Goal: Task Accomplishment & Management: Complete application form

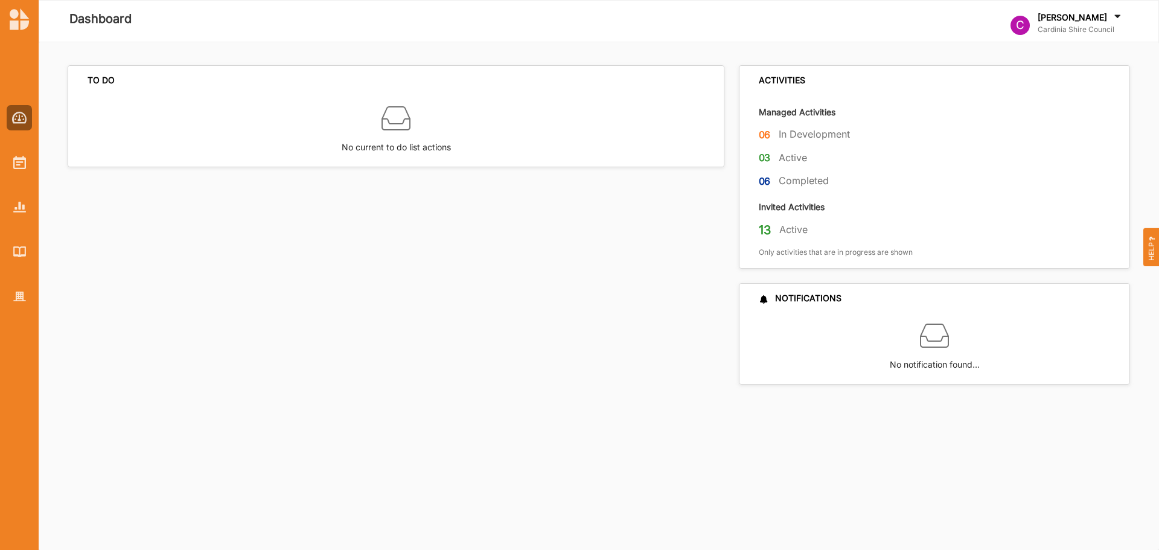
click at [142, 285] on div "TO DO No current to do list actions" at bounding box center [400, 224] width 664 height 319
click at [28, 164] on div at bounding box center [19, 162] width 25 height 25
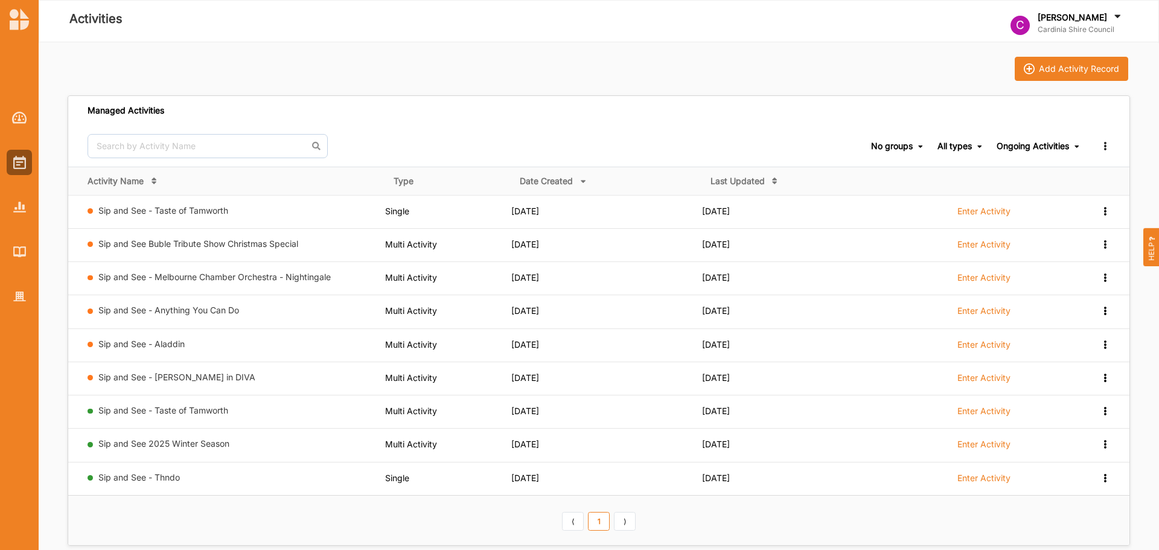
click at [993, 446] on label "Enter Activity" at bounding box center [984, 444] width 53 height 11
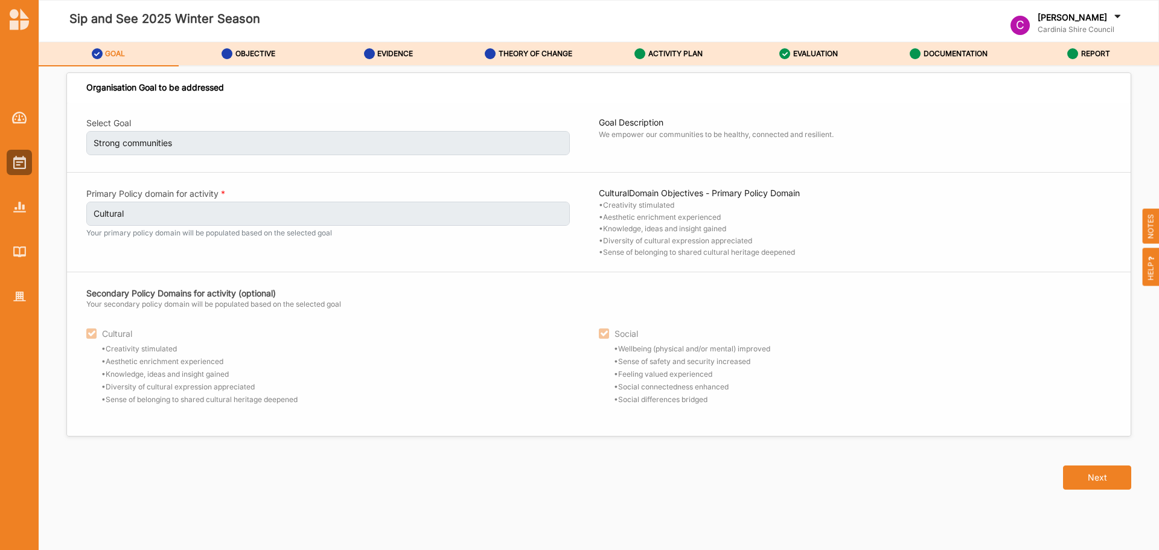
click at [271, 47] on div "OBJECTIVE" at bounding box center [249, 54] width 54 height 22
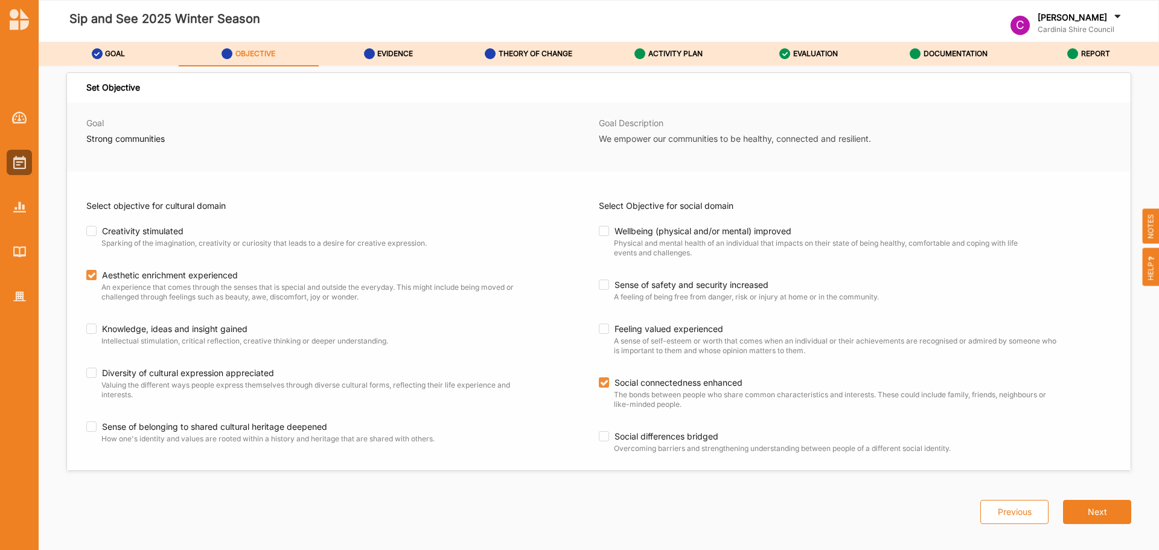
click at [576, 50] on link "THEORY OF CHANGE" at bounding box center [529, 54] width 140 height 24
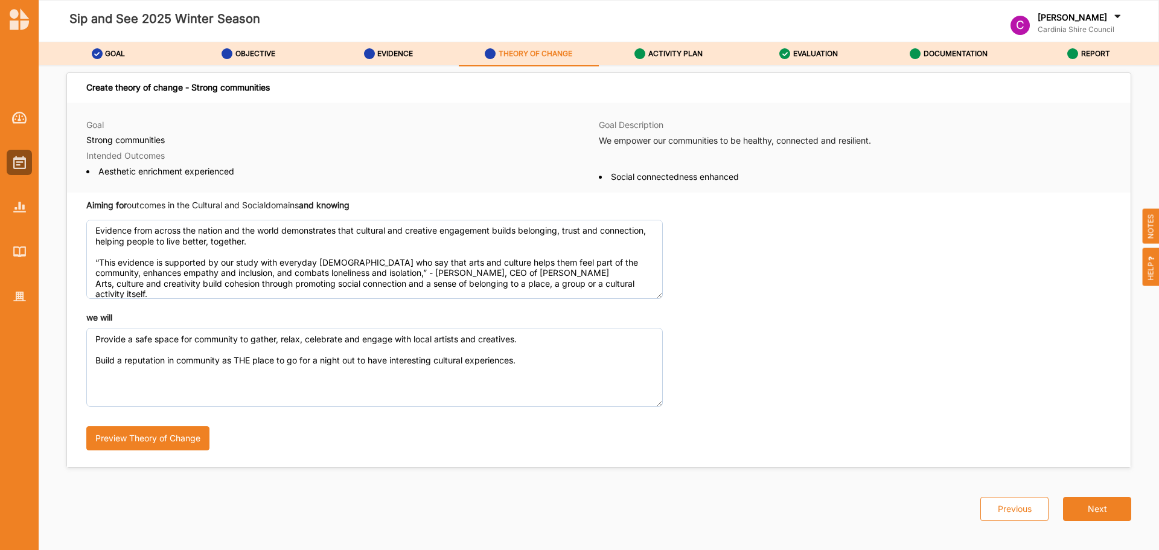
click at [669, 53] on label "ACTIVITY PLAN" at bounding box center [676, 54] width 54 height 10
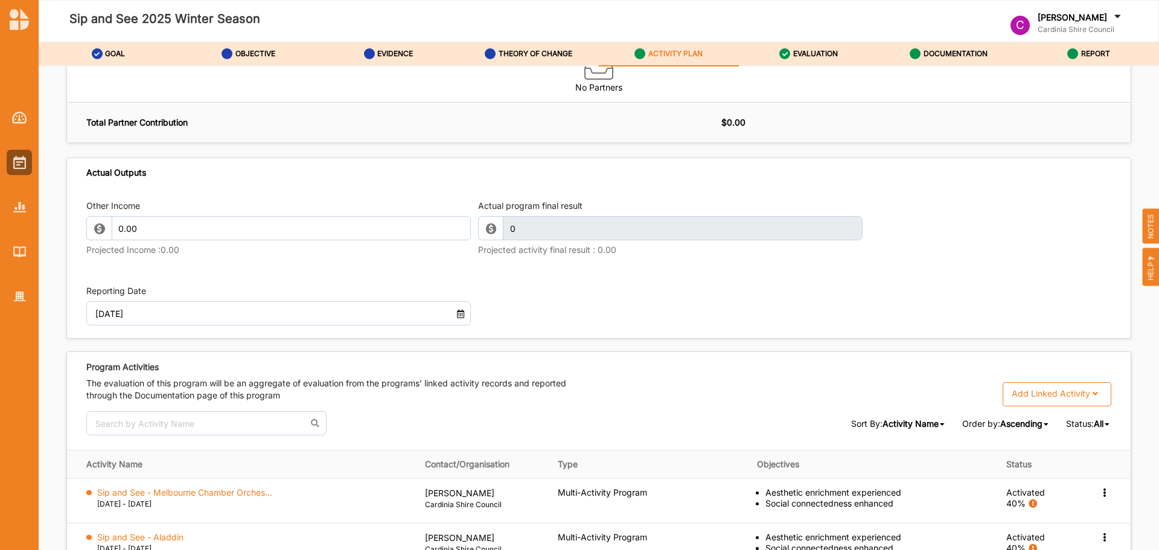
scroll to position [1495, 0]
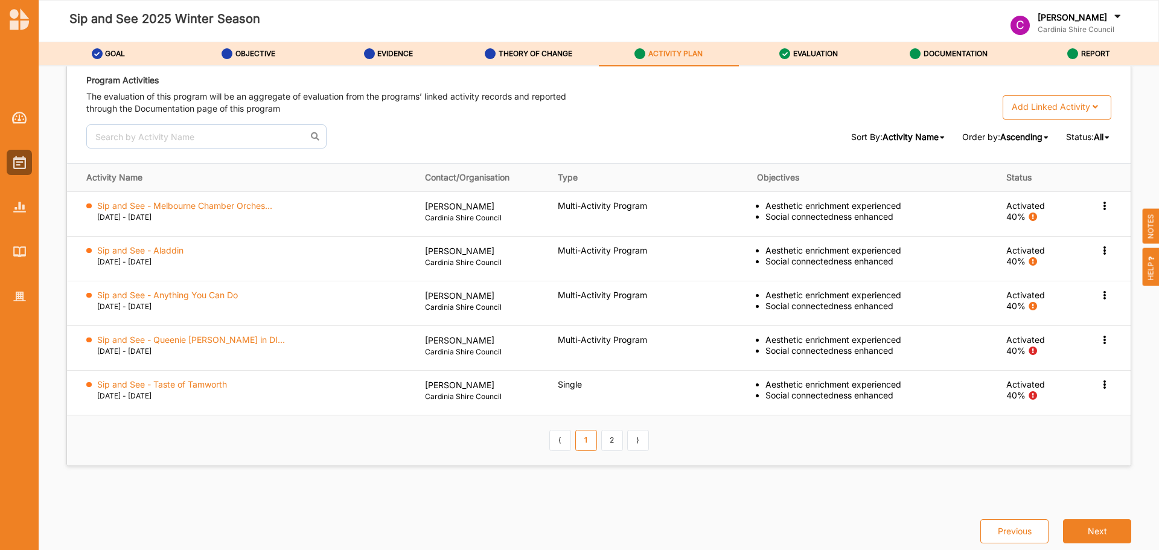
click at [607, 438] on link "2" at bounding box center [612, 440] width 22 height 21
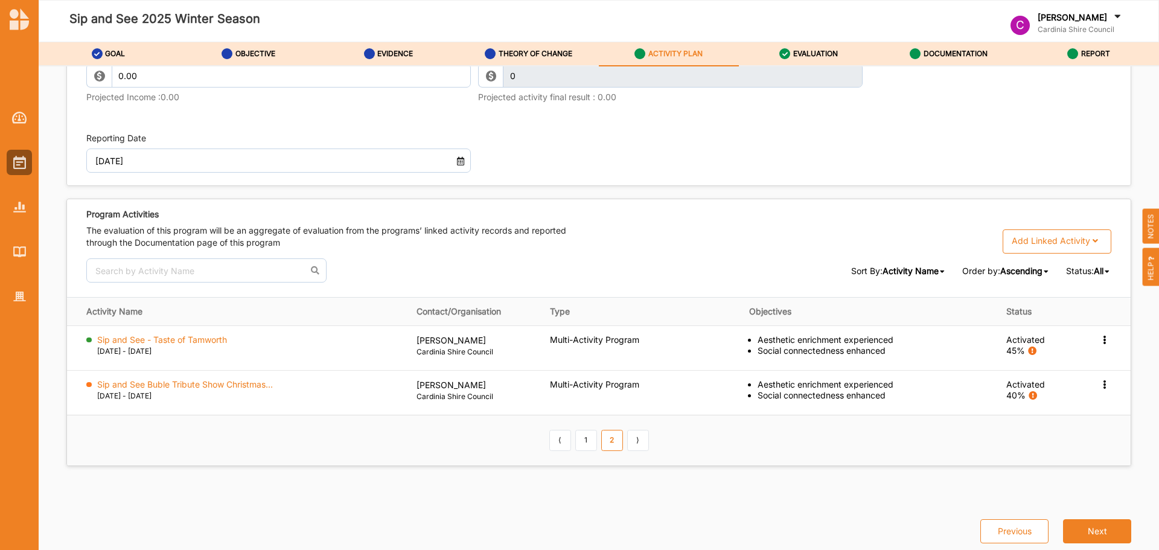
click at [581, 437] on link "1" at bounding box center [587, 440] width 22 height 21
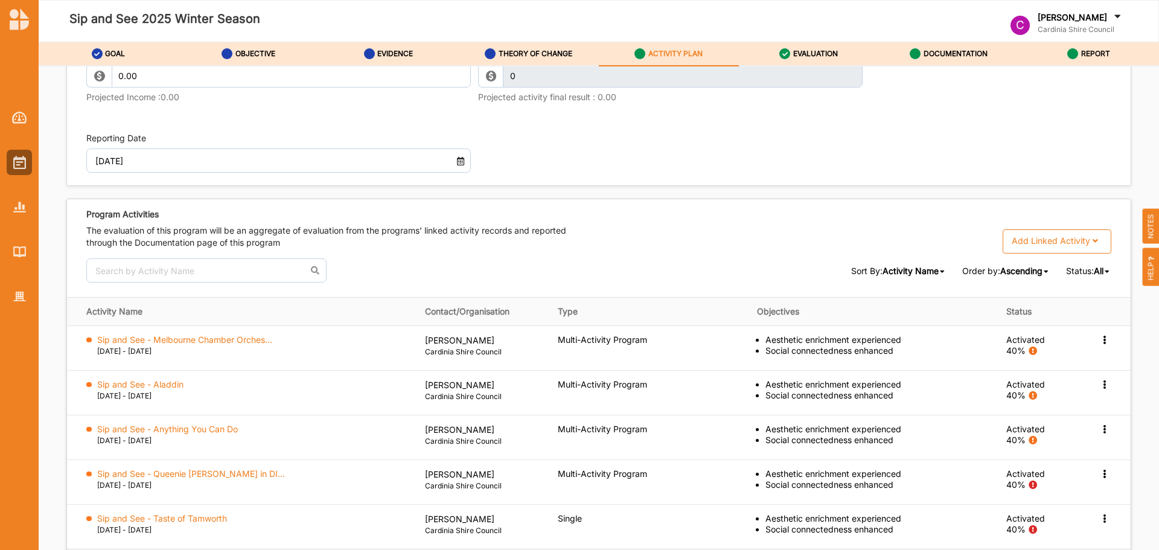
scroll to position [1481, 0]
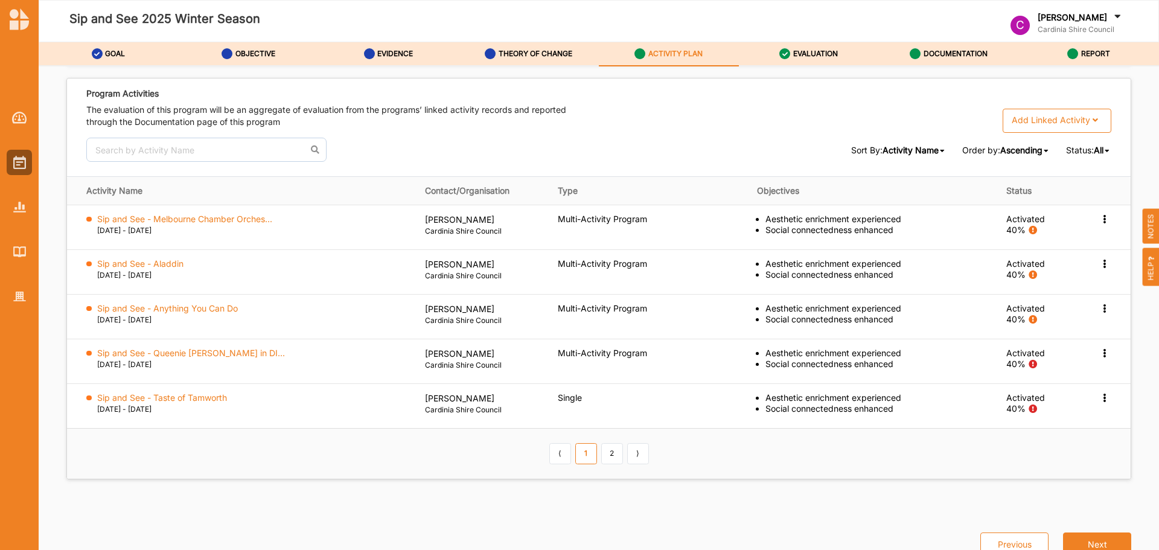
click at [608, 451] on link "2" at bounding box center [612, 453] width 22 height 21
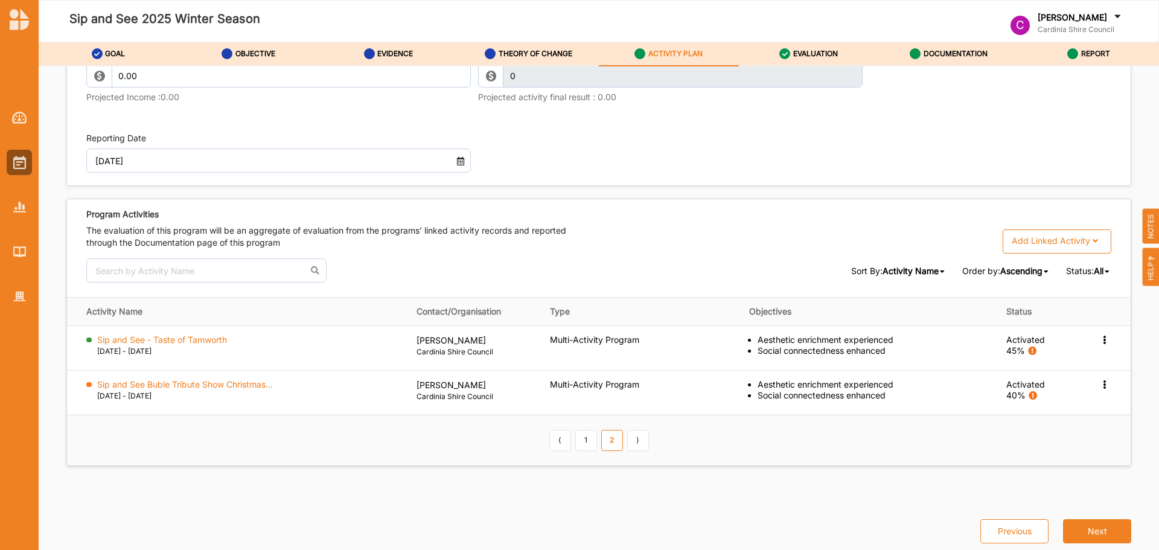
click at [211, 336] on label "Sip and See - Taste of Tamworth" at bounding box center [162, 340] width 130 height 11
click at [588, 437] on link "1" at bounding box center [587, 440] width 22 height 21
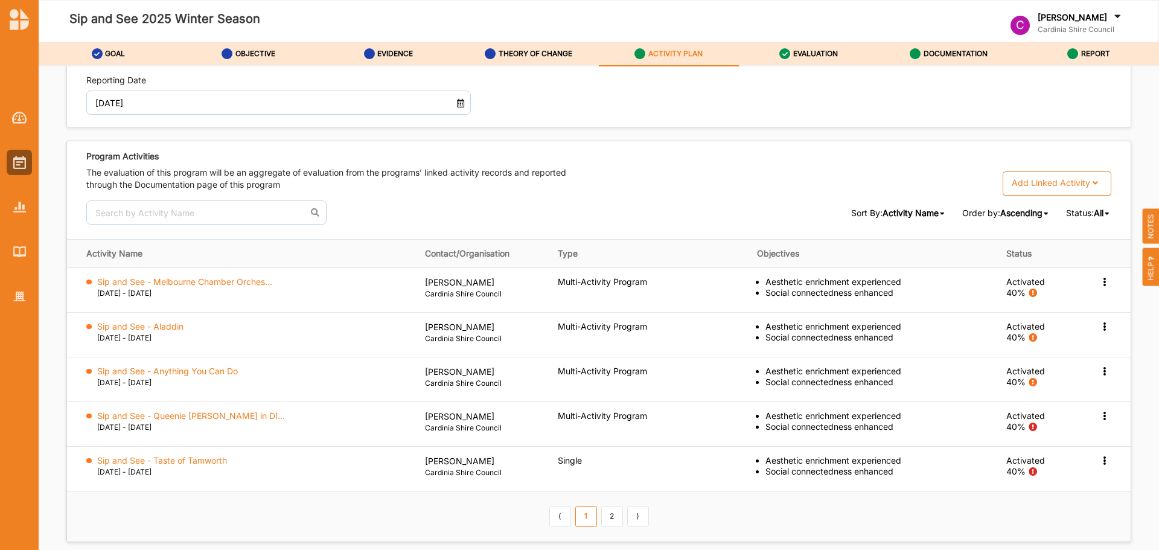
scroll to position [1495, 0]
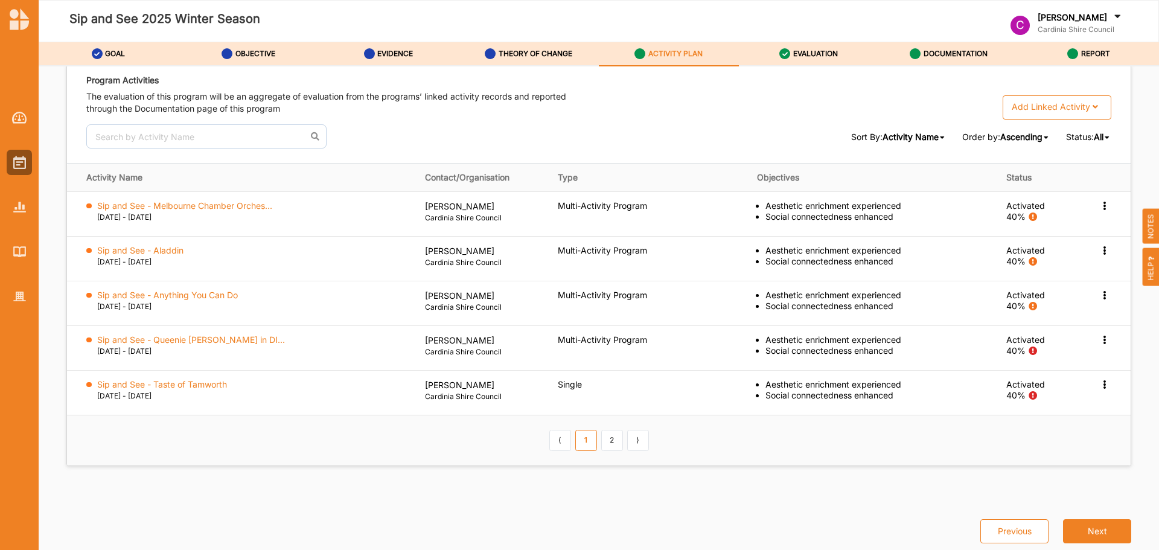
click at [208, 379] on label "Sip and See - Taste of Tamworth" at bounding box center [162, 384] width 130 height 11
click at [611, 434] on link "2" at bounding box center [612, 440] width 22 height 21
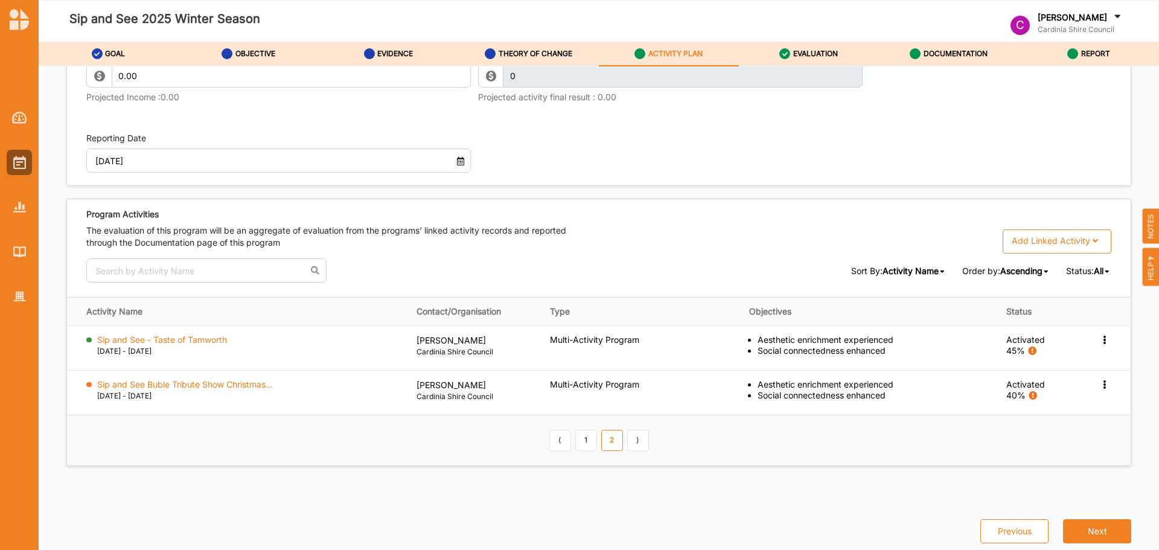
scroll to position [1361, 0]
click at [1100, 339] on icon at bounding box center [1105, 339] width 10 height 8
click at [1050, 432] on div "Deactivate" at bounding box center [1046, 437] width 129 height 25
click at [1101, 342] on icon at bounding box center [1105, 339] width 10 height 8
click at [820, 342] on div "Aesthetic enrichment experienced" at bounding box center [874, 340] width 232 height 11
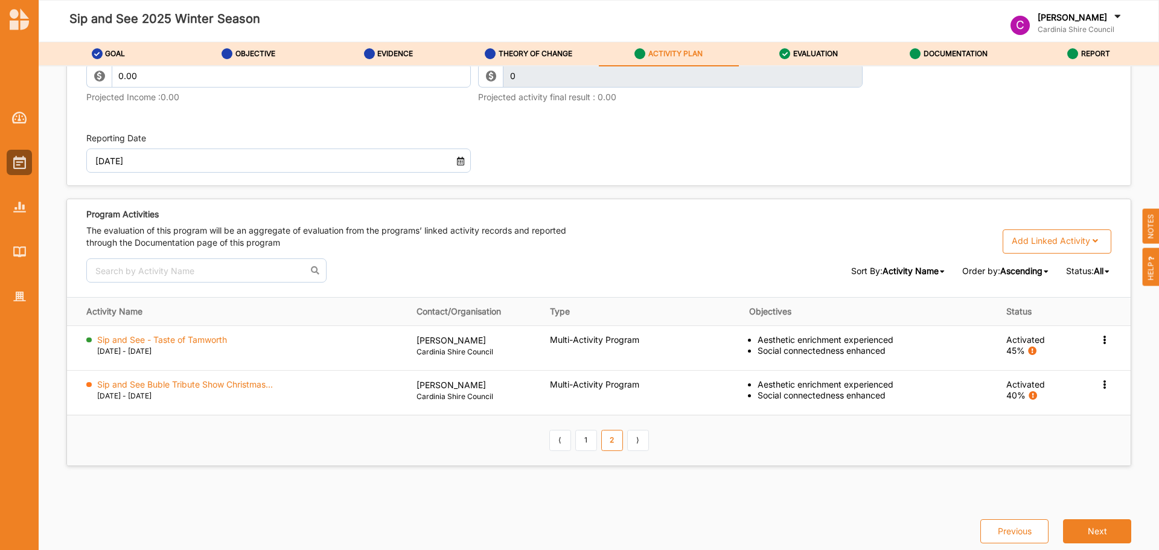
click at [210, 341] on label "Sip and See - Taste of Tamworth" at bounding box center [162, 340] width 130 height 11
click at [27, 161] on div at bounding box center [19, 162] width 25 height 25
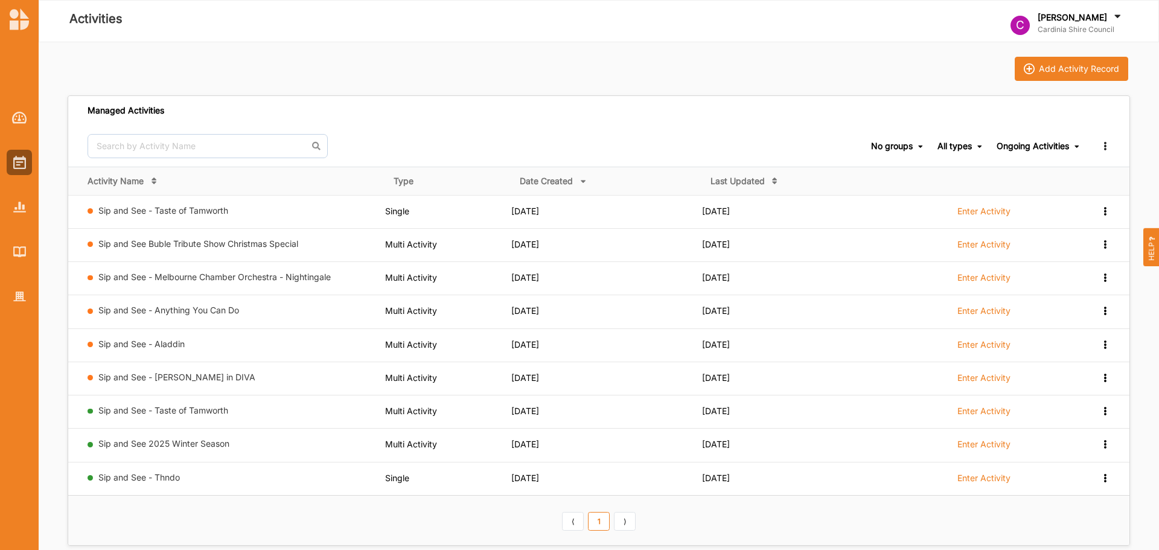
click at [221, 374] on link "Sip and See - [PERSON_NAME] in DIVA" at bounding box center [176, 377] width 157 height 10
click at [171, 443] on link "Sip and See 2025 Winter Season" at bounding box center [163, 443] width 131 height 10
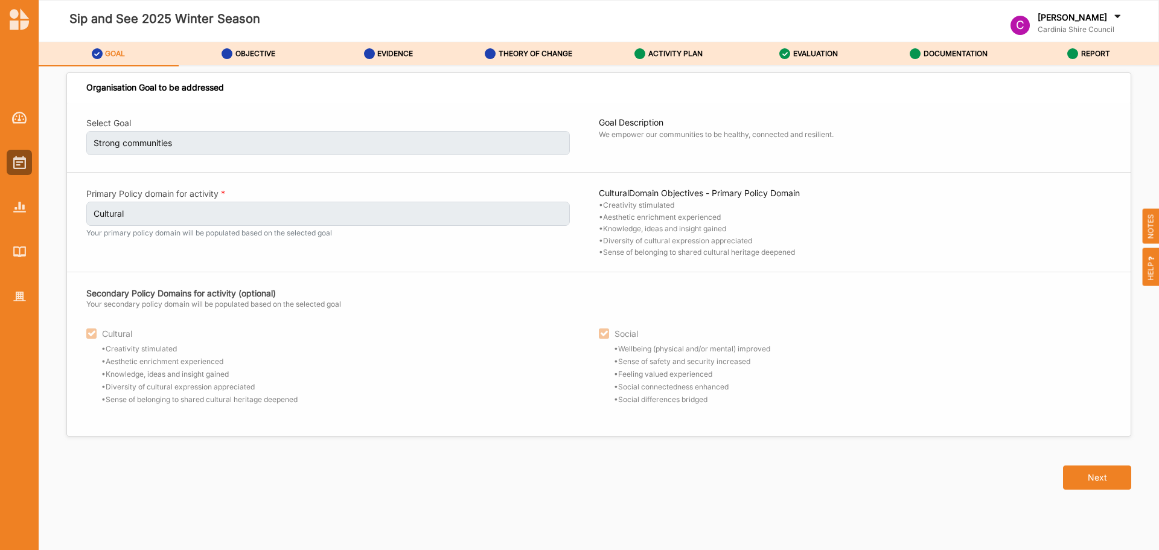
click at [1106, 477] on button "Next" at bounding box center [1097, 478] width 68 height 24
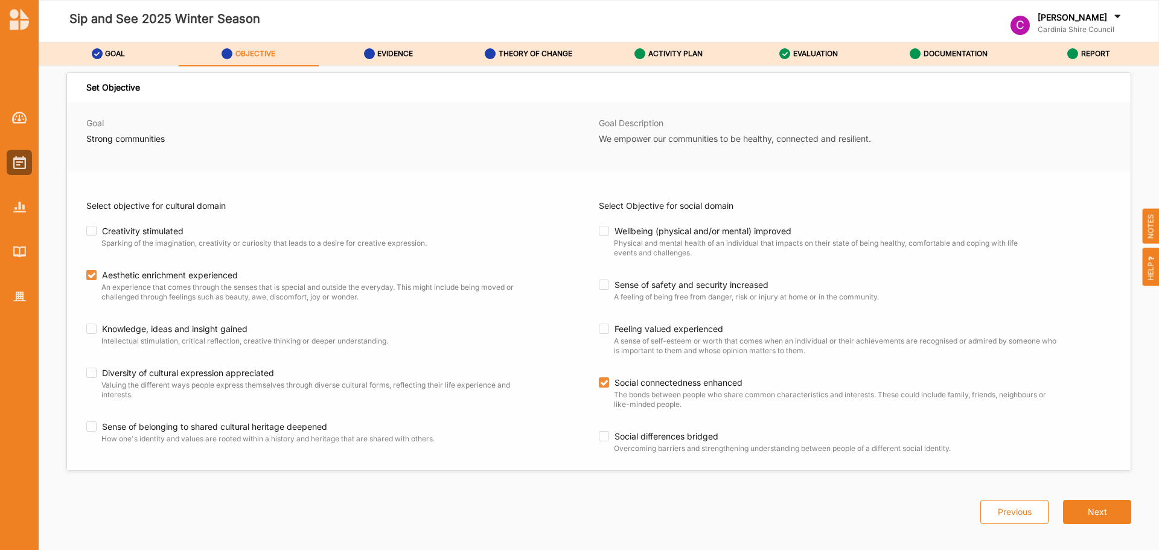
click at [1095, 502] on button "Next" at bounding box center [1097, 512] width 68 height 24
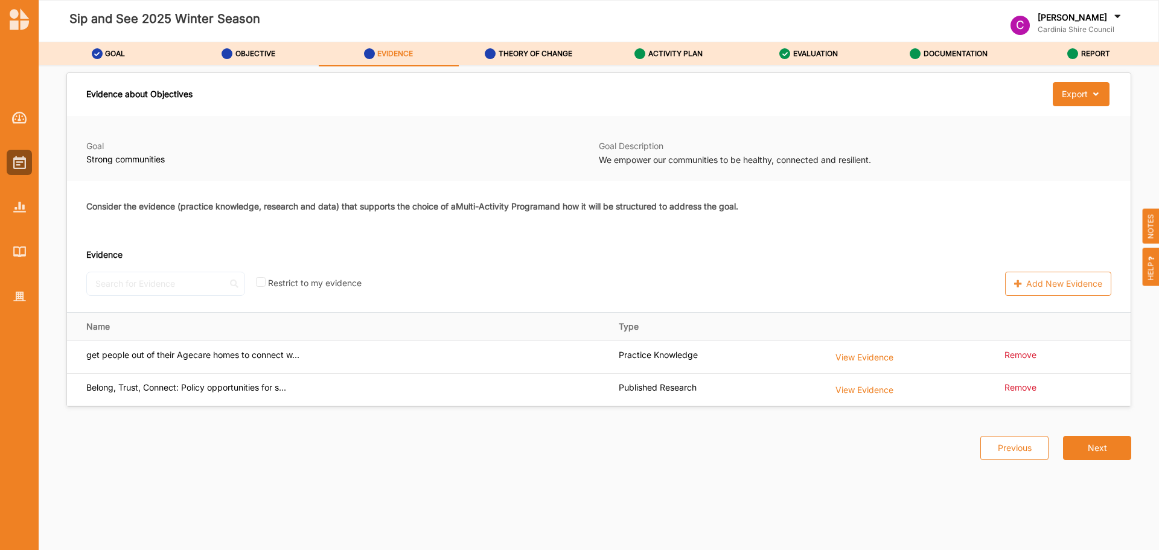
drag, startPoint x: 1093, startPoint y: 466, endPoint x: 1096, endPoint y: 451, distance: 15.4
click at [1093, 465] on div "Previous Next" at bounding box center [599, 440] width 1080 height 66
click at [1096, 451] on button "Next" at bounding box center [1097, 448] width 68 height 24
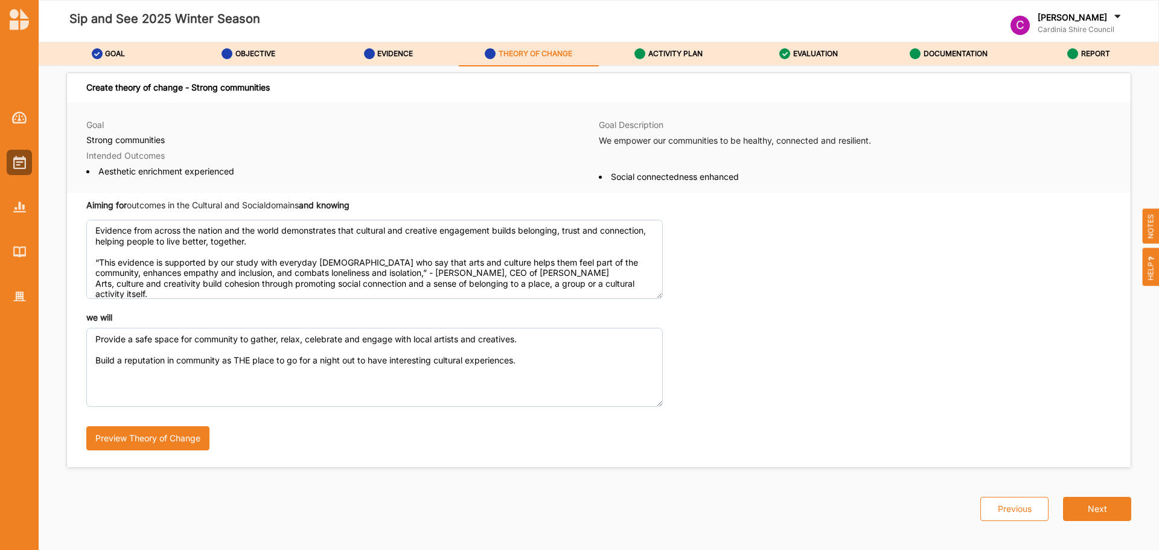
click at [1103, 506] on button "Next" at bounding box center [1097, 509] width 68 height 24
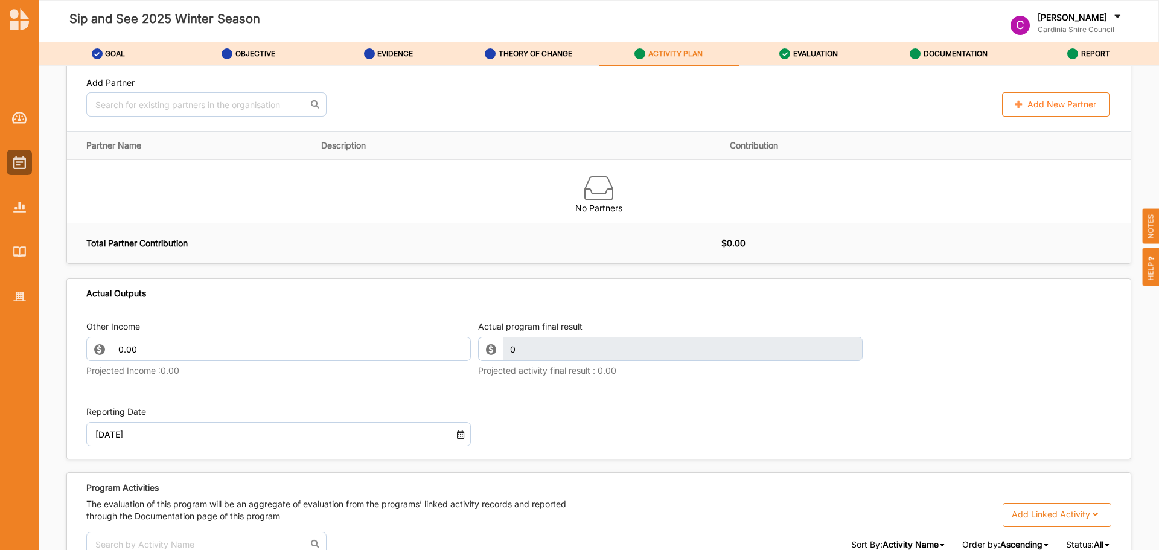
scroll to position [1495, 0]
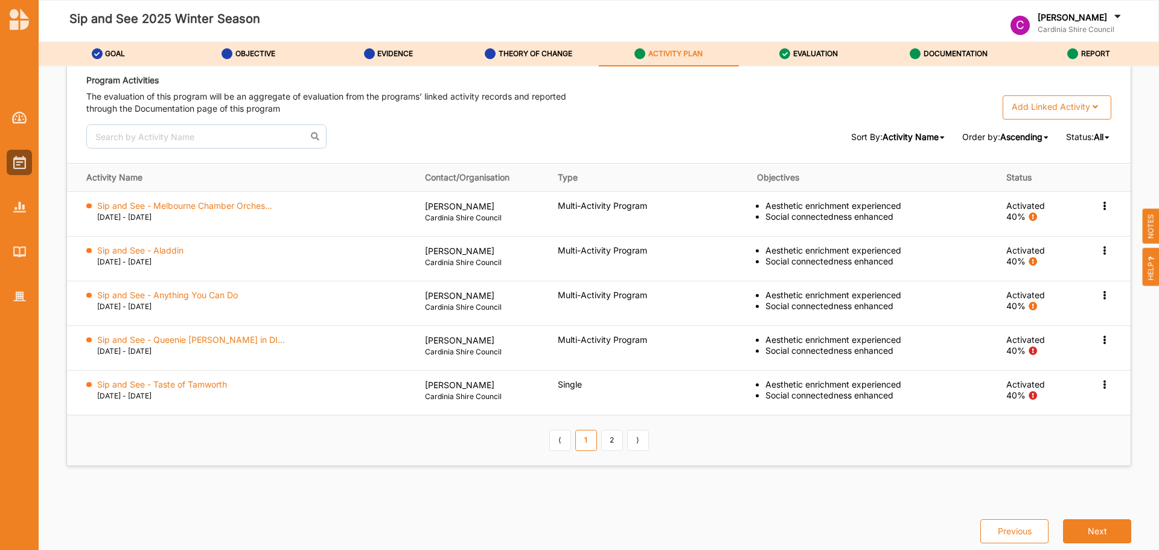
click at [608, 438] on link "2" at bounding box center [612, 440] width 22 height 21
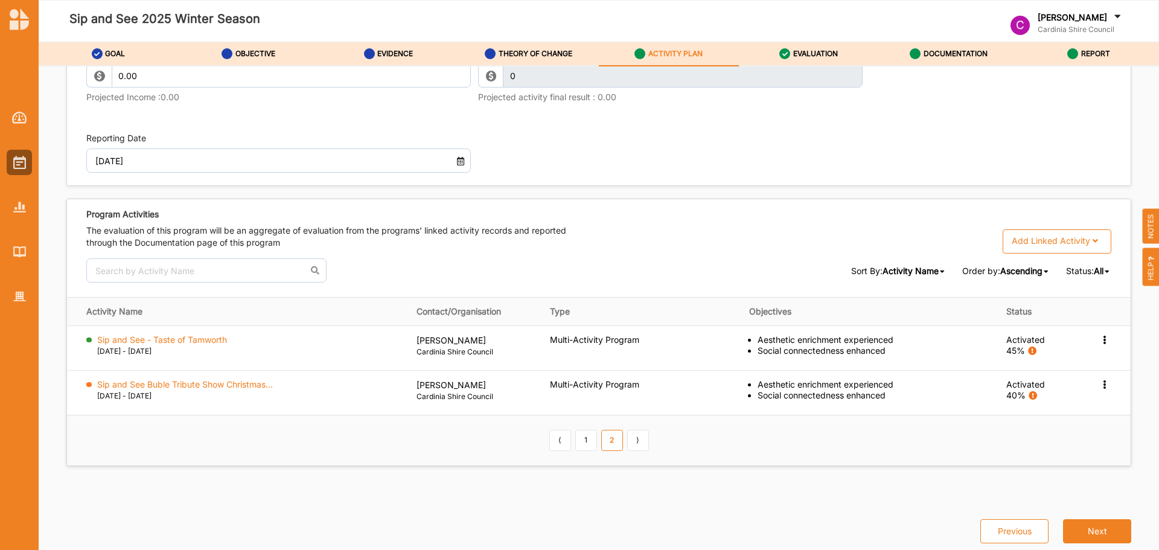
scroll to position [1361, 0]
click at [601, 438] on link "2" at bounding box center [612, 440] width 22 height 21
click at [594, 438] on div "⟨ 1 2 ⟩" at bounding box center [599, 440] width 104 height 21
click at [585, 438] on link "1" at bounding box center [587, 440] width 22 height 21
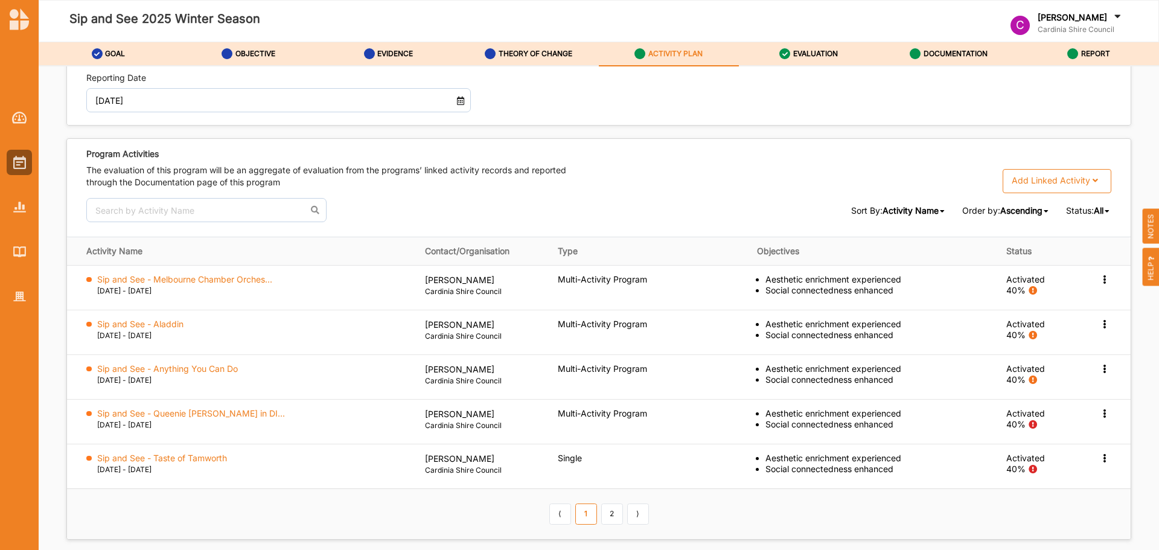
scroll to position [1495, 0]
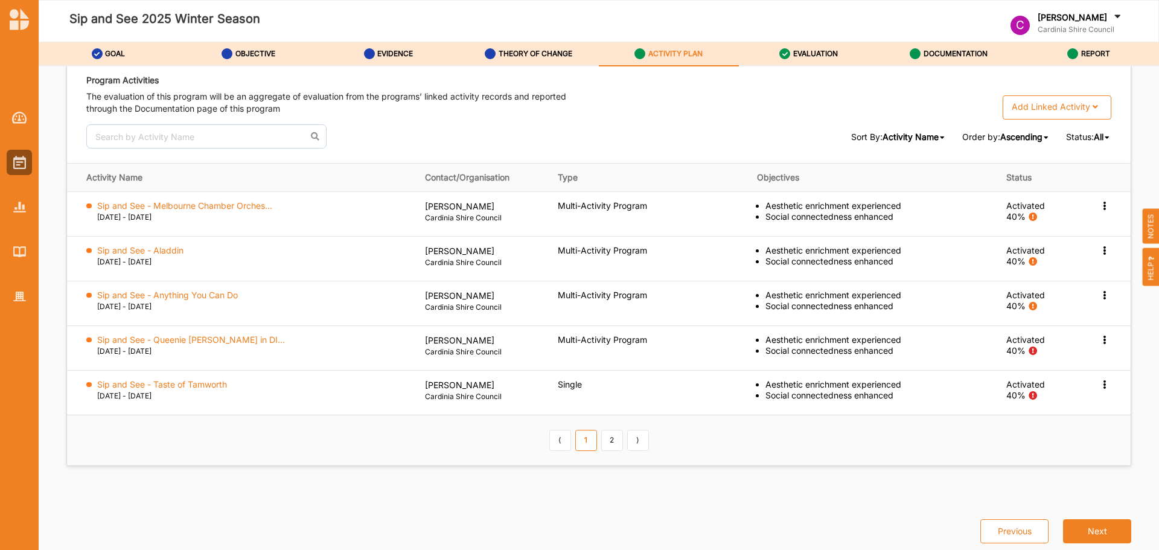
click at [249, 335] on label "Sip and See - Queenie [PERSON_NAME] in DI..." at bounding box center [191, 340] width 188 height 11
click at [1039, 108] on div "Add Linked Activity" at bounding box center [1051, 106] width 79 height 11
click at [1042, 129] on div "Single Activity" at bounding box center [1056, 133] width 109 height 22
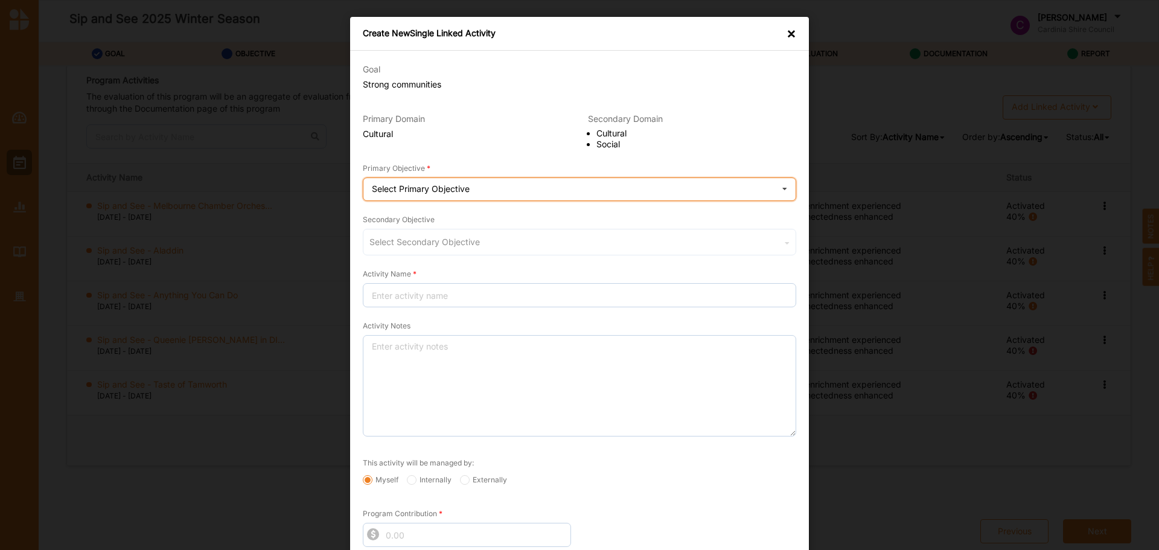
click at [526, 183] on div "Select Primary Objective Aesthetic enrichment experienced" at bounding box center [580, 190] width 434 height 24
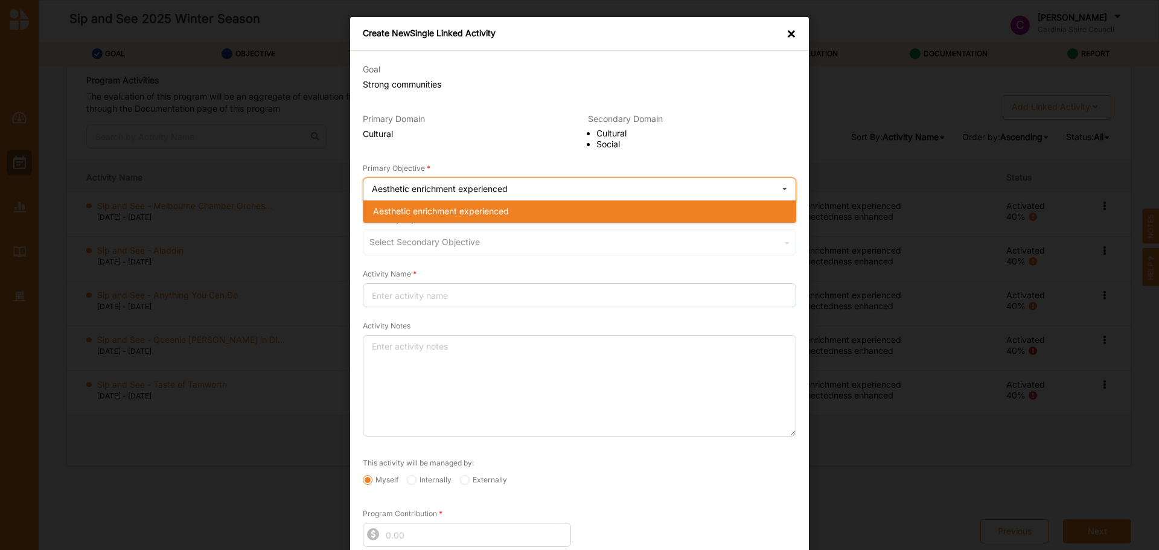
click at [530, 209] on div "Aesthetic enrichment experienced" at bounding box center [580, 211] width 432 height 22
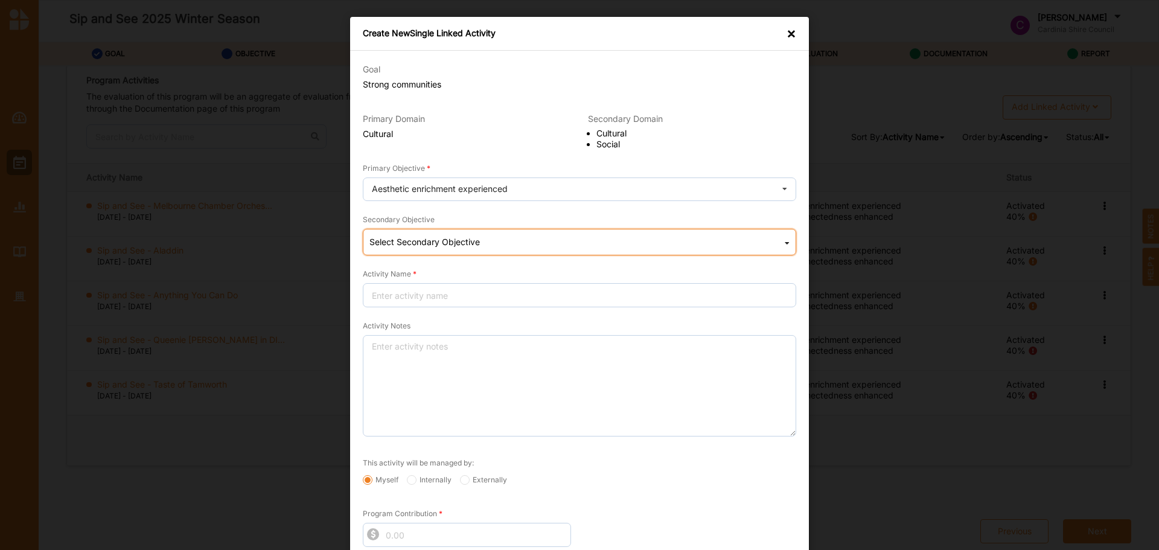
click at [520, 240] on div "Select Secondary Objective Social Social connectedness enhanced" at bounding box center [580, 242] width 434 height 27
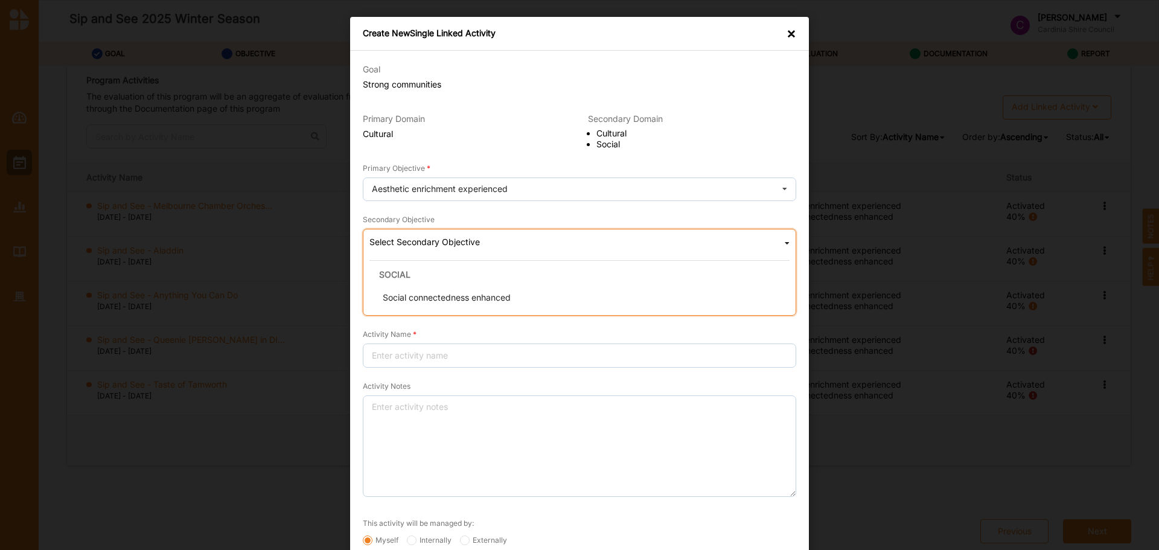
click at [513, 301] on div "Social connectedness enhanced" at bounding box center [583, 298] width 420 height 22
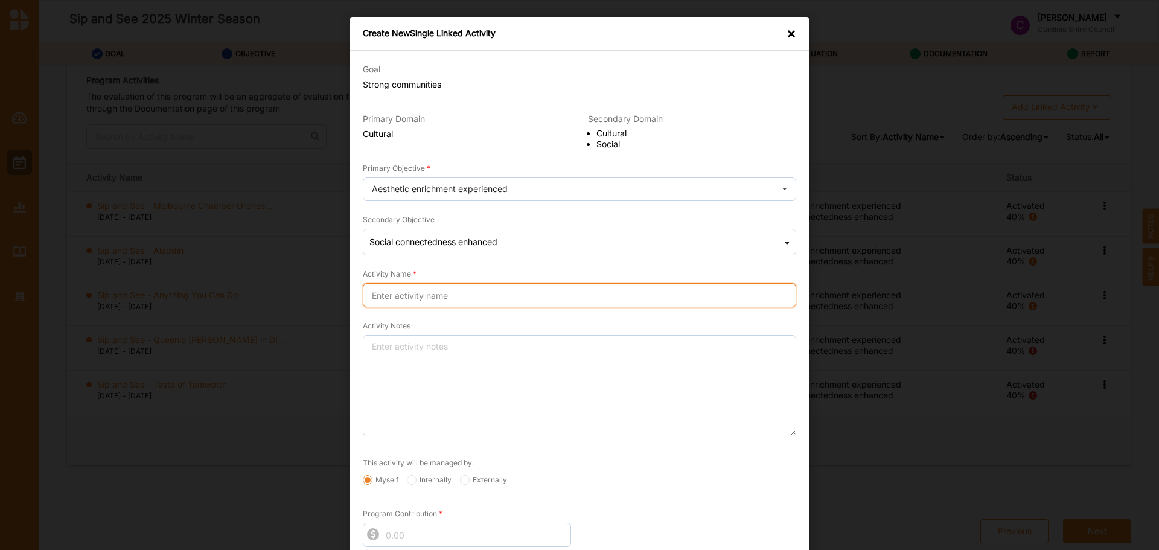
click at [513, 297] on input "Activity Name" at bounding box center [580, 295] width 434 height 24
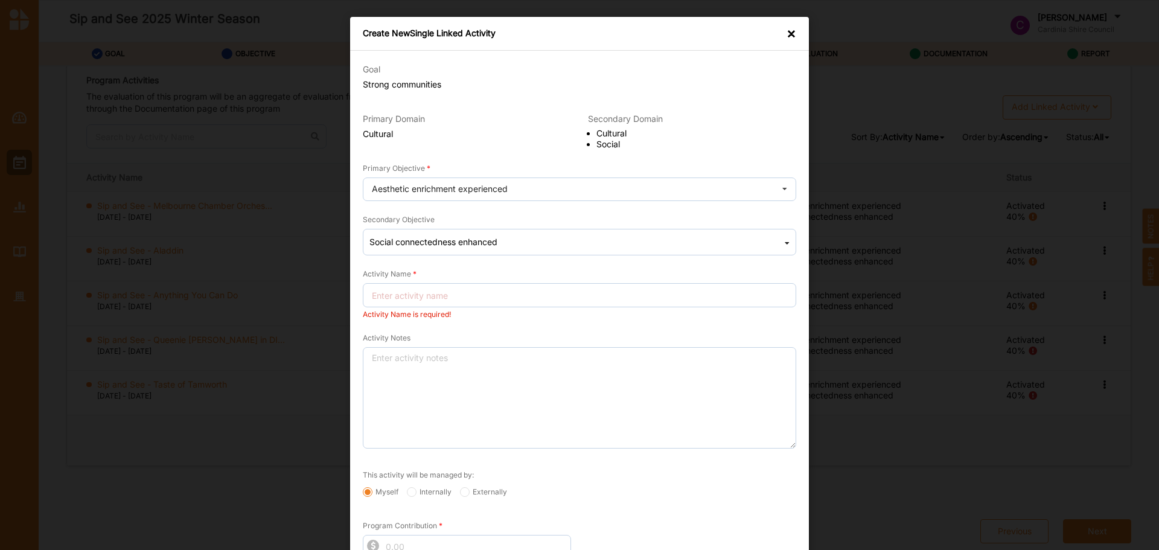
drag, startPoint x: 482, startPoint y: 311, endPoint x: 484, endPoint y: 305, distance: 6.5
click at [482, 311] on div "Activity Name is required!" at bounding box center [580, 315] width 434 height 10
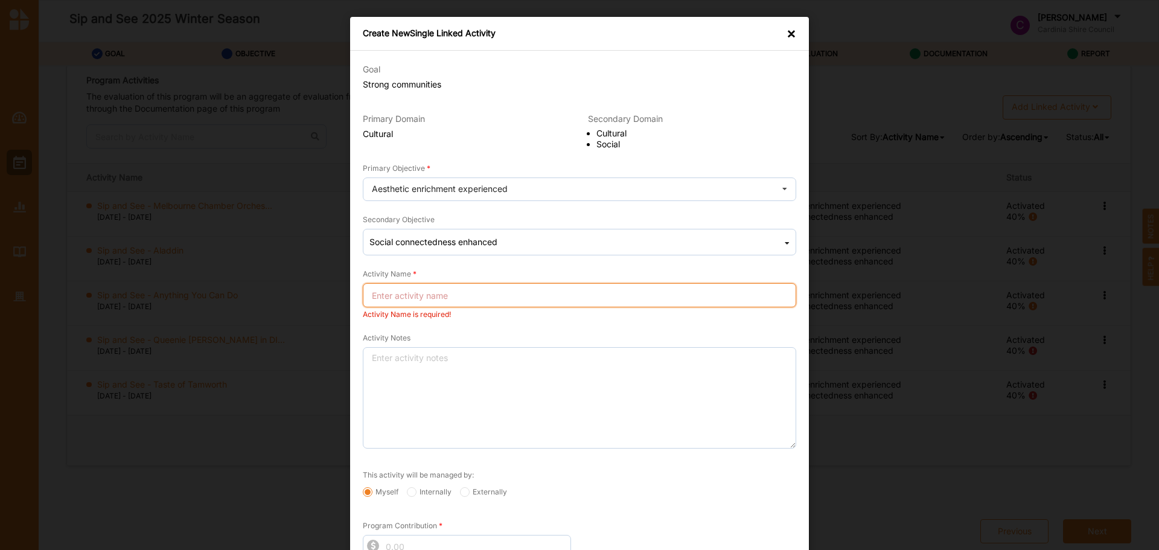
click at [487, 297] on input "Activity Name" at bounding box center [580, 295] width 434 height 24
paste input "Sip and See - [PERSON_NAME] in DIVA"
type input "Sip and See - [PERSON_NAME] in DIVA"
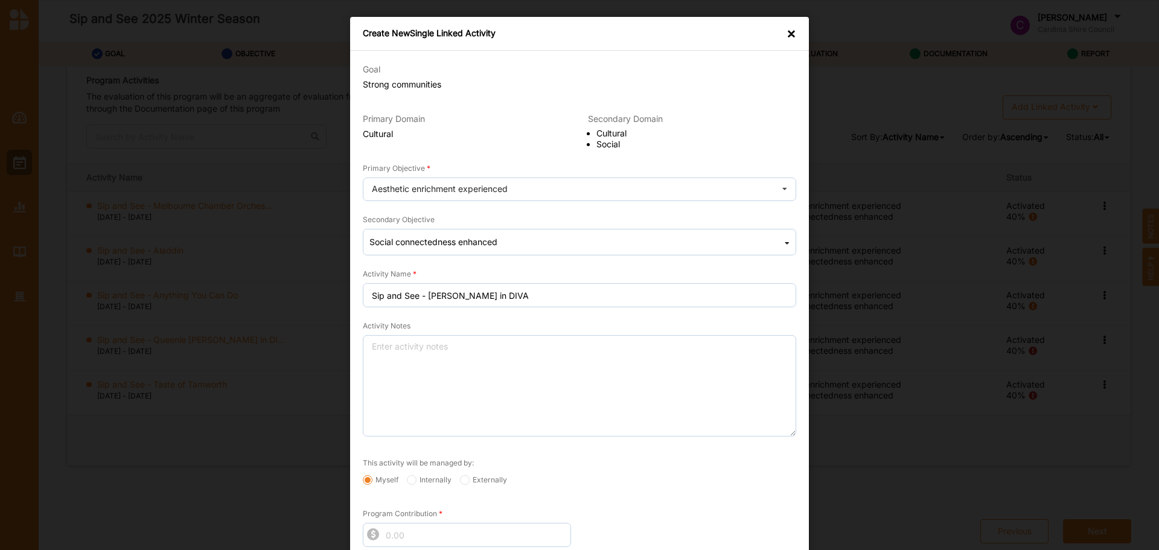
click at [1072, 370] on div "Create New Single Linked Activity × Goal Strong communities Primary Domain Cult…" at bounding box center [579, 275] width 1159 height 550
click at [483, 409] on textarea "Activity Notes" at bounding box center [580, 385] width 434 height 101
paste textarea "[PERSON_NAME] in [GEOGRAPHIC_DATA] [STREET_ADDRESS] Winding Road Productions On…"
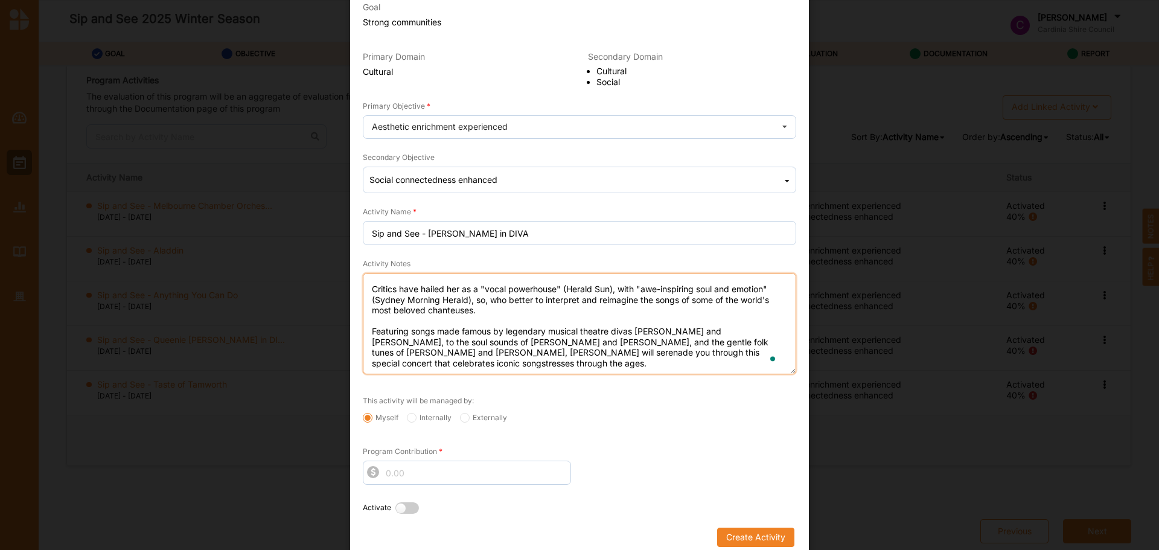
scroll to position [72, 0]
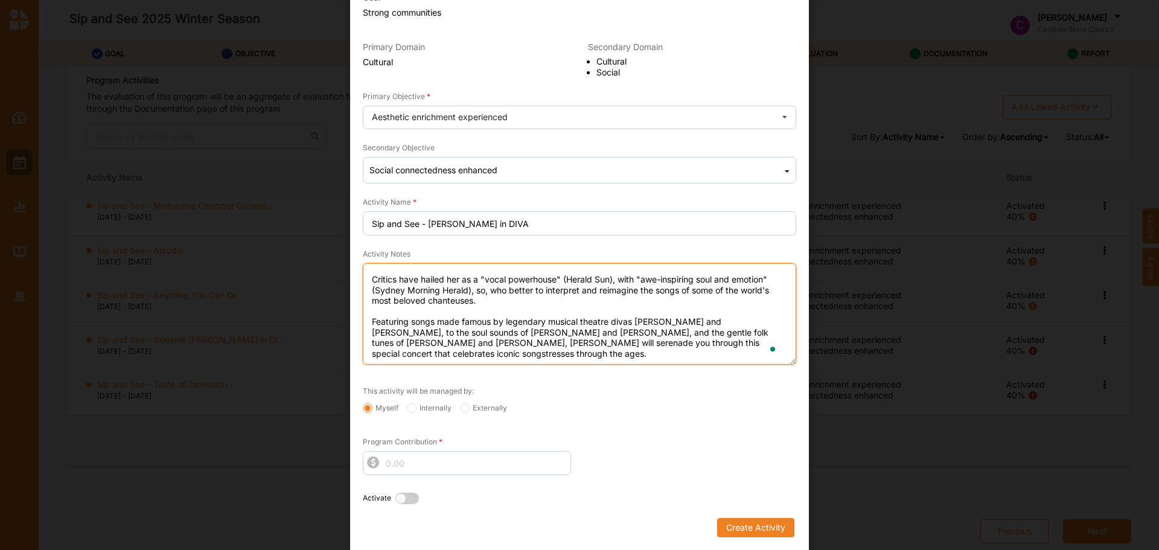
type textarea "[PERSON_NAME] in [GEOGRAPHIC_DATA] [STREET_ADDRESS] Winding Road Productions On…"
drag, startPoint x: 477, startPoint y: 477, endPoint x: 478, endPoint y: 469, distance: 8.5
click at [477, 476] on div "Program Contribution" at bounding box center [466, 455] width 225 height 63
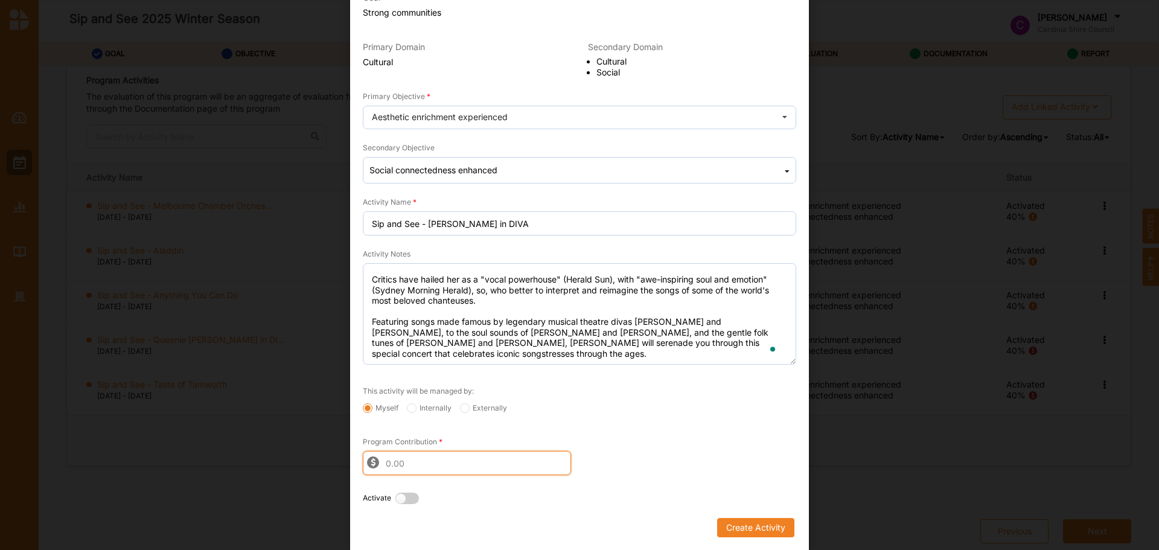
click at [478, 460] on input "Program Contribution" at bounding box center [467, 463] width 208 height 24
click at [461, 465] on input "Program Contribution" at bounding box center [467, 463] width 208 height 24
type input "6050"
click at [400, 500] on label at bounding box center [411, 499] width 30 height 13
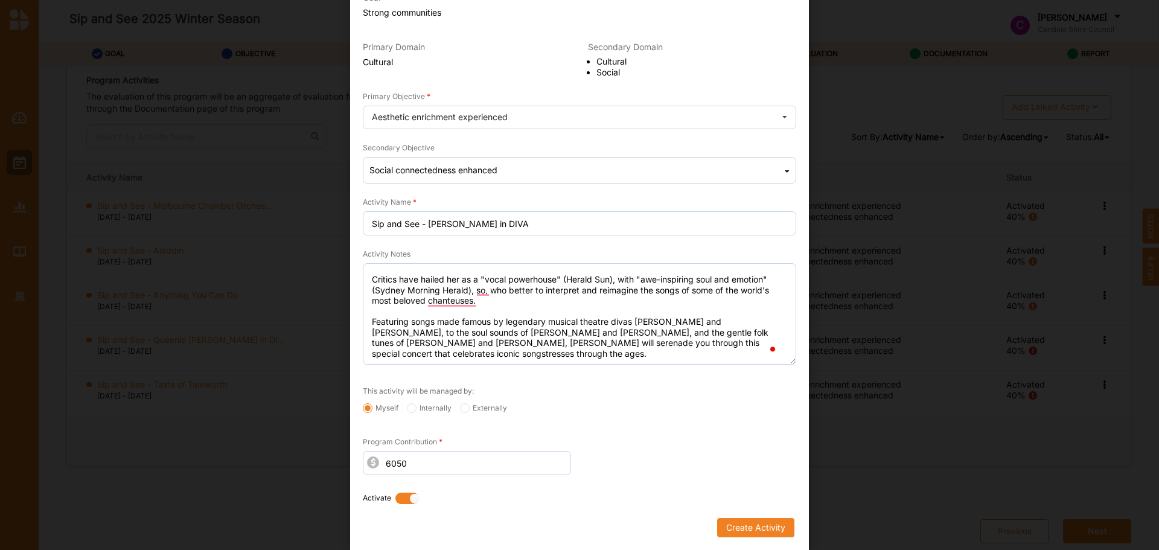
radio input "true"
click at [734, 522] on button "Create Activity" at bounding box center [755, 527] width 77 height 19
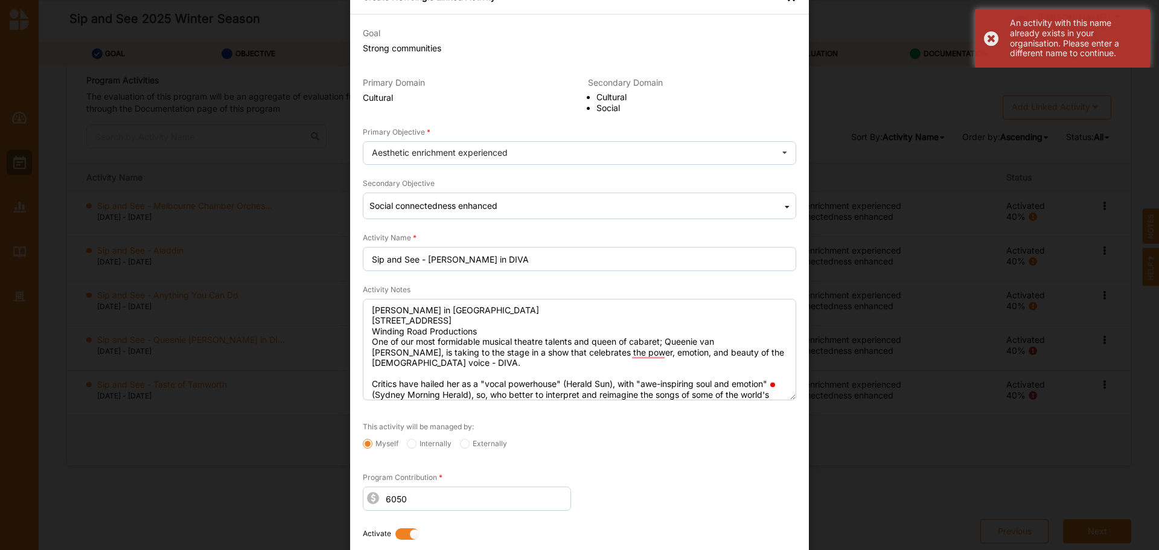
scroll to position [0, 0]
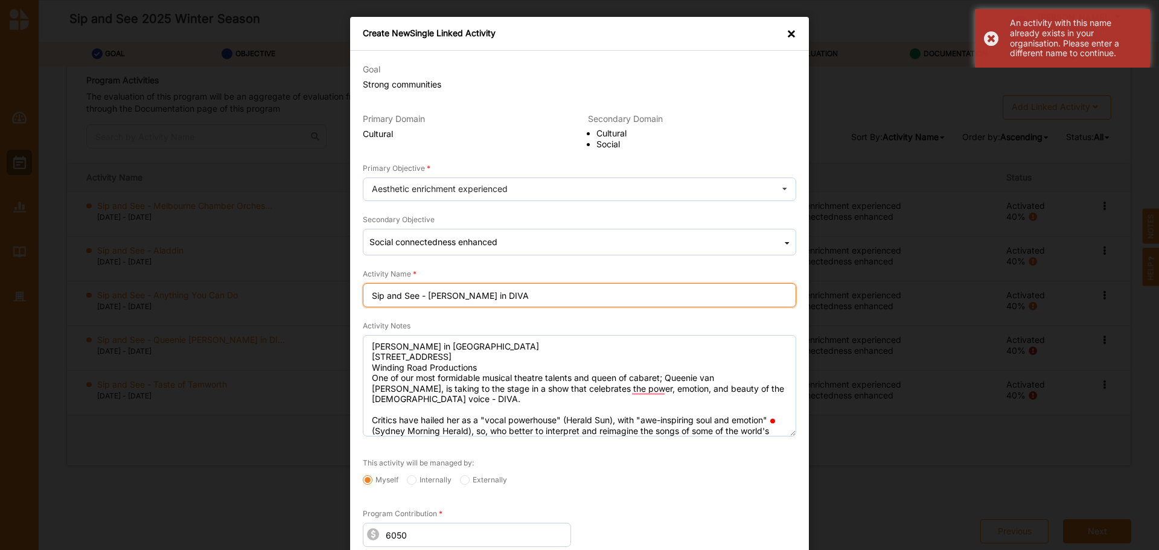
click at [425, 296] on input "Sip and See - [PERSON_NAME] in DIVA" at bounding box center [580, 295] width 434 height 24
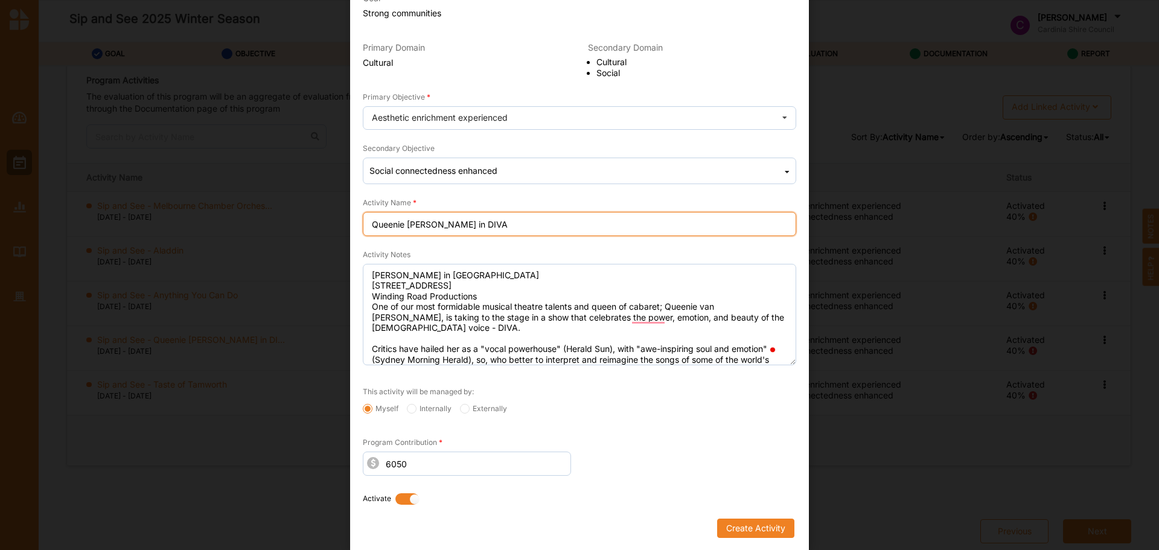
scroll to position [72, 0]
type input "Queenie [PERSON_NAME] in DIVA"
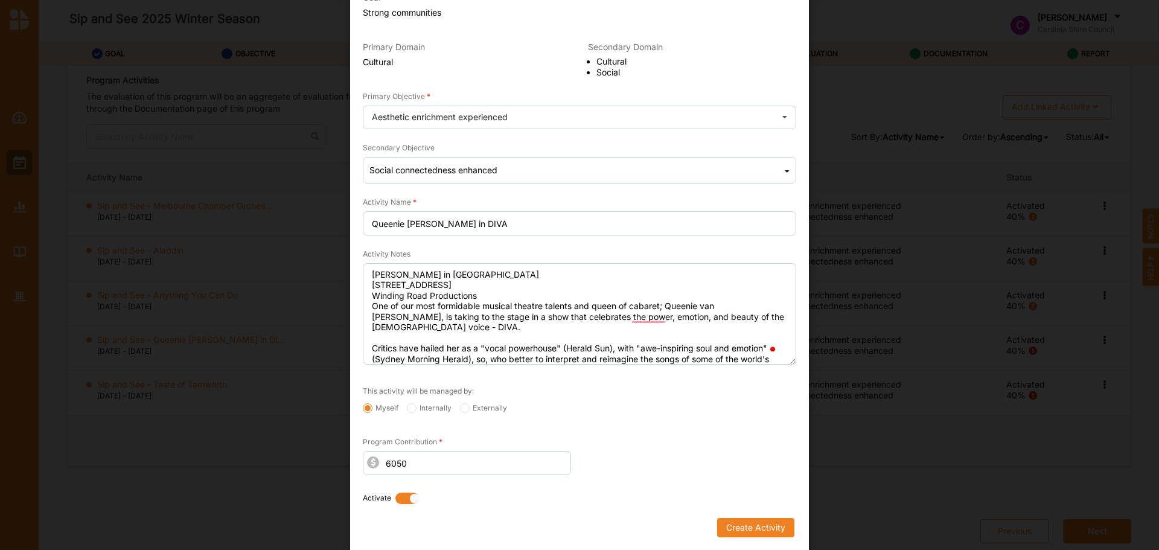
drag, startPoint x: 755, startPoint y: 527, endPoint x: 757, endPoint y: 516, distance: 11.5
click at [756, 527] on button "Create Activity" at bounding box center [755, 527] width 77 height 19
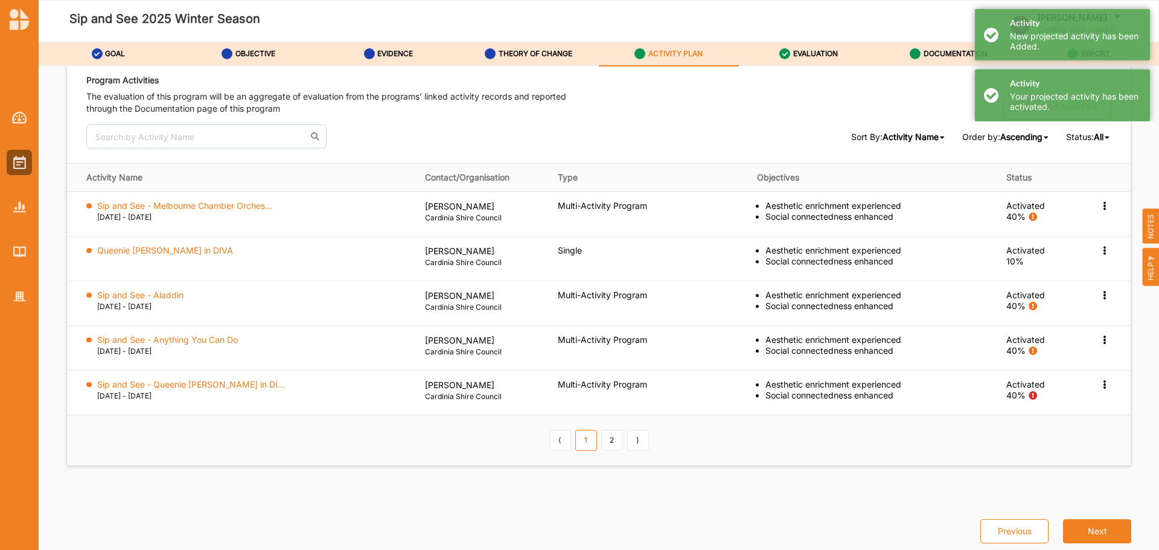
click at [204, 254] on label "Queenie [PERSON_NAME] in DIVA" at bounding box center [165, 250] width 136 height 11
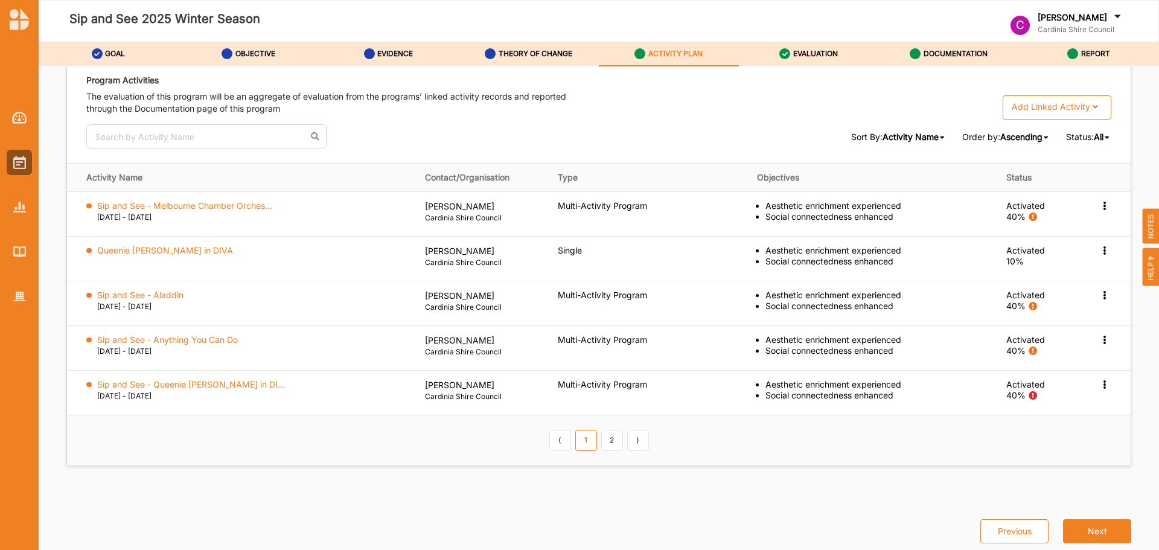
click at [601, 435] on link "2" at bounding box center [612, 440] width 22 height 21
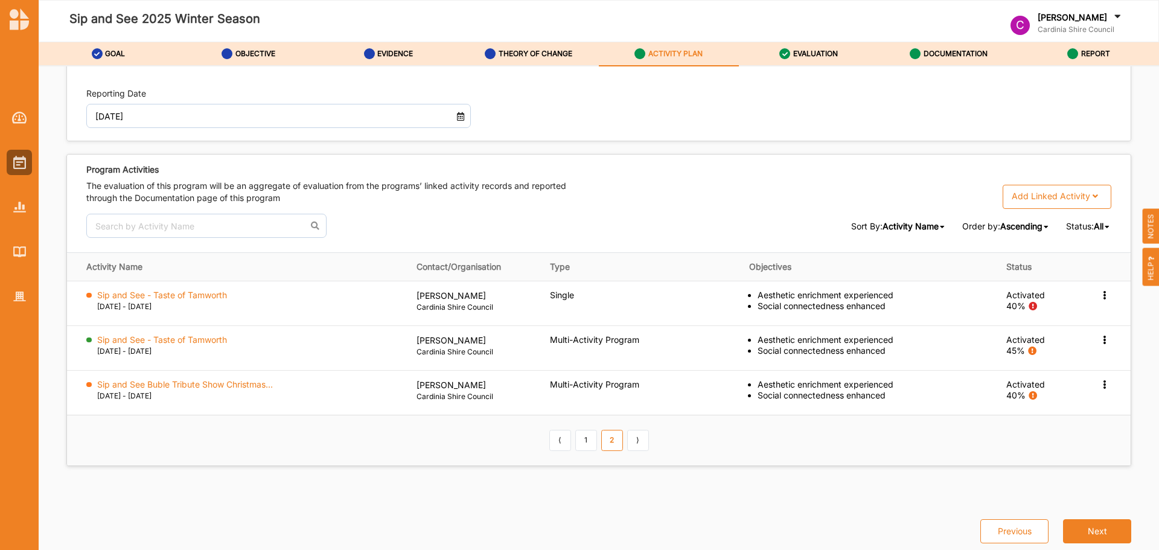
click at [142, 301] on label "23 Jul 2025 - 23 Jul 2025" at bounding box center [124, 306] width 54 height 11
click at [153, 298] on label "Sip and See - Taste of Tamworth" at bounding box center [162, 295] width 130 height 11
click at [585, 443] on link "1" at bounding box center [587, 440] width 22 height 21
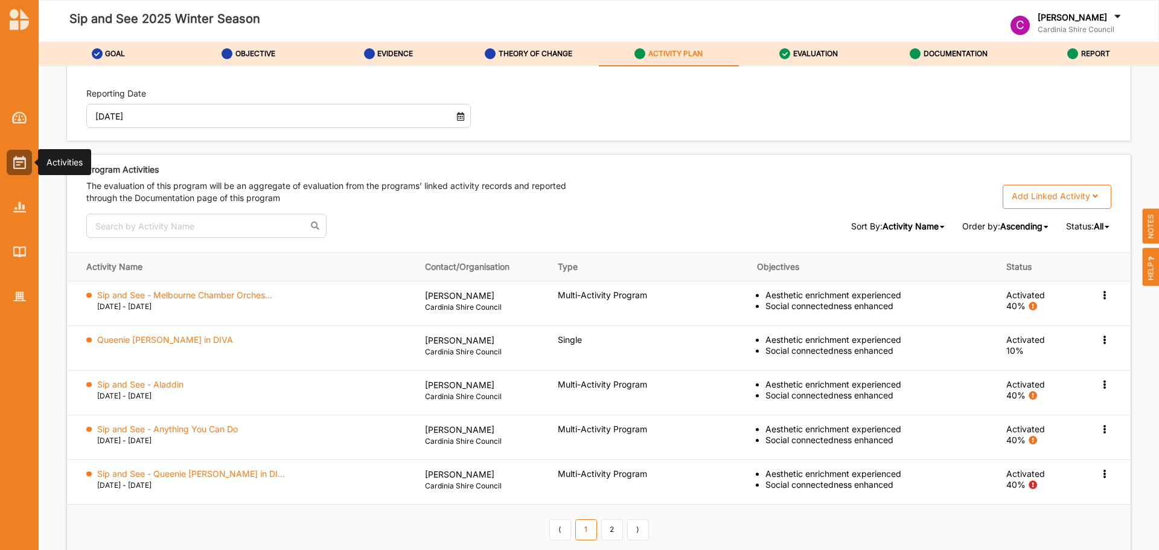
click at [27, 159] on div at bounding box center [19, 162] width 25 height 25
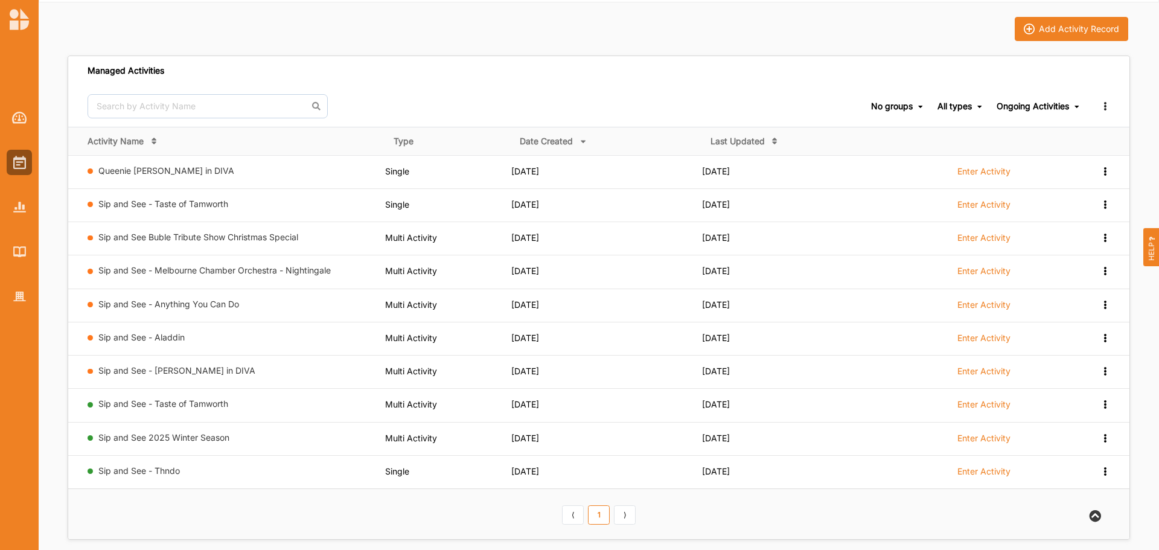
scroll to position [60, 0]
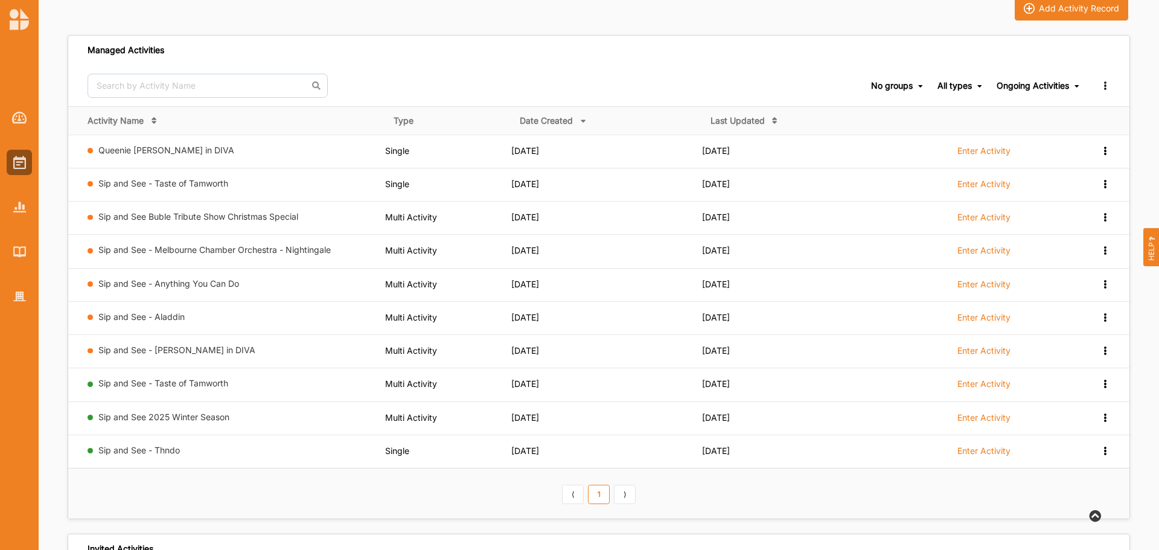
click at [638, 499] on th "⟨ 1 ⟩" at bounding box center [599, 494] width 1062 height 50
click at [632, 499] on link "⟩" at bounding box center [625, 494] width 22 height 19
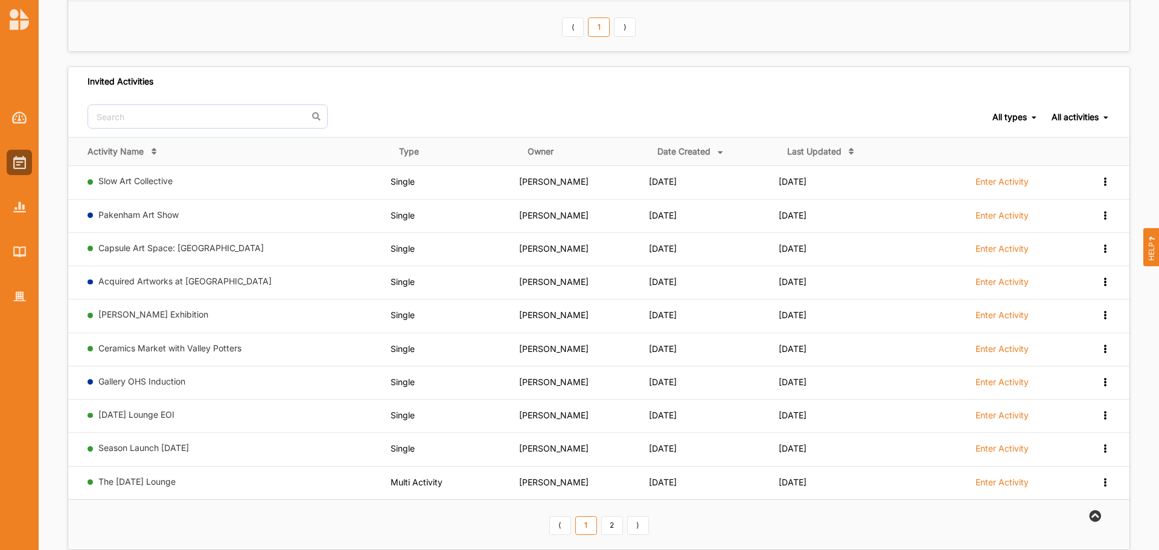
scroll to position [552, 0]
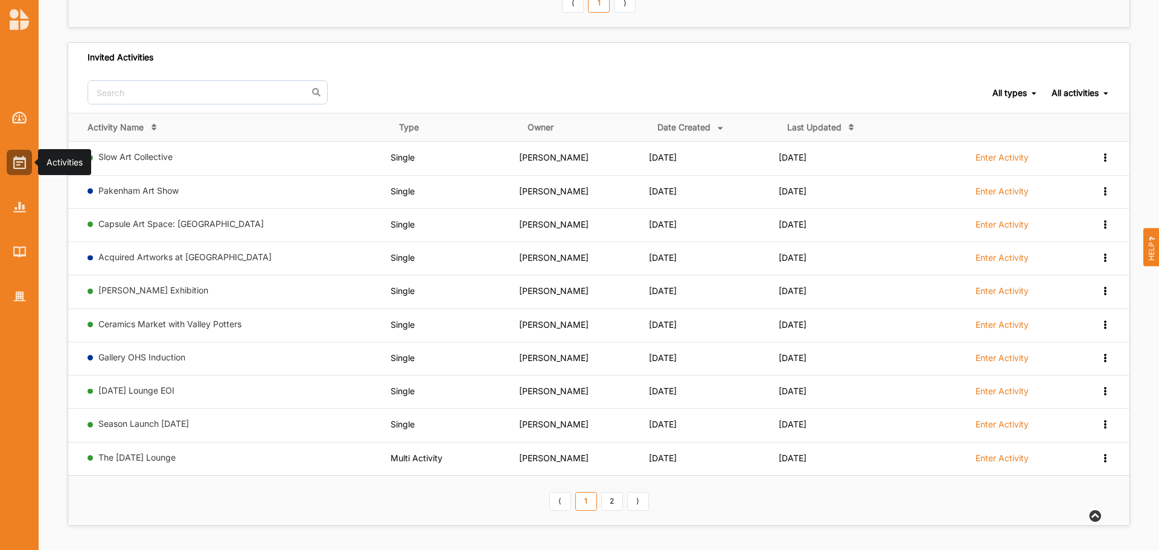
click at [19, 168] on img at bounding box center [19, 162] width 13 height 13
click at [19, 249] on img at bounding box center [19, 251] width 13 height 10
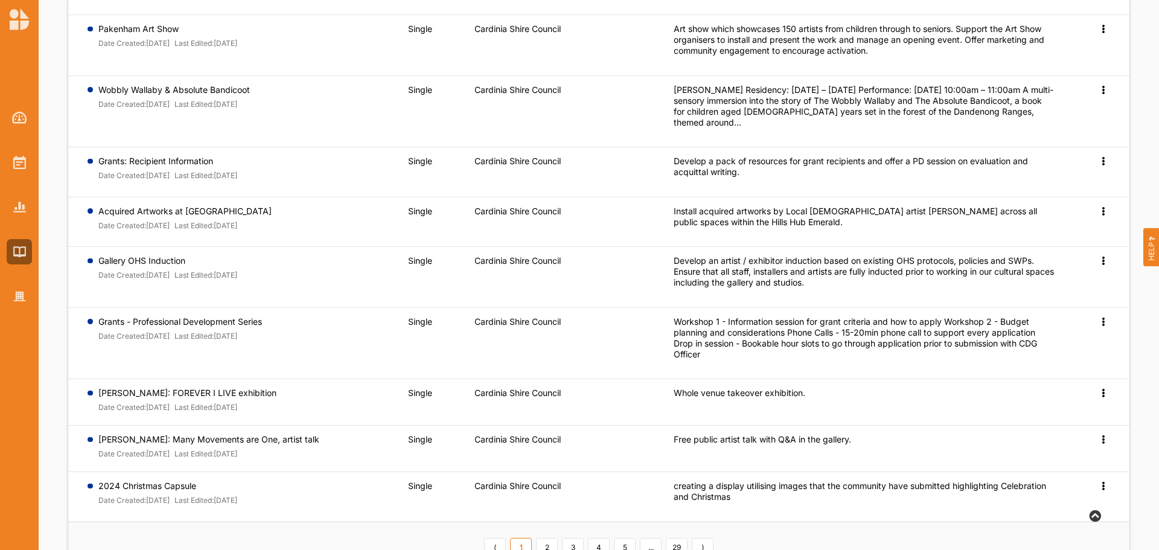
scroll to position [214, 0]
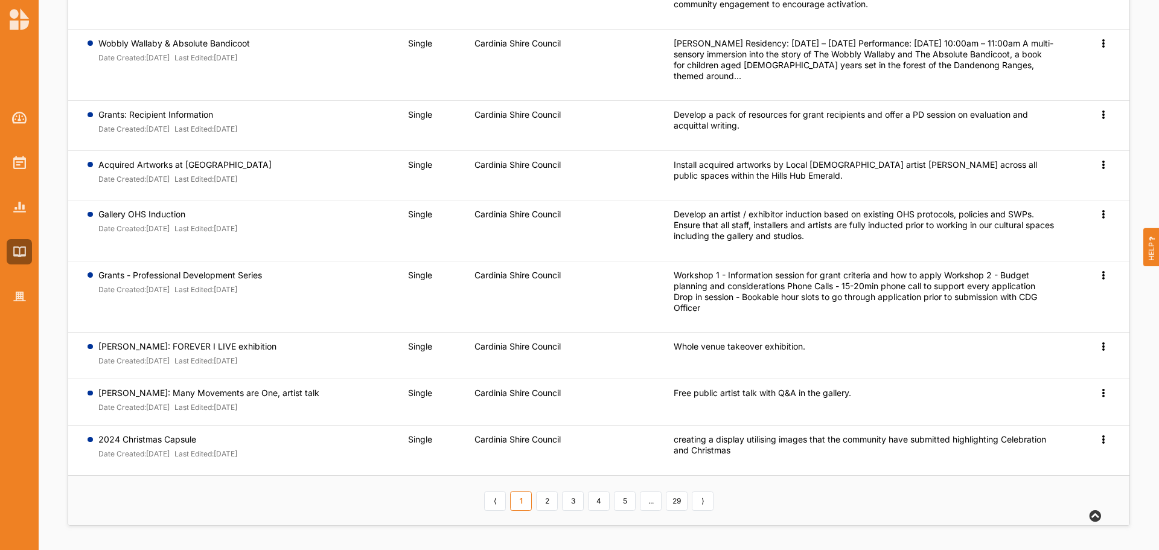
click at [545, 504] on link "2" at bounding box center [547, 501] width 22 height 19
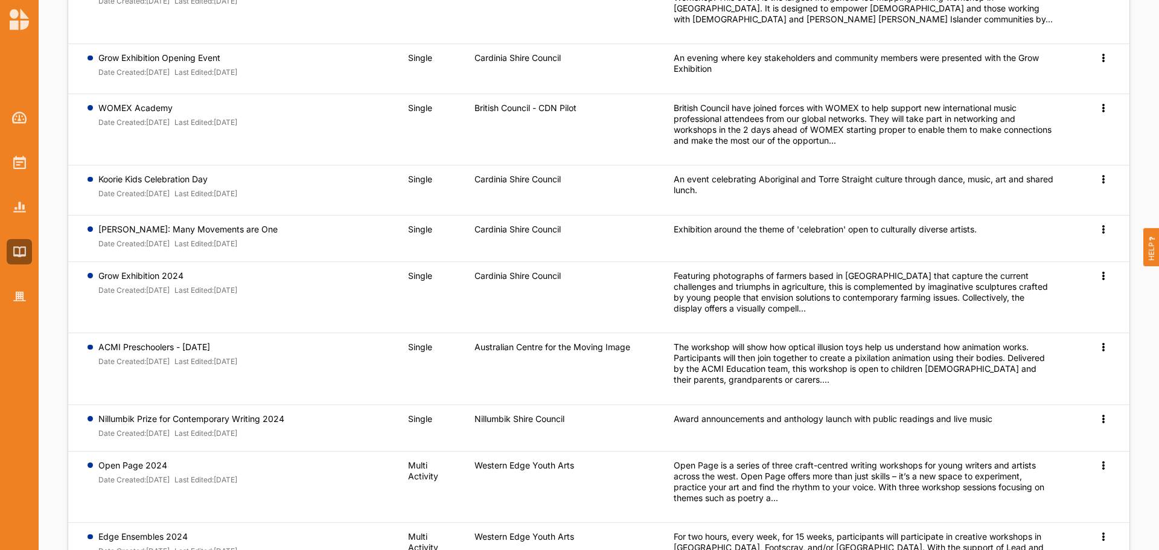
scroll to position [279, 0]
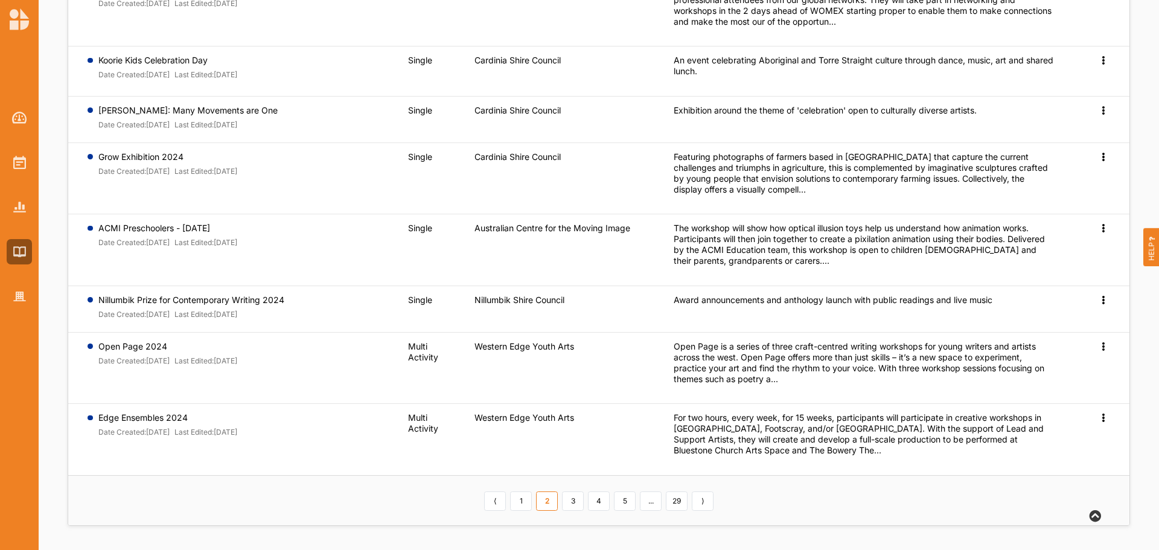
click at [571, 499] on link "3" at bounding box center [573, 501] width 22 height 19
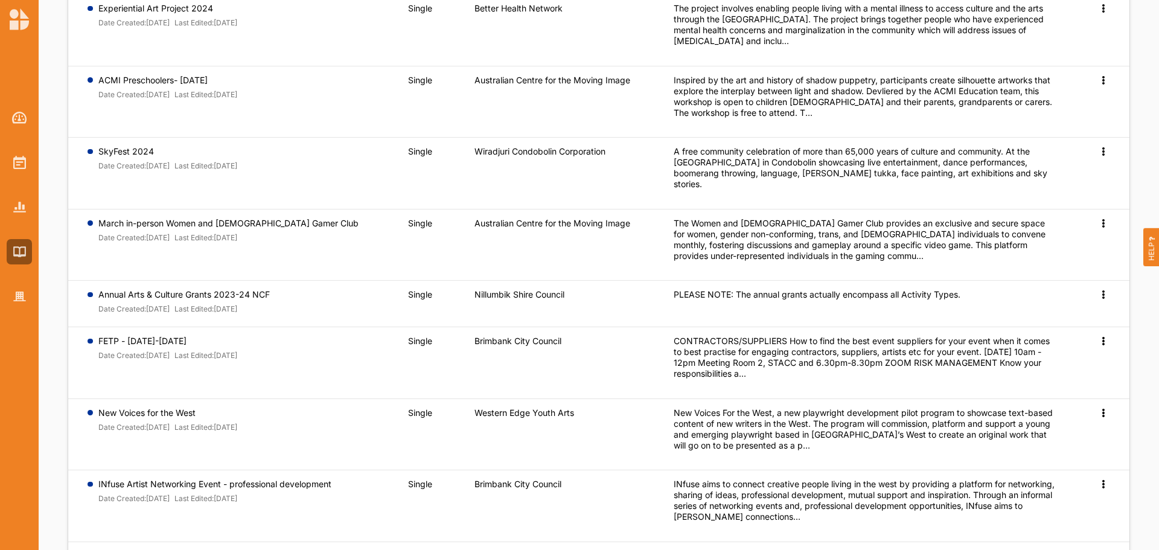
scroll to position [315, 0]
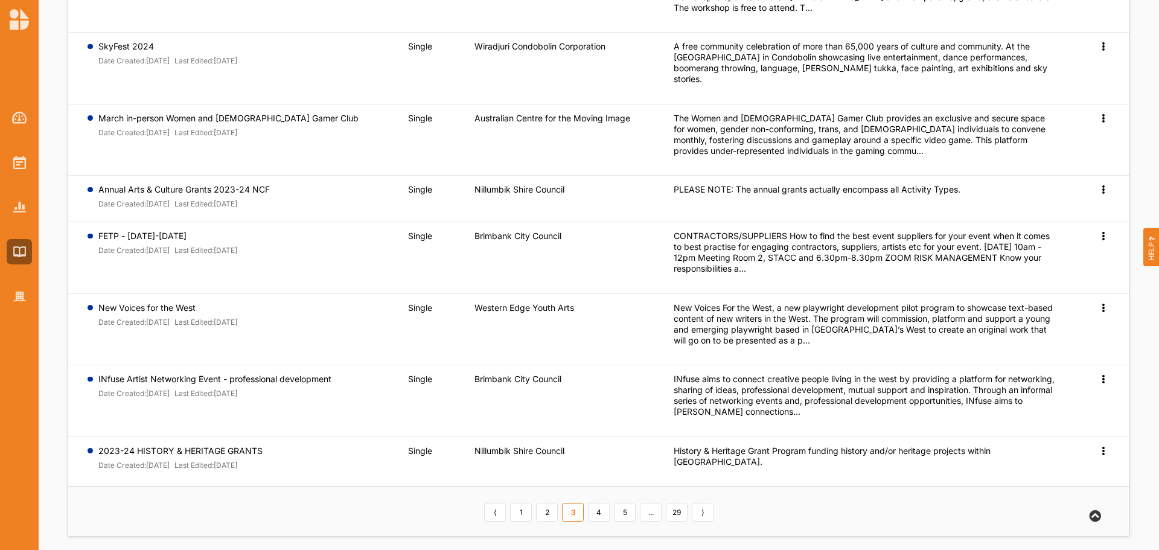
click at [594, 503] on link "4" at bounding box center [599, 512] width 22 height 19
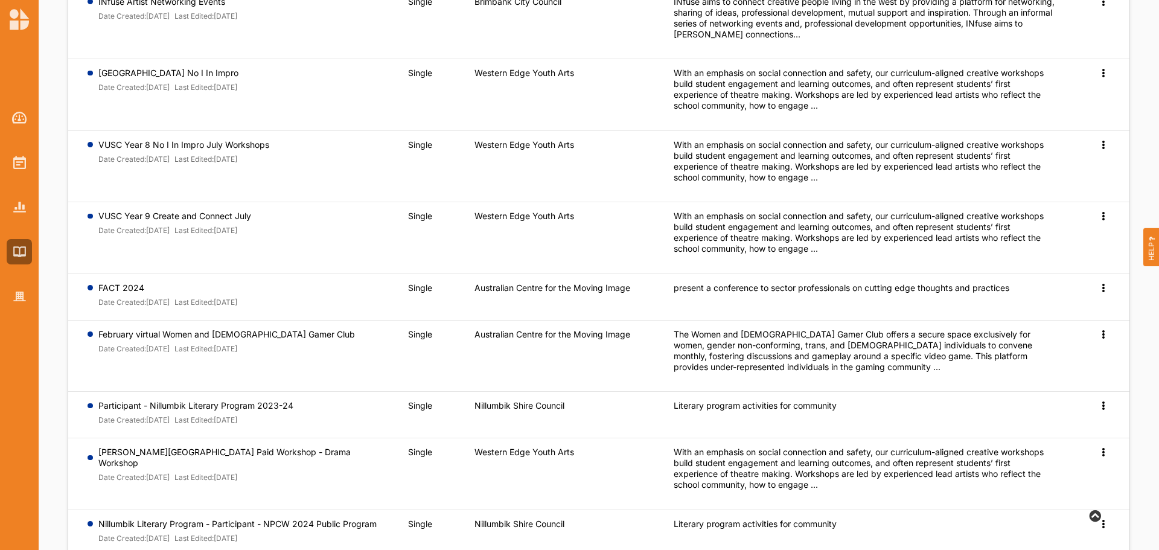
scroll to position [272, 0]
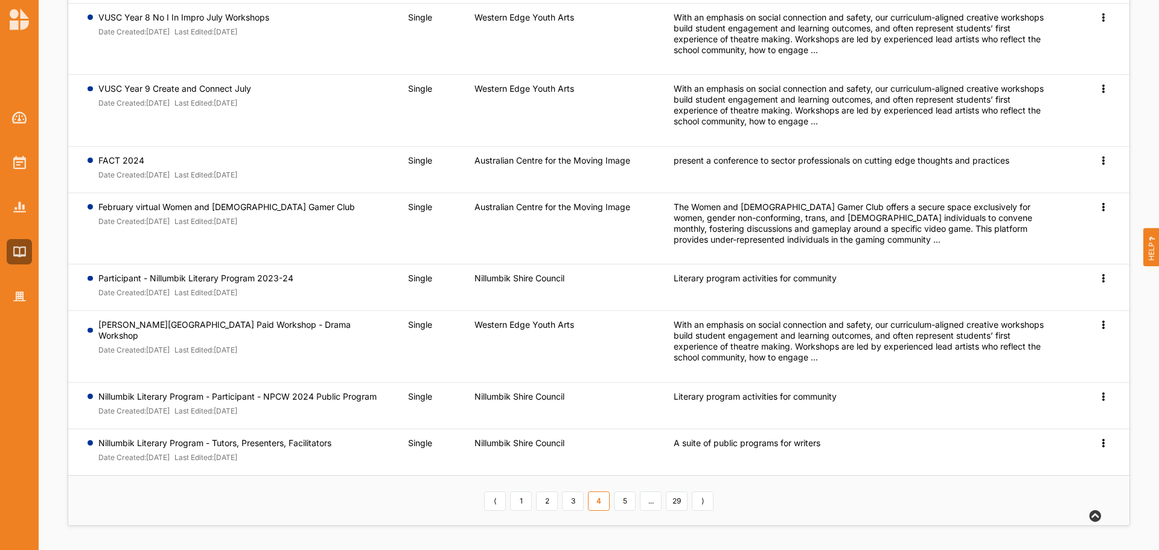
click at [625, 498] on link "5" at bounding box center [625, 501] width 22 height 19
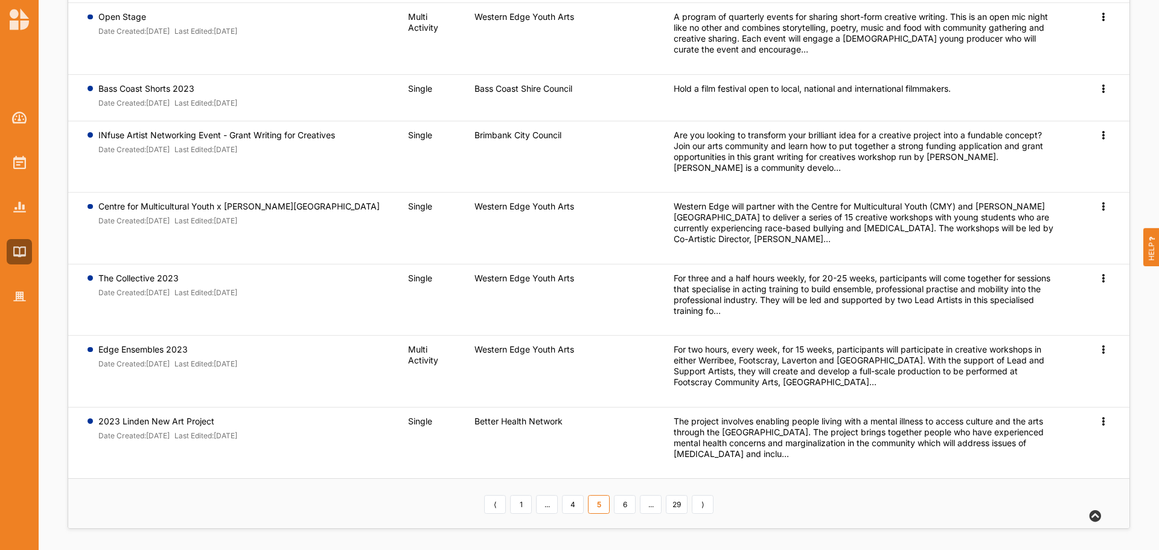
scroll to position [347, 0]
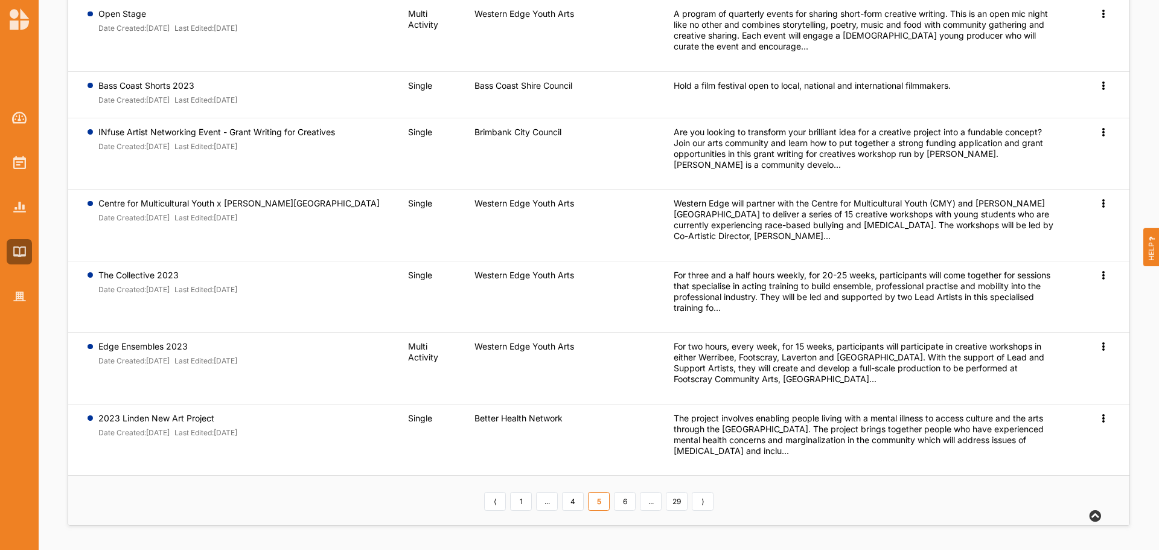
click at [626, 495] on link "6" at bounding box center [625, 501] width 22 height 19
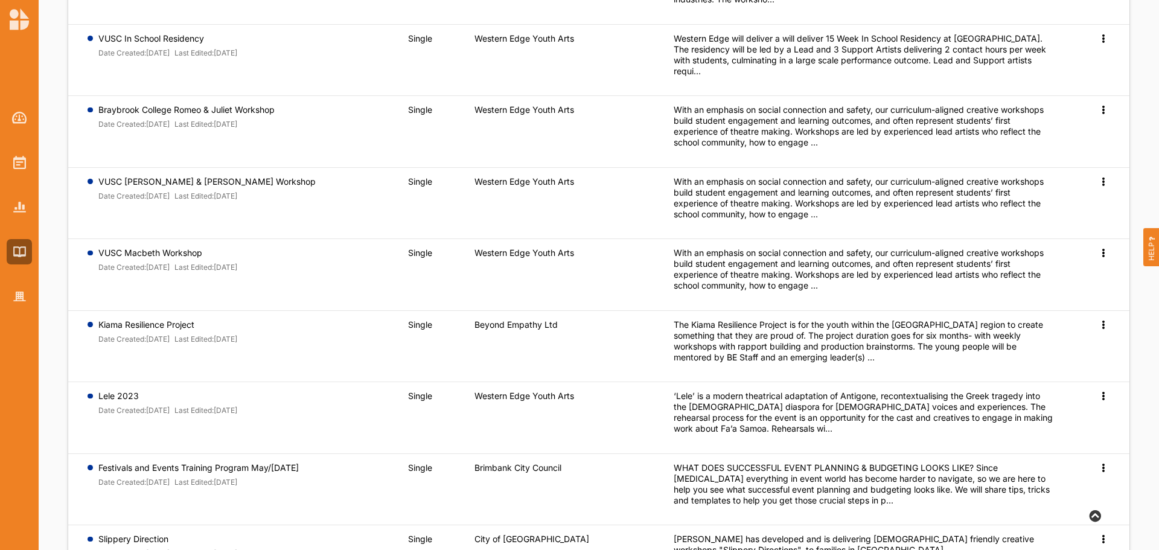
scroll to position [351, 0]
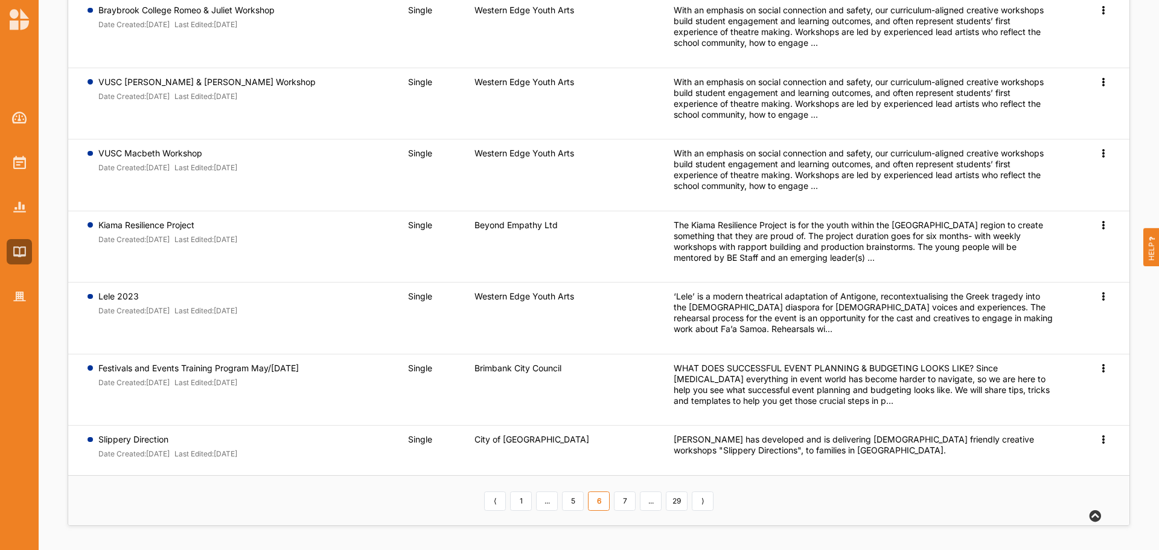
click at [527, 504] on link "1" at bounding box center [521, 501] width 22 height 19
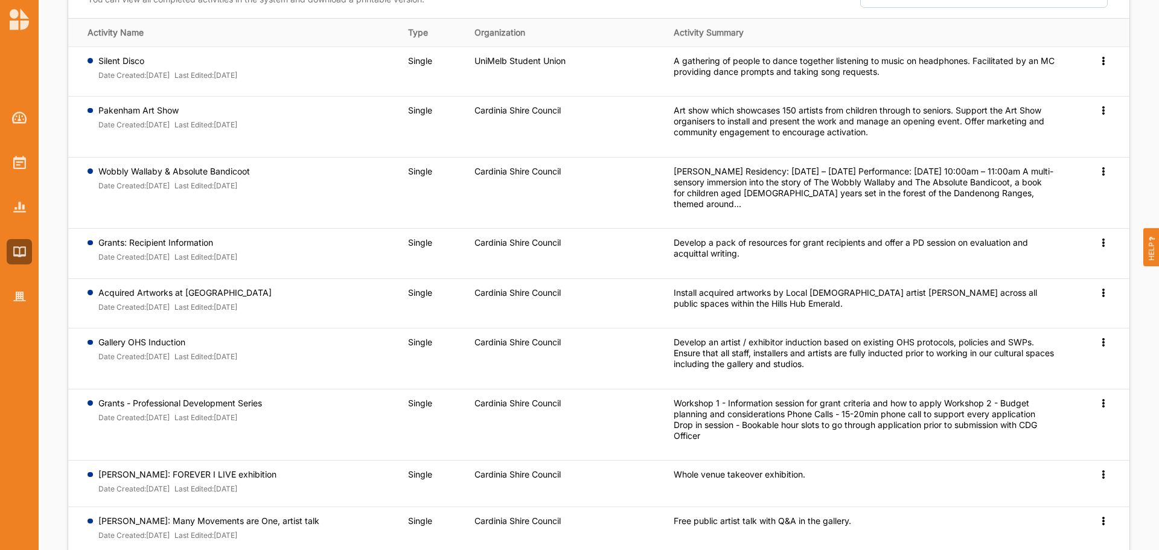
scroll to position [214, 0]
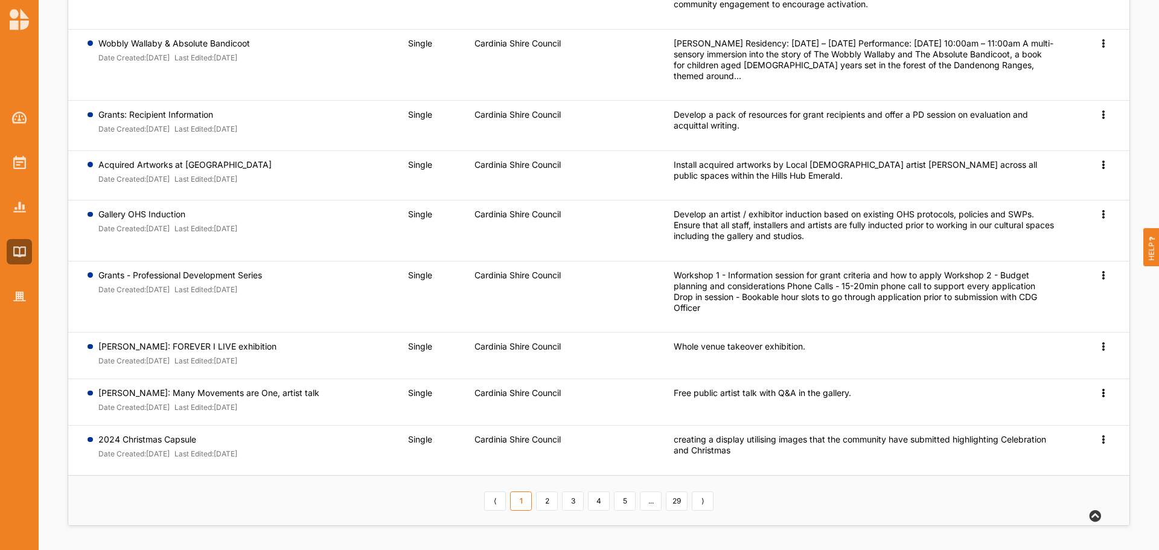
click at [629, 501] on link "5" at bounding box center [625, 501] width 22 height 19
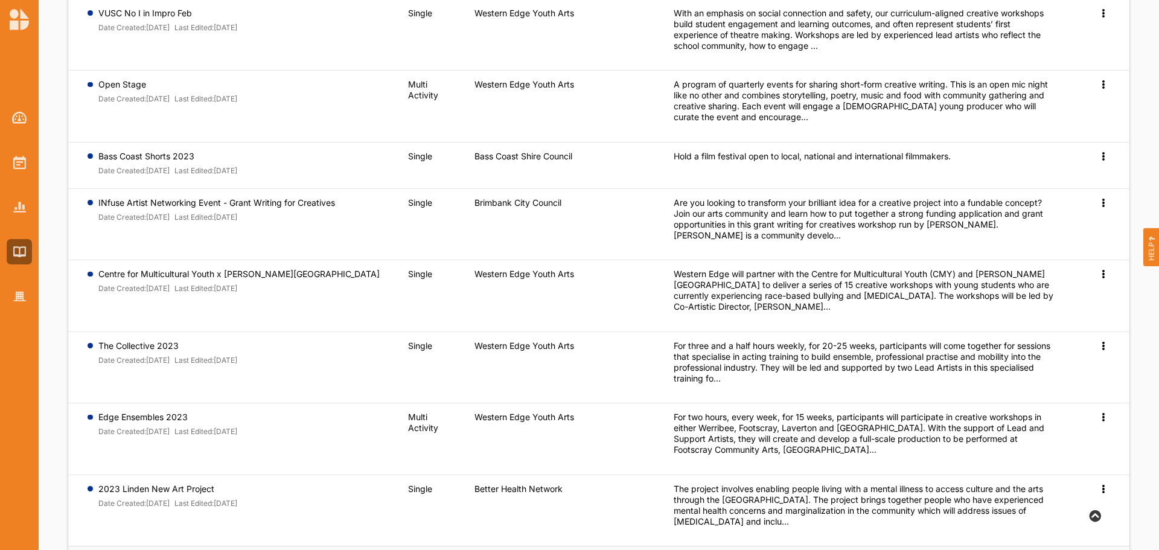
scroll to position [347, 0]
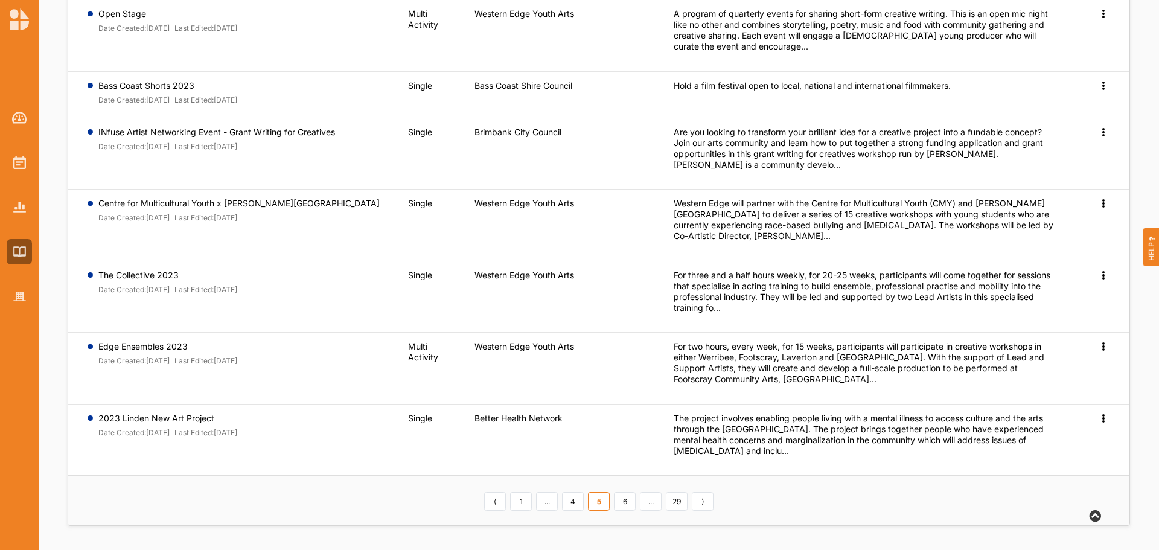
click at [675, 501] on link "29" at bounding box center [677, 501] width 22 height 19
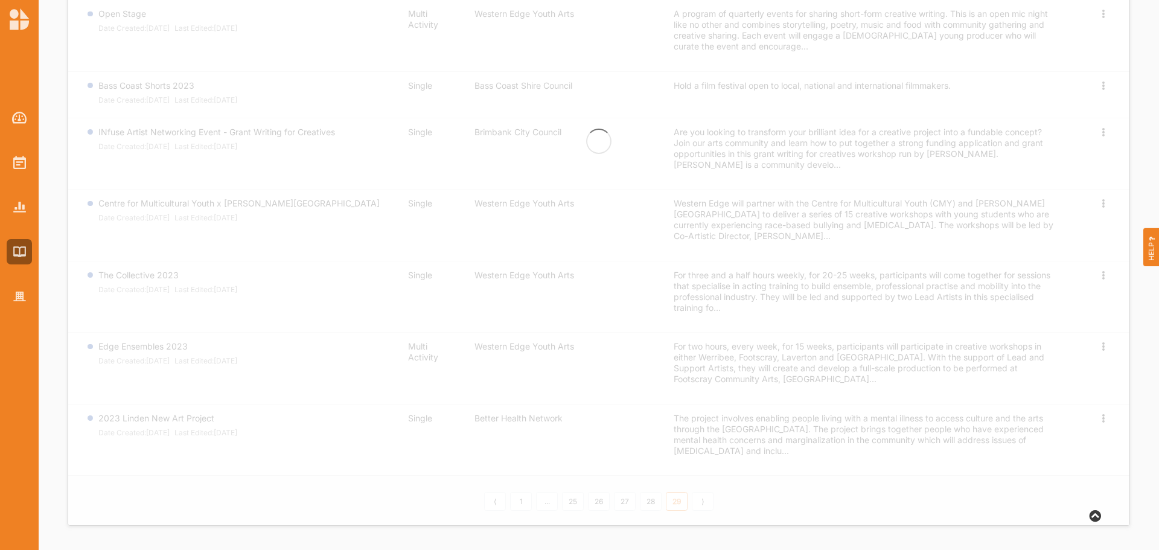
scroll to position [0, 0]
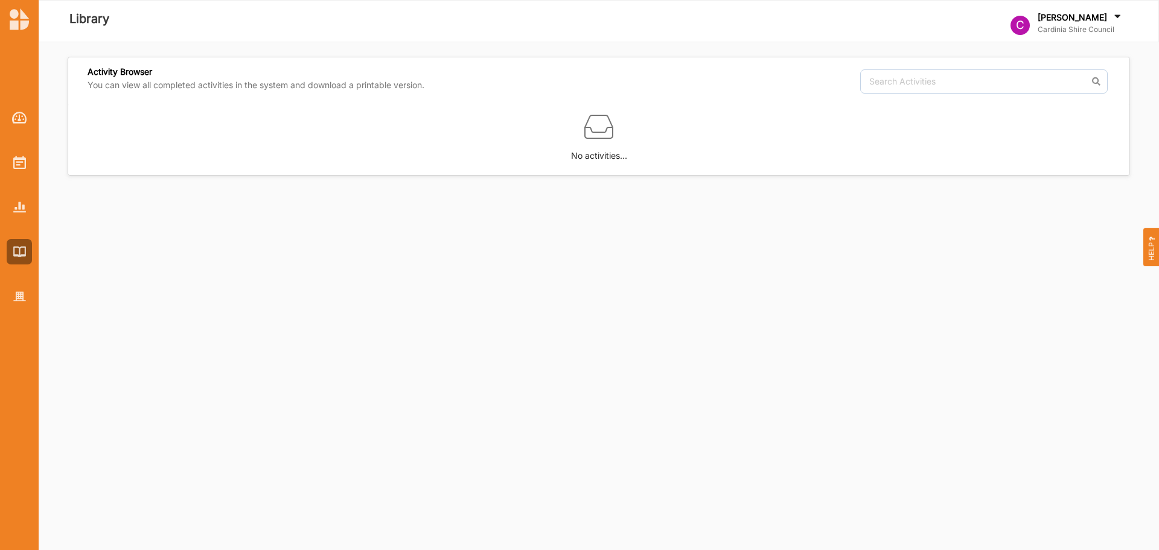
scroll to position [552, 0]
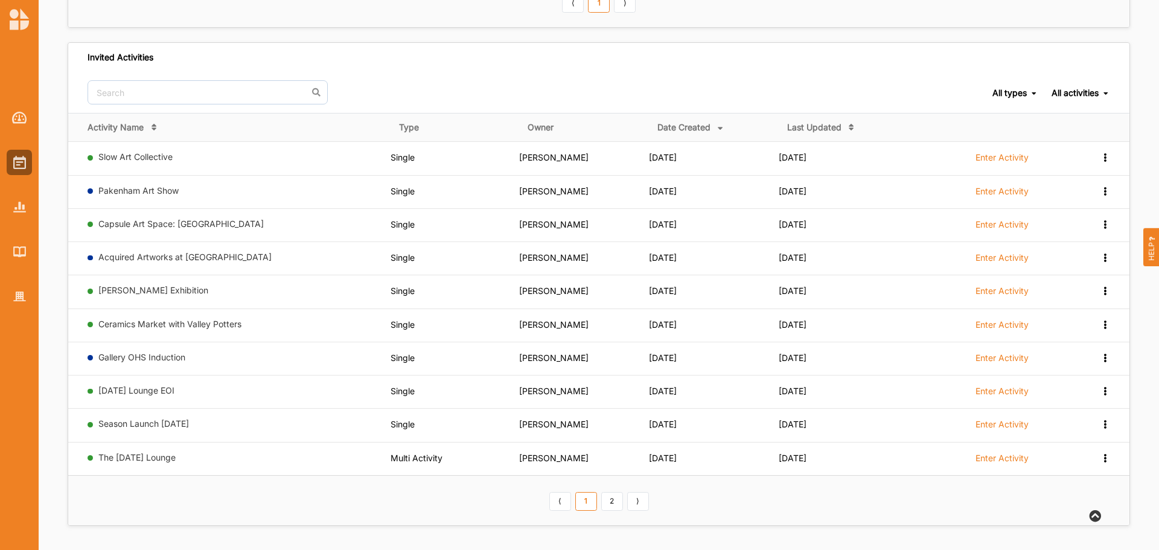
click at [170, 451] on td "The [DATE] Lounge" at bounding box center [229, 458] width 322 height 33
click at [167, 455] on link "The [DATE] Lounge" at bounding box center [136, 457] width 77 height 10
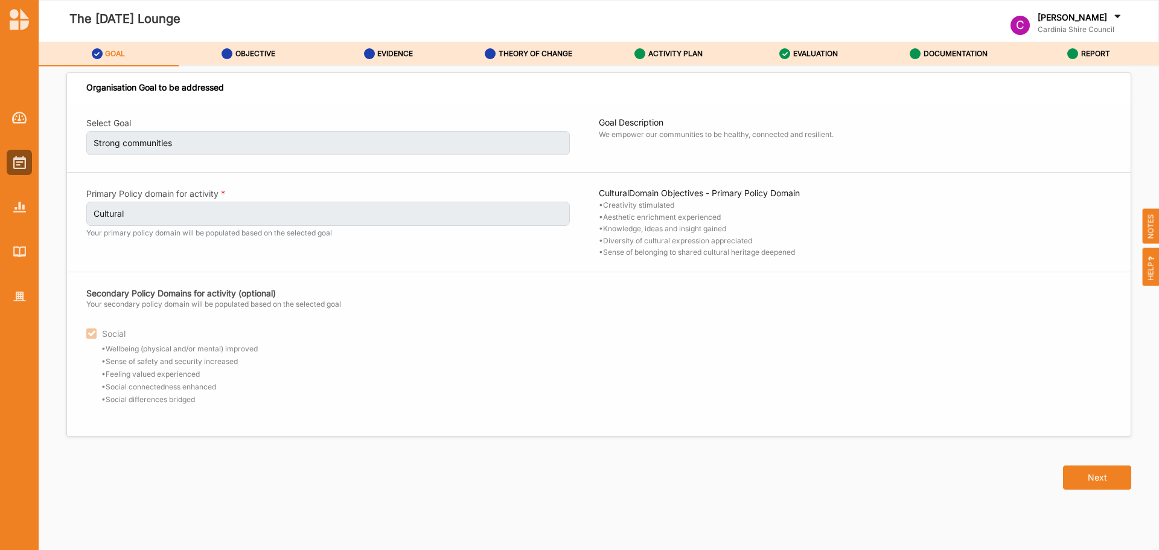
click at [236, 53] on label "OBJECTIVE" at bounding box center [256, 54] width 40 height 10
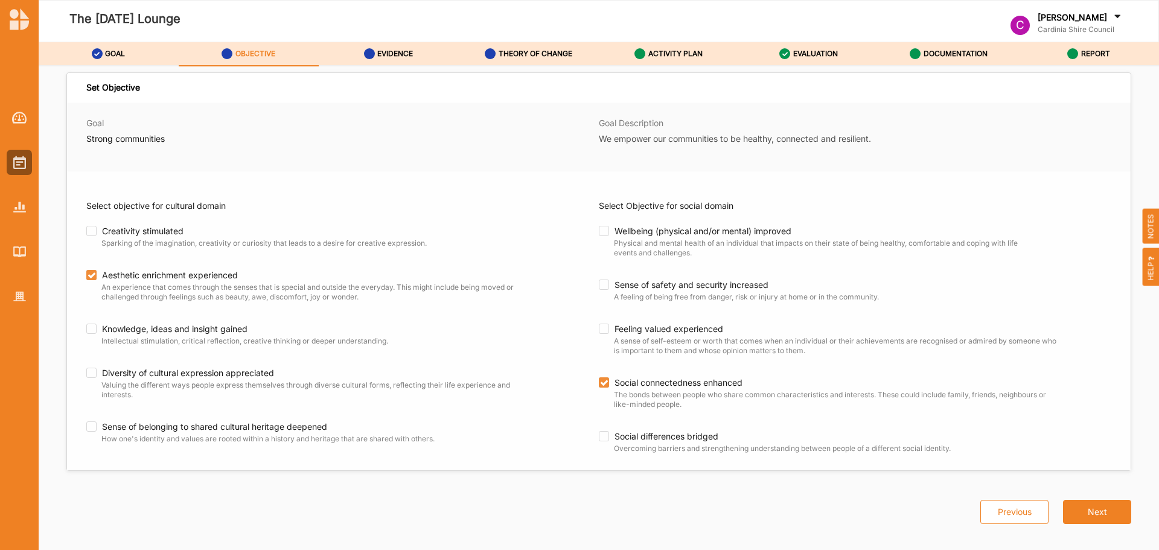
click at [380, 51] on label "EVIDENCE" at bounding box center [395, 54] width 36 height 10
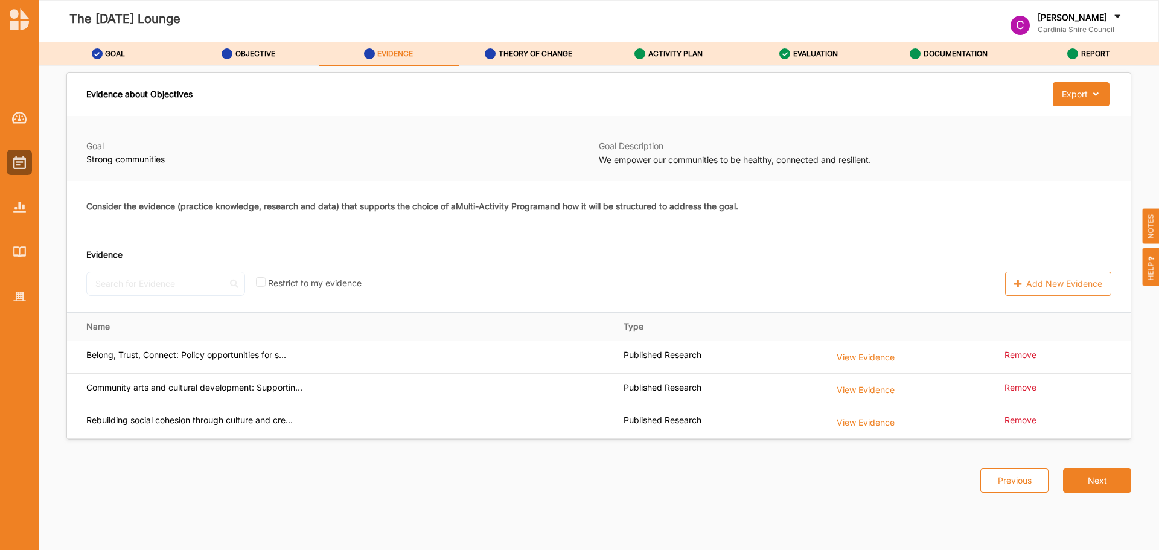
click at [516, 51] on label "THEORY OF CHANGE" at bounding box center [536, 54] width 74 height 10
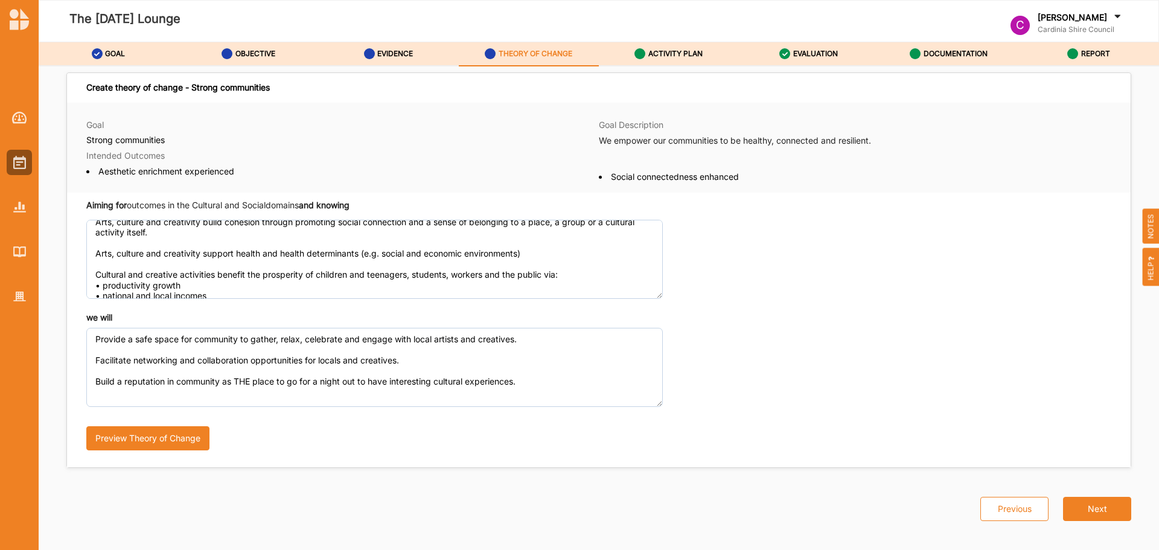
scroll to position [101, 0]
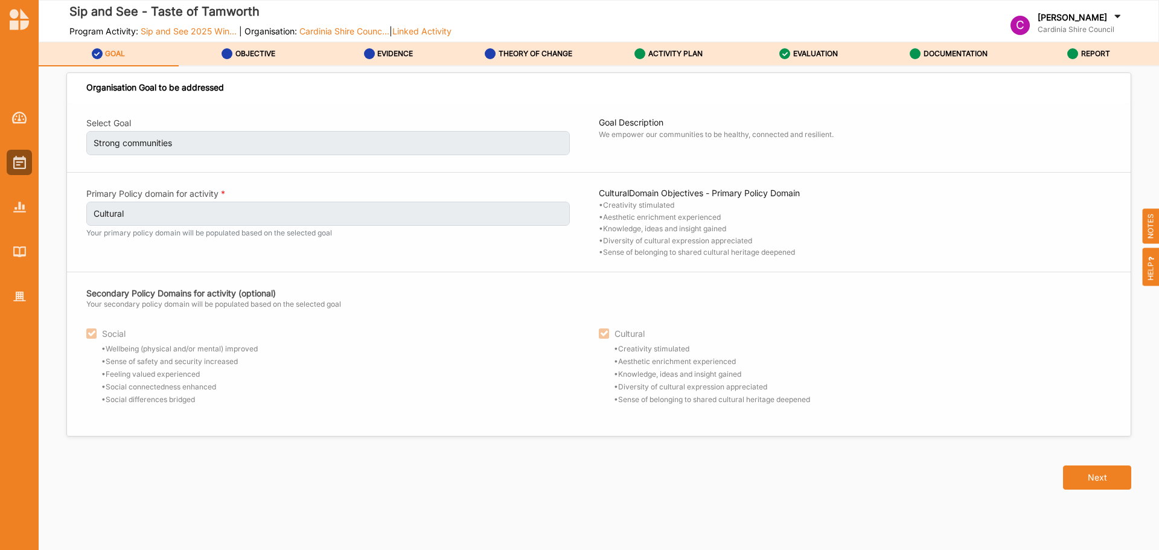
click at [254, 69] on div "Organisation Goal to be addressed Select Goal Strong communities Goal Descripti…" at bounding box center [599, 311] width 1121 height 490
click at [258, 54] on label "OBJECTIVE" at bounding box center [256, 54] width 40 height 10
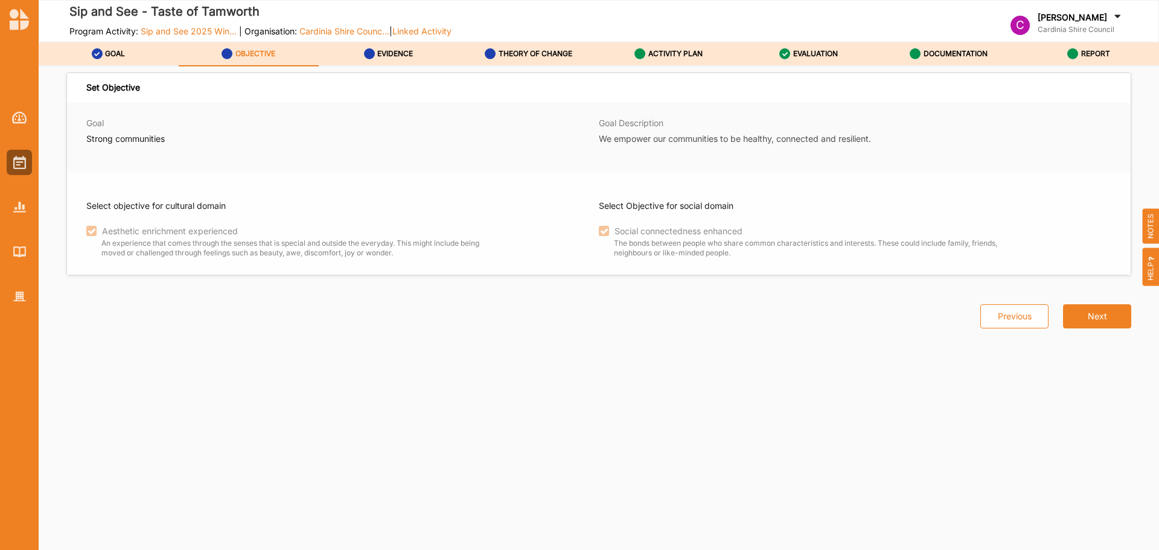
click at [358, 50] on link "EVIDENCE" at bounding box center [389, 54] width 140 height 24
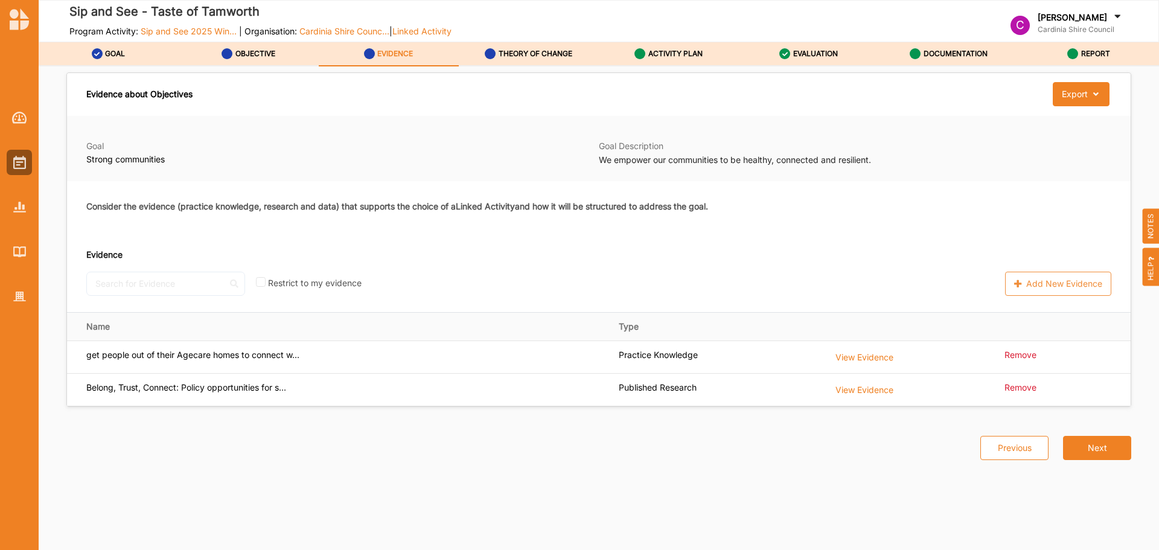
click at [499, 51] on label "THEORY OF CHANGE" at bounding box center [536, 54] width 74 height 10
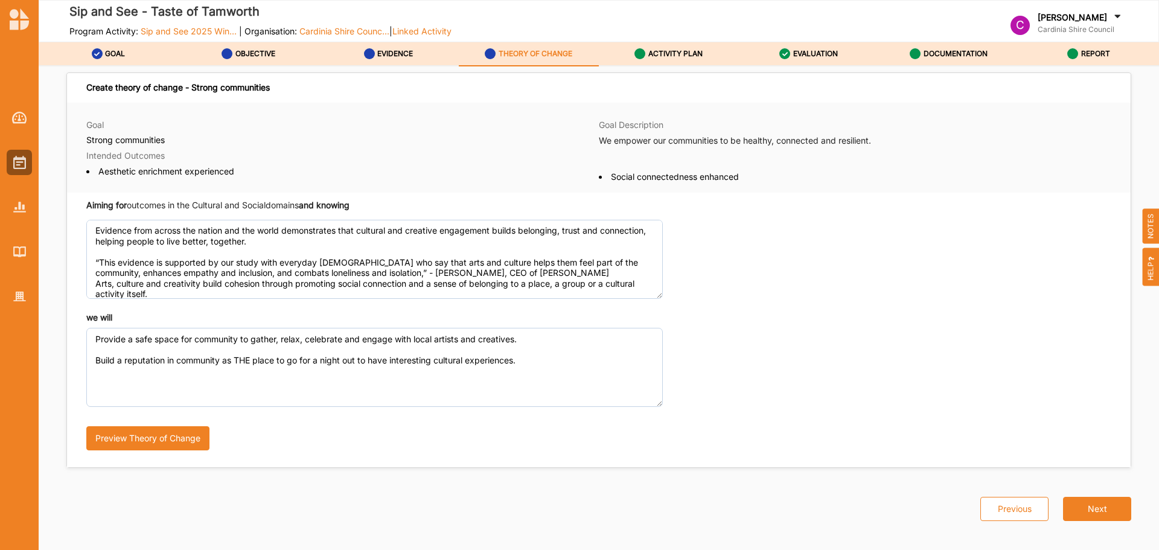
click at [575, 47] on link "THEORY OF CHANGE" at bounding box center [529, 54] width 140 height 24
click at [575, 47] on div "ACTIVITY PLAN" at bounding box center [669, 54] width 68 height 22
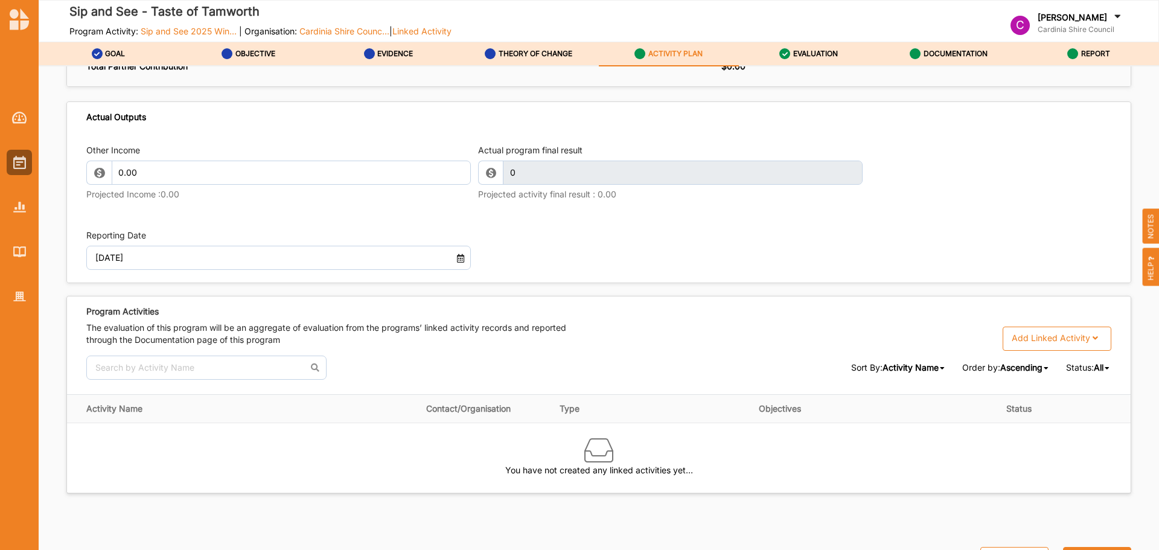
scroll to position [1265, 0]
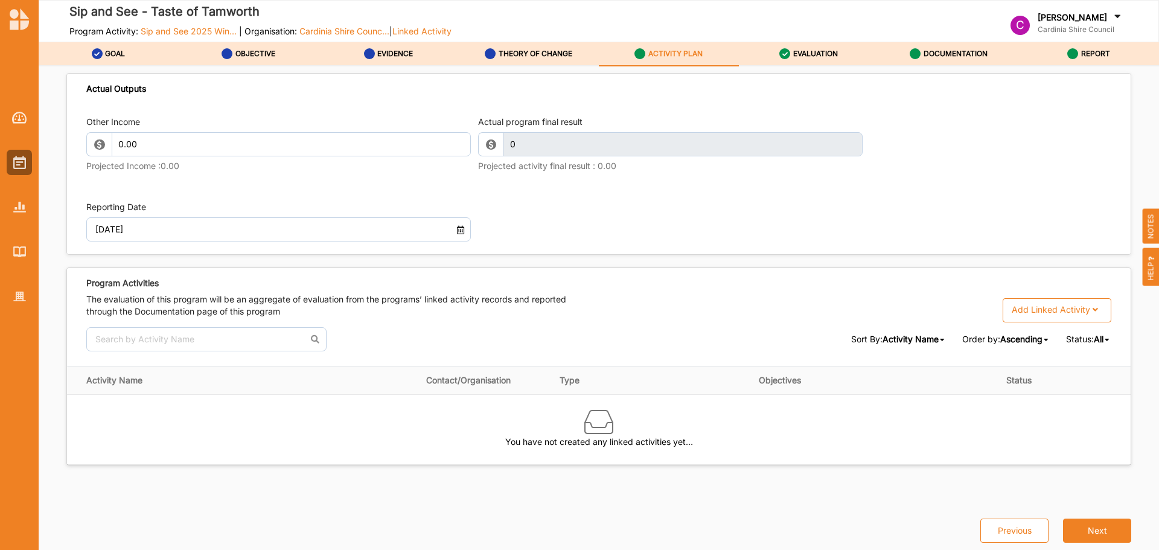
click at [575, 240] on button "Next" at bounding box center [1097, 531] width 68 height 24
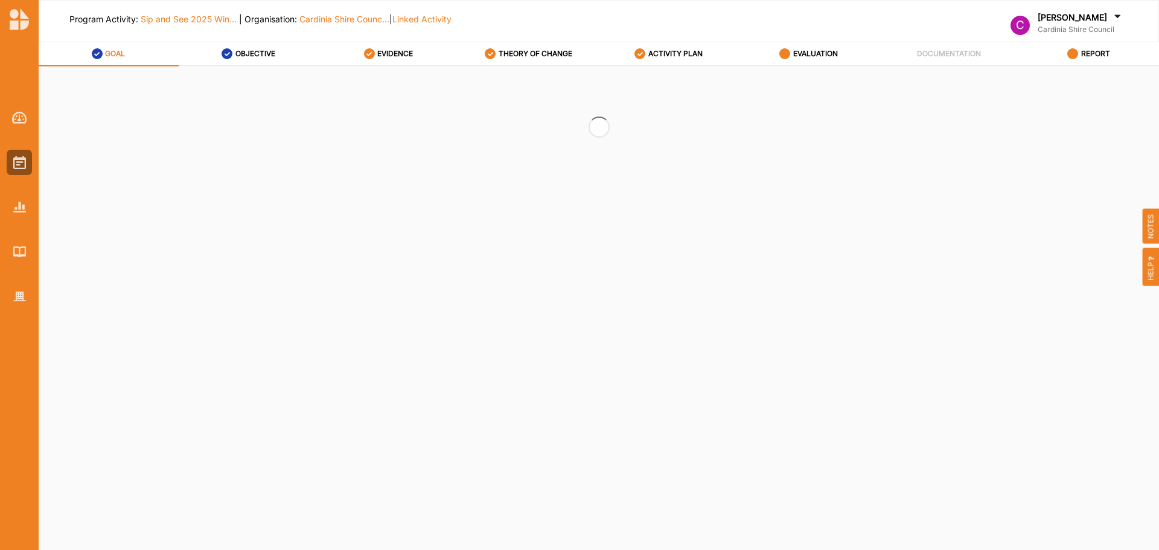
select select "2"
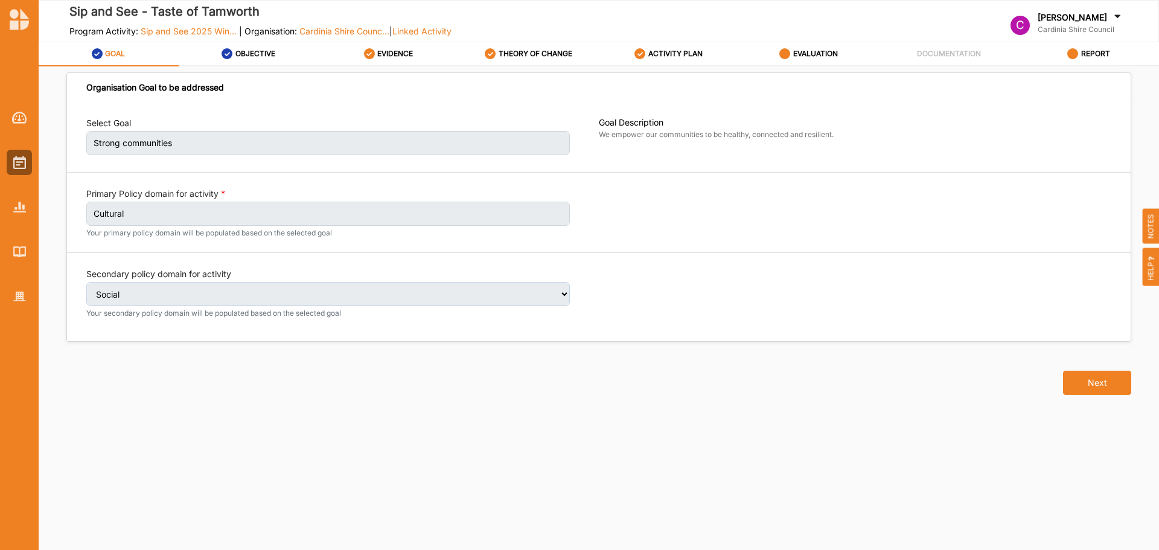
select select "2"
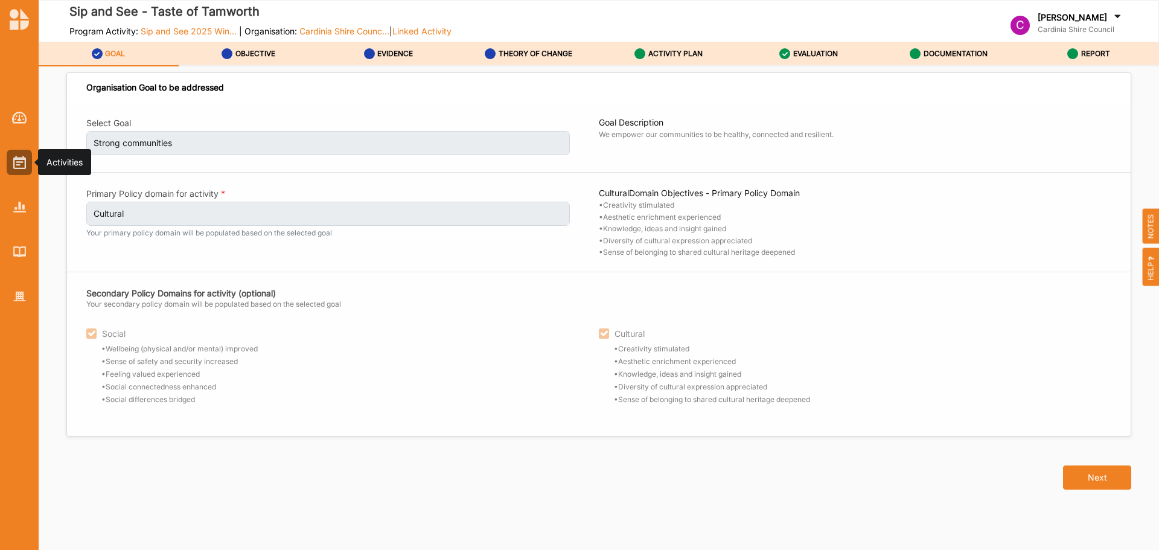
click at [27, 170] on div at bounding box center [19, 162] width 25 height 25
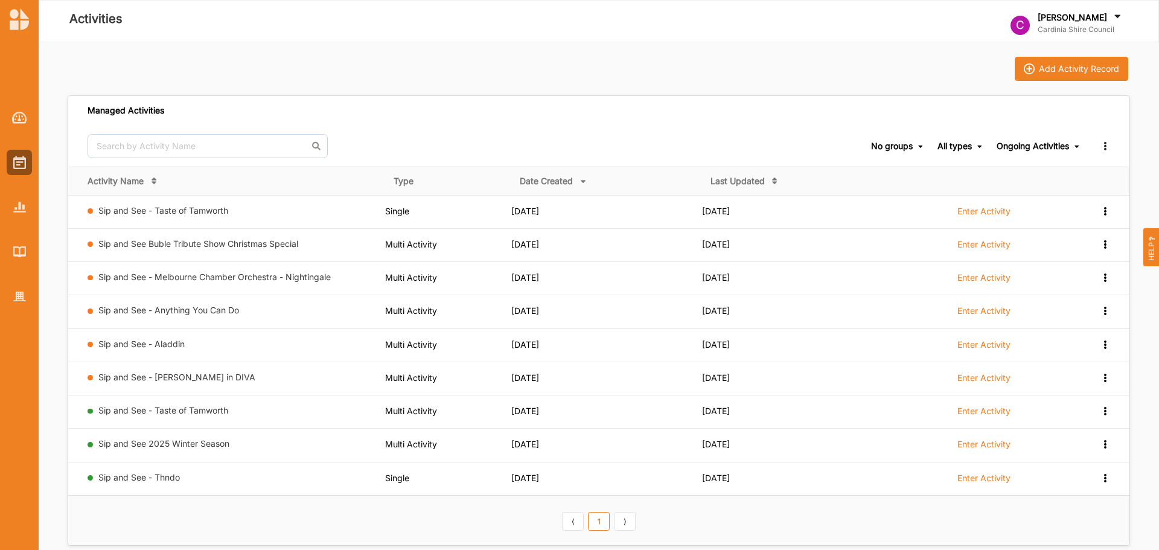
click at [1110, 416] on td "View Report View Team Add to group" at bounding box center [1105, 412] width 49 height 33
click at [1099, 411] on div "View Report View Team Add to group" at bounding box center [1096, 410] width 30 height 11
click at [1082, 438] on link "View Report" at bounding box center [1074, 430] width 71 height 22
click at [1099, 410] on div "View Report View Team Add to group" at bounding box center [1096, 410] width 30 height 11
click at [179, 447] on link "Sip and See 2025 Winter Season" at bounding box center [163, 443] width 131 height 10
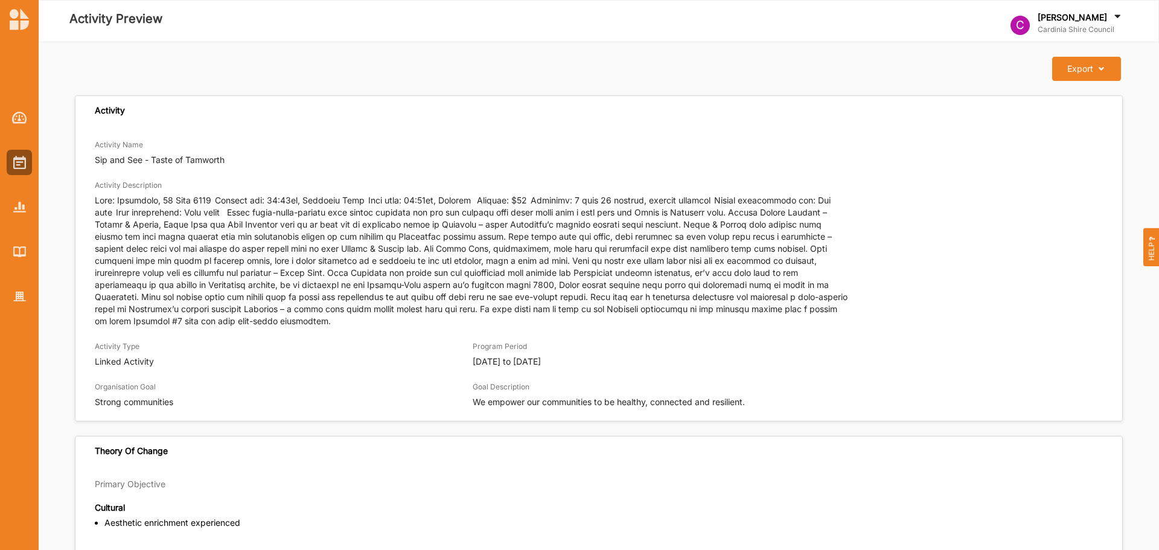
click at [1092, 63] on div "Export" at bounding box center [1081, 68] width 26 height 11
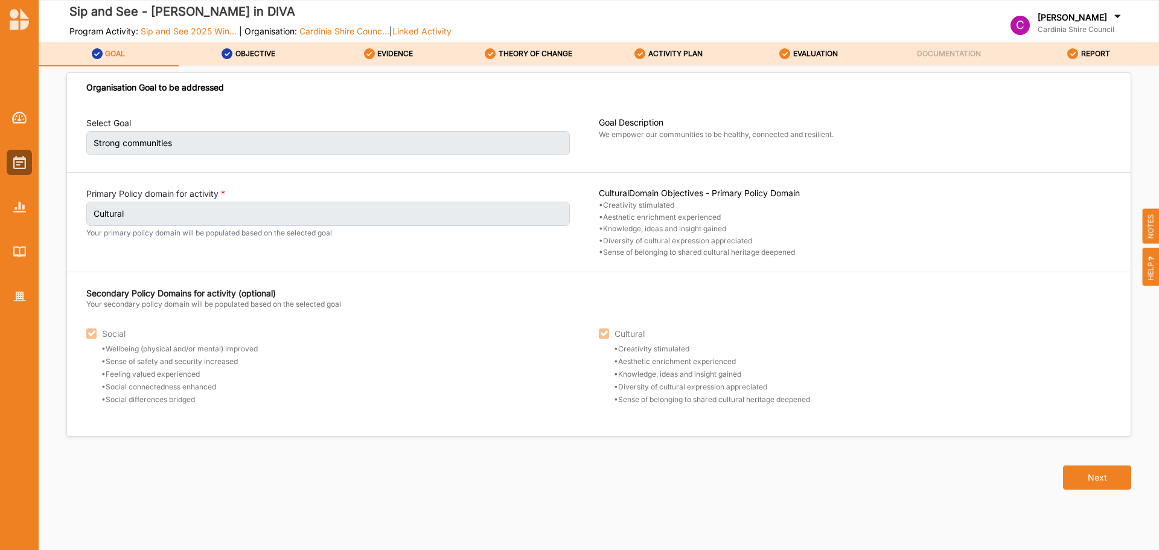
click at [1095, 469] on button "Next" at bounding box center [1097, 478] width 68 height 24
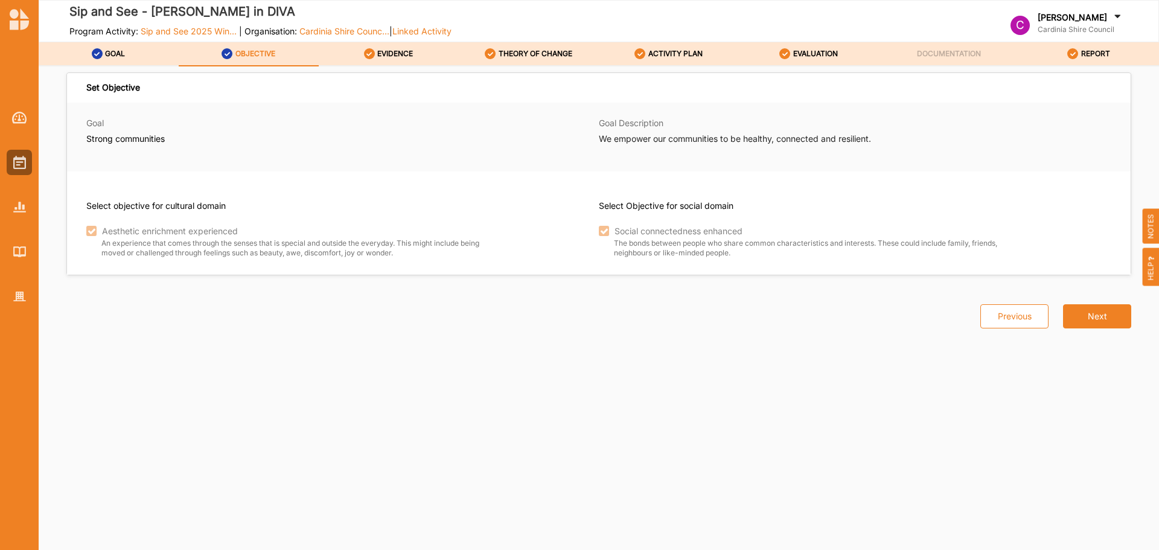
drag, startPoint x: 220, startPoint y: 4, endPoint x: 214, endPoint y: 7, distance: 7.1
click at [220, 4] on label "Sip and See - [PERSON_NAME] in DIVA" at bounding box center [260, 12] width 382 height 20
click at [208, 11] on label "Sip and See - [PERSON_NAME] in DIVA" at bounding box center [260, 12] width 382 height 20
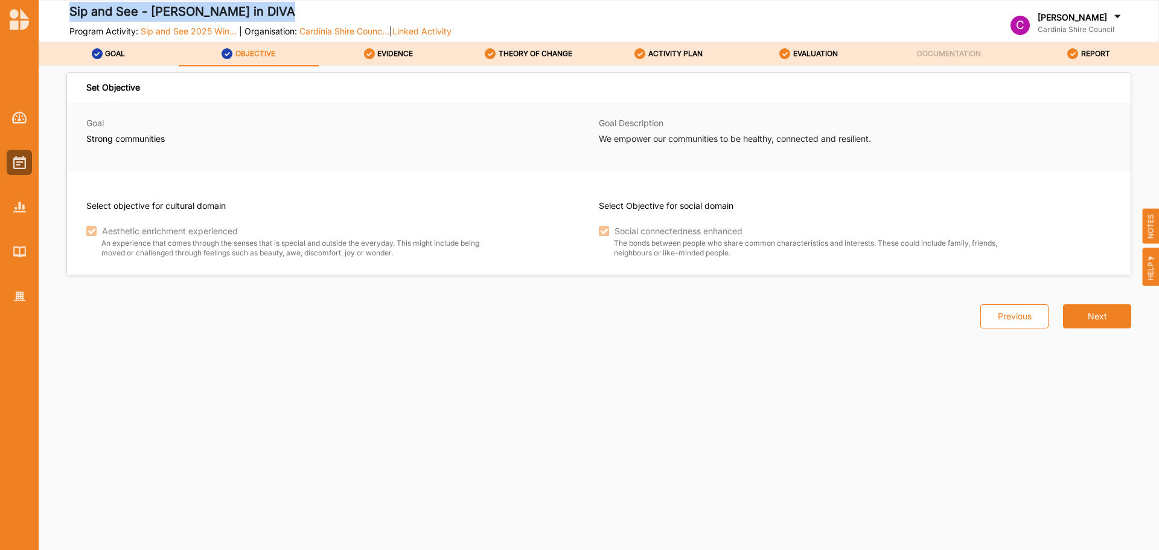
copy label "Sip and See - [PERSON_NAME] in DIVA"
click at [403, 46] on div "EVIDENCE" at bounding box center [389, 54] width 50 height 22
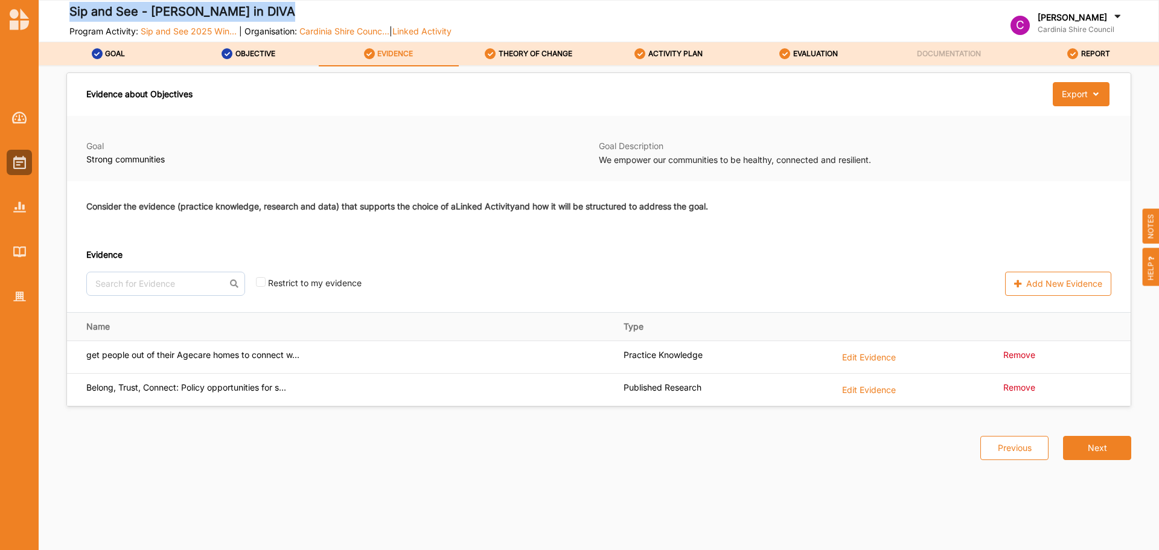
click at [310, 57] on link "OBJECTIVE" at bounding box center [249, 54] width 140 height 24
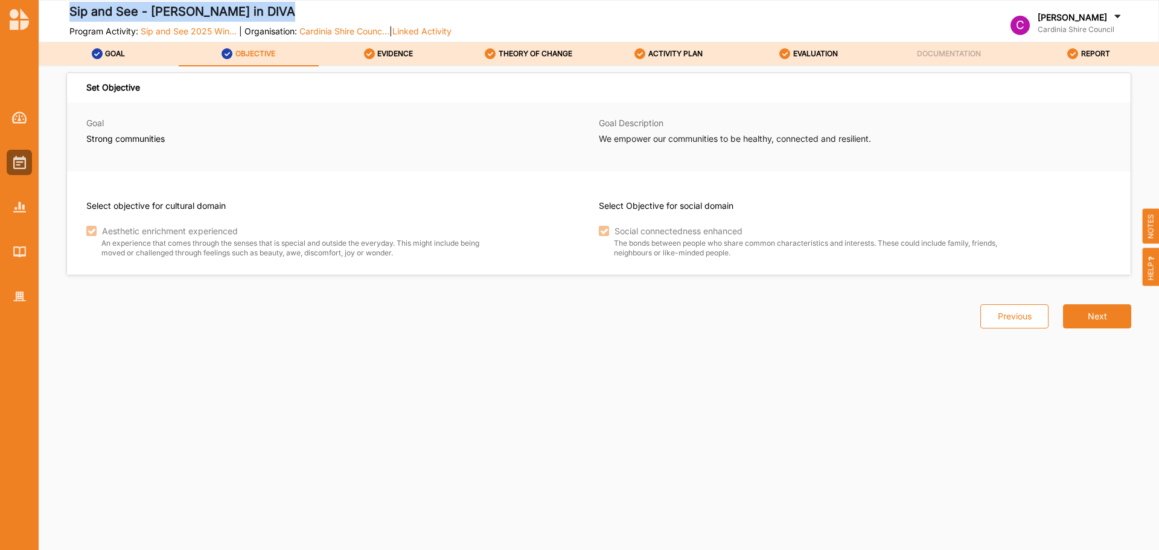
click at [424, 427] on div "Set Objective Goal Strong communities Goal Description We empower our communiti…" at bounding box center [599, 299] width 1063 height 437
click at [372, 52] on icon at bounding box center [369, 53] width 11 height 11
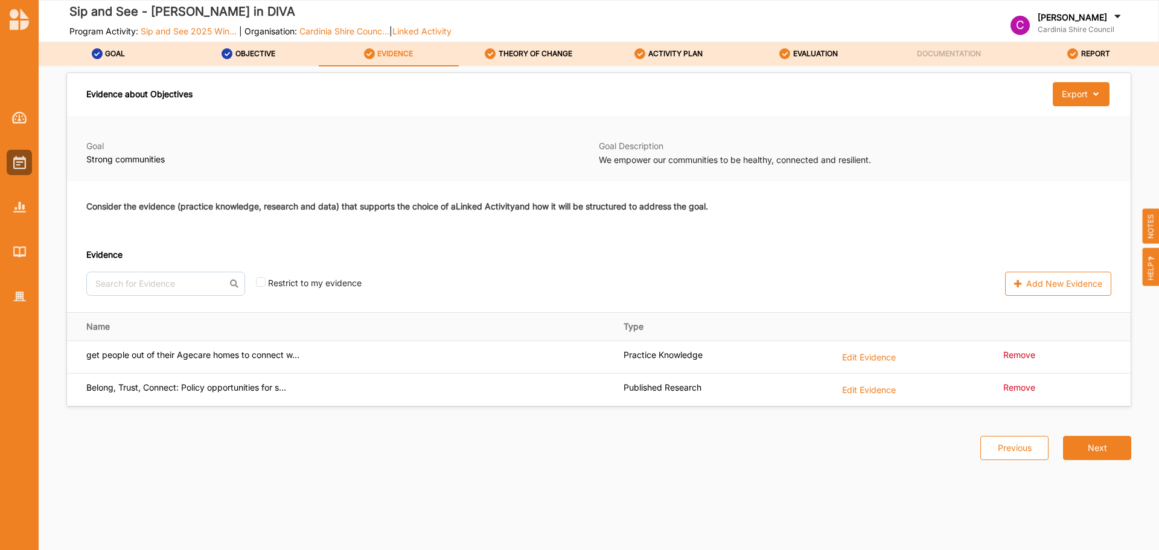
click at [504, 68] on div "Evidence about Objectives Export Download Evidence Goal Strong communities Goal…" at bounding box center [599, 311] width 1121 height 490
click at [531, 59] on div "THEORY OF CHANGE" at bounding box center [529, 54] width 88 height 22
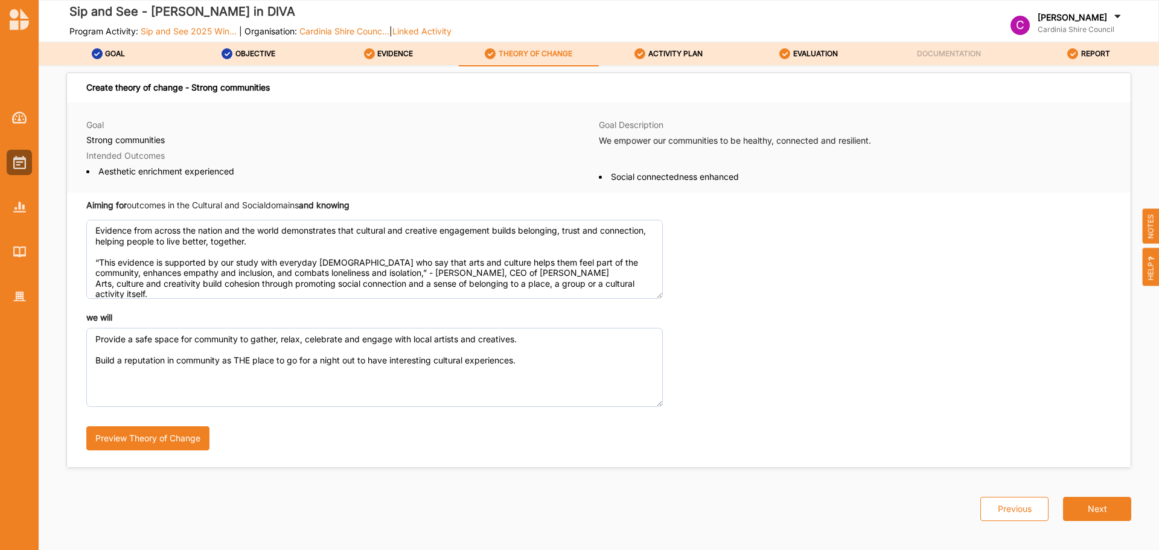
click at [723, 54] on link "ACTIVITY PLAN" at bounding box center [669, 54] width 140 height 24
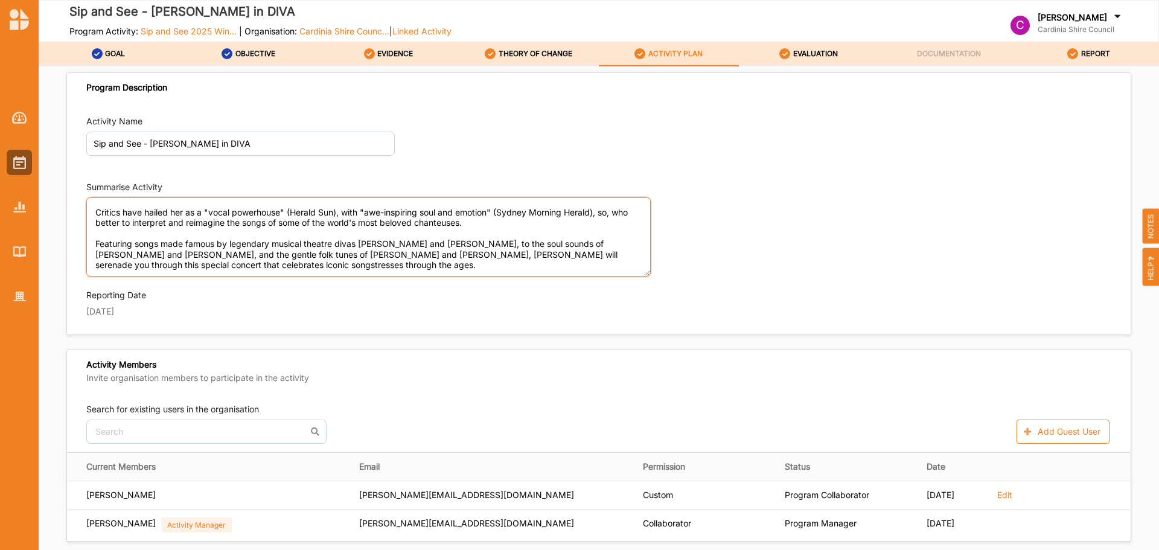
scroll to position [70, 0]
drag, startPoint x: 95, startPoint y: 204, endPoint x: 614, endPoint y: 344, distance: 537.3
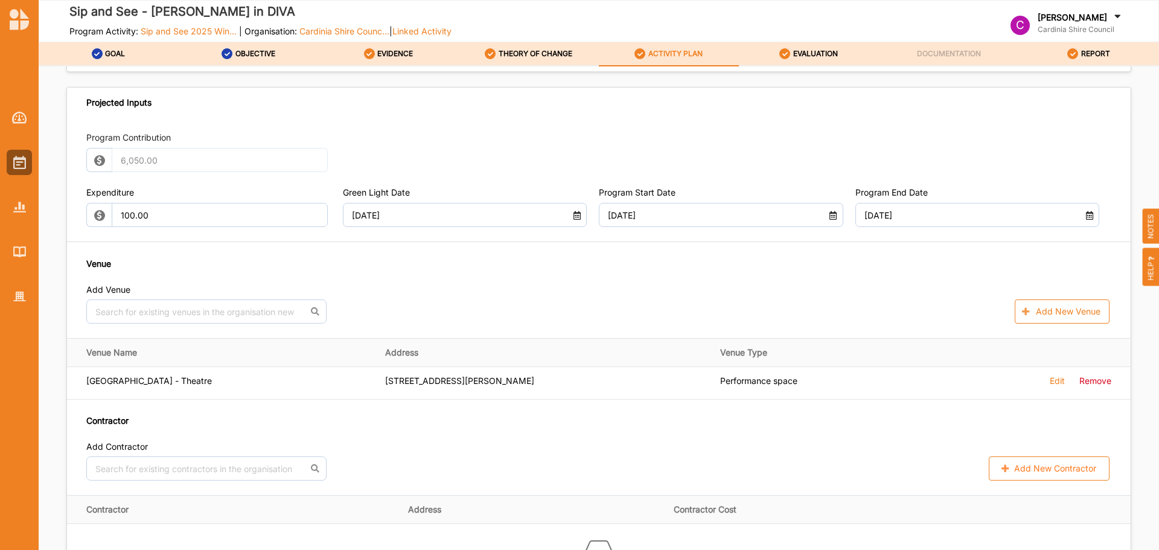
scroll to position [302, 0]
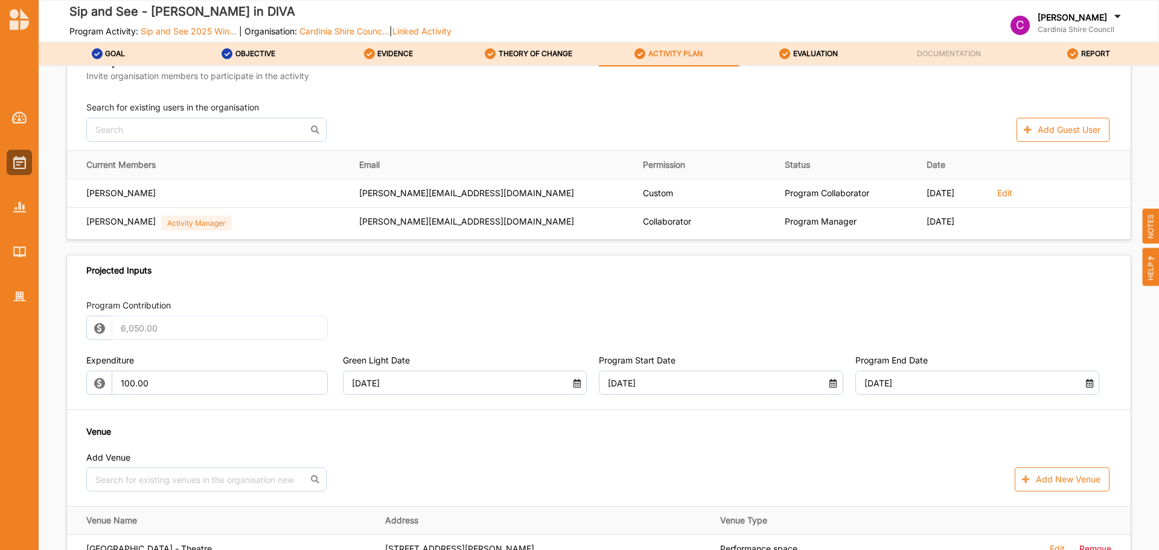
click at [415, 53] on link "EVIDENCE" at bounding box center [389, 54] width 140 height 24
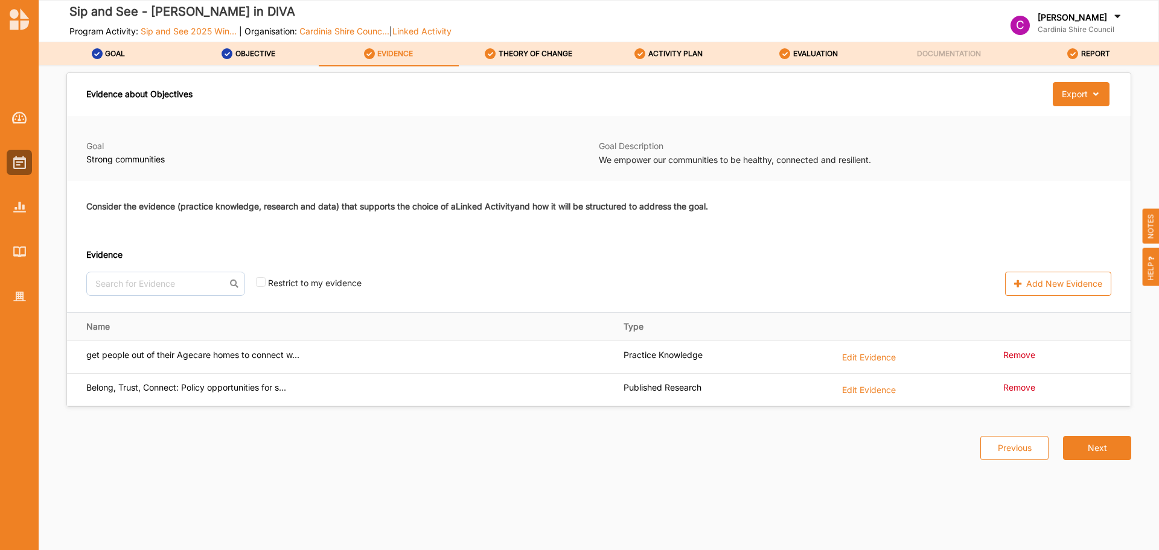
click at [888, 359] on label "Edit Evidence" at bounding box center [869, 356] width 54 height 13
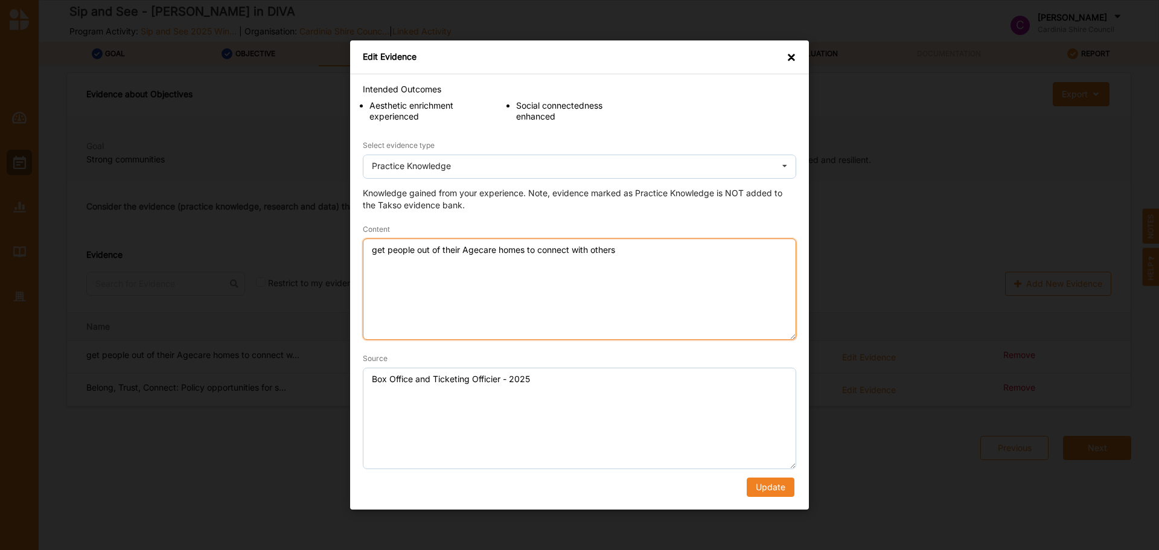
click at [606, 262] on textarea "get people out of their Agecare homes to connect with others" at bounding box center [580, 289] width 434 height 101
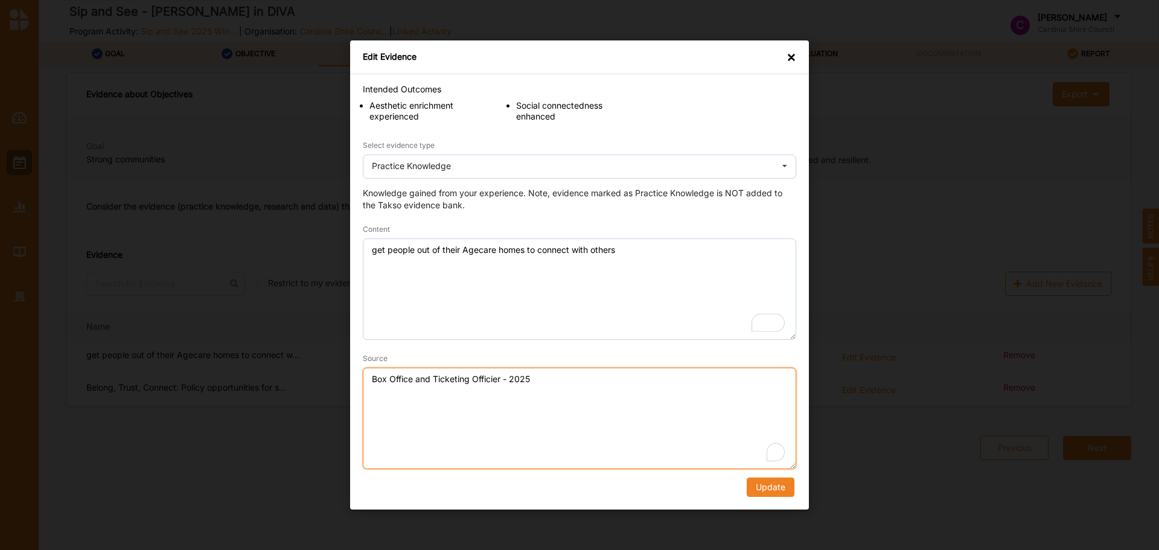
drag, startPoint x: 537, startPoint y: 383, endPoint x: -25, endPoint y: 364, distance: 562.0
click at [0, 364] on html "Sip and See - Queenie Van de Zandt in DIVA Program Activity: Sip and See 2025 W…" at bounding box center [579, 275] width 1159 height 550
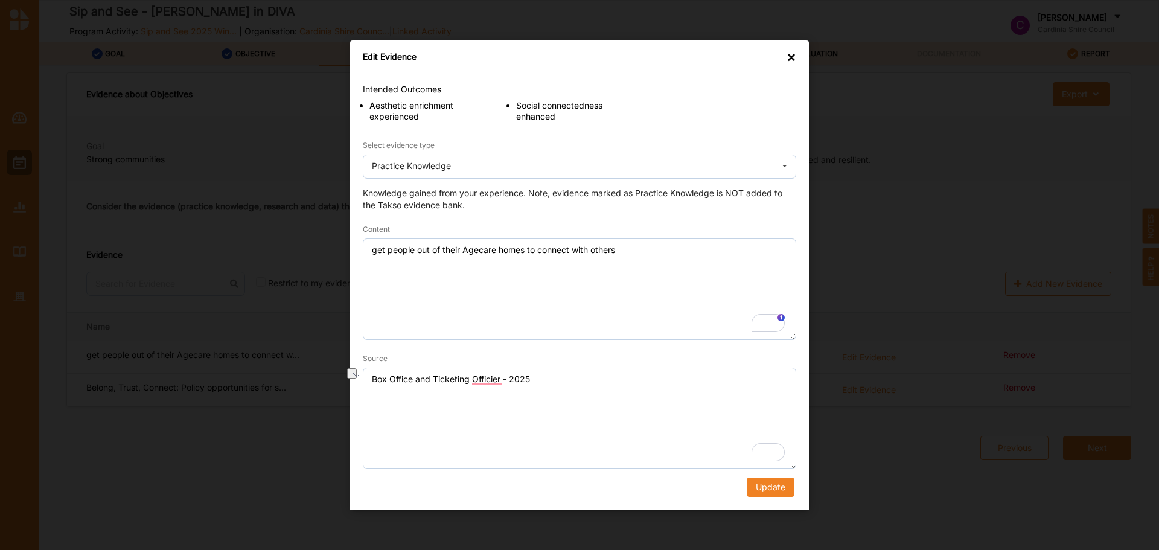
drag, startPoint x: 789, startPoint y: 60, endPoint x: 776, endPoint y: 68, distance: 14.9
click at [788, 60] on div "×" at bounding box center [792, 57] width 10 height 12
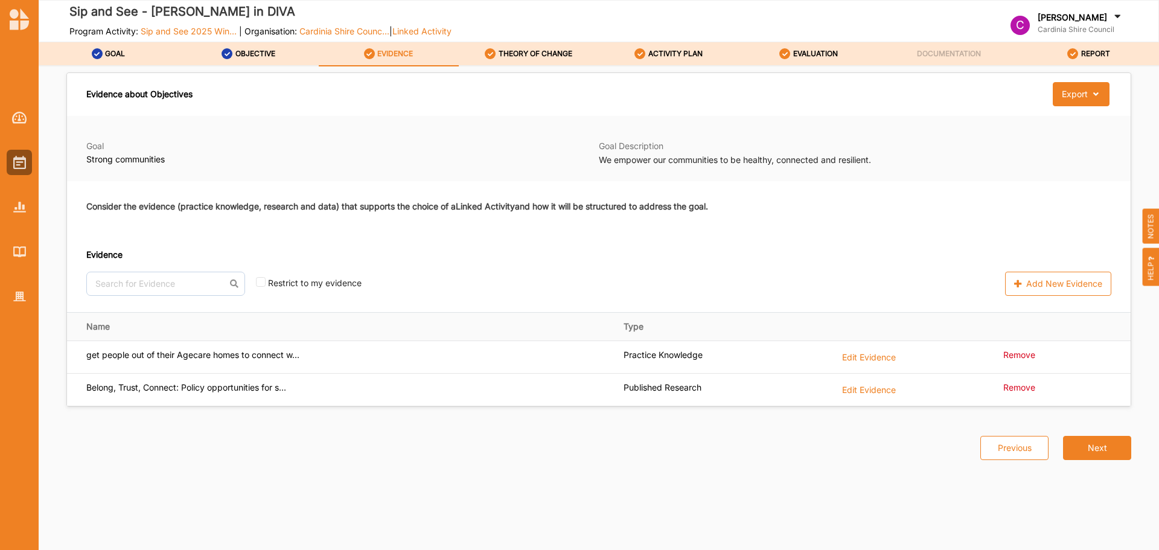
click at [855, 391] on label "Edit Evidence" at bounding box center [869, 388] width 54 height 13
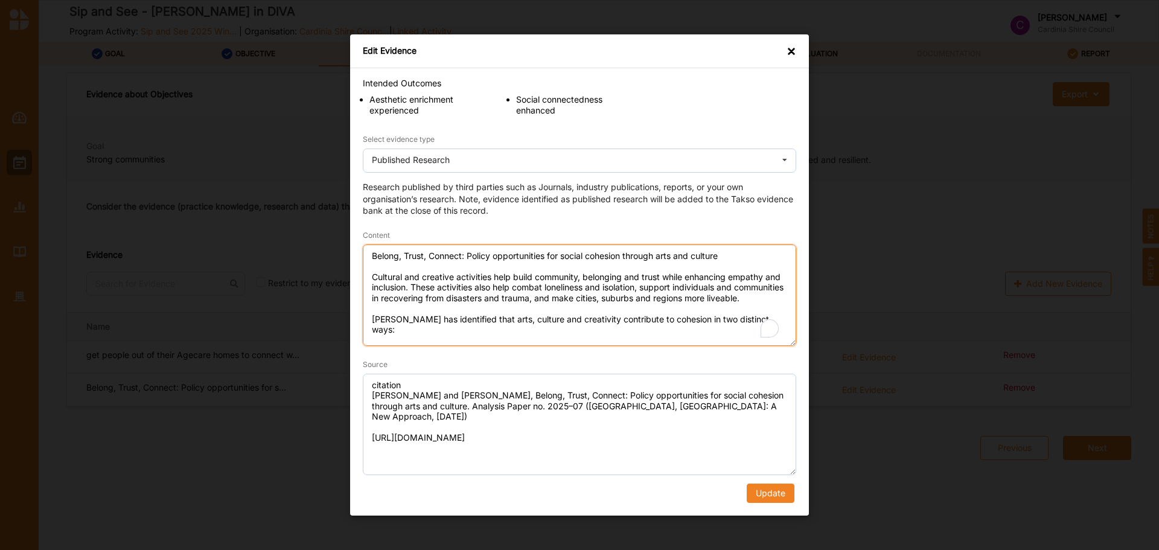
scroll to position [27, 0]
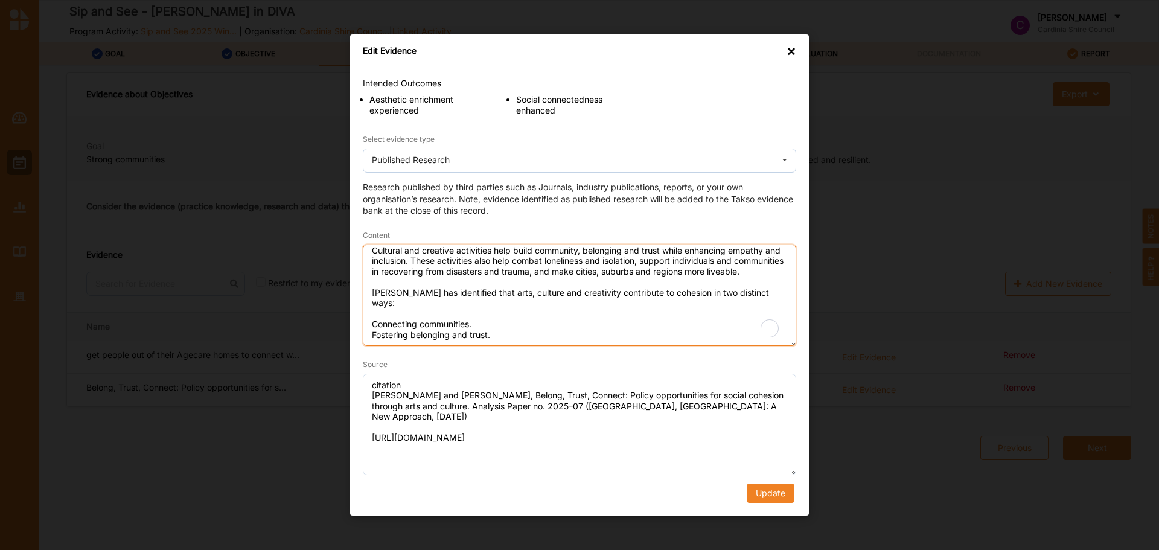
drag, startPoint x: 370, startPoint y: 252, endPoint x: 591, endPoint y: 351, distance: 242.7
click at [742, 383] on form "Intended Outcomes Aesthetic enrichment experienced Social connectedness enhance…" at bounding box center [580, 287] width 434 height 431
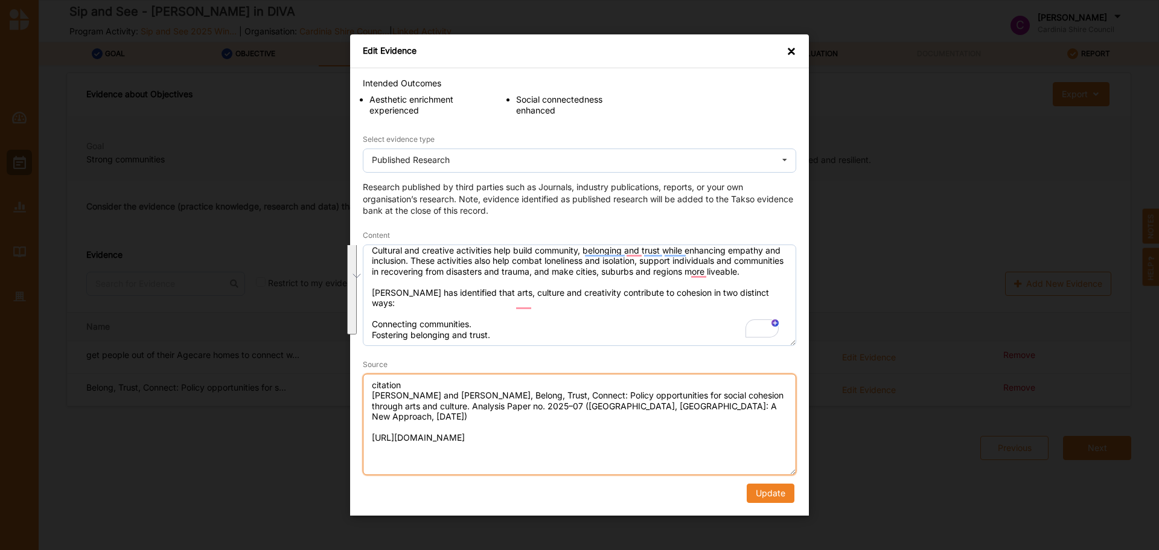
drag, startPoint x: 539, startPoint y: 446, endPoint x: 114, endPoint y: 326, distance: 441.2
click at [114, 326] on div "Edit Evidence × Intended Outcomes Aesthetic enrichment experienced Social conne…" at bounding box center [579, 275] width 1159 height 550
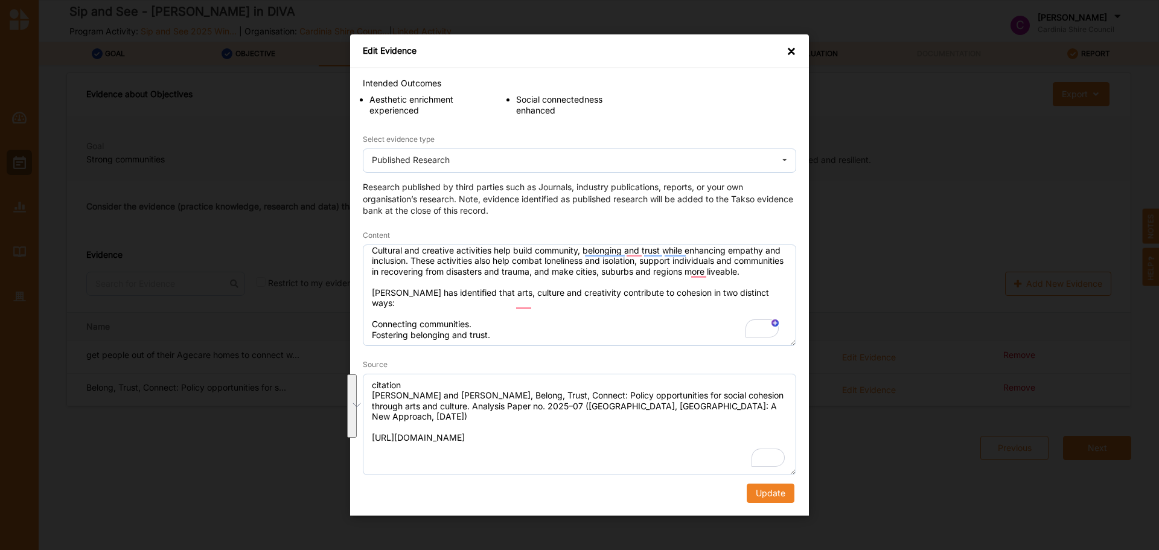
click at [821, 112] on div "Edit Evidence × Intended Outcomes Aesthetic enrichment experienced Social conne…" at bounding box center [579, 275] width 1159 height 550
click at [788, 48] on div "×" at bounding box center [792, 51] width 10 height 12
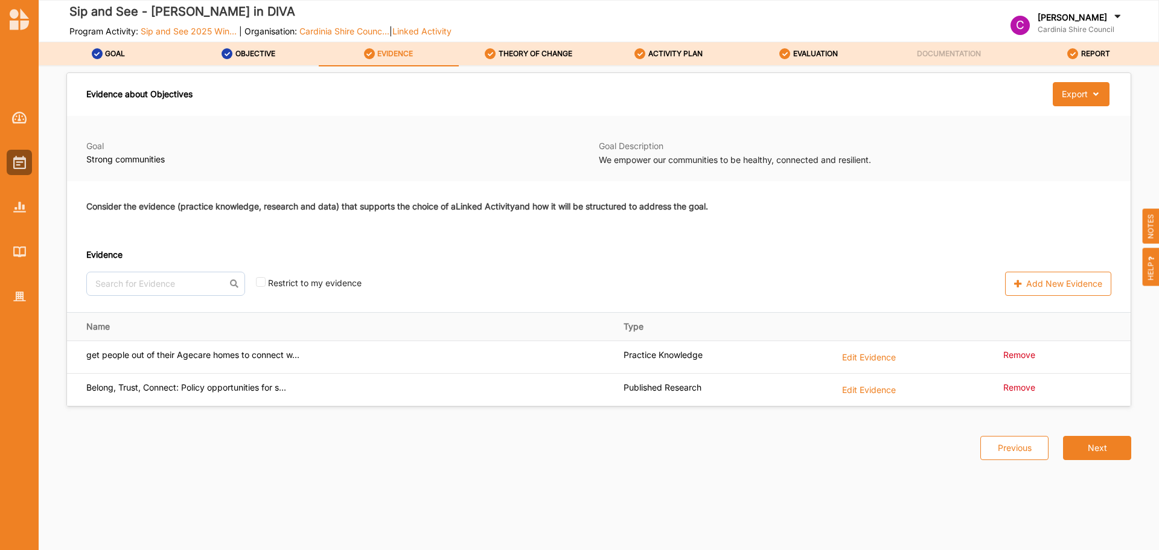
click at [543, 43] on div "THEORY OF CHANGE" at bounding box center [529, 54] width 88 height 22
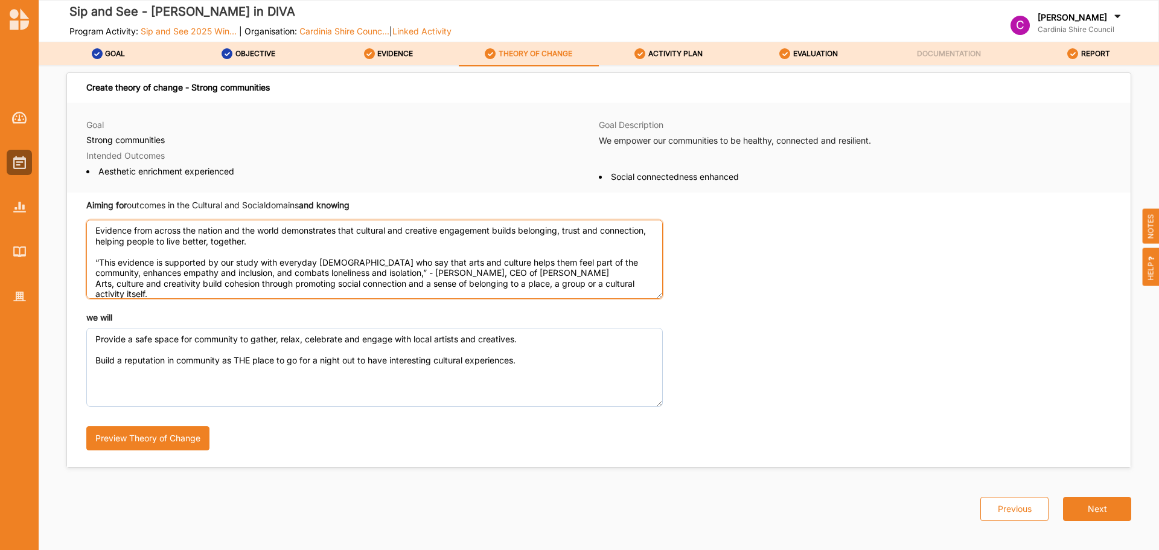
click at [152, 246] on textarea "Evidence from across the nation and the world demonstrates that cultural and cr…" at bounding box center [374, 259] width 577 height 79
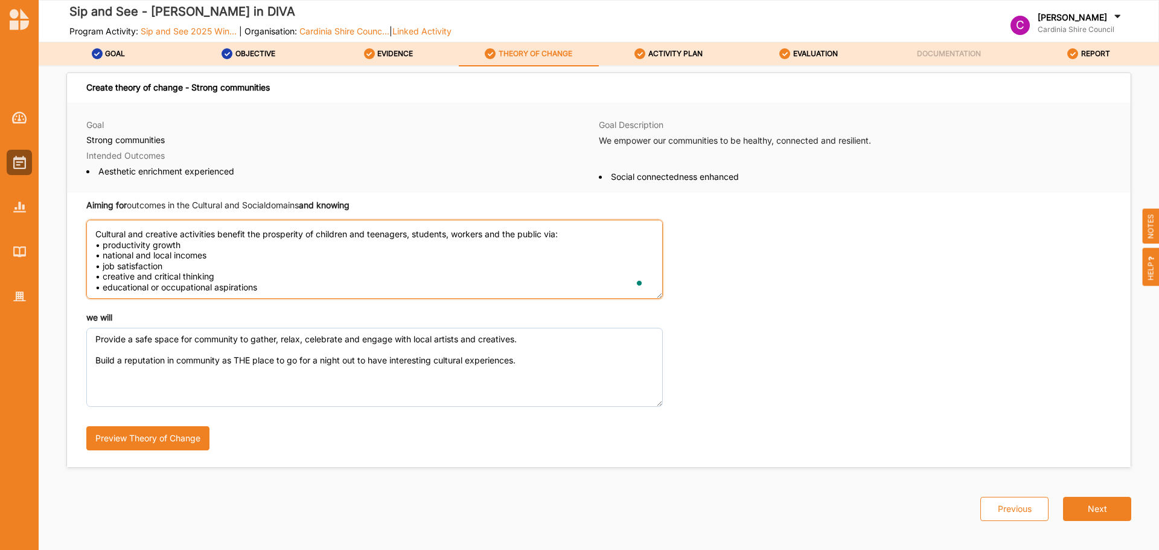
scroll to position [102, 0]
drag, startPoint x: 93, startPoint y: 227, endPoint x: 452, endPoint y: 365, distance: 384.4
click at [452, 365] on div "Aiming for outcomes in the Cultural and Social domains and knowing we will Prov…" at bounding box center [599, 330] width 1064 height 275
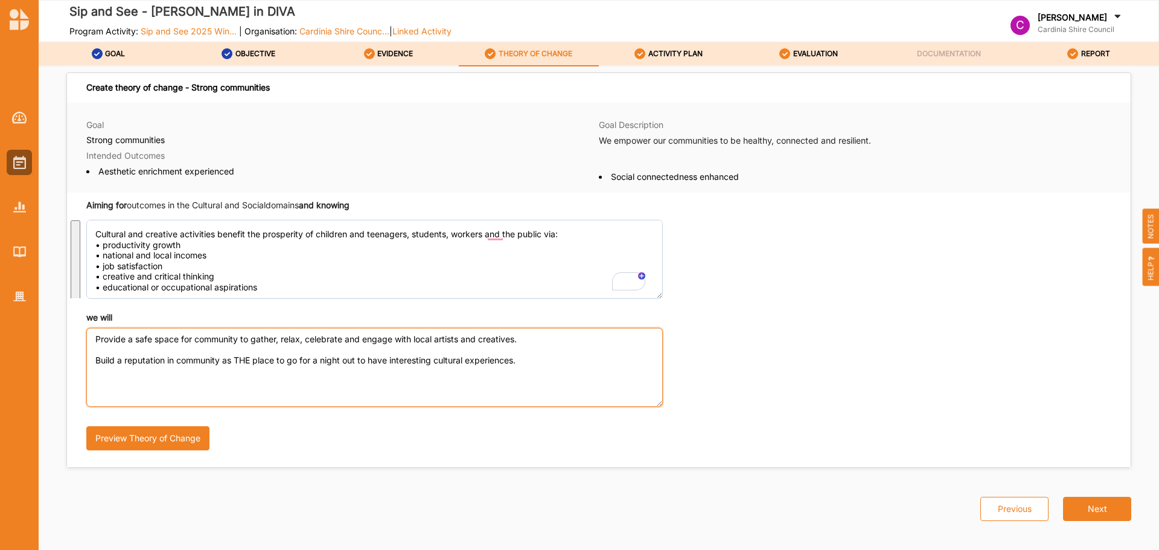
scroll to position [0, 0]
drag, startPoint x: 531, startPoint y: 362, endPoint x: -361, endPoint y: 266, distance: 897.1
click at [0, 266] on html "Sip and See - Queenie Van de Zandt in DIVA Program Activity: Sip and See 2025 W…" at bounding box center [579, 275] width 1159 height 550
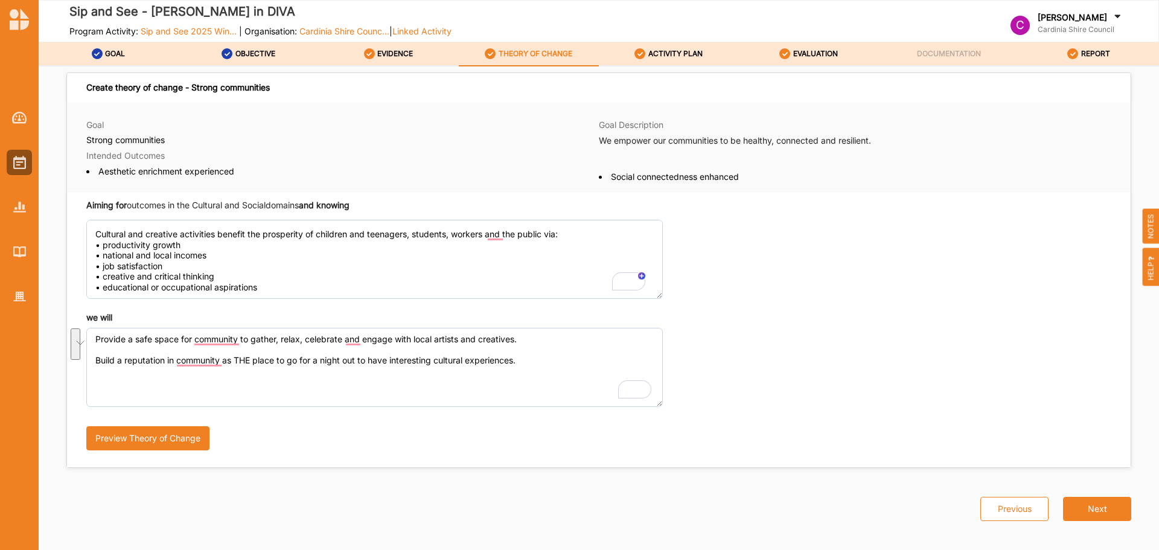
scroll to position [102, 0]
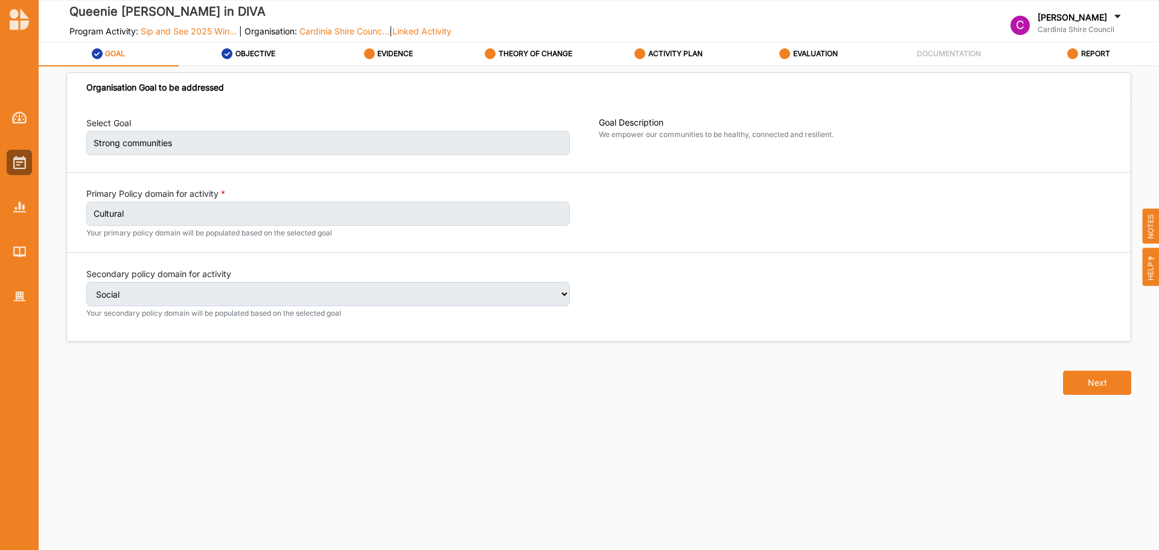
select select "2"
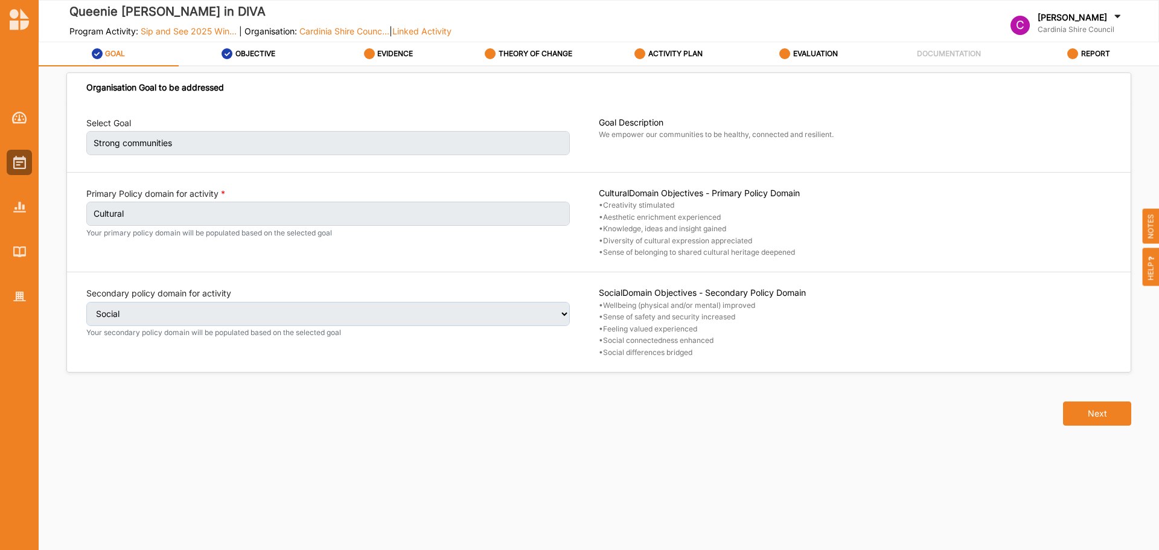
select select "2"
click at [1109, 410] on button "Next" at bounding box center [1097, 414] width 68 height 24
select select "2"
select select "9"
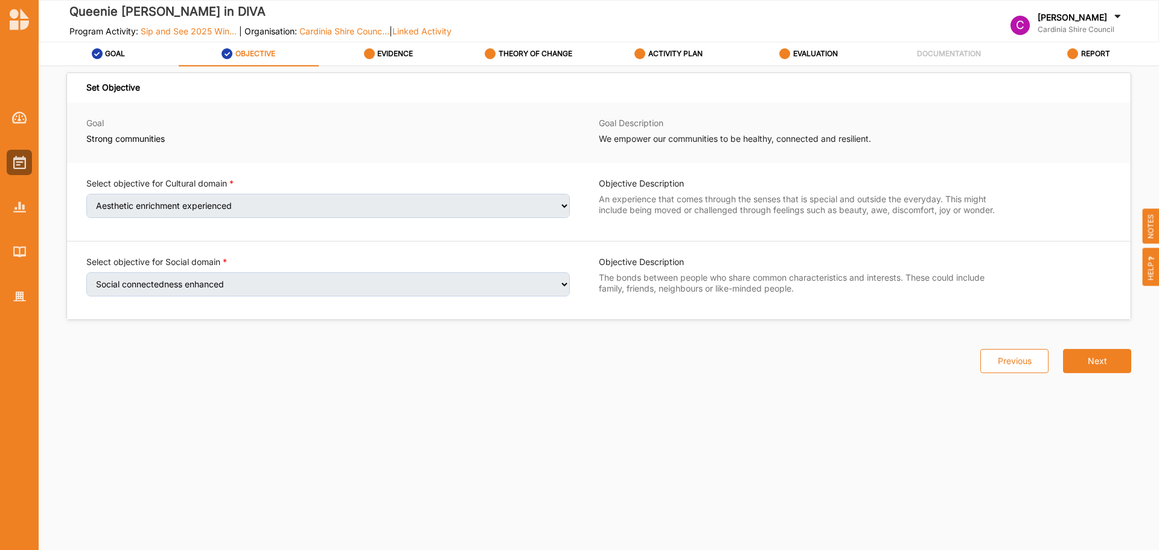
click at [1105, 354] on button "Next" at bounding box center [1097, 361] width 68 height 24
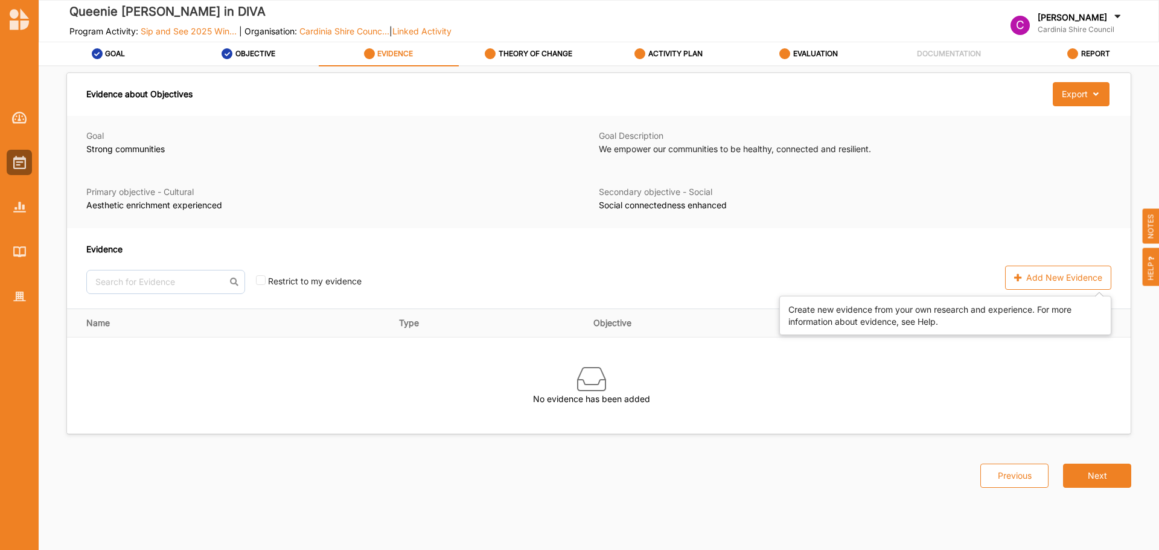
click at [1039, 275] on div "Add New Evidence" at bounding box center [1058, 278] width 106 height 24
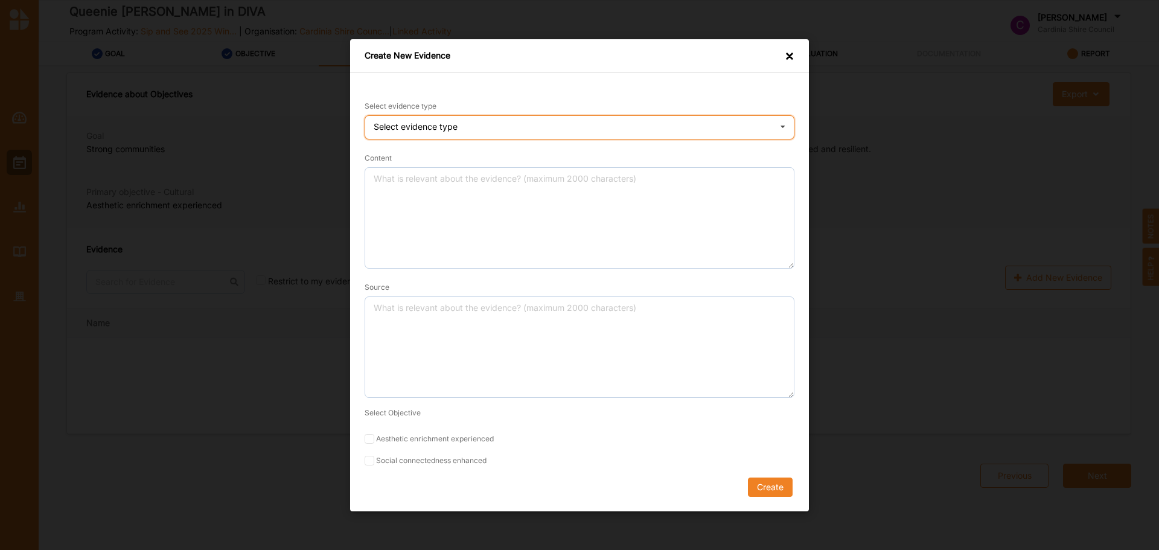
click at [609, 131] on div "Select evidence type Practice Knowledge Published Research Data" at bounding box center [580, 127] width 430 height 24
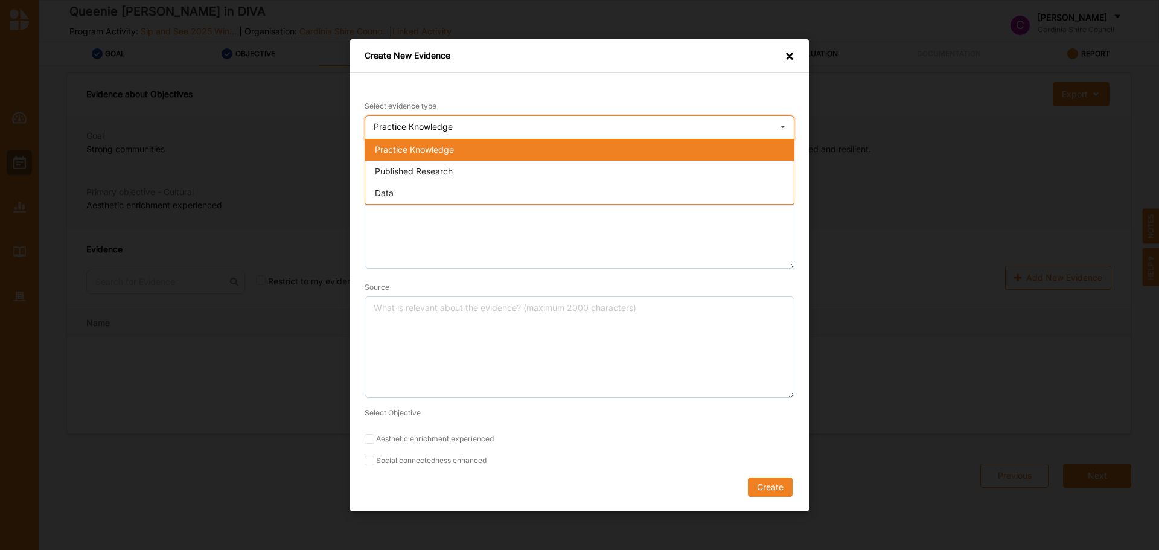
click at [573, 153] on div "Practice Knowledge" at bounding box center [579, 149] width 429 height 22
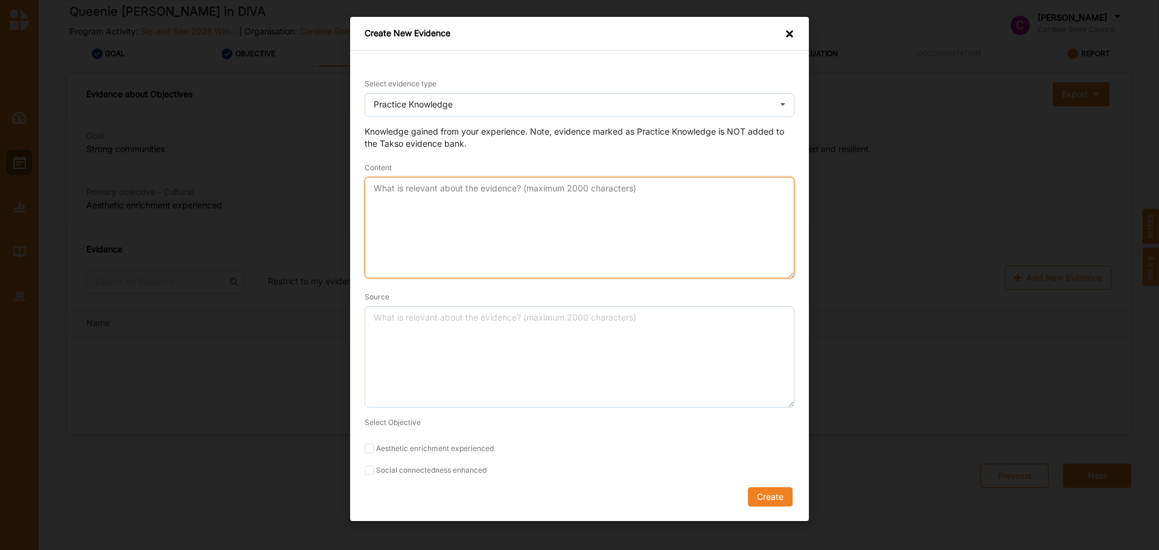
click at [551, 240] on textarea "Content" at bounding box center [580, 227] width 430 height 101
paste textarea "get people out of their Agecare homes to connect with others"
type textarea "get people out of their Agecare homes to connect with others"
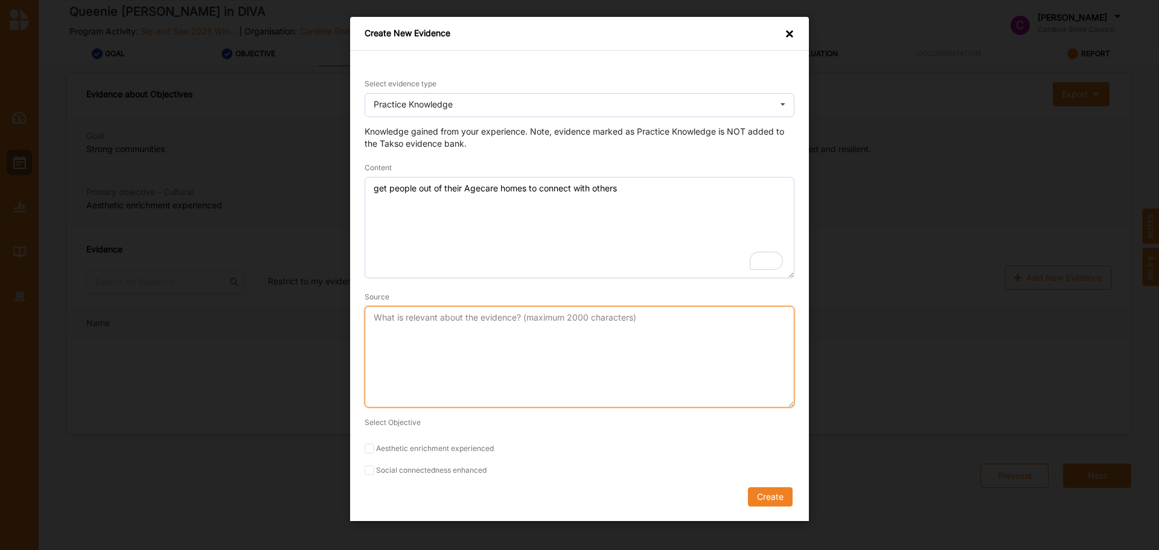
click at [468, 338] on textarea "Source" at bounding box center [580, 356] width 430 height 101
paste textarea "Box Office and Ticketing Officier - 2025"
type textarea "Box Office and Ticketing Officier - 2025"
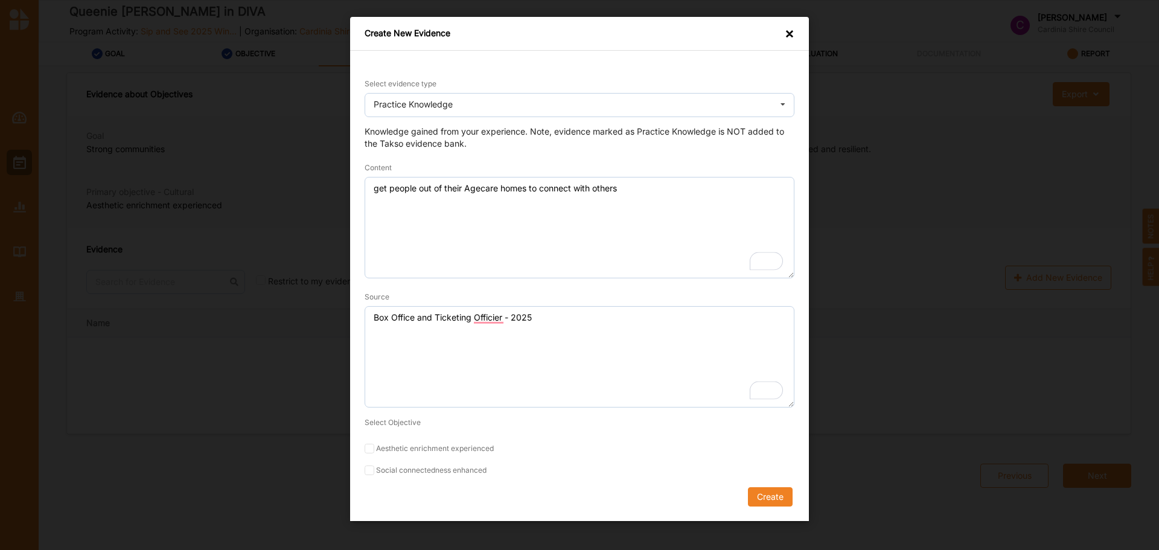
click at [466, 449] on label "Aesthetic enrichment experienced" at bounding box center [580, 449] width 430 height 10
click at [374, 449] on input "Aesthetic enrichment experienced" at bounding box center [370, 449] width 10 height 10
checkbox input "true"
click at [465, 469] on label "Social connectedness enhanced" at bounding box center [580, 471] width 430 height 10
click at [374, 469] on input "Social connectedness enhanced" at bounding box center [370, 471] width 10 height 10
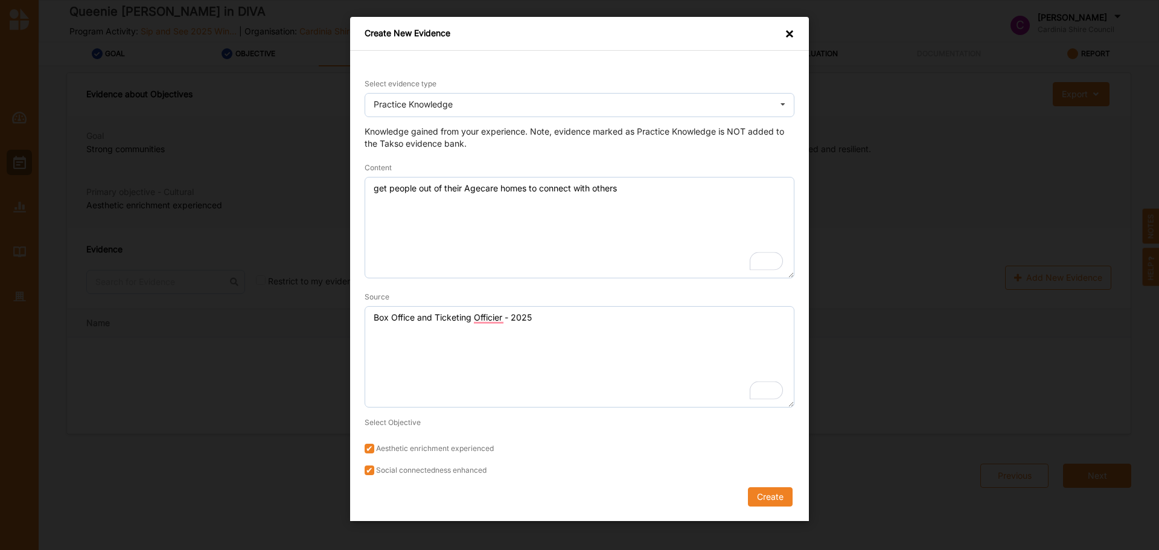
checkbox input "true"
click at [462, 452] on label "Aesthetic enrichment experienced" at bounding box center [580, 449] width 430 height 10
click at [374, 452] on input "Aesthetic enrichment experienced" at bounding box center [370, 449] width 10 height 10
checkbox input "false"
click at [774, 500] on button "Create" at bounding box center [770, 496] width 45 height 19
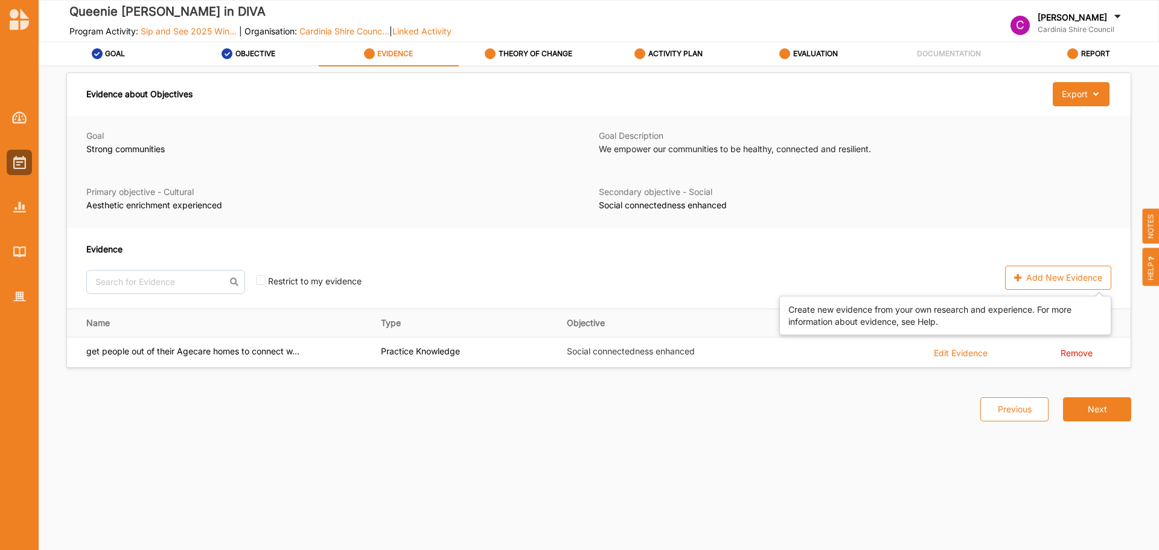
click at [1053, 281] on div "Add New Evidence" at bounding box center [1058, 278] width 106 height 24
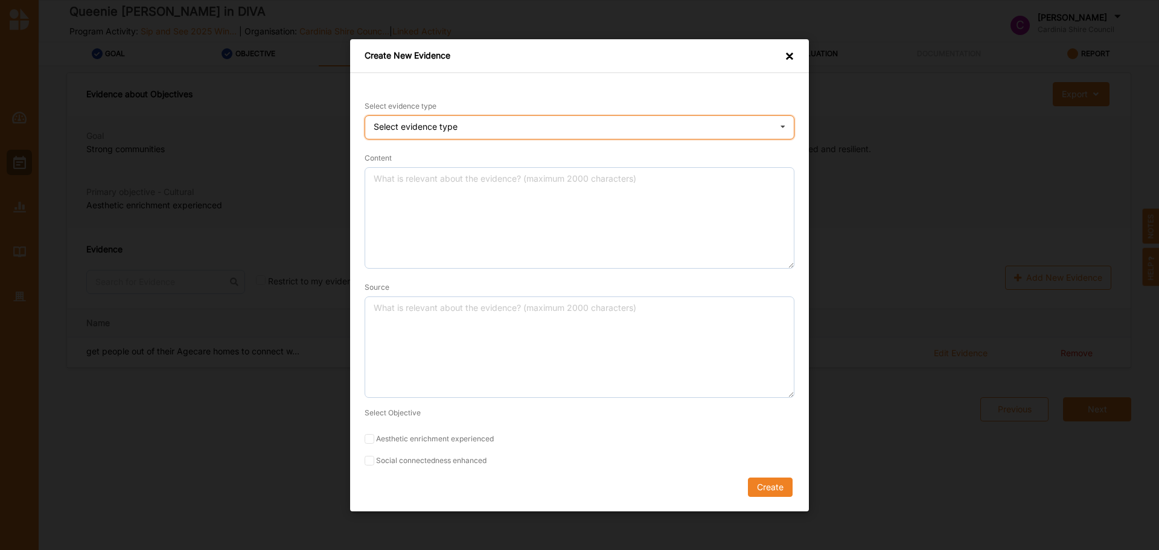
click at [623, 121] on div "Select evidence type Practice Knowledge Published Research Data" at bounding box center [580, 127] width 430 height 24
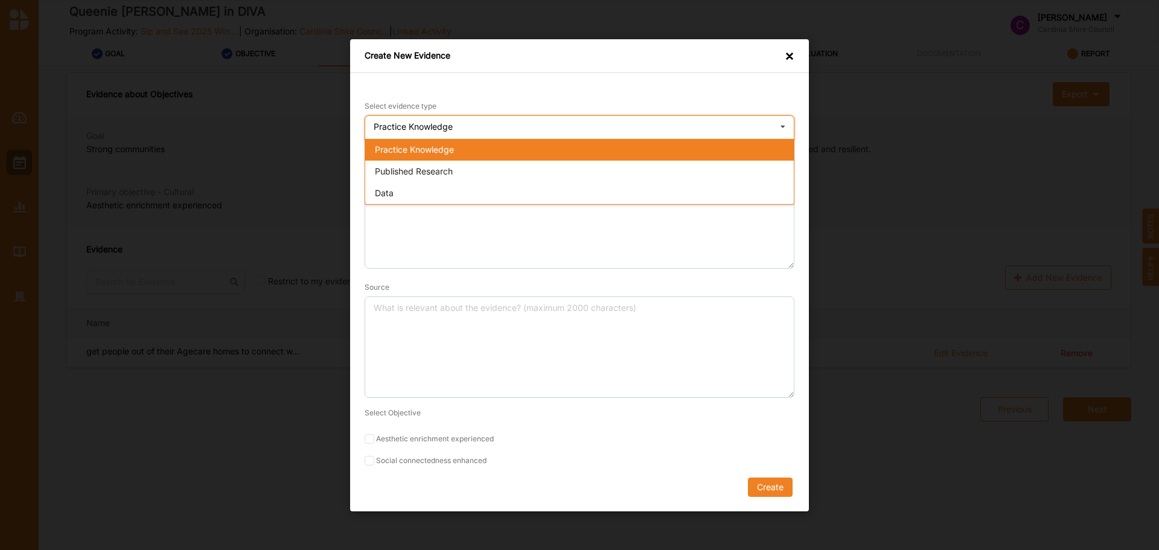
click at [593, 178] on div "Published Research" at bounding box center [579, 171] width 429 height 22
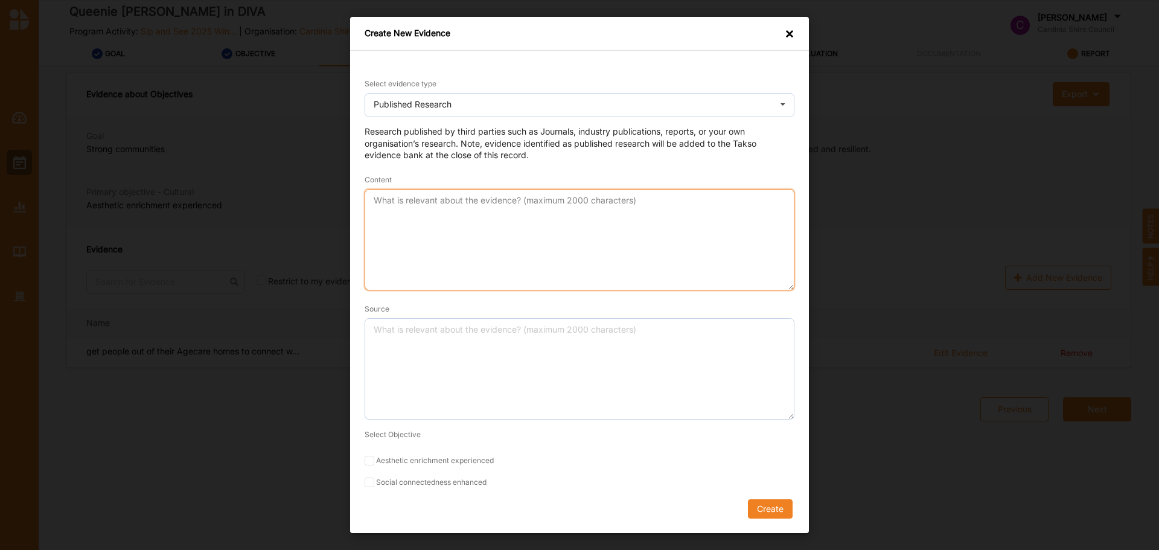
click at [567, 231] on textarea "Content" at bounding box center [580, 239] width 430 height 101
paste textarea "Belong, Trust, Connect: Policy opportunities for social cohesion through arts a…"
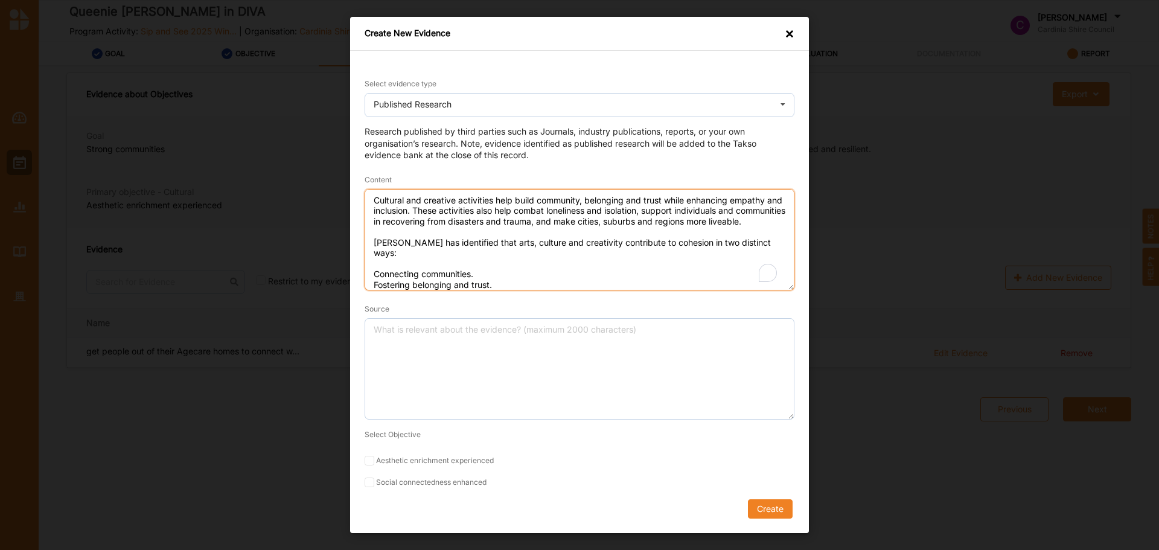
scroll to position [21, 0]
type textarea "Belong, Trust, Connect: Policy opportunities for social cohesion through arts a…"
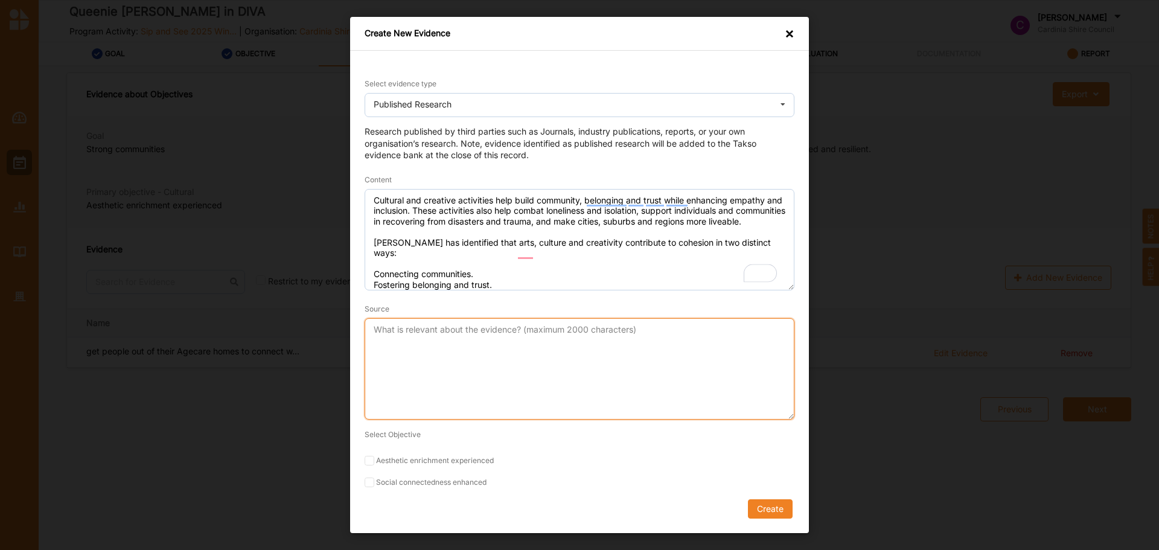
click at [587, 393] on textarea "Source" at bounding box center [580, 368] width 430 height 101
paste textarea "citation Alan Hui and Kate Fielding, Belong, Trust, Connect: Policy opportuniti…"
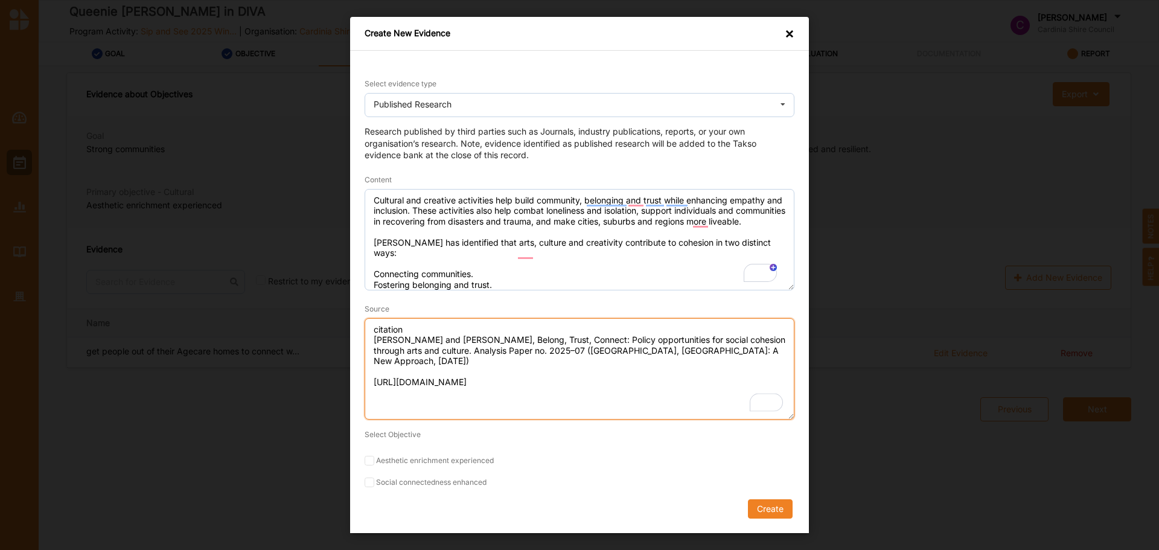
type textarea "citation Alan Hui and Kate Fielding, Belong, Trust, Connect: Policy opportuniti…"
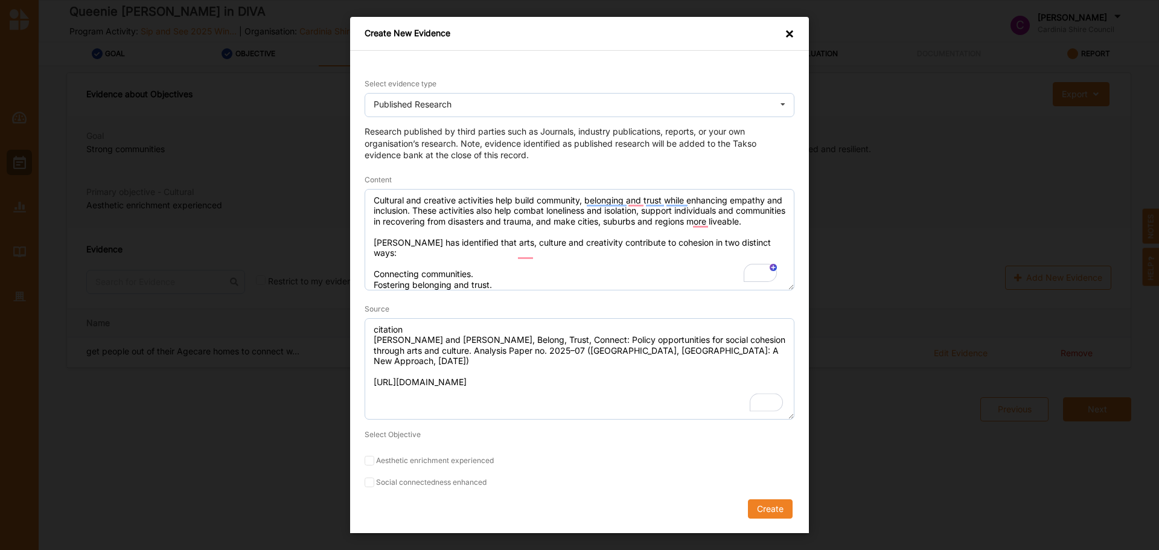
click at [451, 458] on label "Aesthetic enrichment experienced" at bounding box center [580, 461] width 430 height 10
click at [374, 458] on input "Aesthetic enrichment experienced" at bounding box center [370, 461] width 10 height 10
checkbox input "true"
click at [764, 504] on button "Create" at bounding box center [770, 508] width 45 height 19
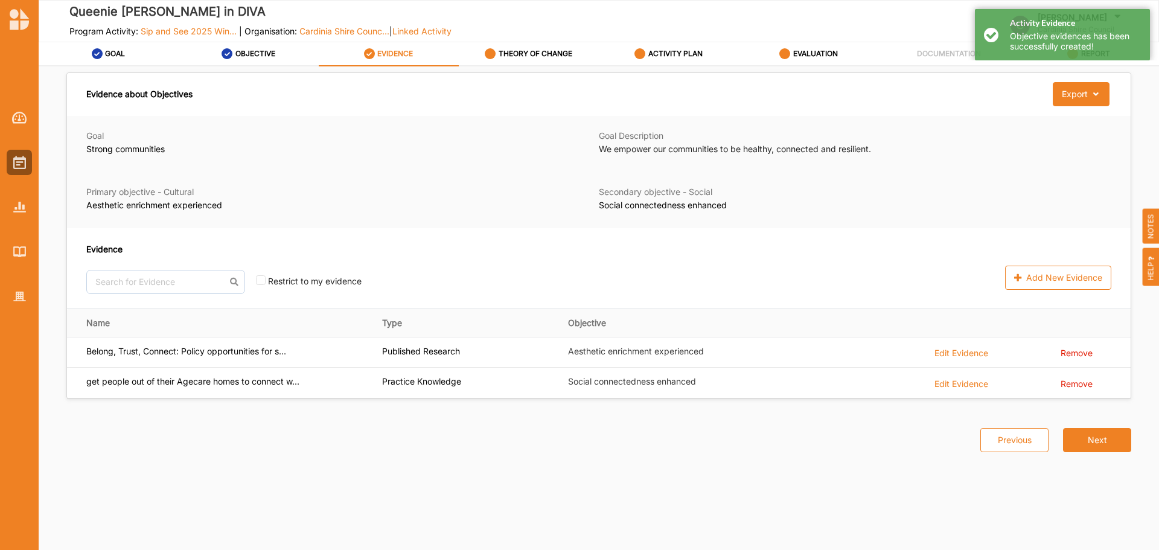
click at [1098, 439] on button "Next" at bounding box center [1097, 440] width 68 height 24
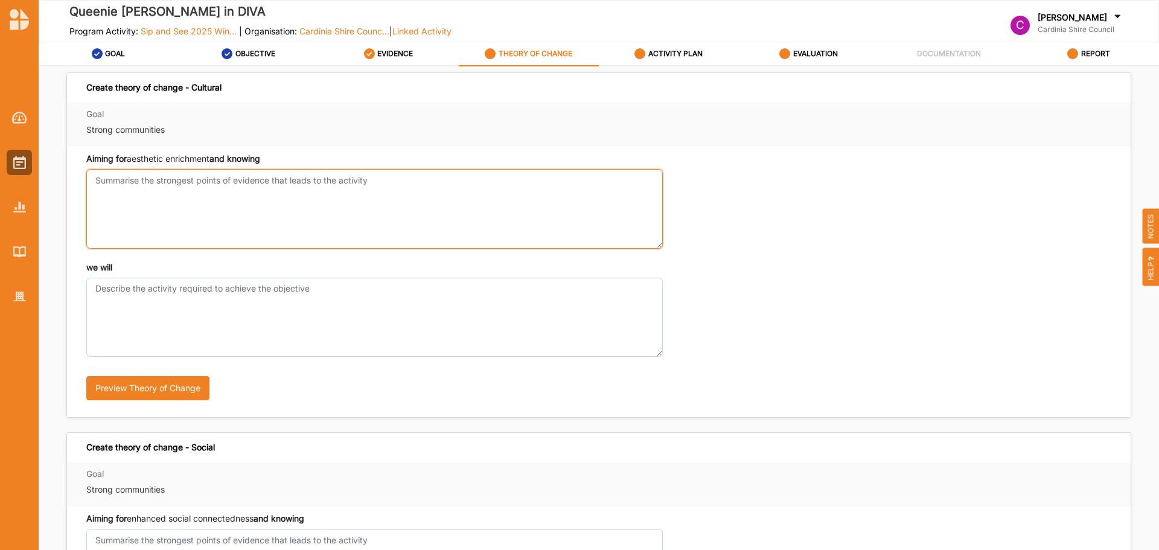
click at [292, 206] on textarea "Aiming for aesthetic enrichment and knowing" at bounding box center [374, 208] width 577 height 79
paste textarea "Evidence from across the nation and the world demonstrates that cultural and cr…"
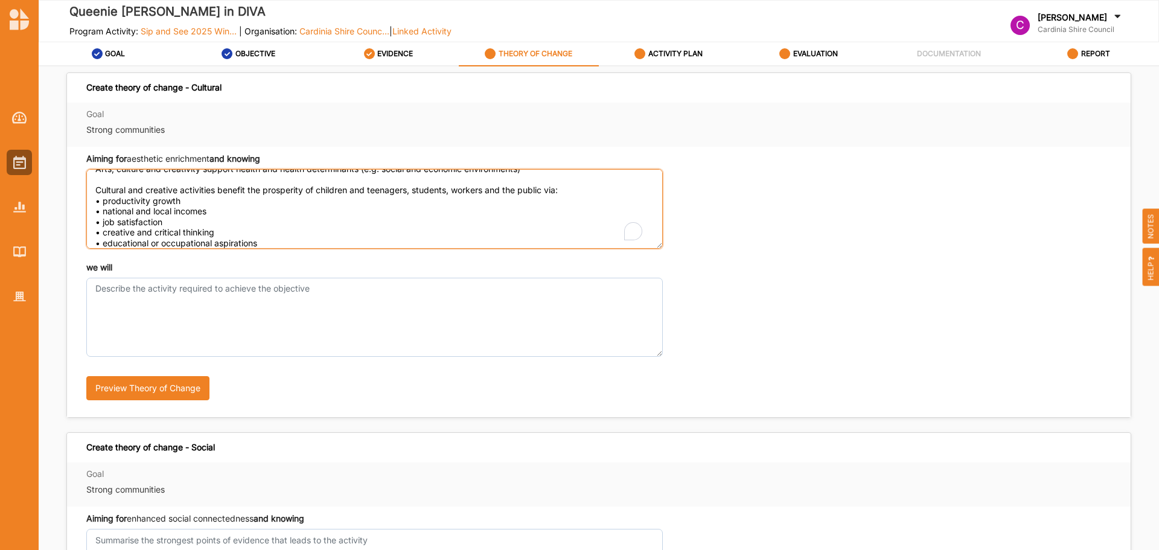
scroll to position [96, 0]
type textarea "Evidence from across the nation and the world demonstrates that cultural and cr…"
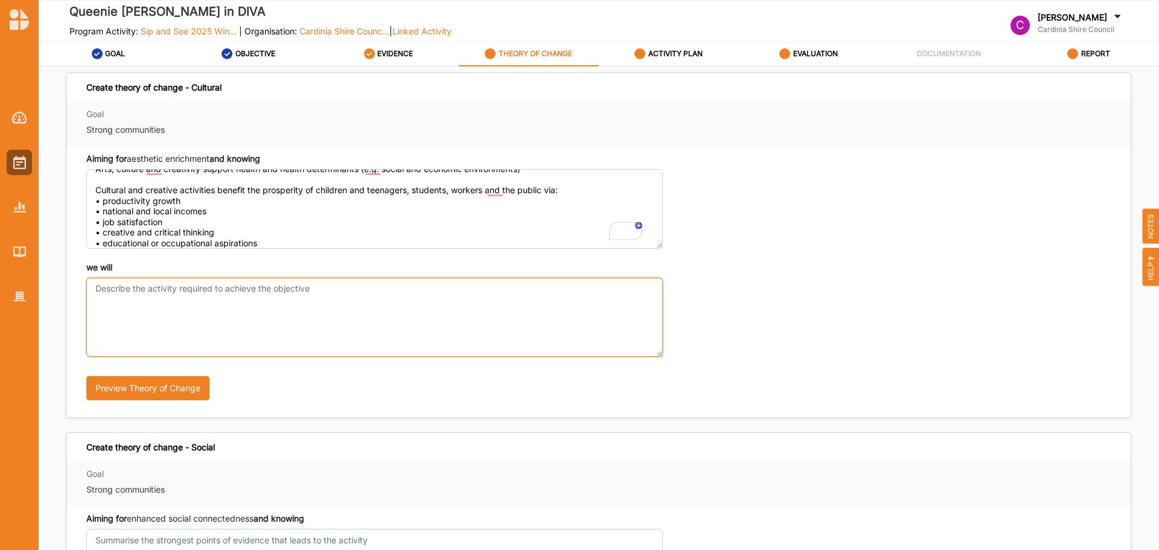
click at [185, 314] on textarea "we will" at bounding box center [374, 317] width 577 height 79
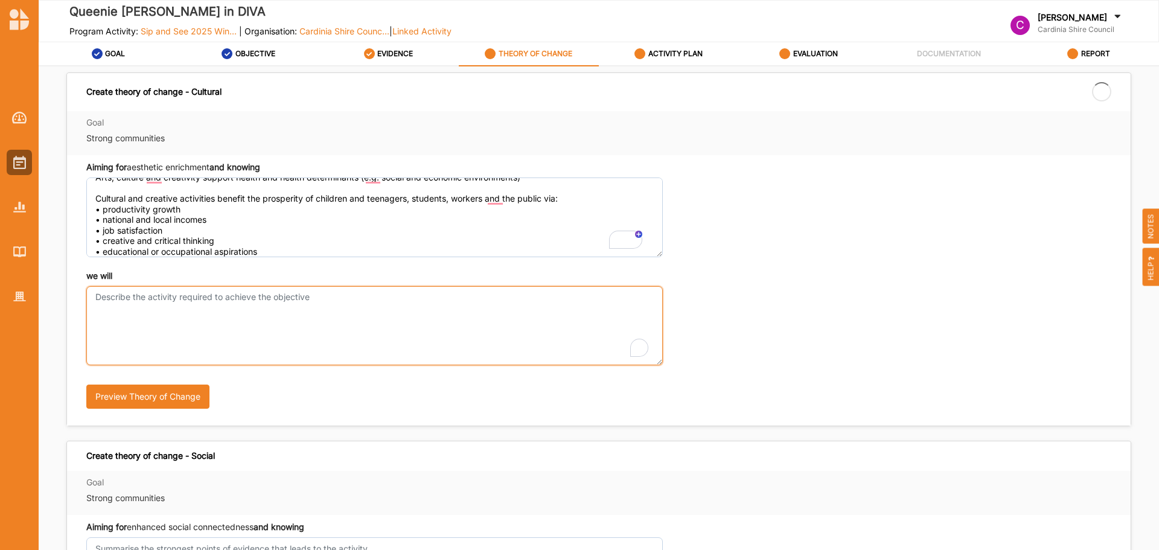
paste textarea "Provide a safe space for community to gather, relax, celebrate and engage with …"
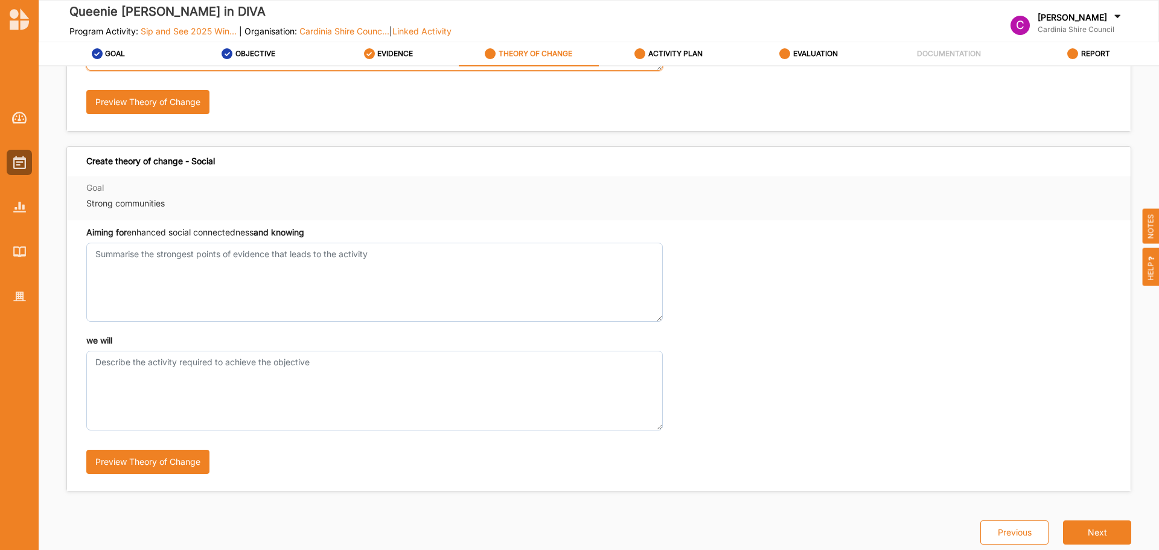
scroll to position [287, 0]
type textarea "Provide a safe space for community to gather, relax, celebrate and engage with …"
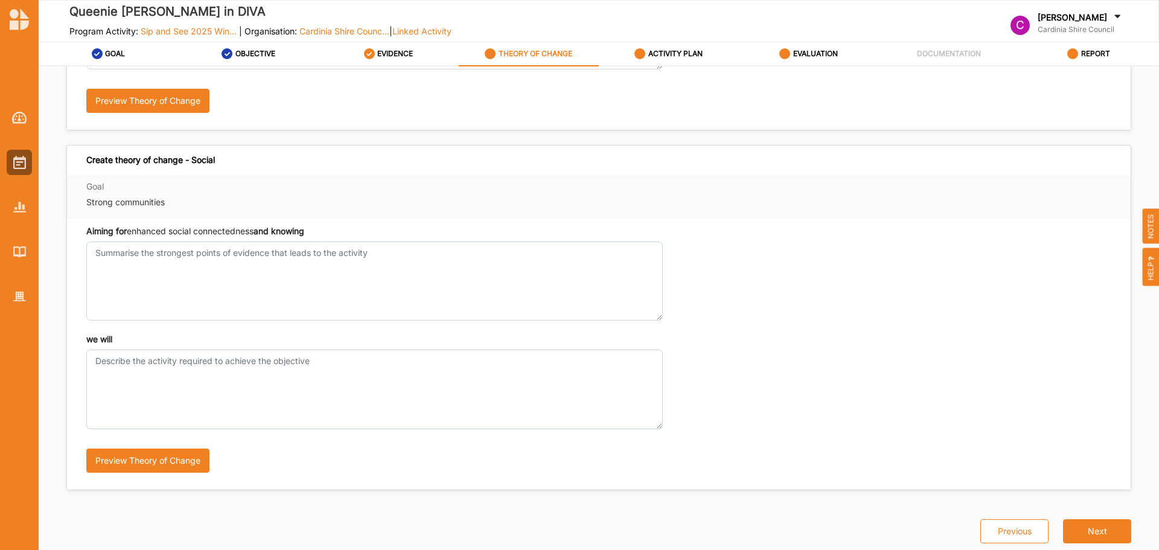
click at [415, 62] on link "EVIDENCE" at bounding box center [389, 54] width 140 height 24
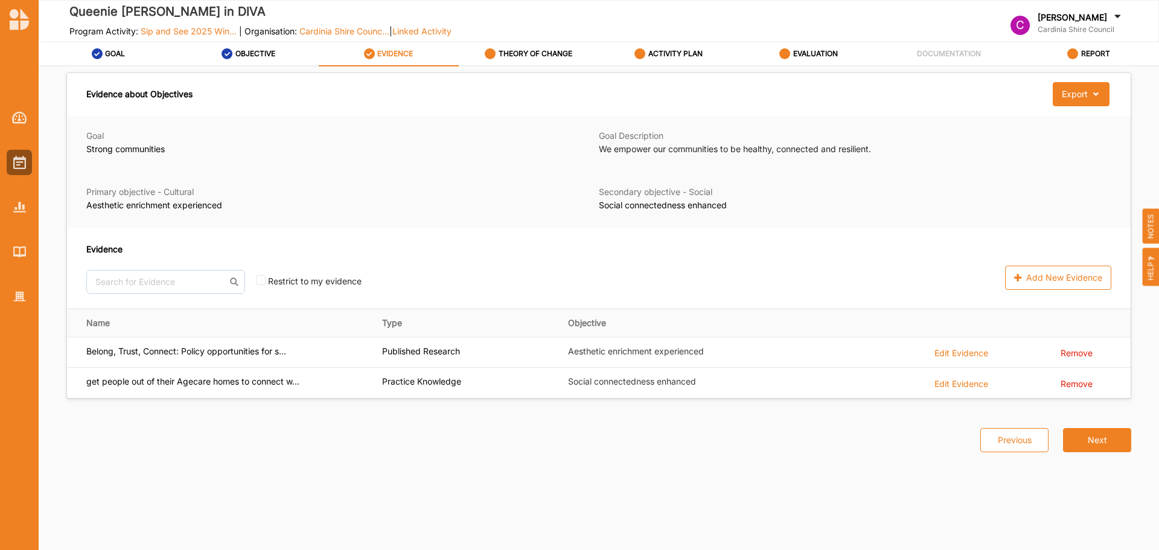
click at [495, 61] on div "THEORY OF CHANGE" at bounding box center [529, 54] width 88 height 22
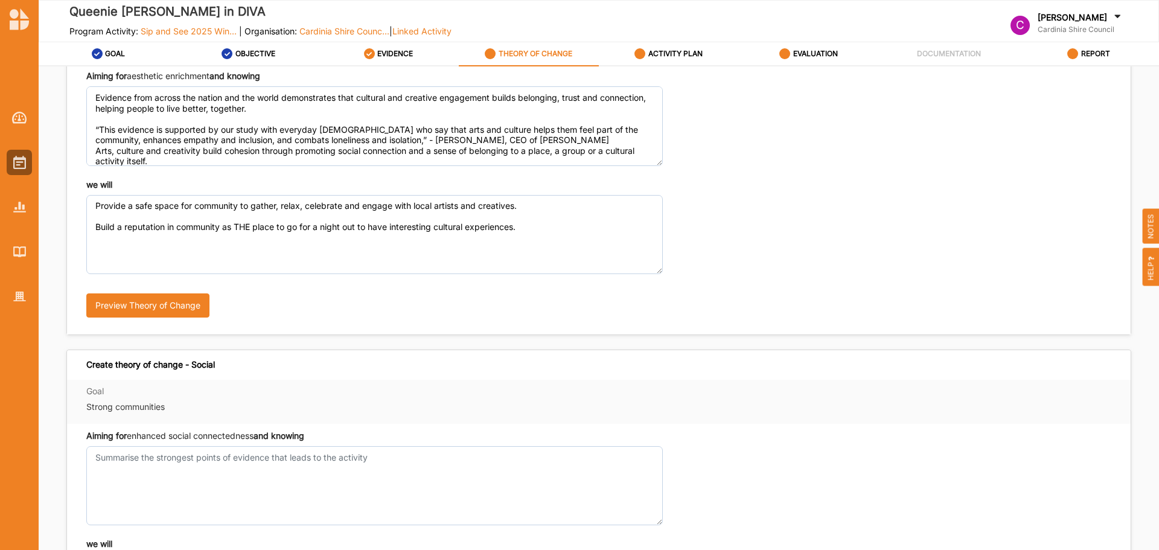
scroll to position [287, 0]
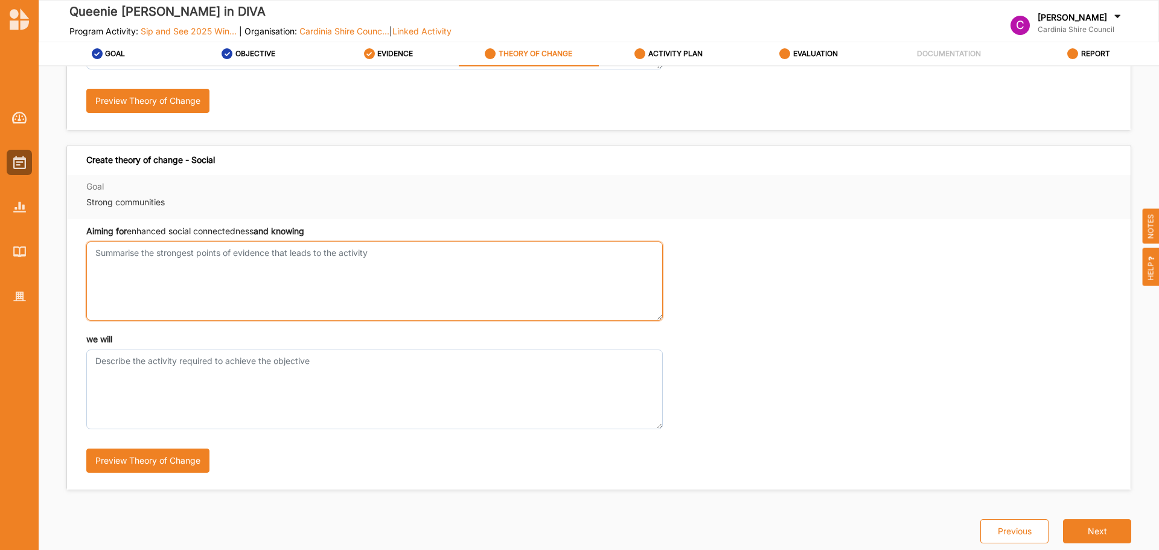
click at [399, 275] on textarea "Aiming for aesthetic enrichment and knowing" at bounding box center [374, 281] width 577 height 79
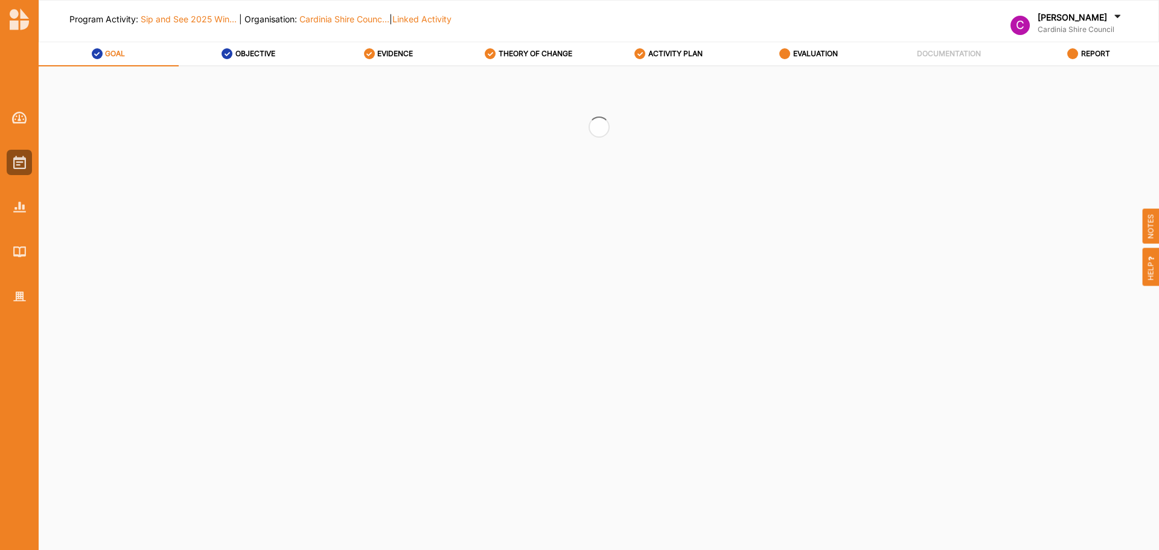
select select "2"
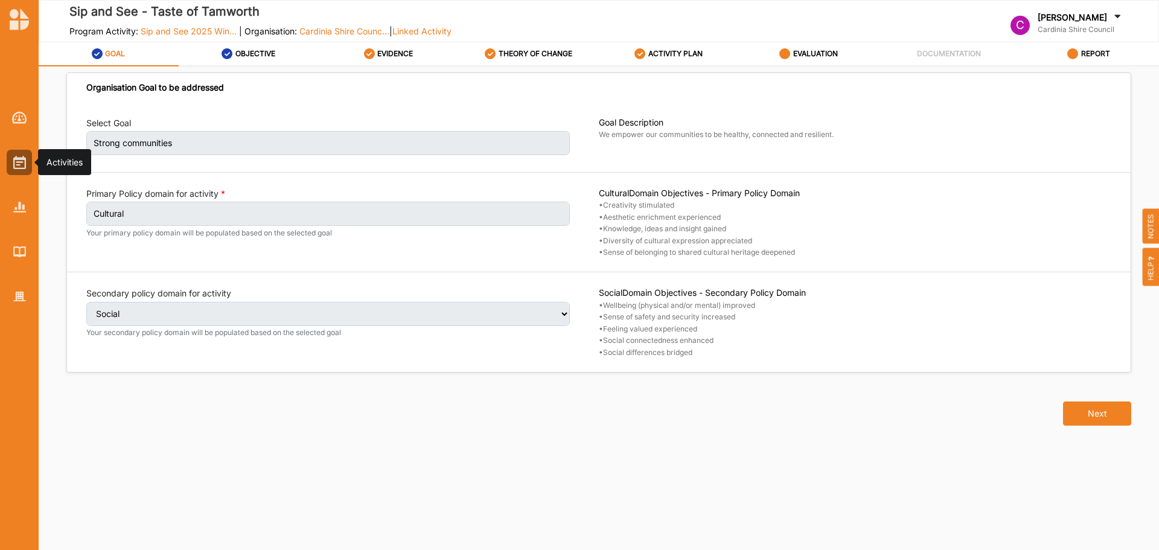
click at [9, 170] on div at bounding box center [19, 162] width 25 height 25
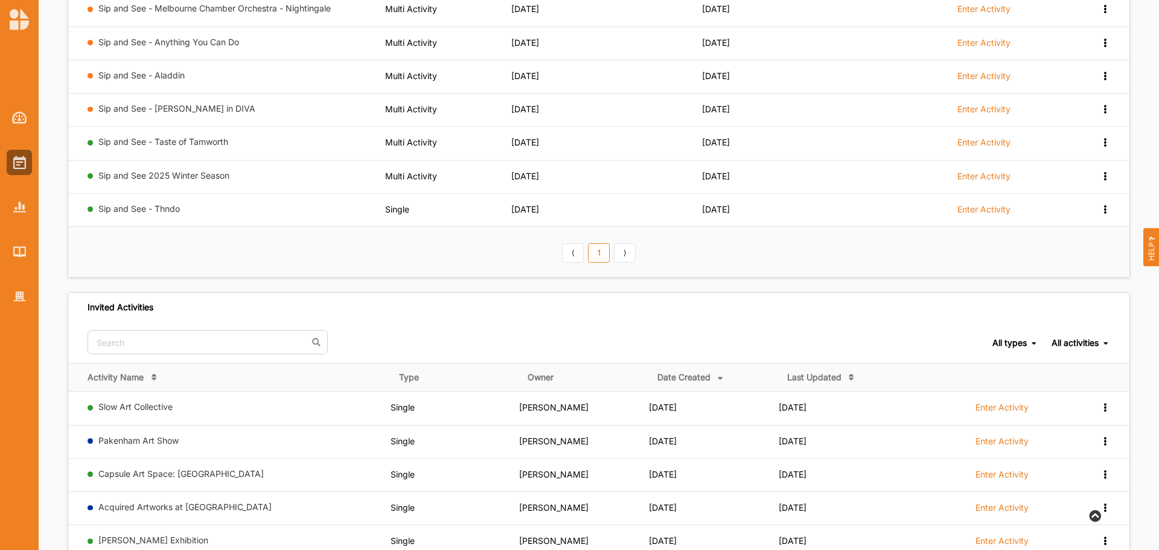
scroll to position [552, 0]
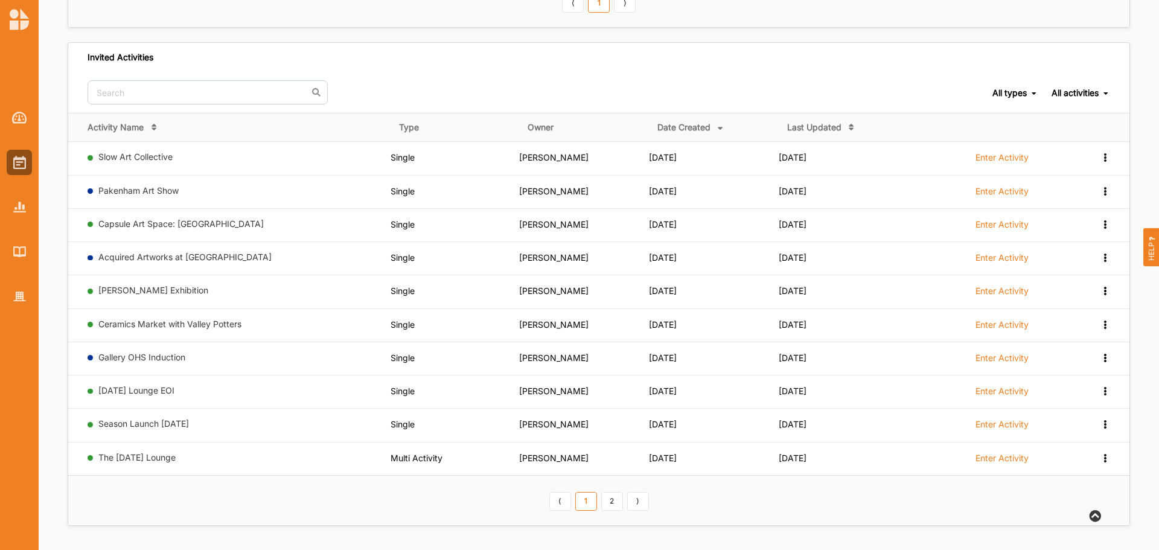
click at [615, 500] on link "2" at bounding box center [612, 501] width 22 height 19
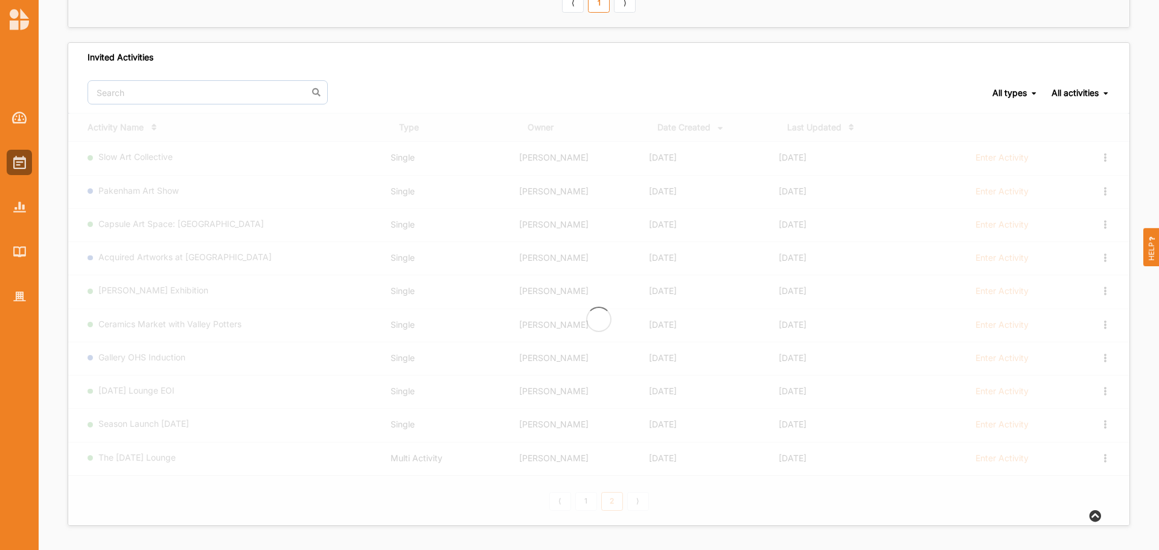
scroll to position [418, 0]
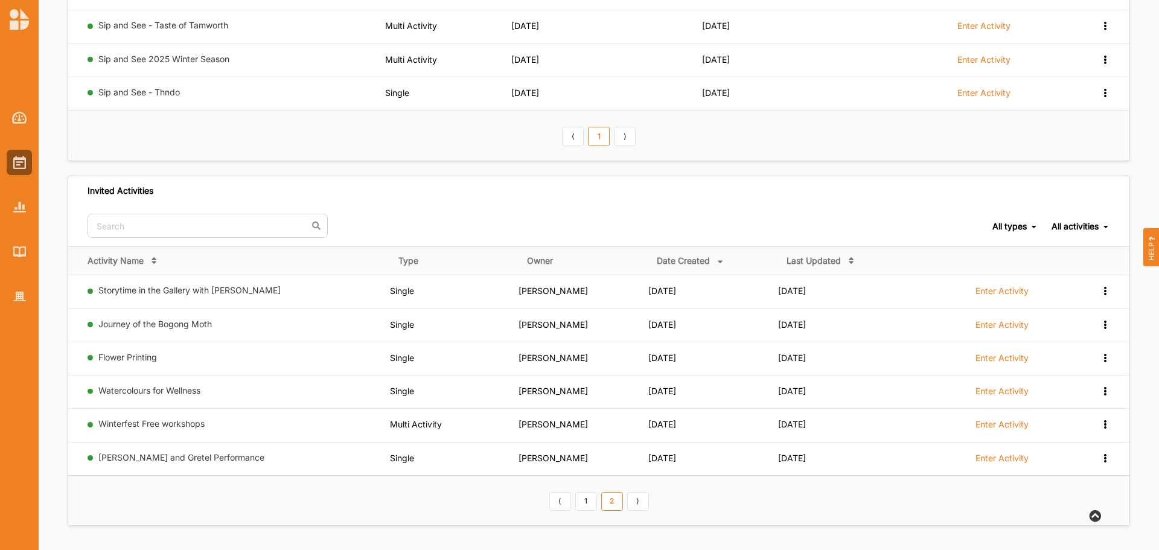
click at [155, 388] on link "Watercolours for Wellness" at bounding box center [149, 390] width 102 height 10
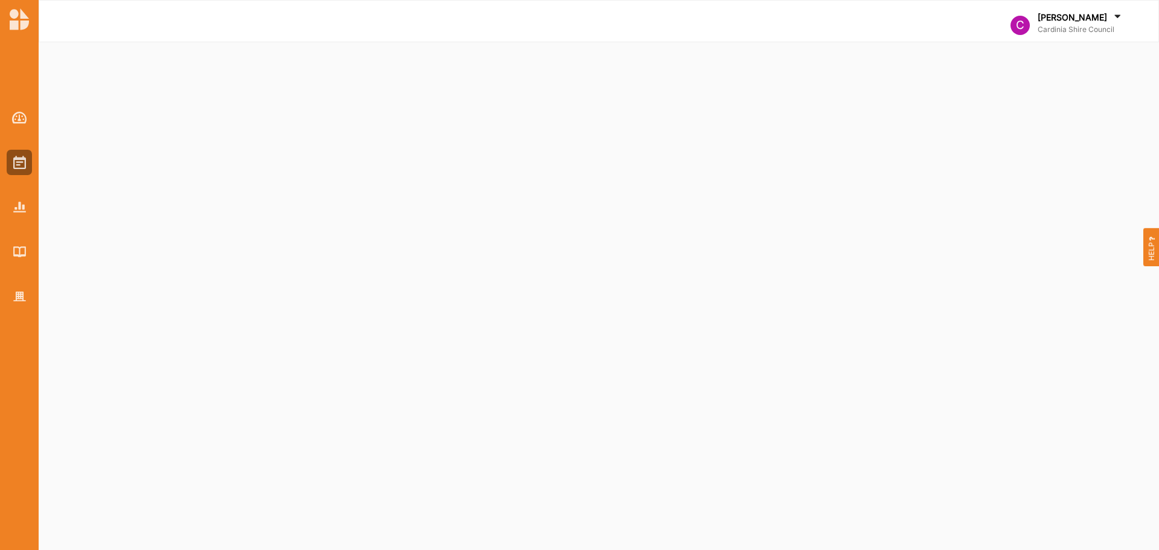
select select "2"
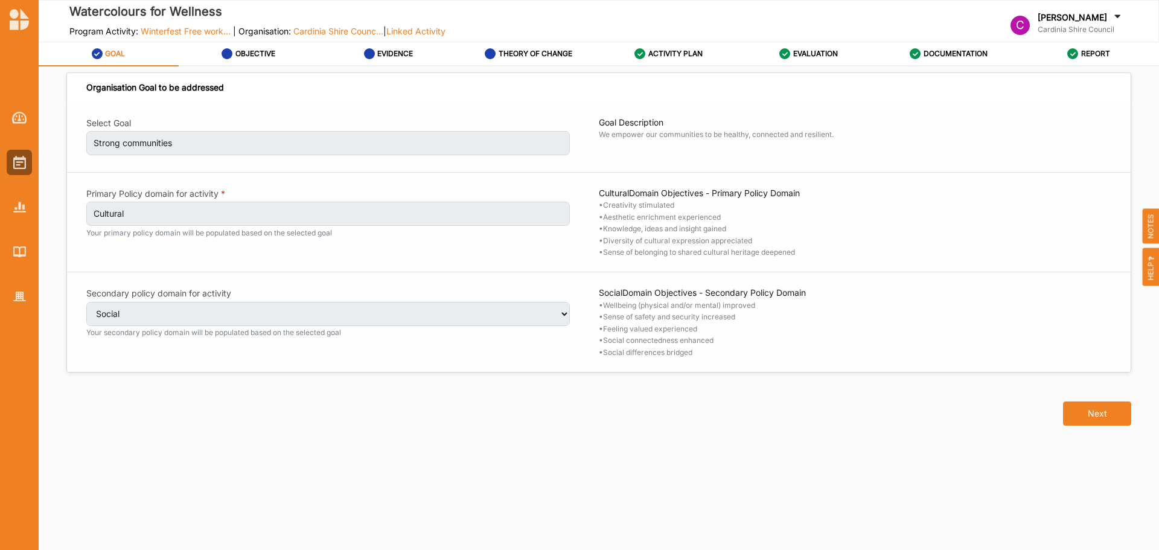
click at [393, 58] on label "EVIDENCE" at bounding box center [395, 54] width 36 height 10
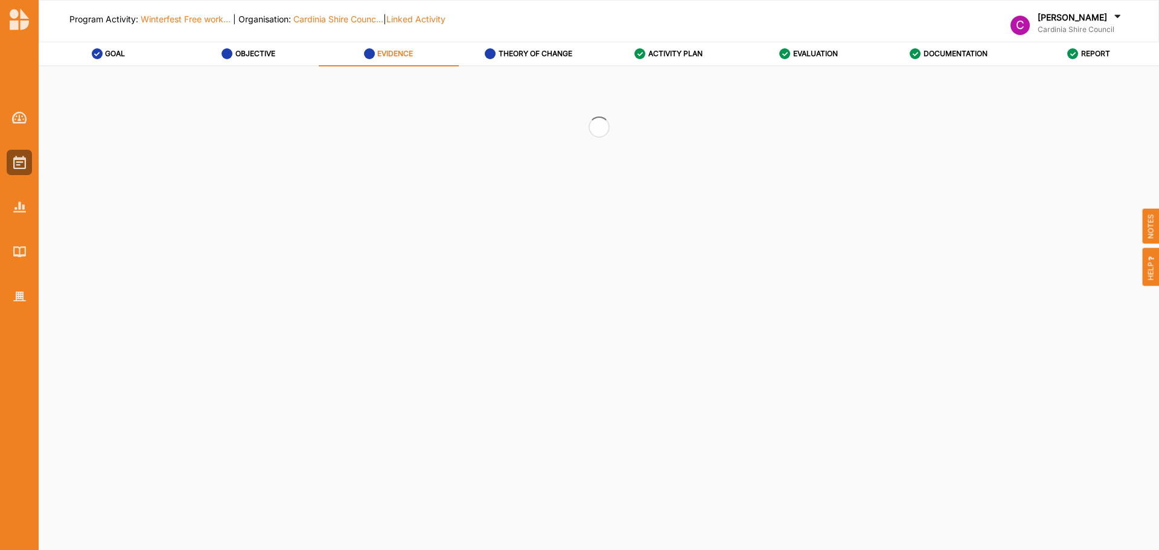
click at [536, 56] on label "THEORY OF CHANGE" at bounding box center [536, 54] width 74 height 10
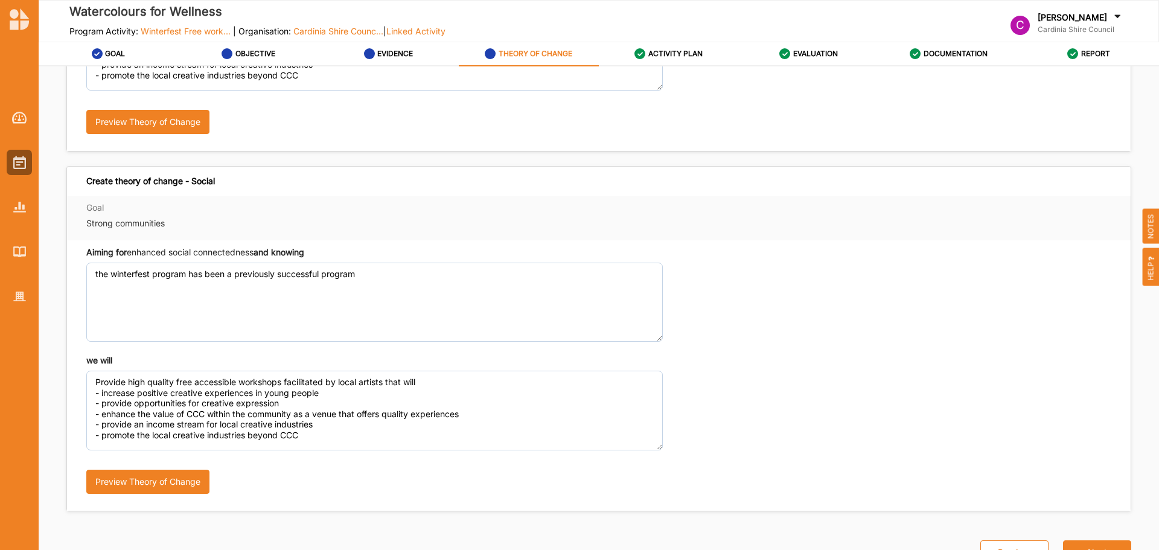
scroll to position [287, 0]
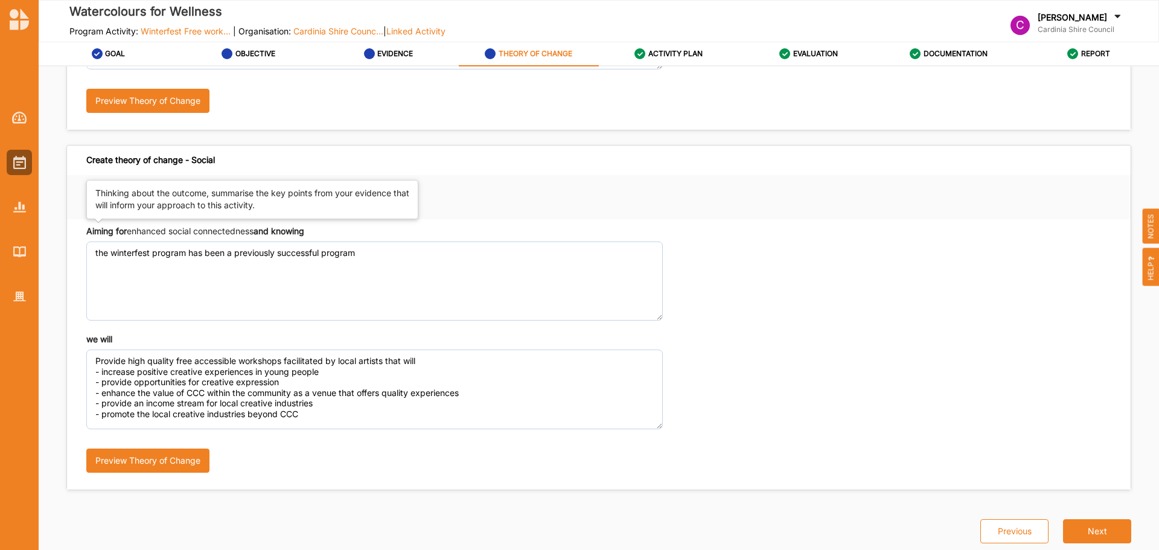
click at [269, 228] on strong "and knowing" at bounding box center [279, 231] width 51 height 10
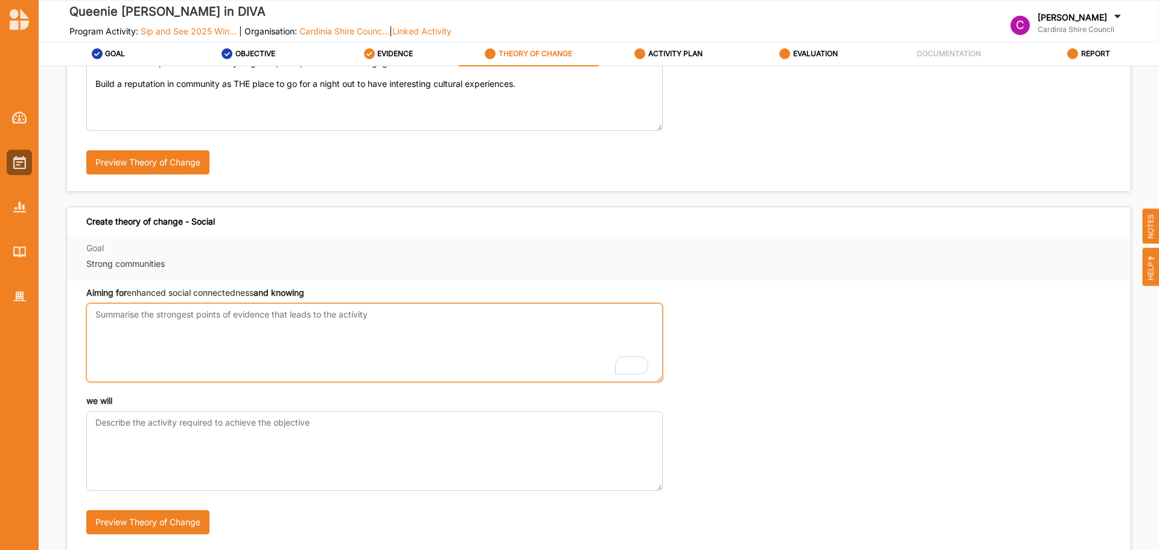
scroll to position [242, 0]
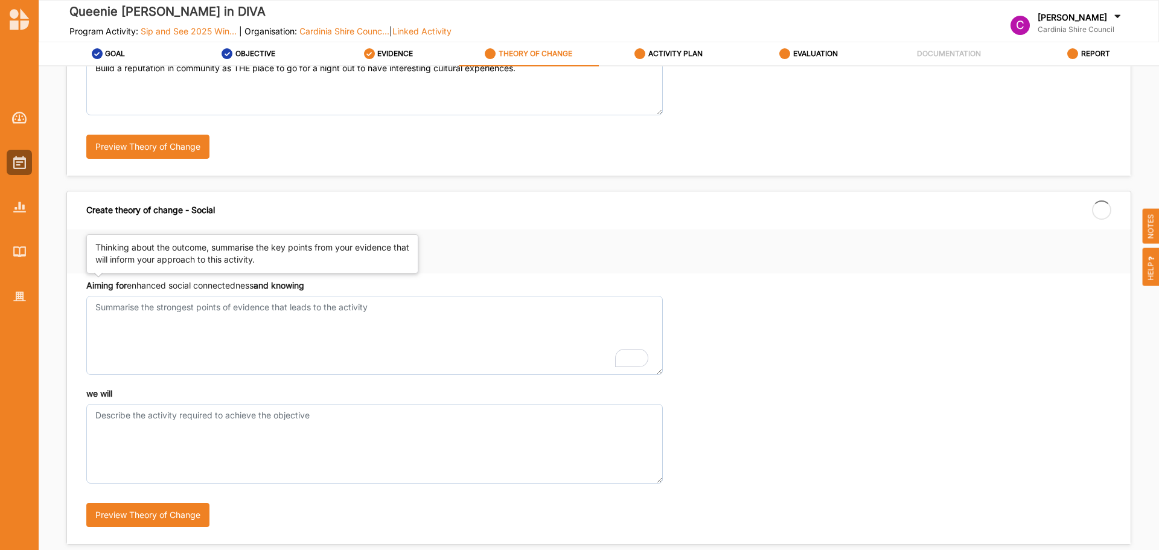
click at [192, 275] on body "[PERSON_NAME] in DIVA Program Activity: Sip and See 2025 Win... | Organisation:…" at bounding box center [579, 275] width 1159 height 550
click at [192, 280] on div "Aiming for enhanced social connectedness and knowing" at bounding box center [195, 286] width 218 height 12
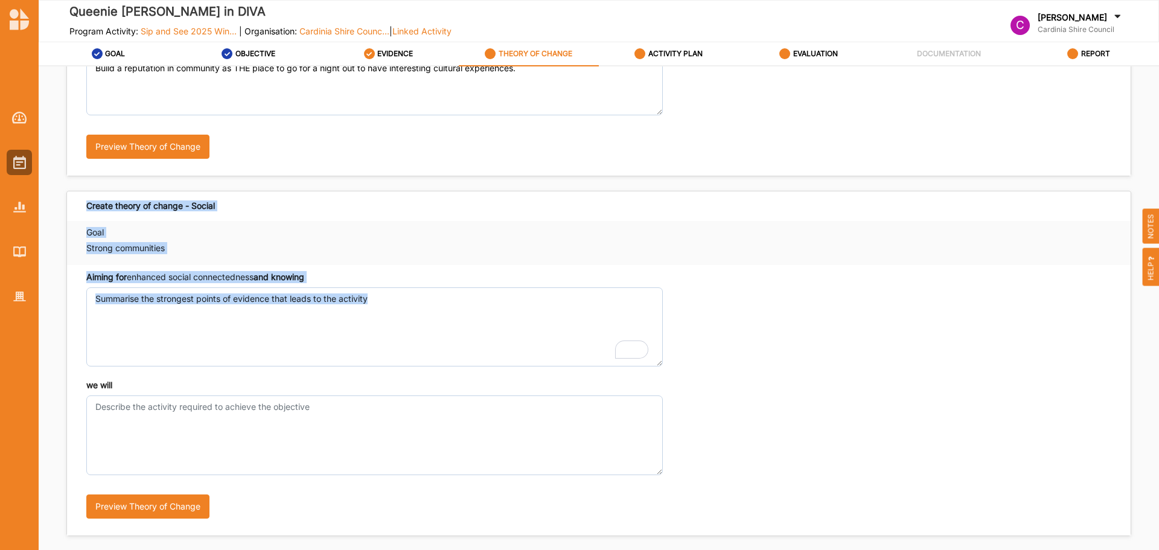
drag, startPoint x: 83, startPoint y: 202, endPoint x: 340, endPoint y: 418, distance: 335.6
click at [324, 431] on div "Create theory of change - Social Goal Strong communities Aiming for enhanced so…" at bounding box center [598, 363] width 1065 height 345
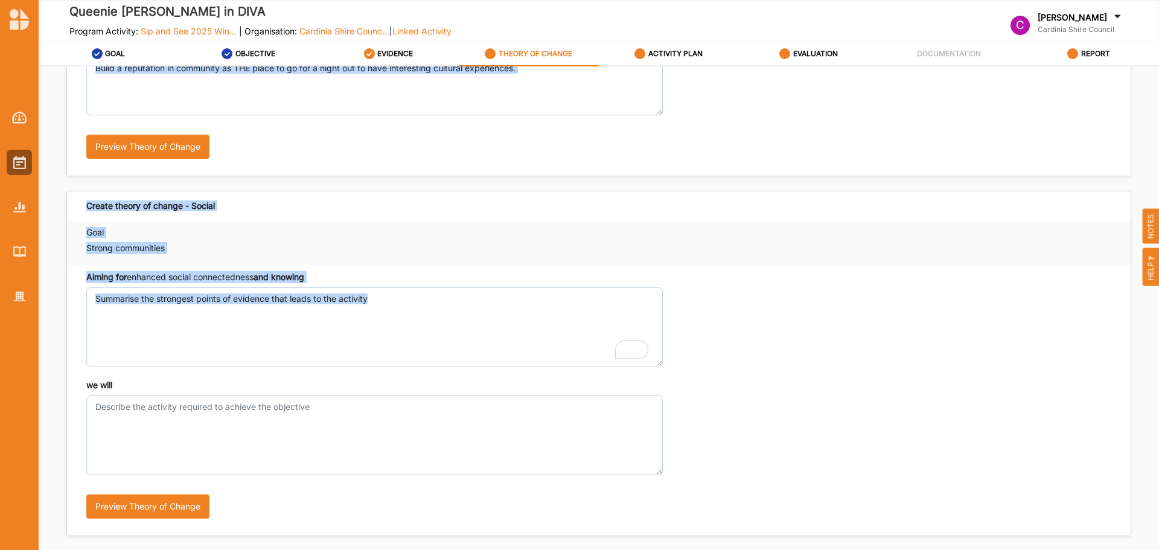
drag, startPoint x: 91, startPoint y: 87, endPoint x: 356, endPoint y: 442, distance: 443.1
click at [356, 442] on div "Create theory of change - Cultural Goal Strong communities Aiming for aesthetic…" at bounding box center [599, 183] width 1080 height 705
copy div "lorem ipsumd si ametco - Adipisci Elit Seddoe temporincid Utlabo etd magnaaliq …"
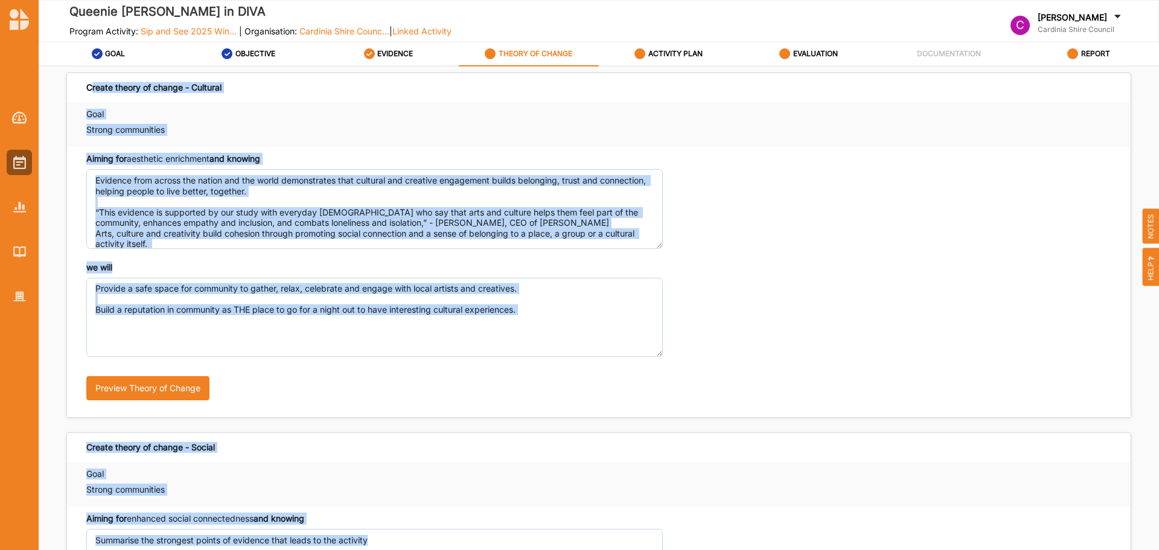
click at [199, 448] on div "Create theory of change - Social" at bounding box center [150, 447] width 129 height 11
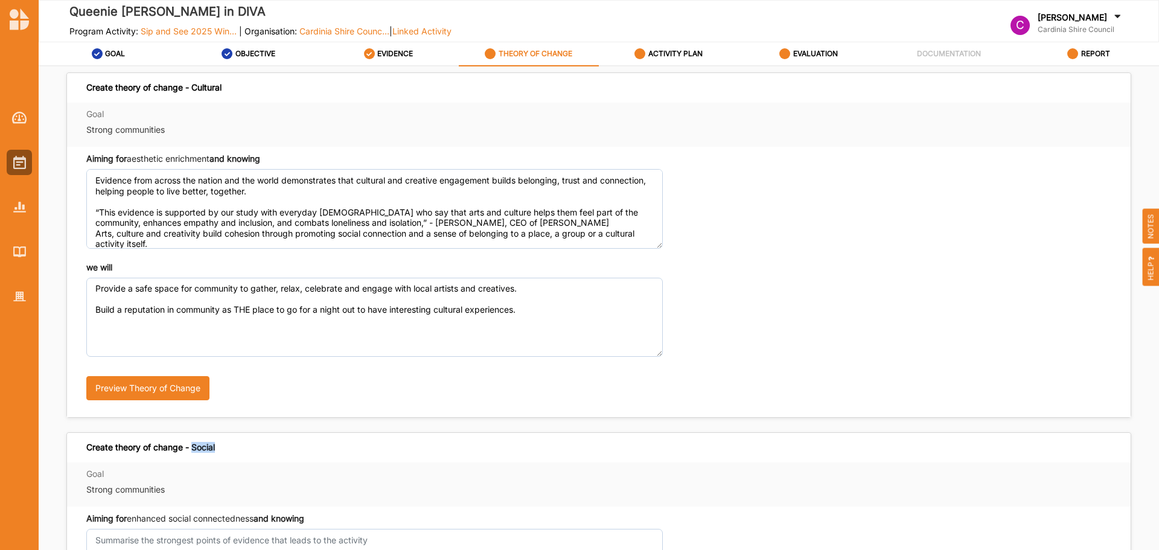
click at [199, 448] on div "Create theory of change - Social" at bounding box center [150, 447] width 129 height 11
click at [396, 56] on label "EVIDENCE" at bounding box center [395, 54] width 36 height 10
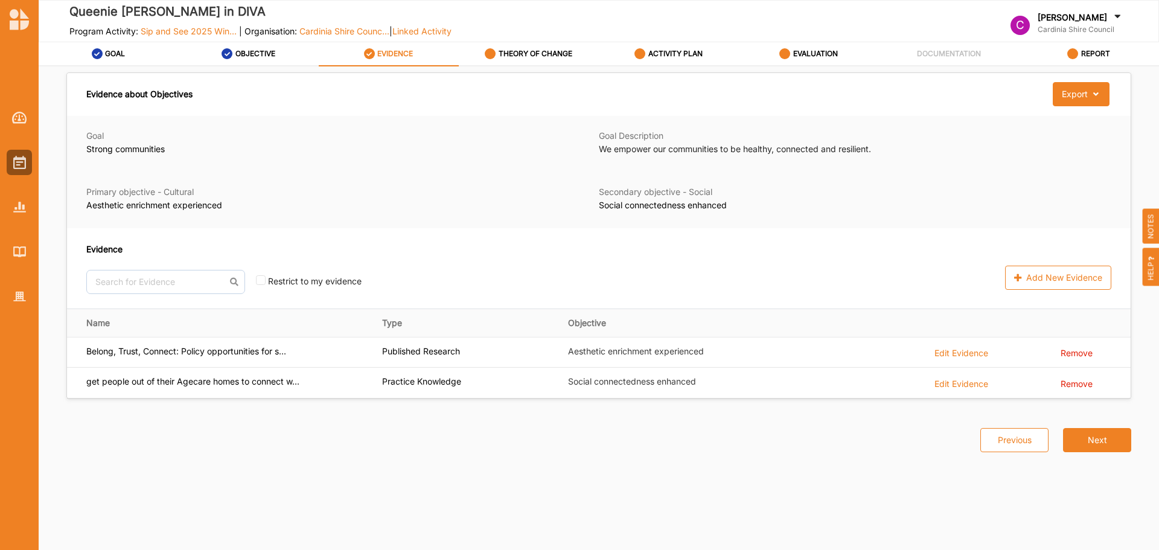
click at [304, 54] on link "OBJECTIVE" at bounding box center [249, 54] width 140 height 24
select select "2"
select select "9"
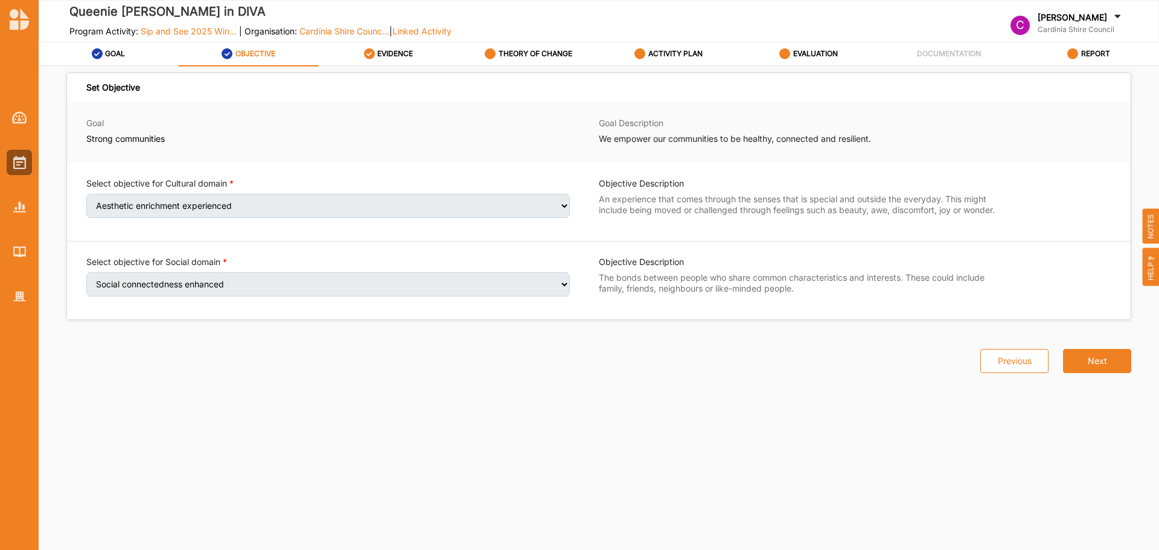
click at [133, 54] on link "GOAL" at bounding box center [109, 54] width 140 height 24
select select "2"
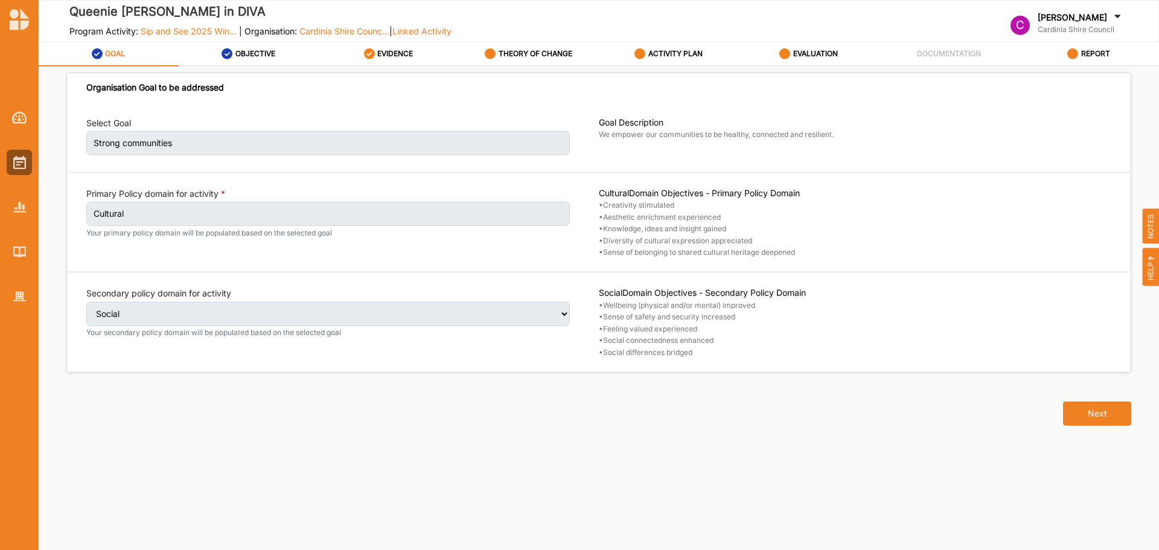
click at [692, 63] on div "ACTIVITY PLAN" at bounding box center [669, 54] width 68 height 22
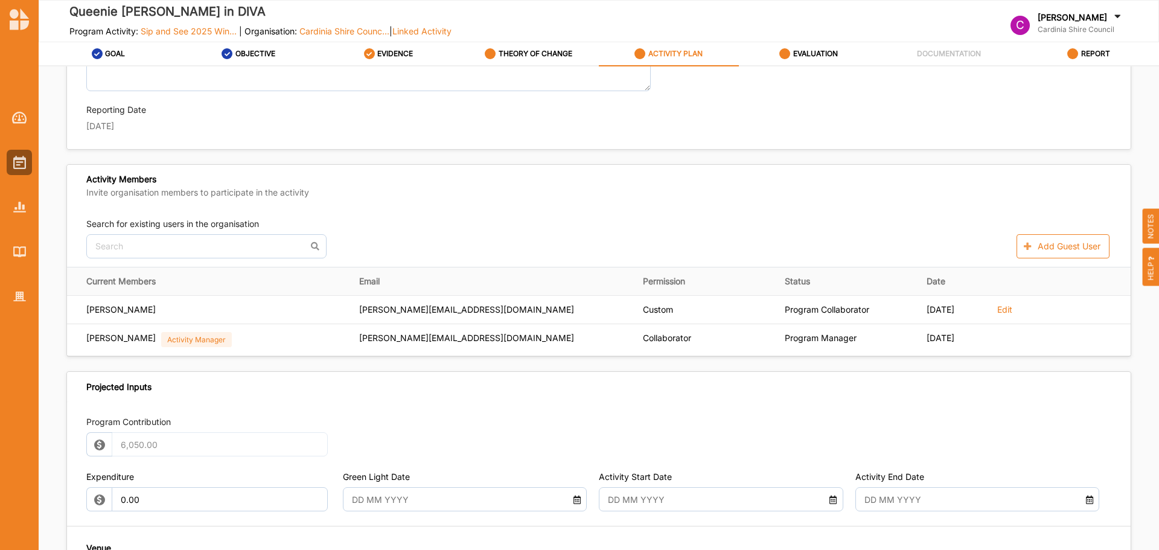
scroll to position [121, 0]
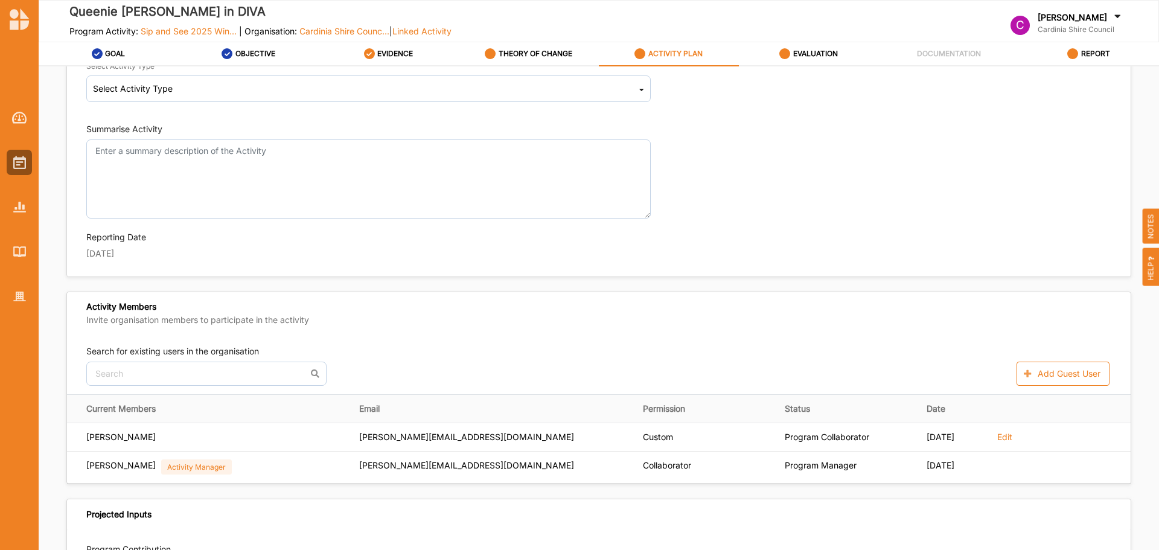
click at [571, 54] on label "THEORY OF CHANGE" at bounding box center [536, 54] width 74 height 10
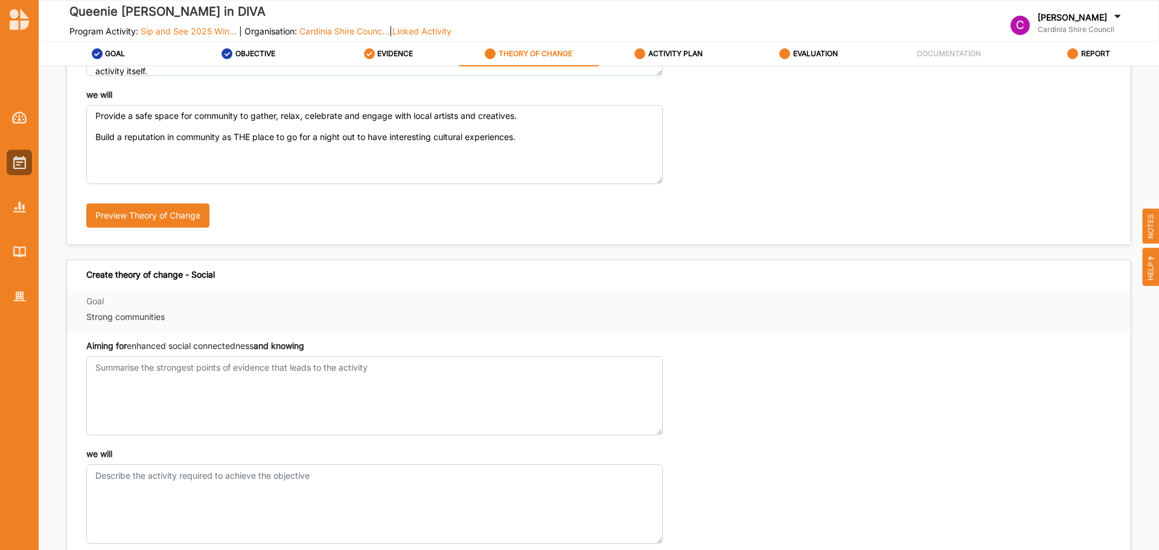
scroll to position [242, 0]
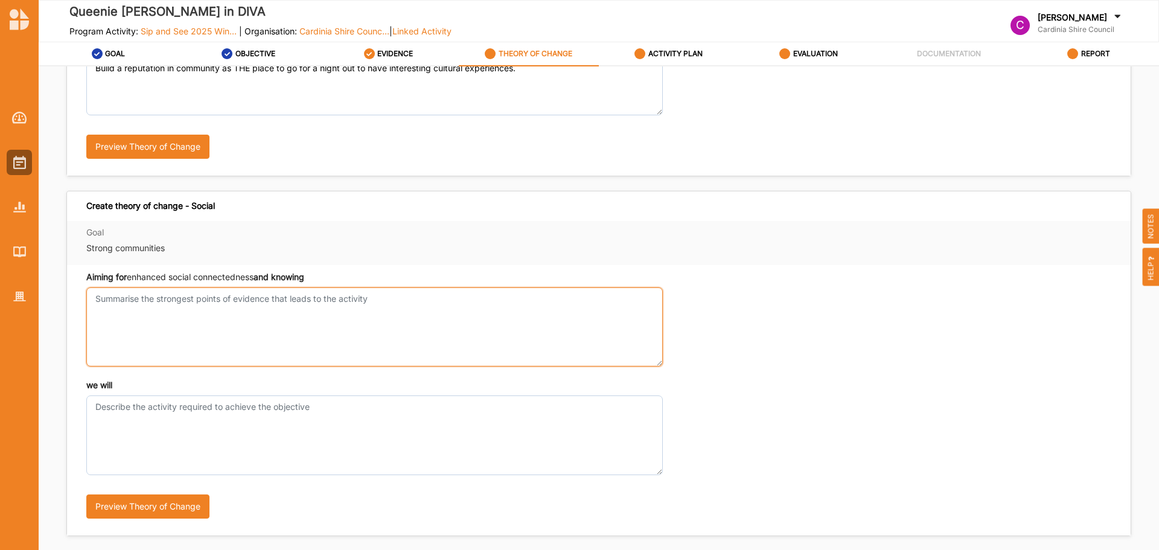
click at [284, 333] on textarea "Aiming for aesthetic enrichment and knowing" at bounding box center [374, 326] width 577 height 79
paste textarea "Enhanced social connectedness Increased community engagement Greater shared cul…"
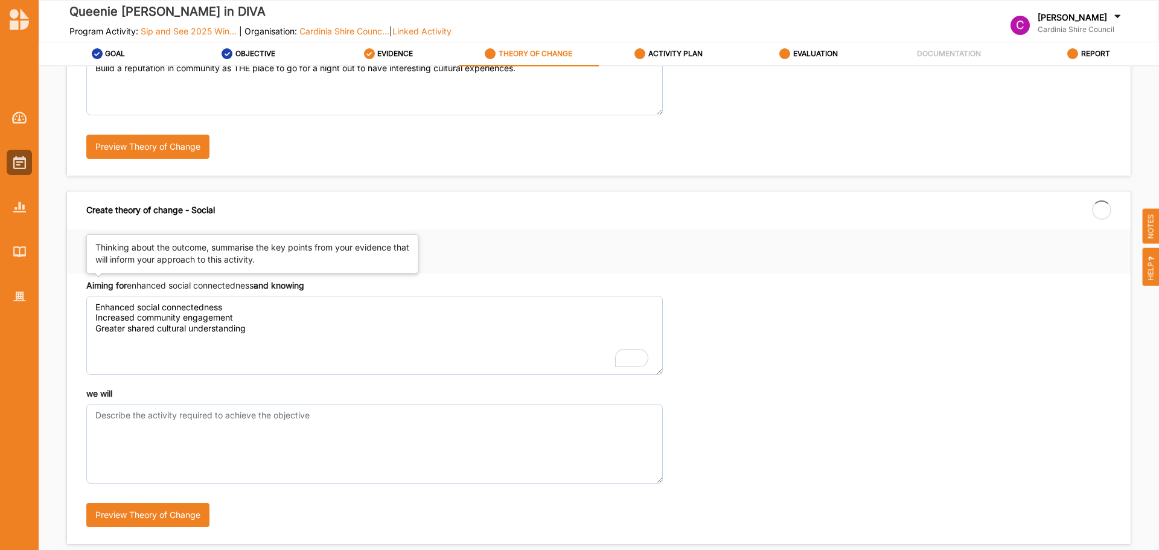
click at [169, 276] on body "[PERSON_NAME] in DIVA Program Activity: Sip and See 2025 Win... | Organisation:…" at bounding box center [579, 275] width 1159 height 550
click at [169, 276] on div "Aiming for enhanced social connectedness and knowing Enhanced social connectedn…" at bounding box center [599, 409] width 1064 height 271
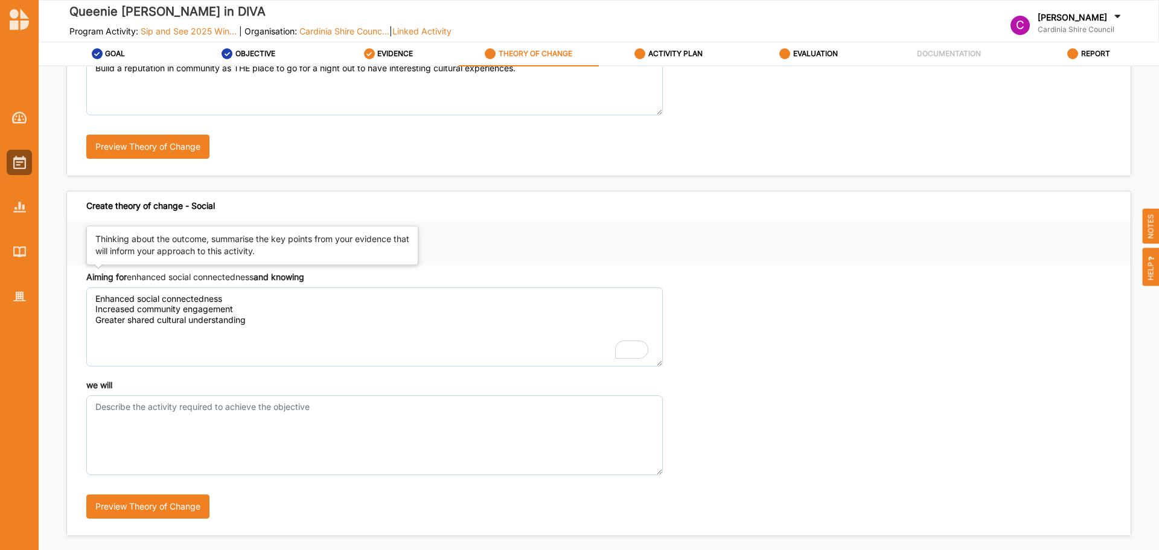
click at [169, 276] on div "Aiming for enhanced social connectedness and knowing" at bounding box center [195, 277] width 218 height 12
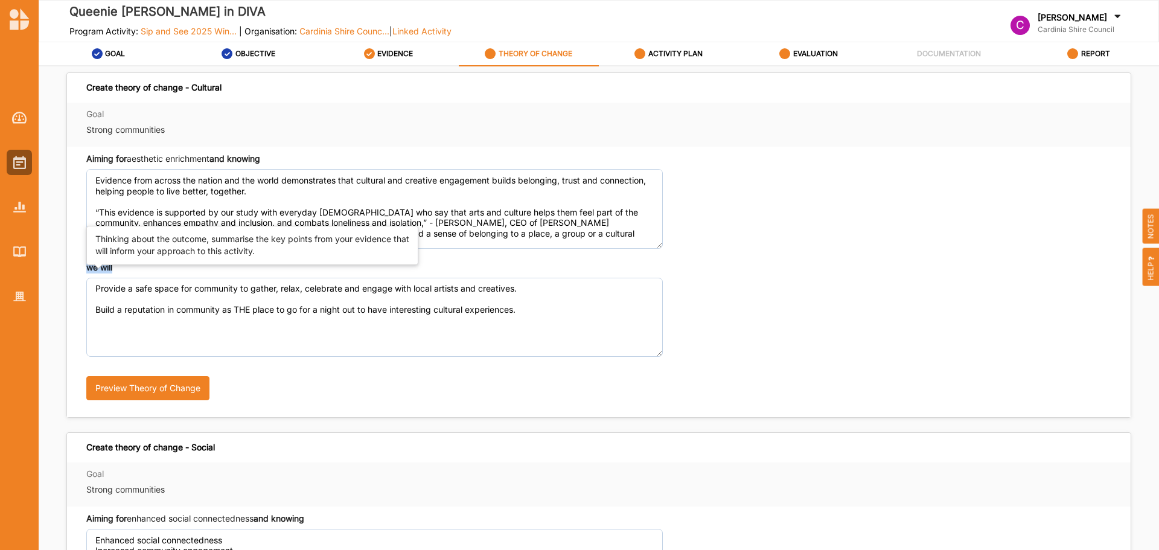
click at [170, 276] on div "we will Provide a safe space for community to gather, relax, celebrate and enga…" at bounding box center [374, 308] width 577 height 95
click at [206, 165] on div "Aiming for aesthetic enrichment and knowing Evidence from across the nation and…" at bounding box center [374, 200] width 577 height 95
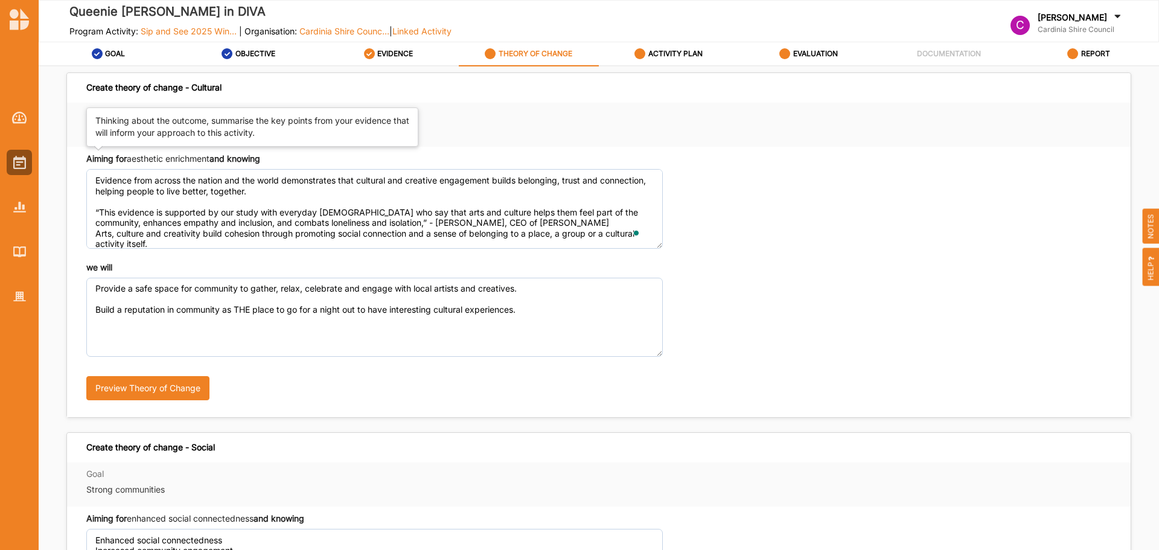
click at [214, 162] on div "Aiming for aesthetic enrichment and knowing" at bounding box center [173, 159] width 174 height 12
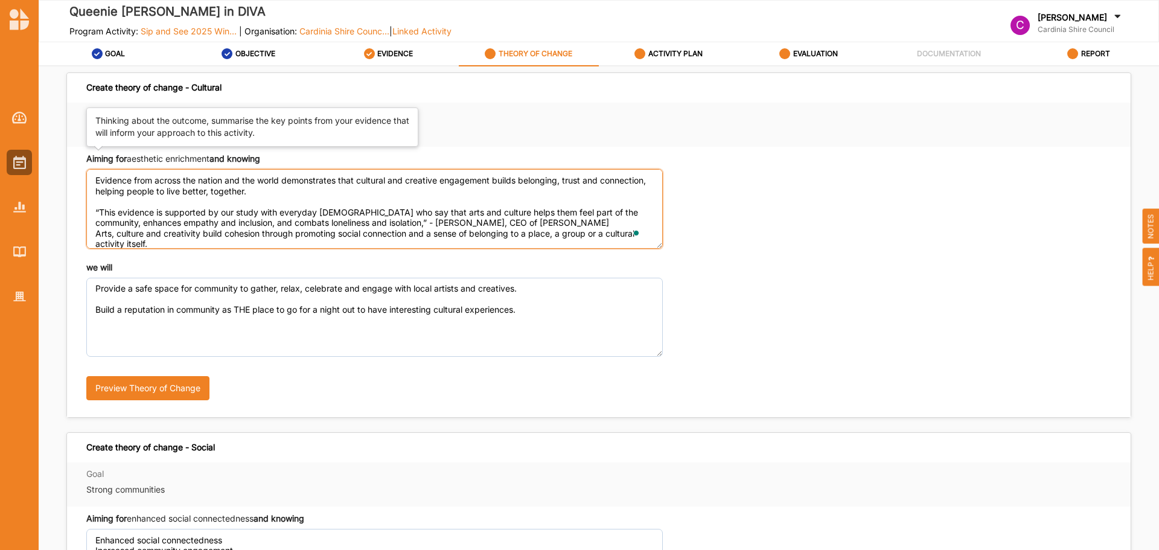
click at [214, 169] on textarea "Evidence from across the nation and the world demonstrates that cultural and cr…" at bounding box center [374, 208] width 577 height 79
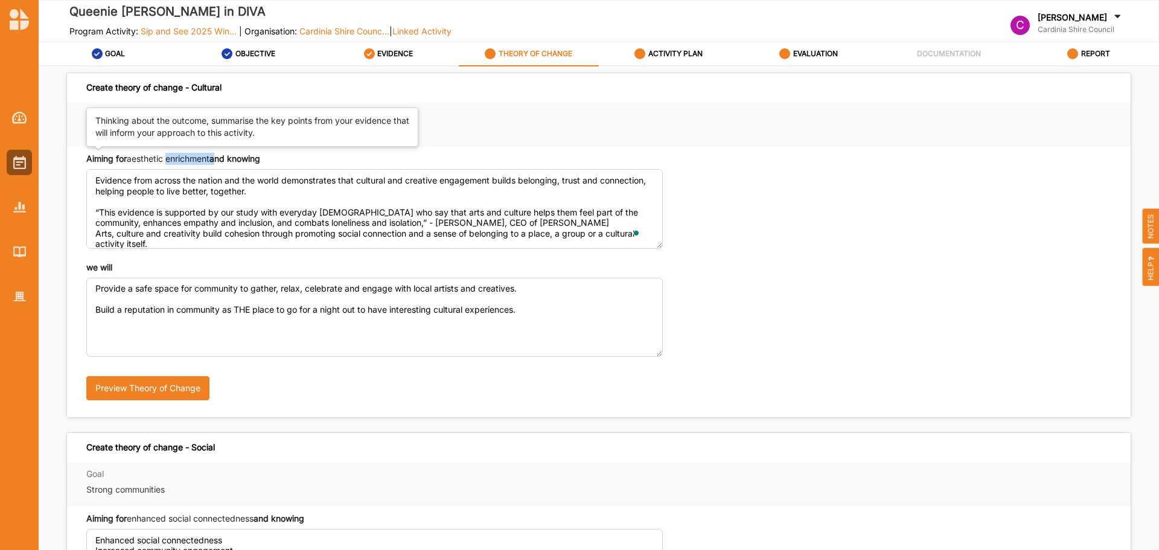
click at [214, 162] on div "Aiming for aesthetic enrichment and knowing" at bounding box center [173, 159] width 174 height 12
click at [214, 169] on textarea "Evidence from across the nation and the world demonstrates that cultural and cr…" at bounding box center [374, 208] width 577 height 79
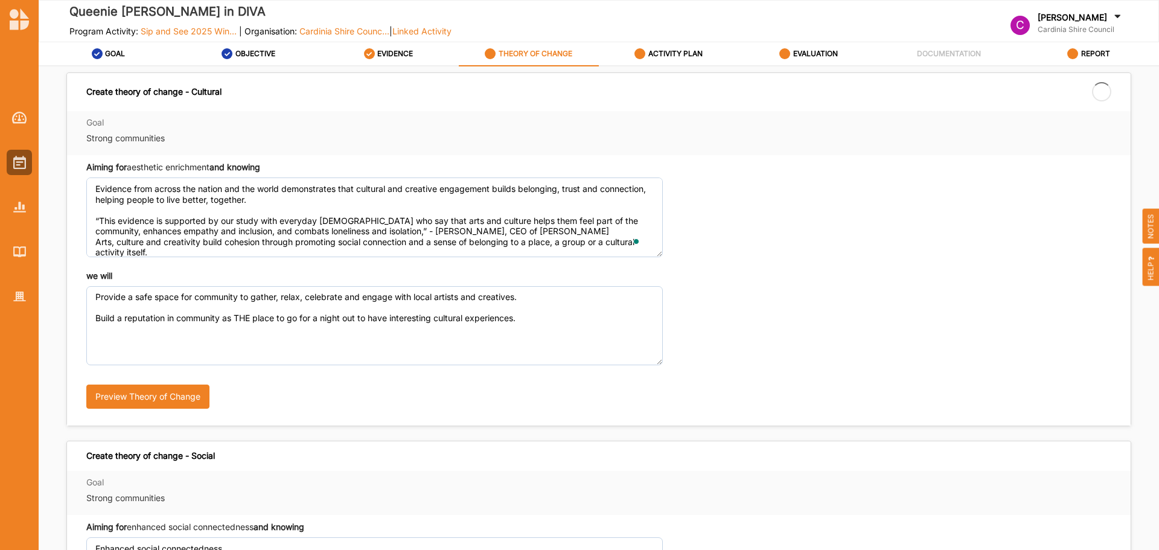
click at [214, 162] on div "Aiming for aesthetic enrichment and knowing" at bounding box center [173, 167] width 174 height 12
click at [214, 178] on textarea "Evidence from across the nation and the world demonstrates that cultural and cr…" at bounding box center [374, 217] width 577 height 79
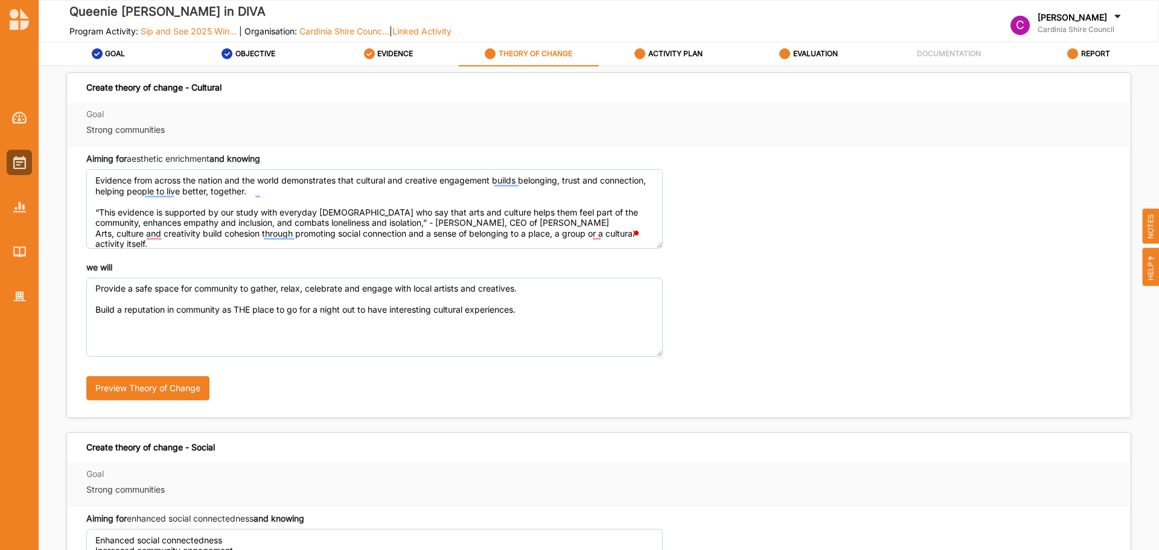
copy div
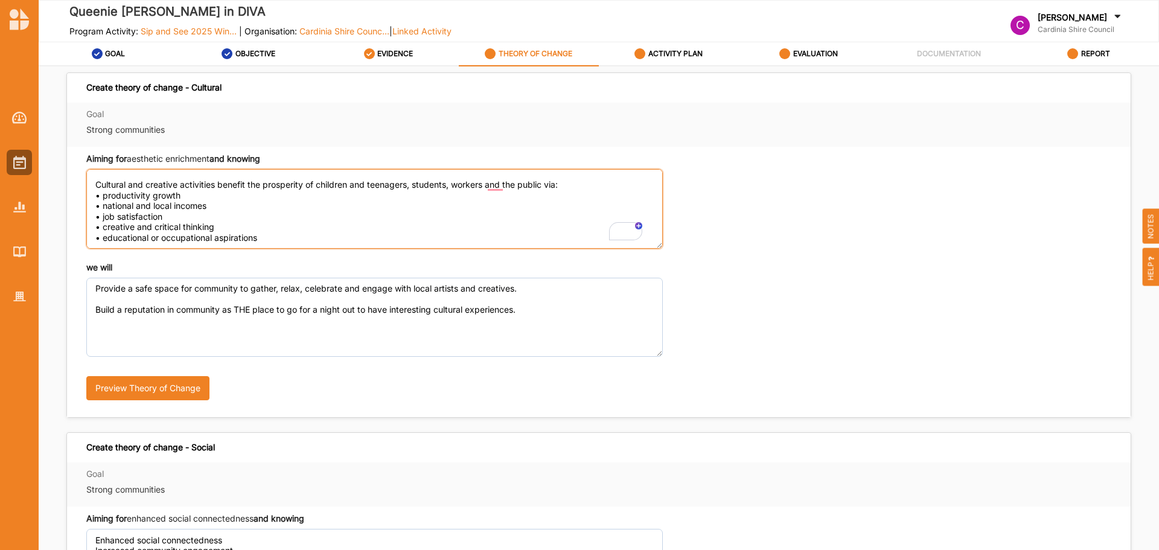
click at [306, 245] on textarea "Evidence from across the nation and the world demonstrates that cultural and cr…" at bounding box center [374, 208] width 577 height 79
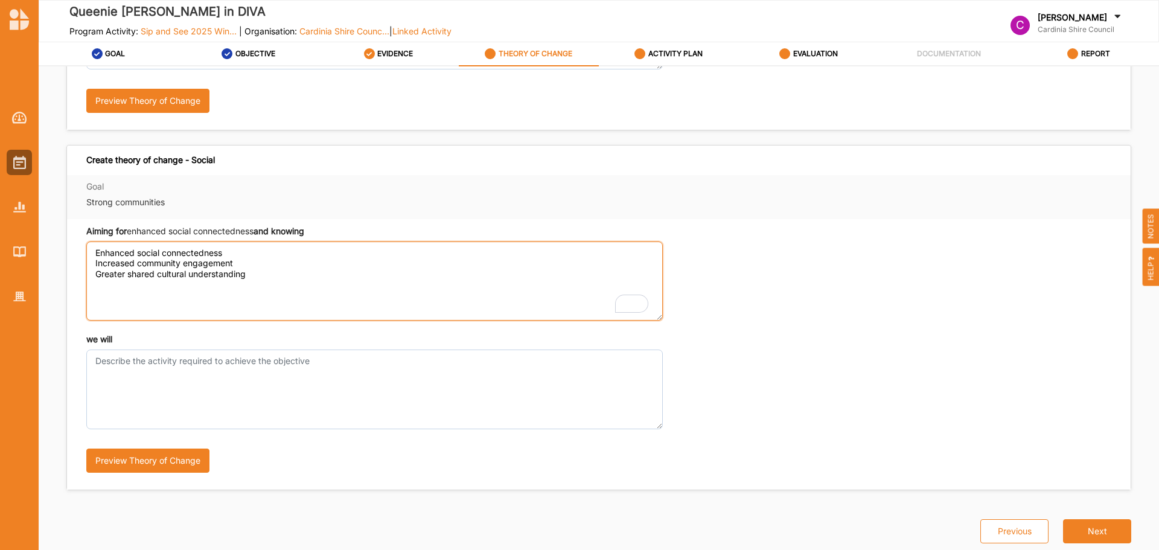
drag, startPoint x: 280, startPoint y: 276, endPoint x: 2, endPoint y: 201, distance: 287.7
click at [0, 205] on div "[PERSON_NAME] in DIVA Program Activity: Sip and See 2025 Win... | Organisation:…" at bounding box center [579, 275] width 1159 height 550
paste textarea "through shared cultural experiences and emotional connection"
type textarea "through shared cultural experiences and emotional connection"
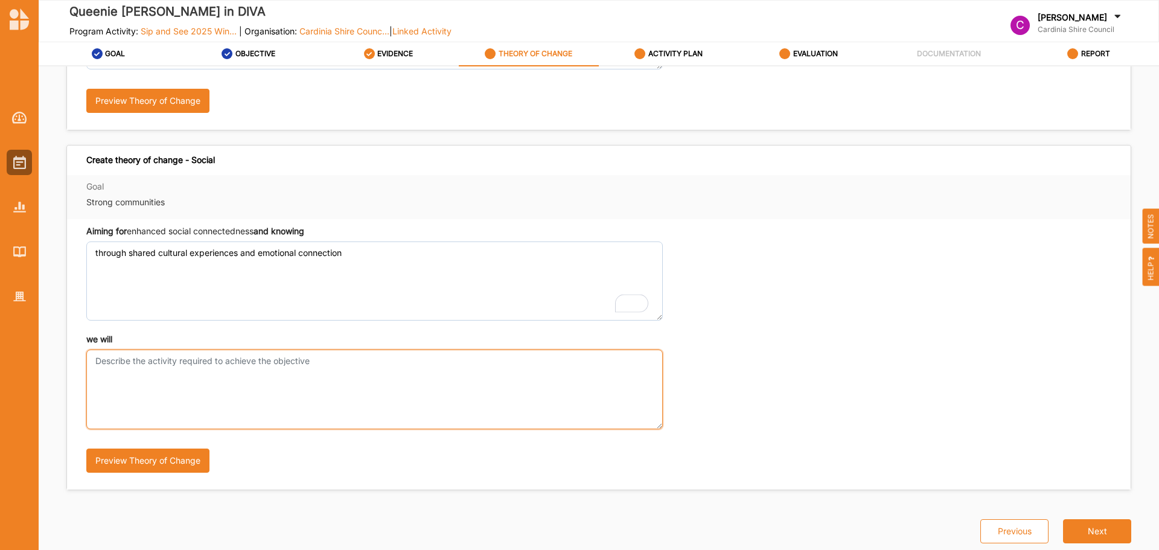
click at [204, 405] on textarea "we will" at bounding box center [374, 389] width 577 height 79
paste textarea "provide a safe space for community to gather, relax, celebrate and engage with …"
type textarea "provide a safe space for community to gather, relax, celebrate and engage with …"
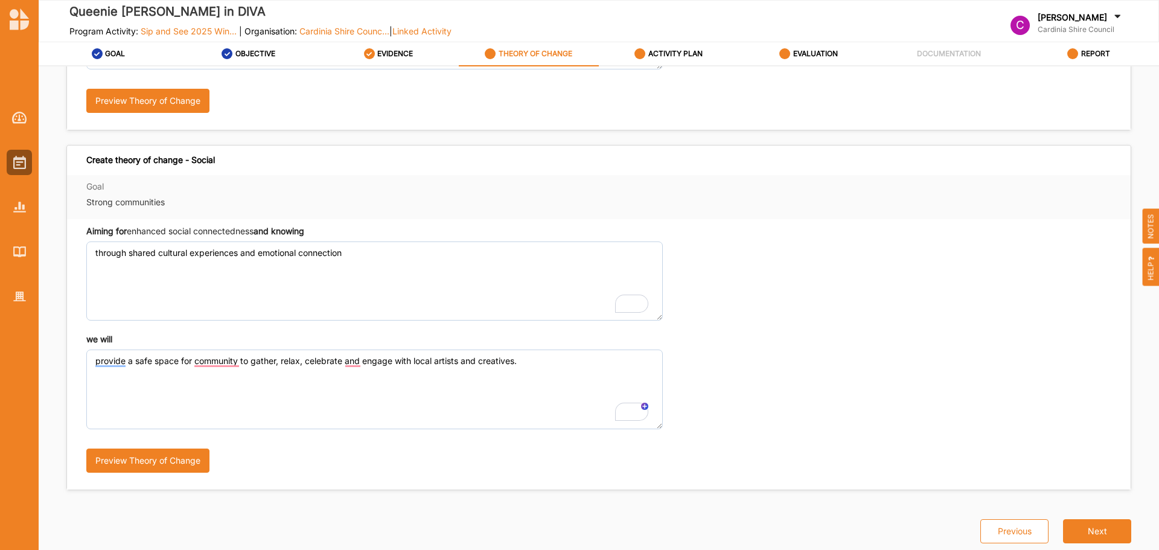
click at [1100, 525] on div "Previous Next" at bounding box center [1048, 516] width 165 height 53
click at [1089, 522] on button "Next" at bounding box center [1097, 531] width 68 height 24
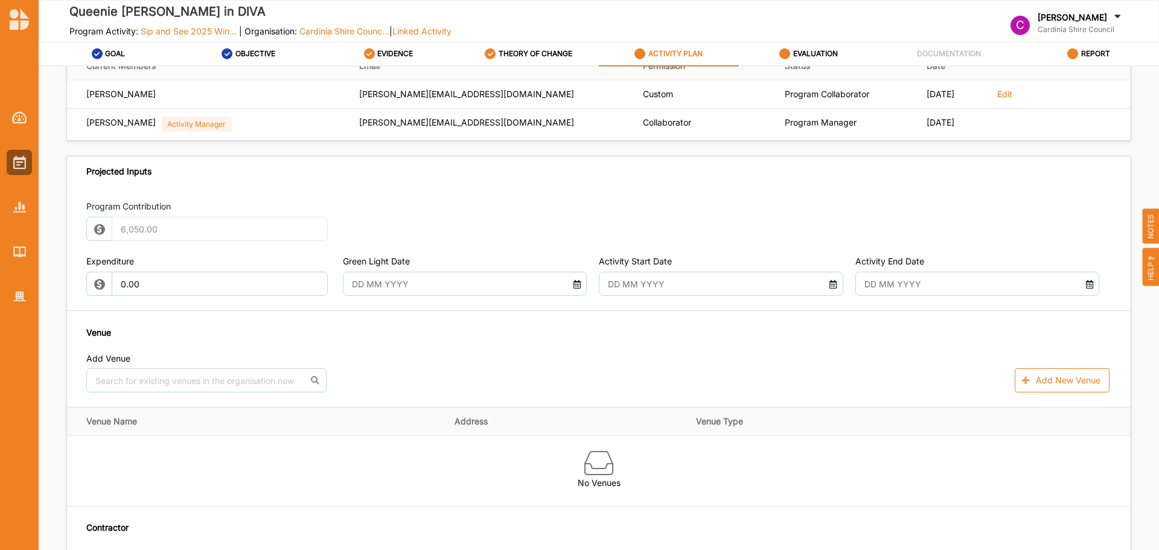
scroll to position [469, 0]
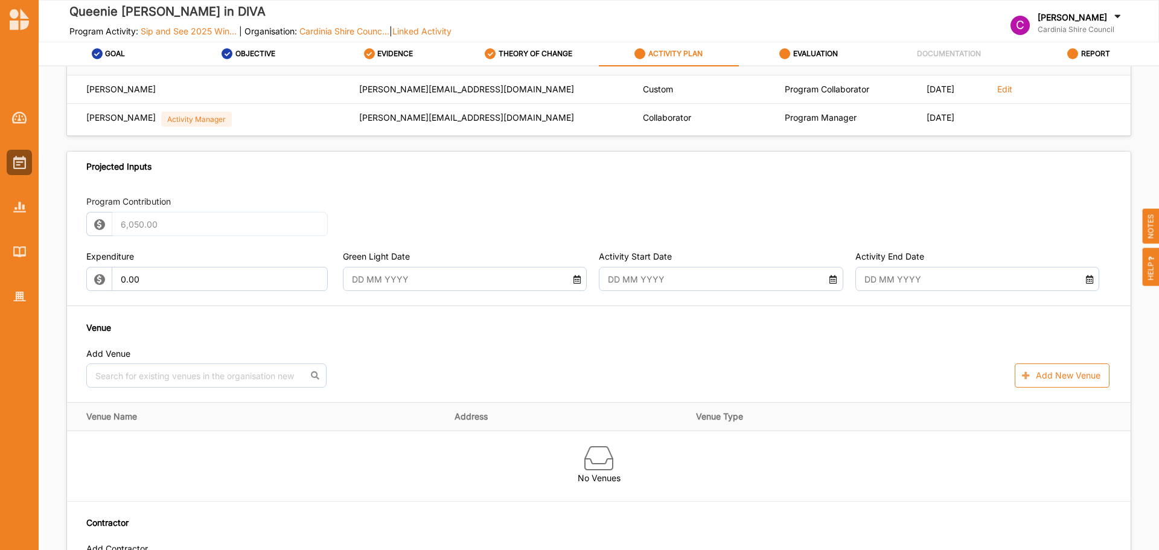
click at [376, 269] on input "text" at bounding box center [455, 279] width 220 height 24
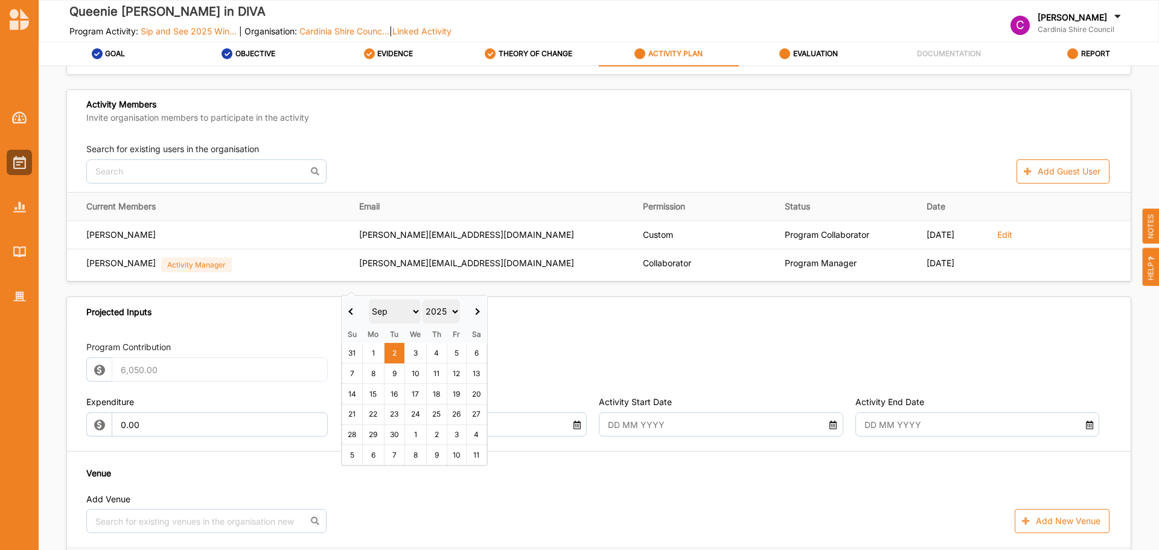
scroll to position [227, 0]
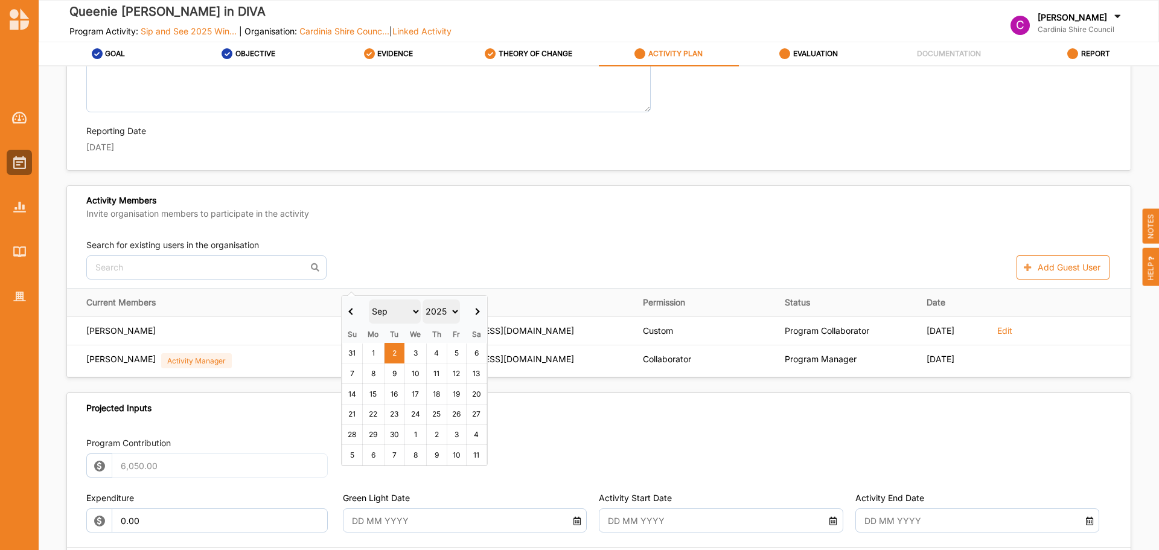
click at [357, 313] on th at bounding box center [352, 312] width 21 height 30
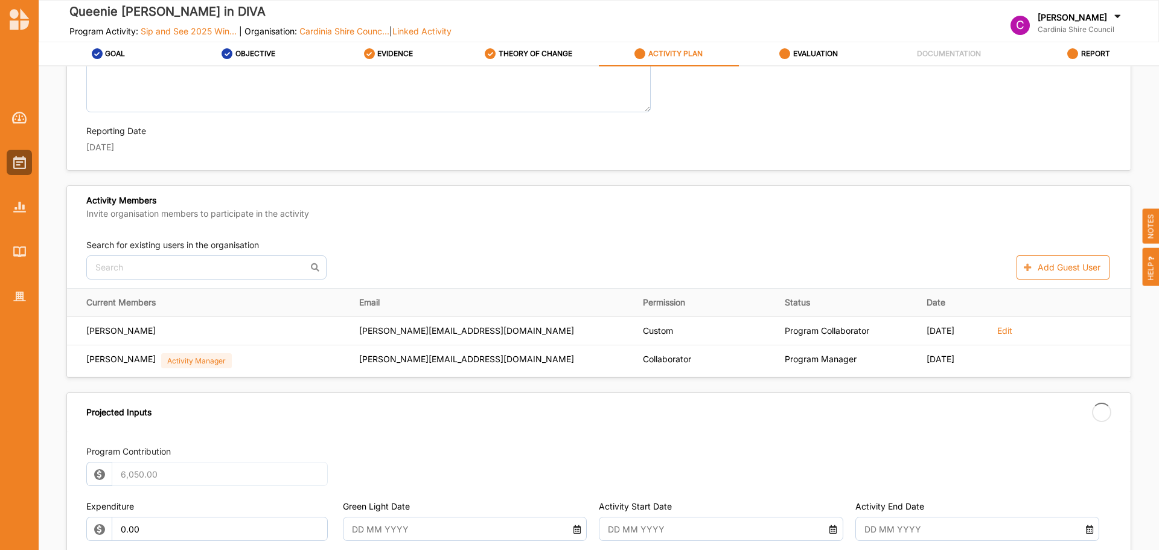
type input "[DATE]"
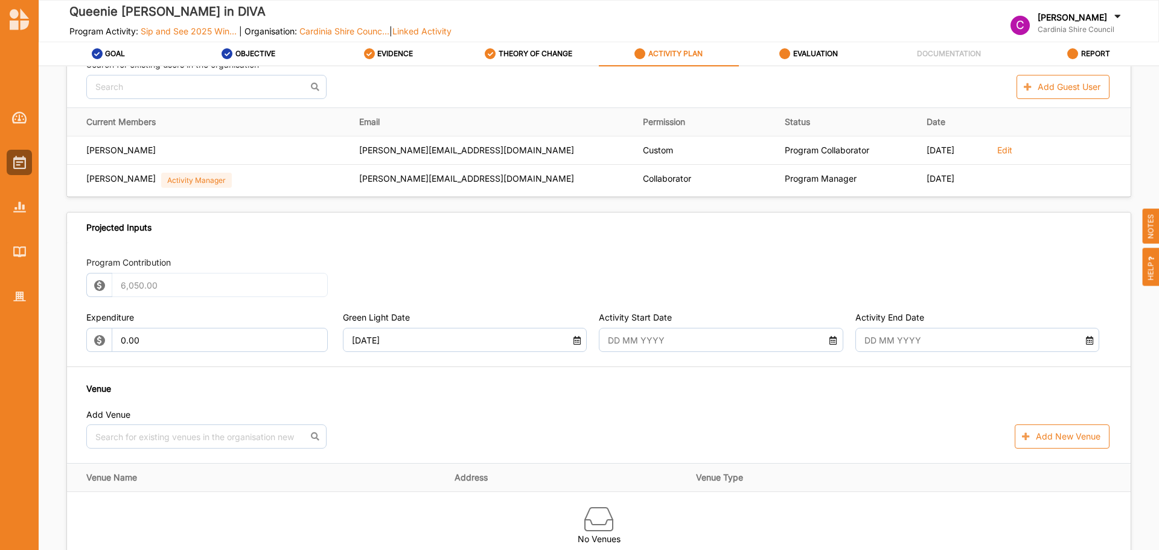
scroll to position [408, 0]
click at [648, 344] on input "text" at bounding box center [712, 339] width 220 height 24
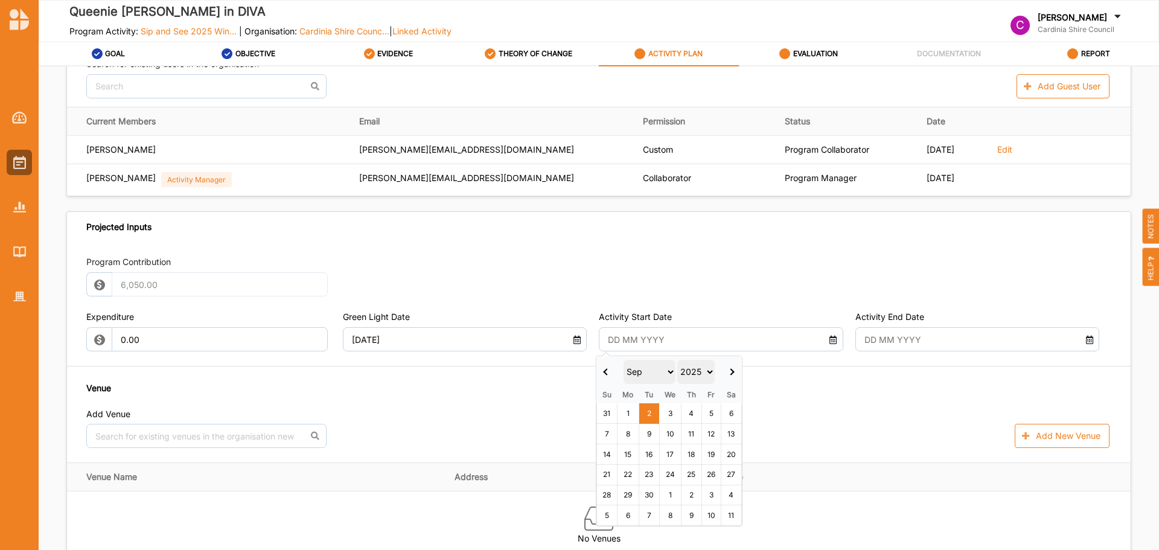
click at [604, 372] on span at bounding box center [607, 371] width 7 height 7
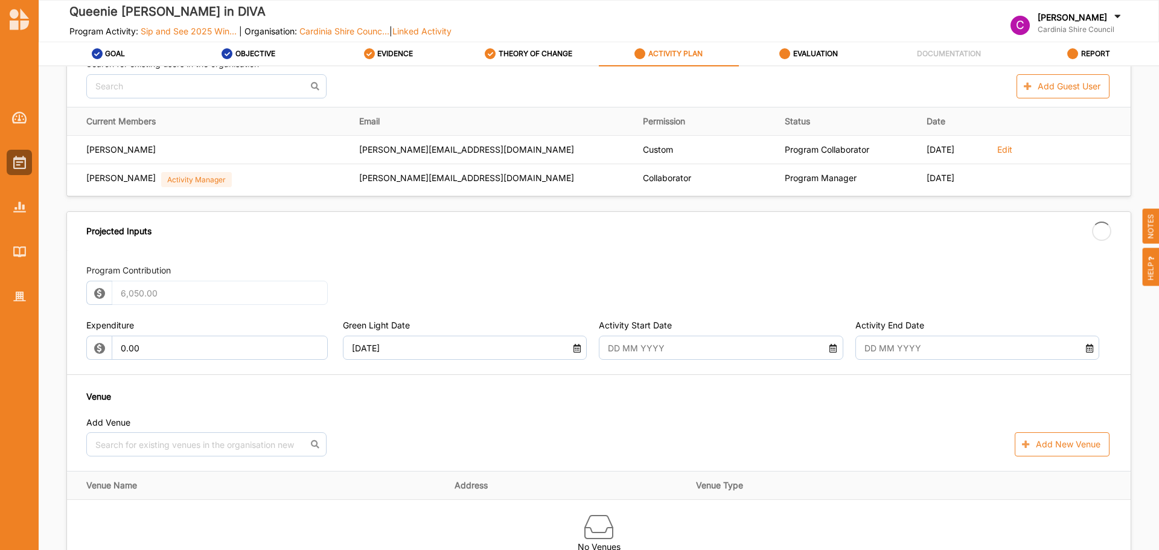
type input "[DATE]"
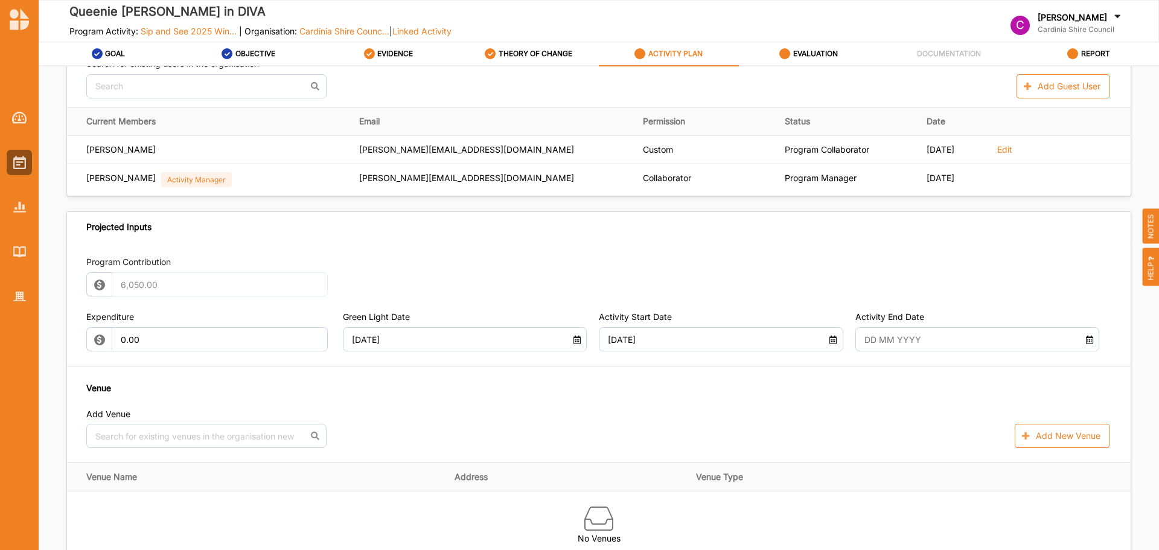
click at [931, 344] on input "text" at bounding box center [968, 339] width 220 height 24
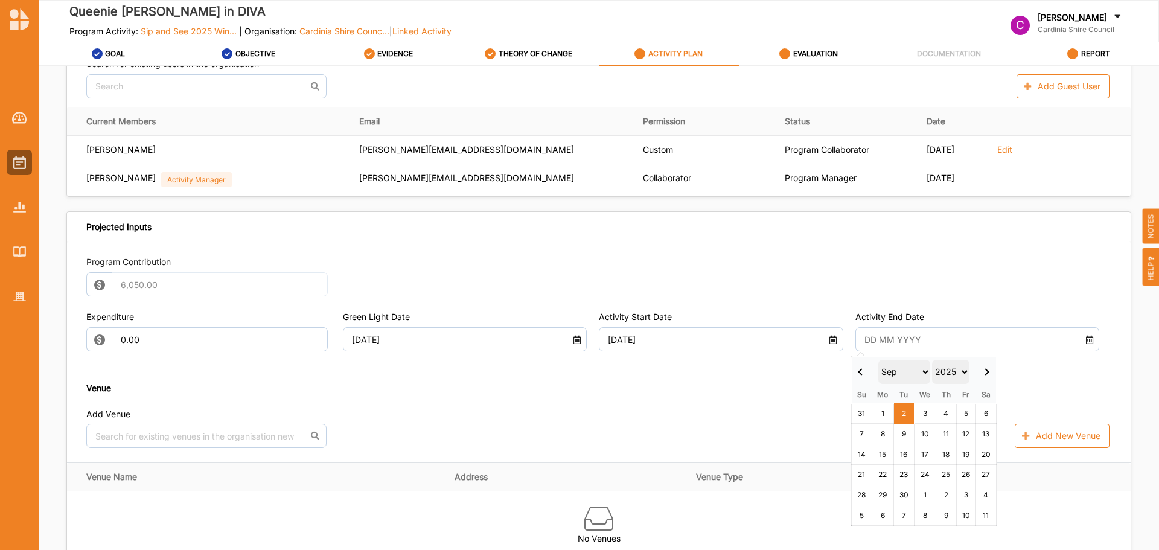
click at [868, 377] on th at bounding box center [862, 372] width 21 height 30
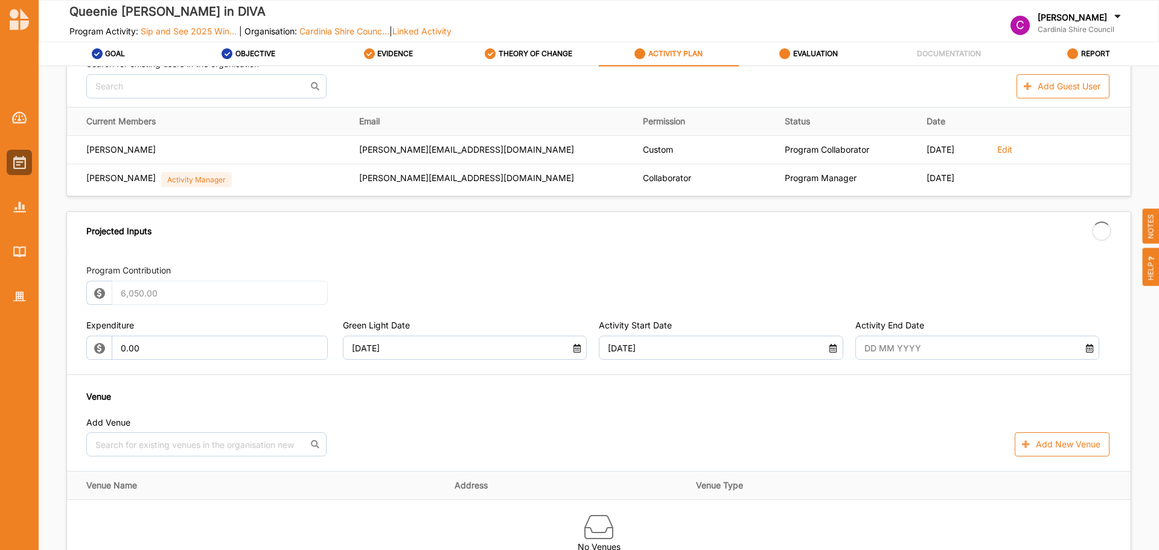
type input "[DATE]"
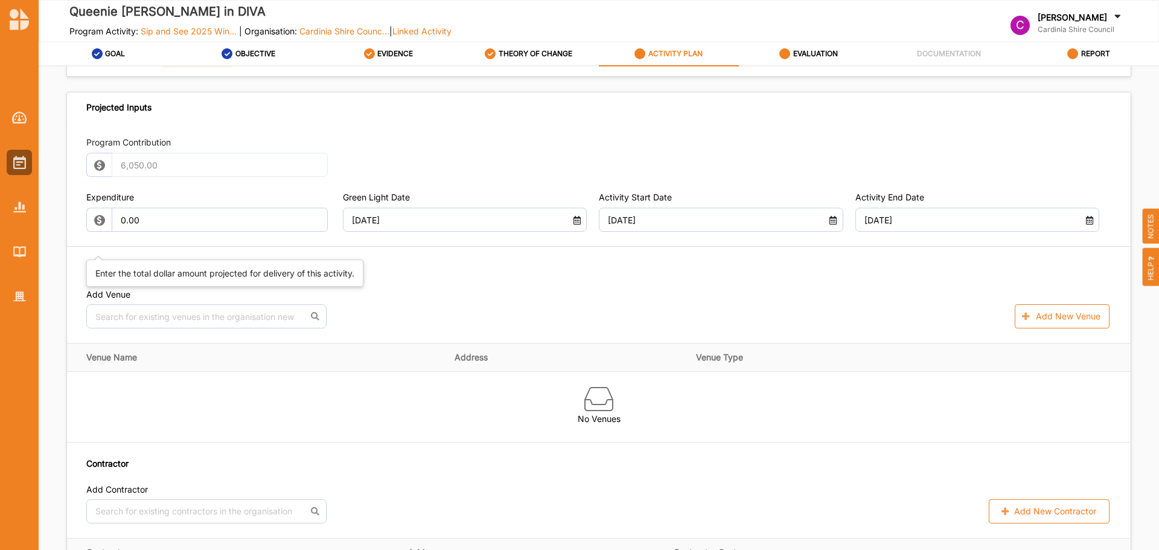
scroll to position [529, 0]
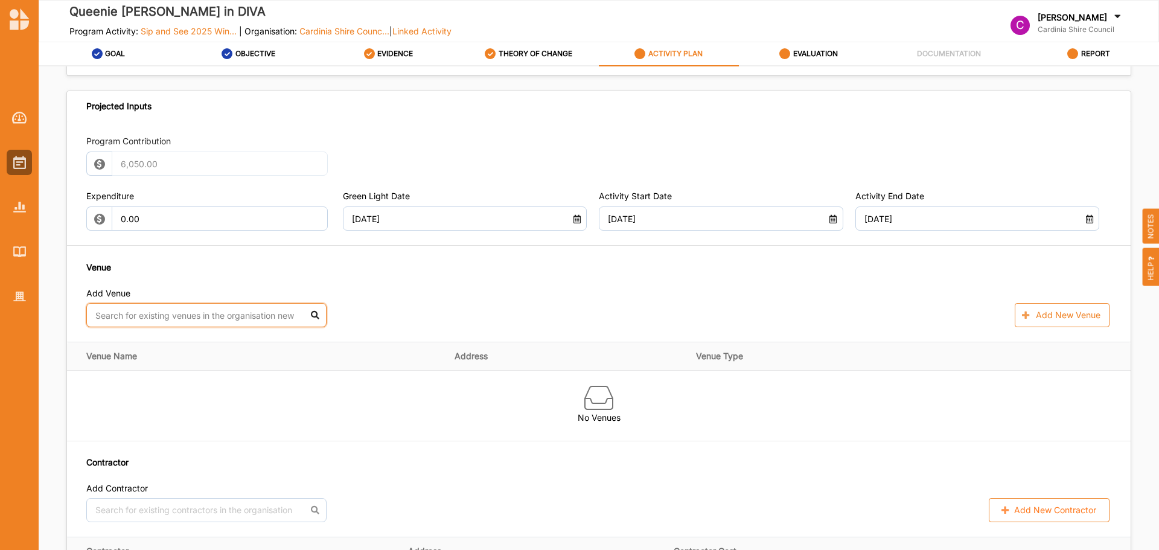
click at [152, 323] on input "text" at bounding box center [206, 315] width 240 height 24
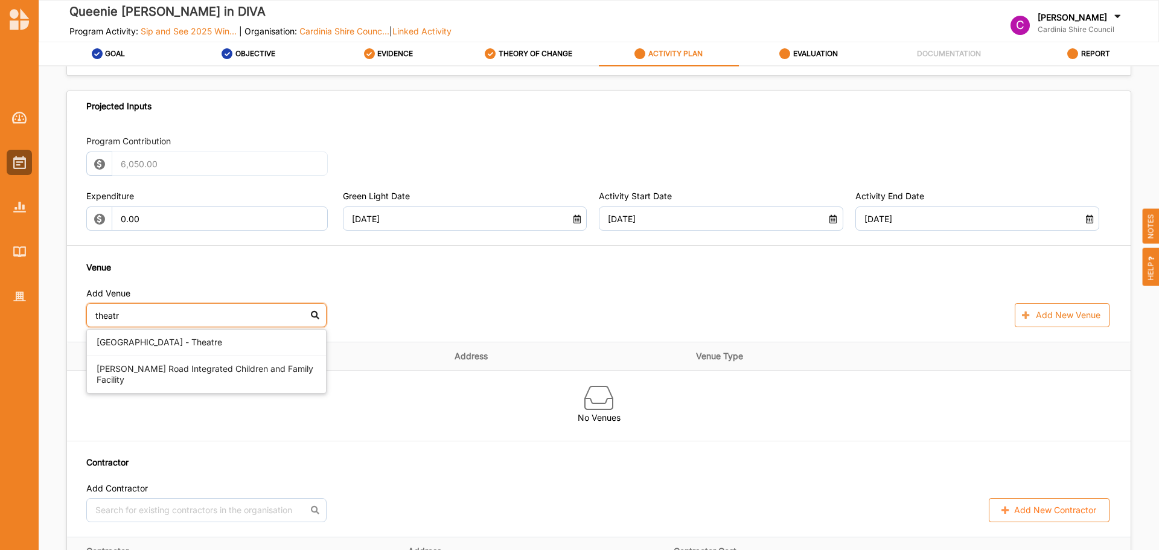
type input "theatre"
click at [157, 343] on div "[GEOGRAPHIC_DATA] - Theatre" at bounding box center [206, 343] width 239 height 26
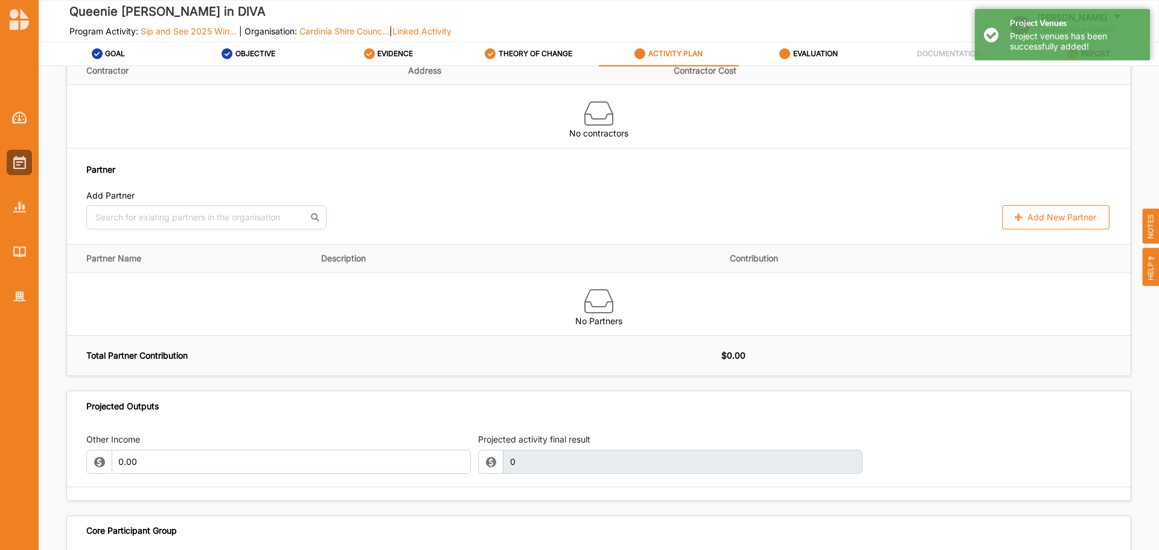
scroll to position [1092, 0]
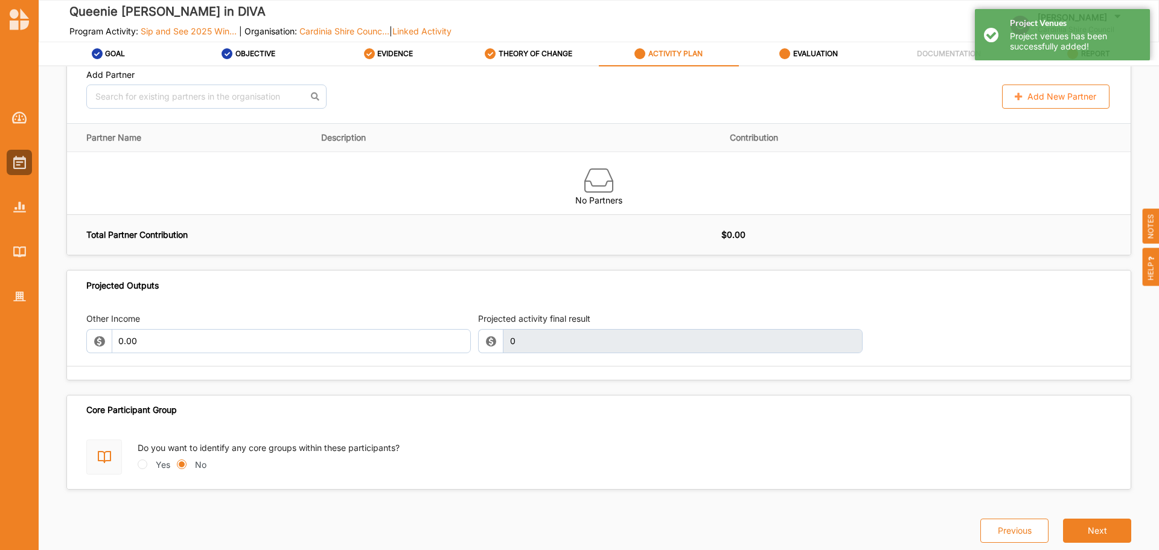
click at [1074, 519] on button "Next" at bounding box center [1097, 531] width 68 height 24
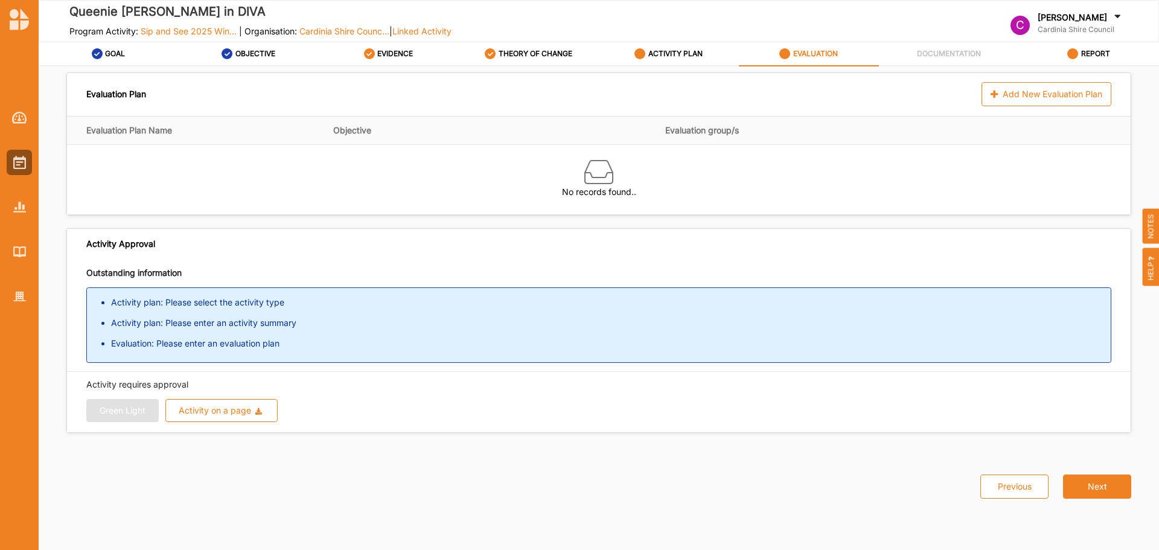
click at [680, 43] on div "ACTIVITY PLAN" at bounding box center [669, 54] width 68 height 22
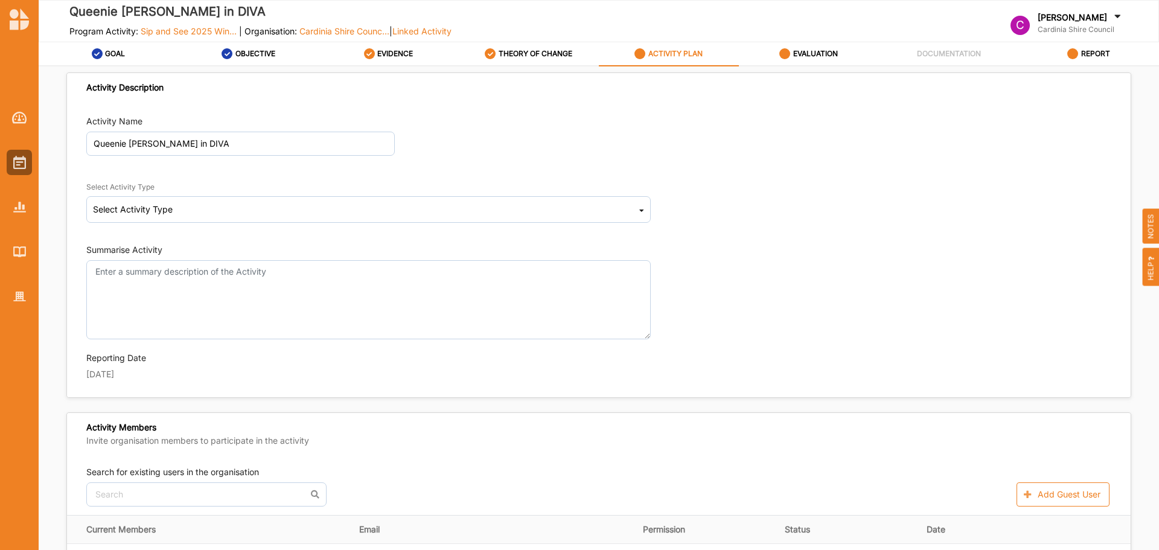
click at [1048, 309] on div "Summarise Activity" at bounding box center [598, 291] width 1025 height 95
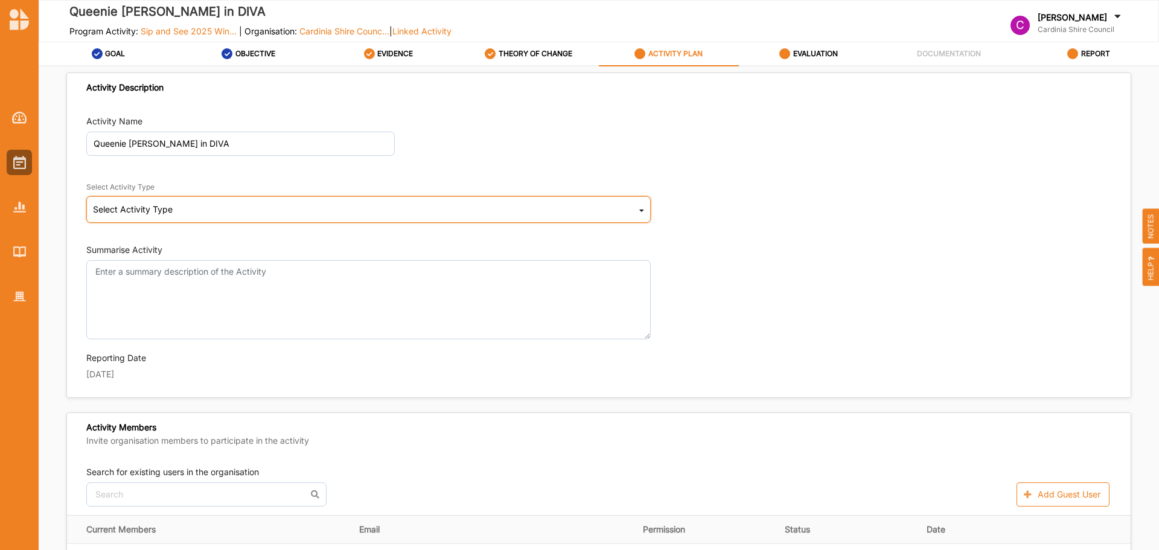
click at [306, 197] on div "Select Activity Type Cultural infrastructure development Acquisitions and Commi…" at bounding box center [368, 209] width 565 height 27
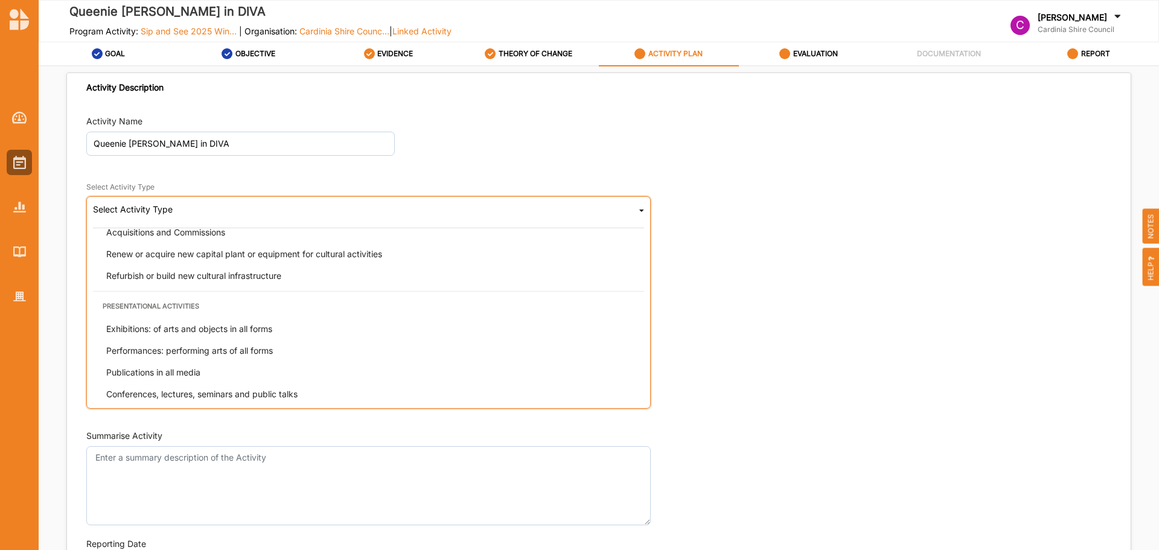
scroll to position [60, 0]
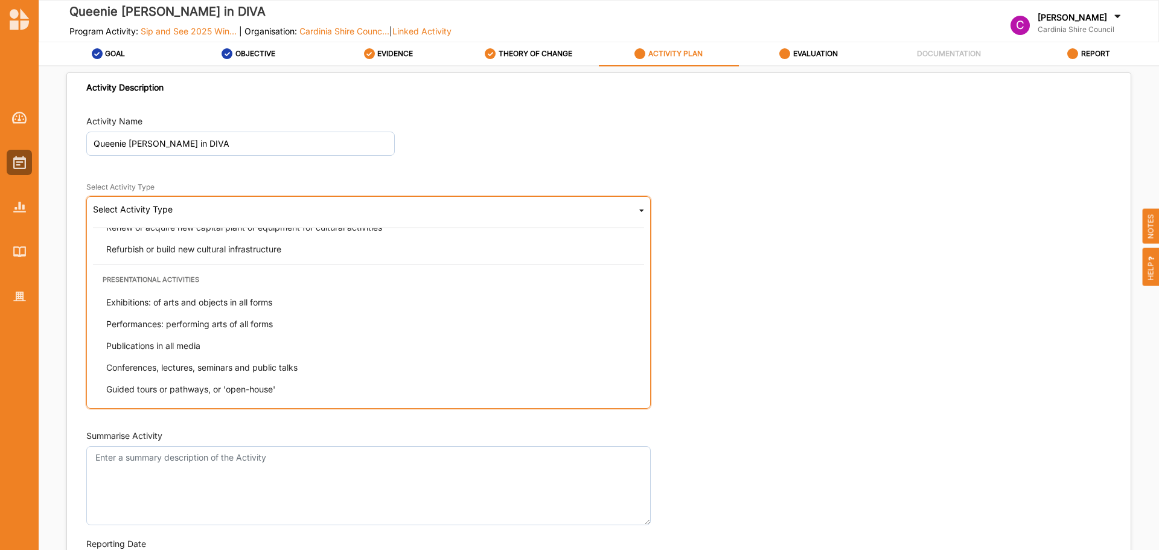
click at [364, 320] on div "Performances: performing arts of all forms" at bounding box center [372, 324] width 551 height 22
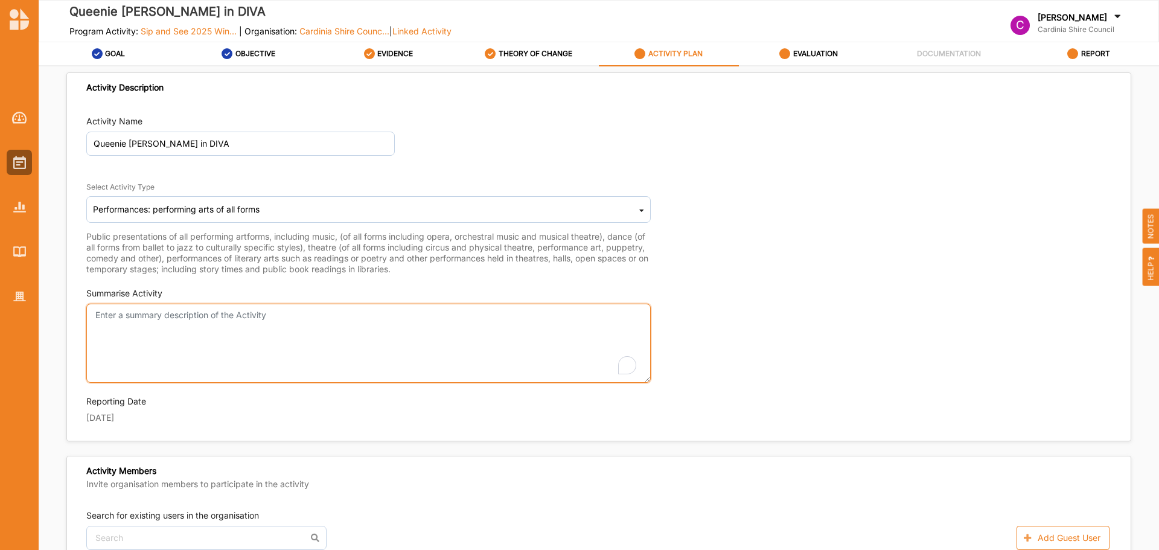
click at [280, 340] on textarea "Summarise Activity" at bounding box center [368, 343] width 565 height 79
paste textarea "[PERSON_NAME] in [GEOGRAPHIC_DATA] [STREET_ADDRESS] Winding Road Productions On…"
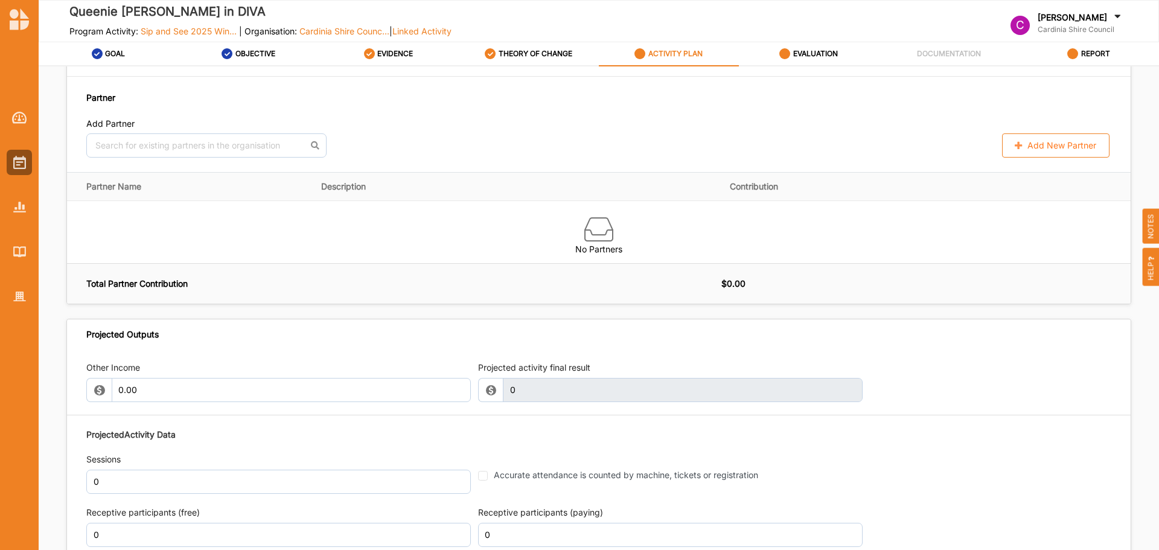
scroll to position [1389, 0]
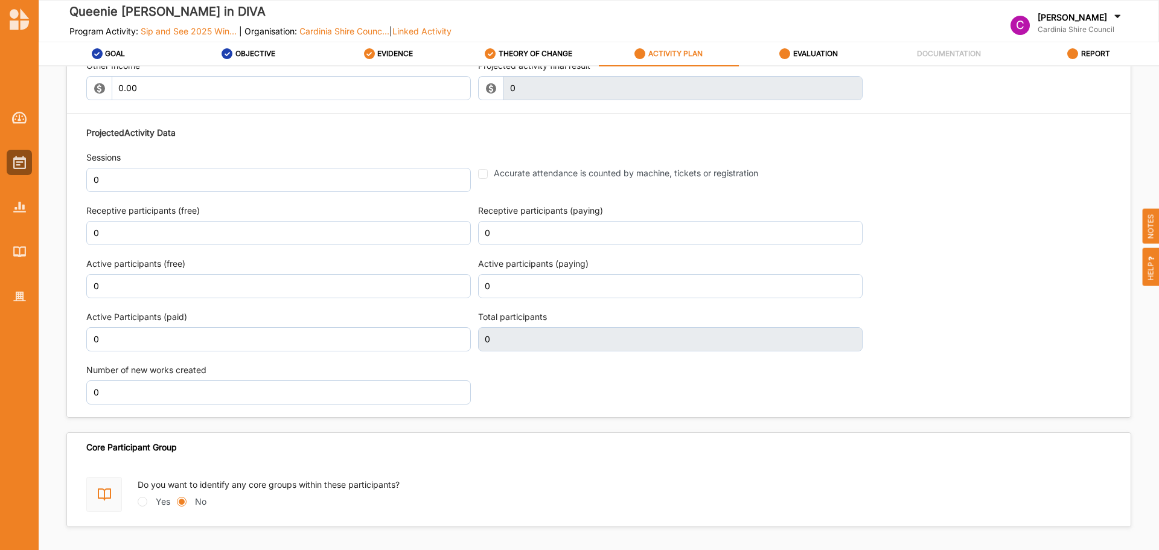
type textarea "[PERSON_NAME] in [GEOGRAPHIC_DATA] [STREET_ADDRESS] Winding Road Productions On…"
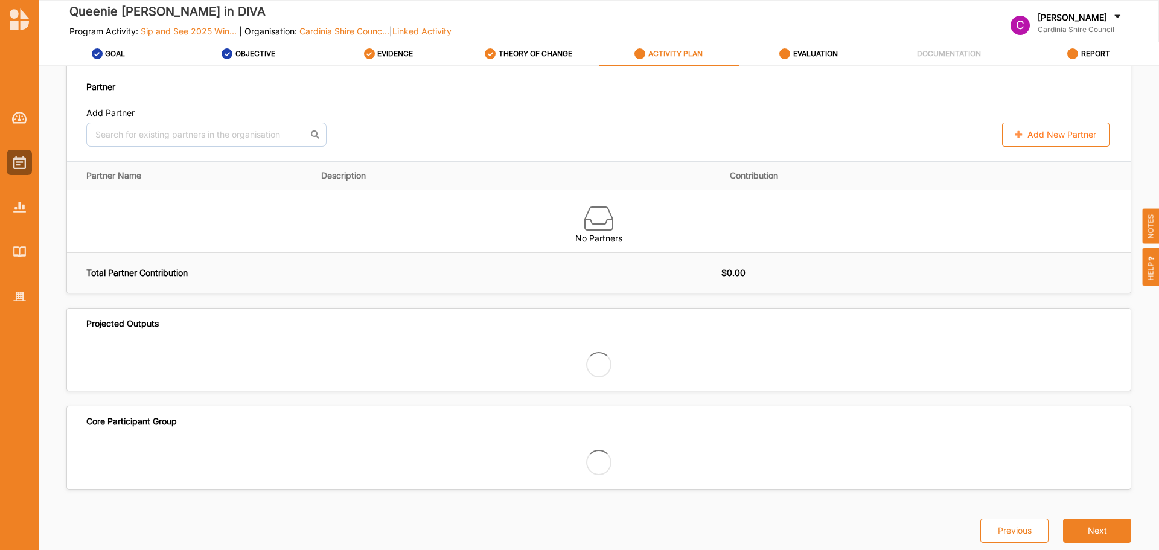
drag, startPoint x: 137, startPoint y: 182, endPoint x: 4, endPoint y: 178, distance: 132.9
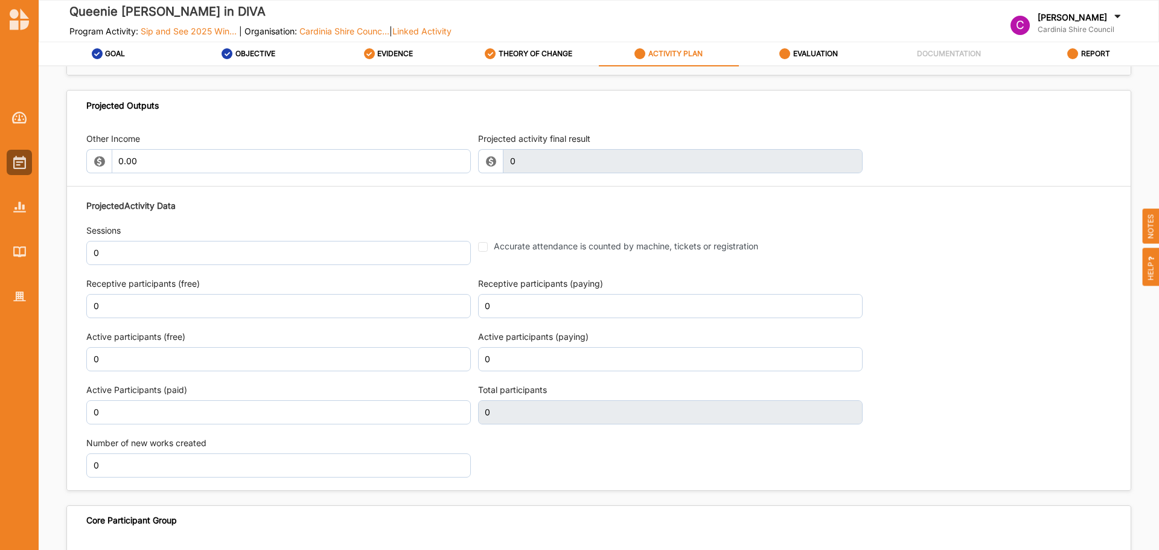
scroll to position [1185, 0]
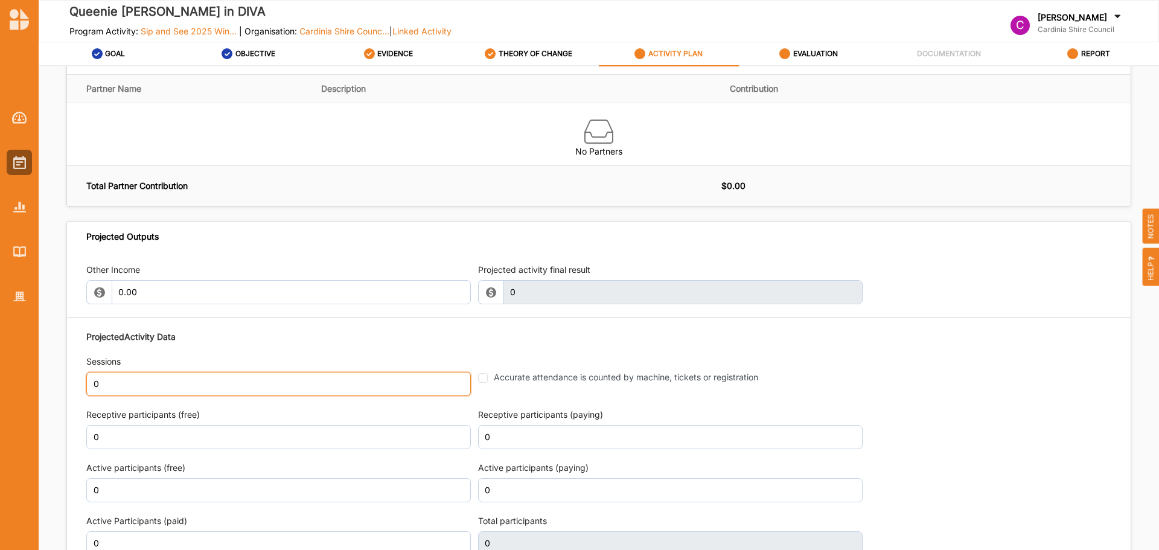
drag, startPoint x: 117, startPoint y: 383, endPoint x: 77, endPoint y: 376, distance: 39.9
click at [79, 377] on div "Other Income 0.00 Projected activity final result 0 This field is invalid Proje…" at bounding box center [599, 436] width 1064 height 370
type input "1"
click at [609, 335] on div "Projected Activity Data Sessions 1 Accurate attendance is counted by machine, t…" at bounding box center [598, 469] width 1025 height 290
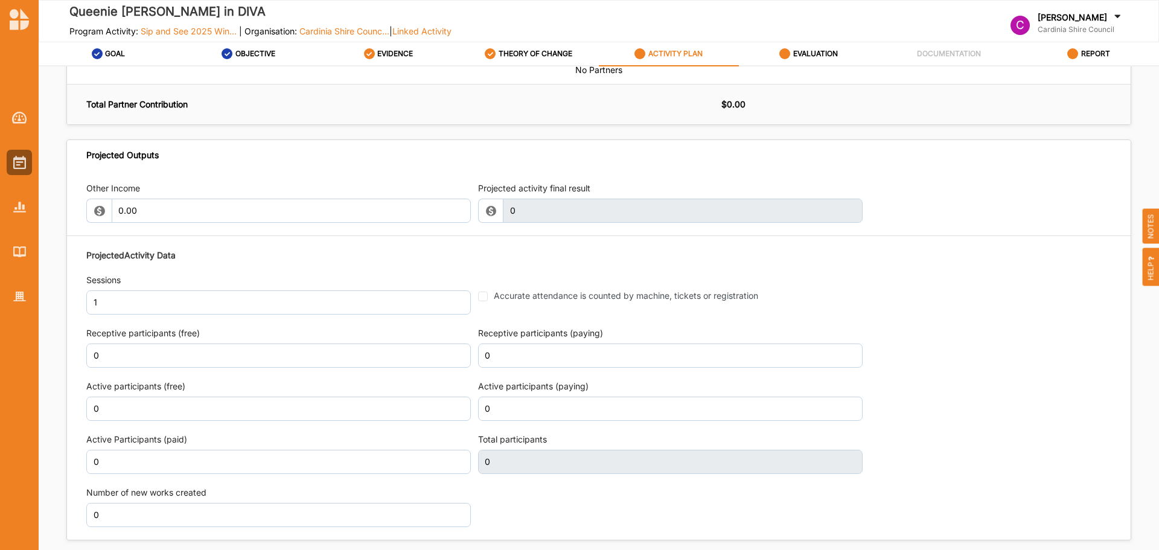
scroll to position [1306, 0]
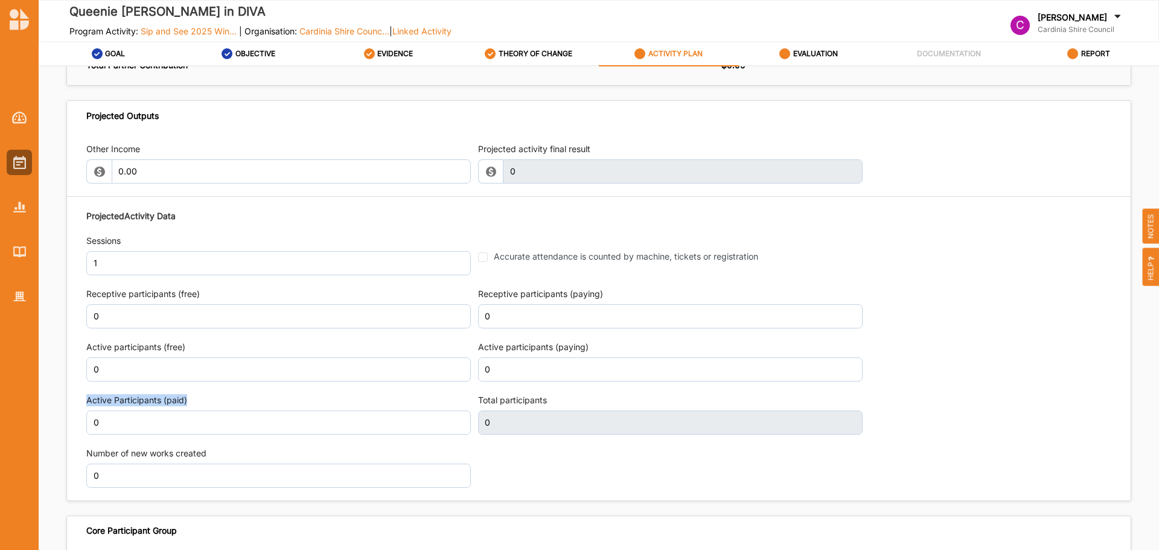
drag, startPoint x: 214, startPoint y: 409, endPoint x: 45, endPoint y: 399, distance: 169.4
click at [45, 399] on div "Activity Description Activity Name [PERSON_NAME] in DIVA Select Activity Type P…" at bounding box center [599, 311] width 1121 height 490
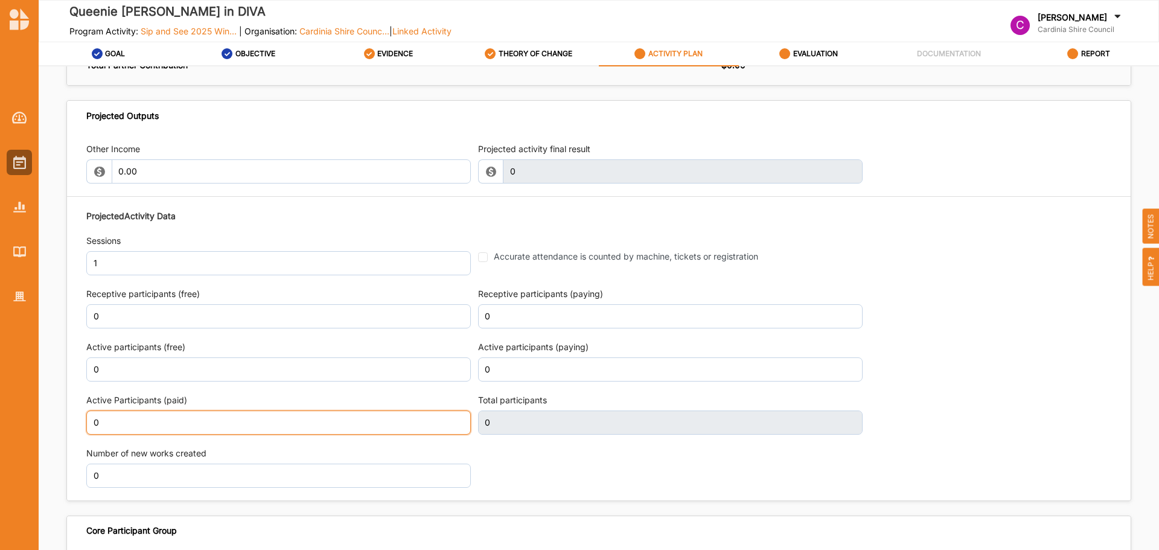
drag, startPoint x: 119, startPoint y: 416, endPoint x: 51, endPoint y: 413, distance: 67.7
click at [51, 413] on div "Activity Description Activity Name [PERSON_NAME] in DIVA Select Activity Type P…" at bounding box center [599, 311] width 1121 height 490
type input "73"
click at [973, 352] on div "Projected Activity Data Sessions 1 Accurate attendance is counted by machine, t…" at bounding box center [598, 349] width 1025 height 290
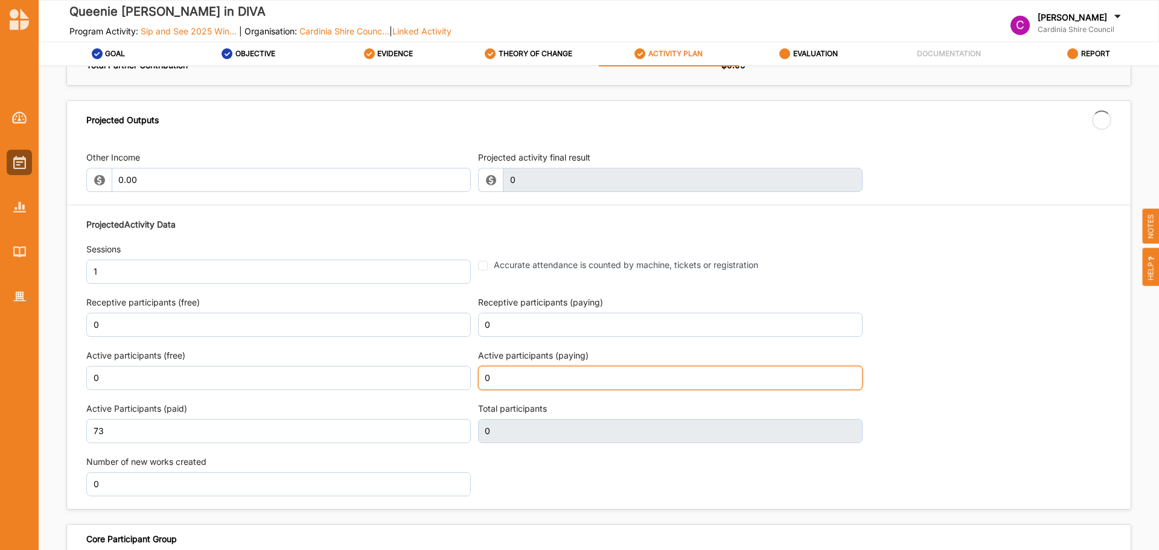
drag, startPoint x: 519, startPoint y: 383, endPoint x: 417, endPoint y: 372, distance: 102.6
click at [422, 373] on div "Projected Activity Data Sessions 1 Accurate attendance is counted by machine, t…" at bounding box center [598, 357] width 1025 height 290
type input "73"
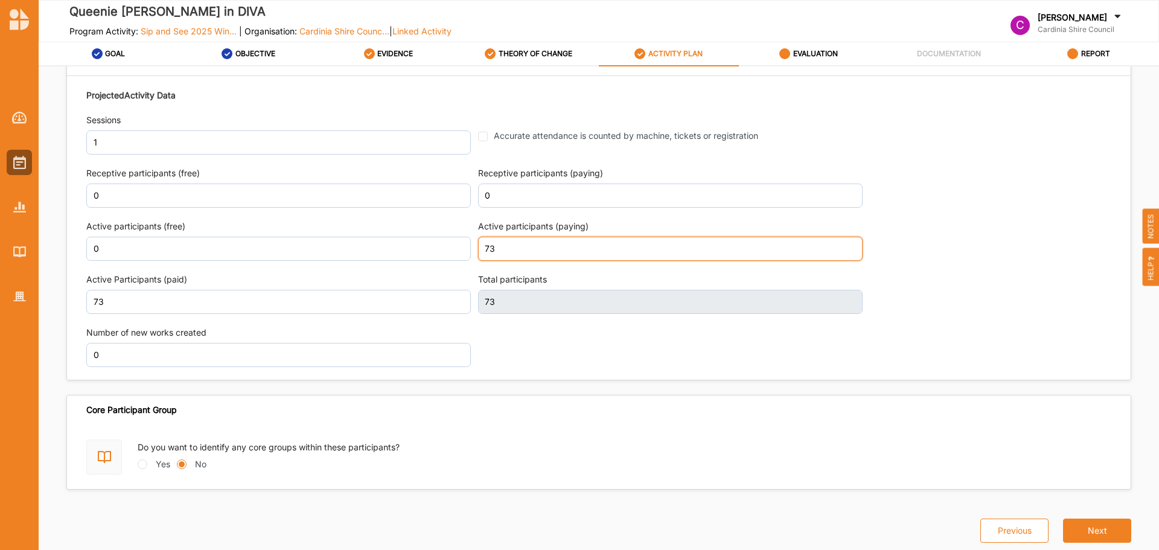
type input "73"
type input "146"
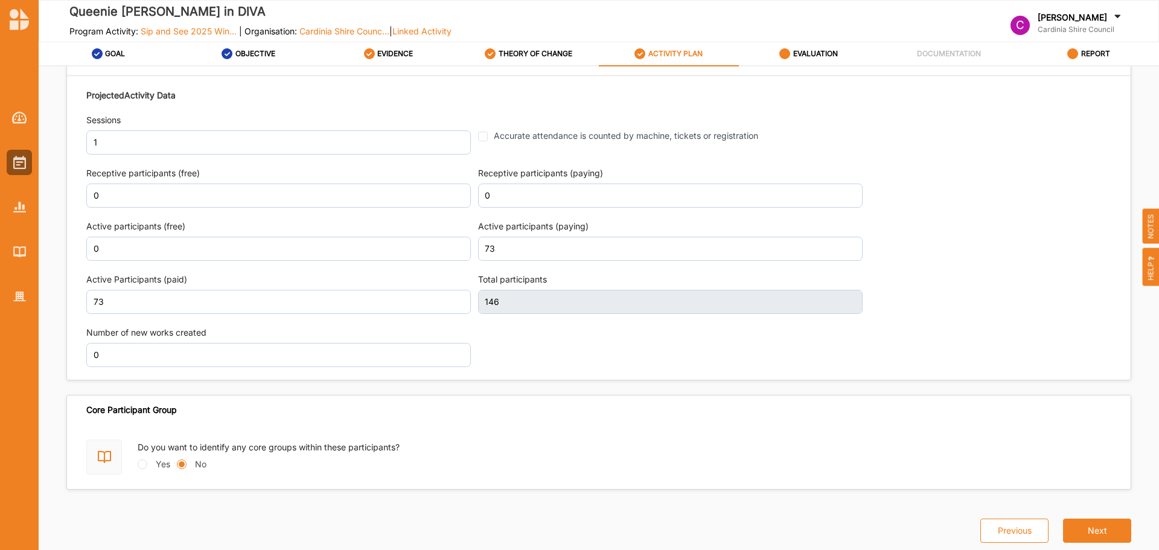
scroll to position [1426, 0]
drag, startPoint x: 499, startPoint y: 245, endPoint x: 424, endPoint y: 242, distance: 75.5
click at [447, 245] on div "Projected Activity Data Sessions 1 Accurate attendance is counted by machine, t…" at bounding box center [598, 228] width 1025 height 290
type input "0"
drag, startPoint x: 1100, startPoint y: 533, endPoint x: 1092, endPoint y: 528, distance: 8.7
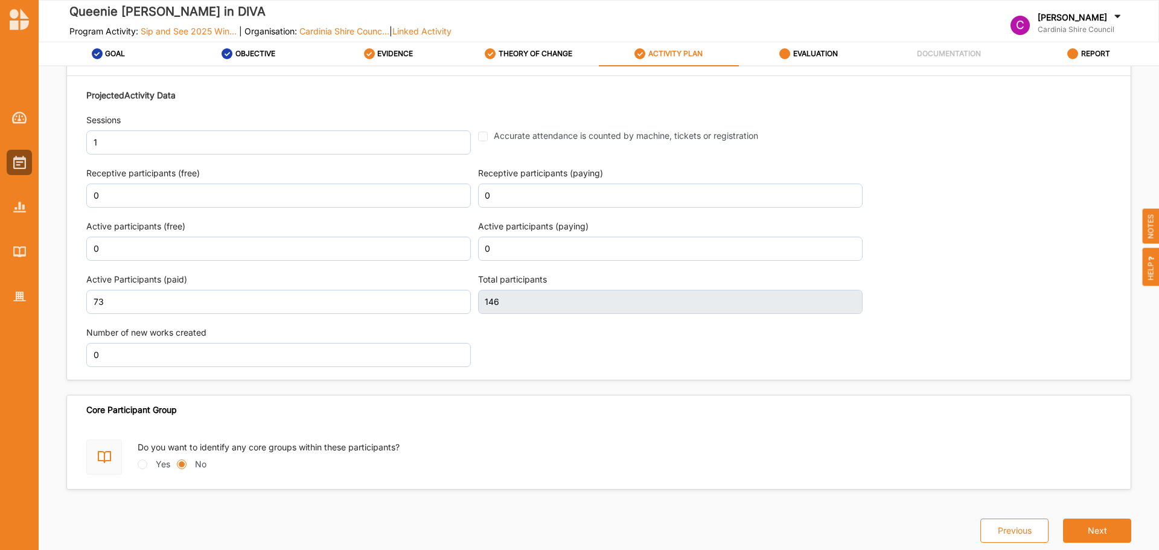
click at [1099, 533] on button "Next" at bounding box center [1097, 531] width 68 height 24
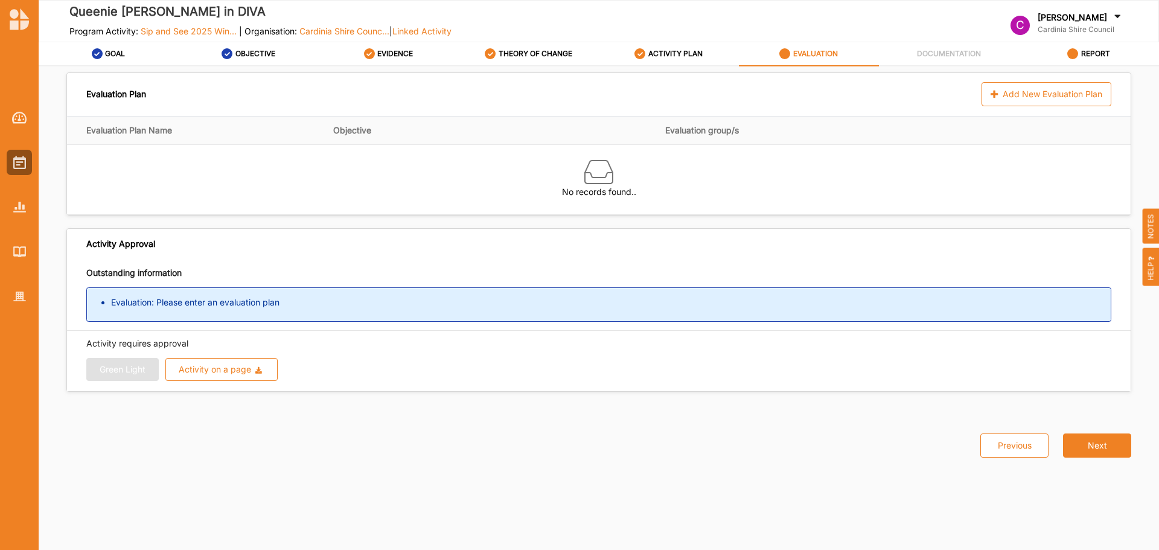
drag, startPoint x: 262, startPoint y: 298, endPoint x: 274, endPoint y: 292, distance: 13.8
click at [261, 298] on li "Evaluation: Please enter an evaluation plan" at bounding box center [611, 303] width 1000 height 12
click at [1027, 91] on div "Add New Evaluation Plan" at bounding box center [1047, 94] width 130 height 24
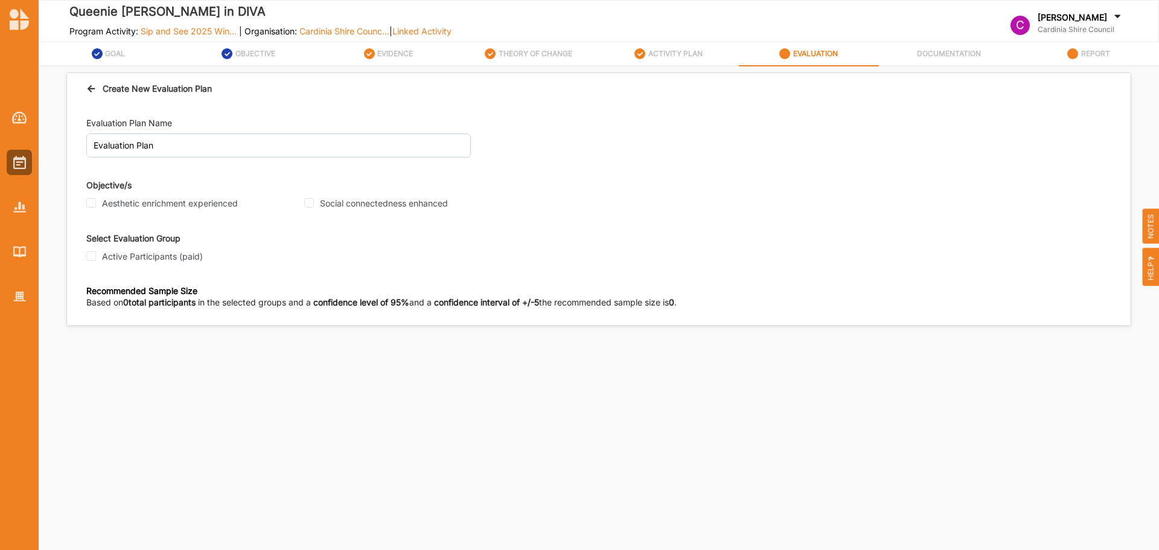
click at [156, 204] on label "Aesthetic enrichment experienced" at bounding box center [170, 203] width 136 height 11
click at [96, 204] on input "Aesthetic enrichment experienced" at bounding box center [91, 203] width 10 height 10
checkbox input "true"
click at [364, 205] on label "Social connectedness enhanced" at bounding box center [384, 203] width 128 height 11
click at [314, 205] on input "Social connectedness enhanced" at bounding box center [309, 203] width 10 height 10
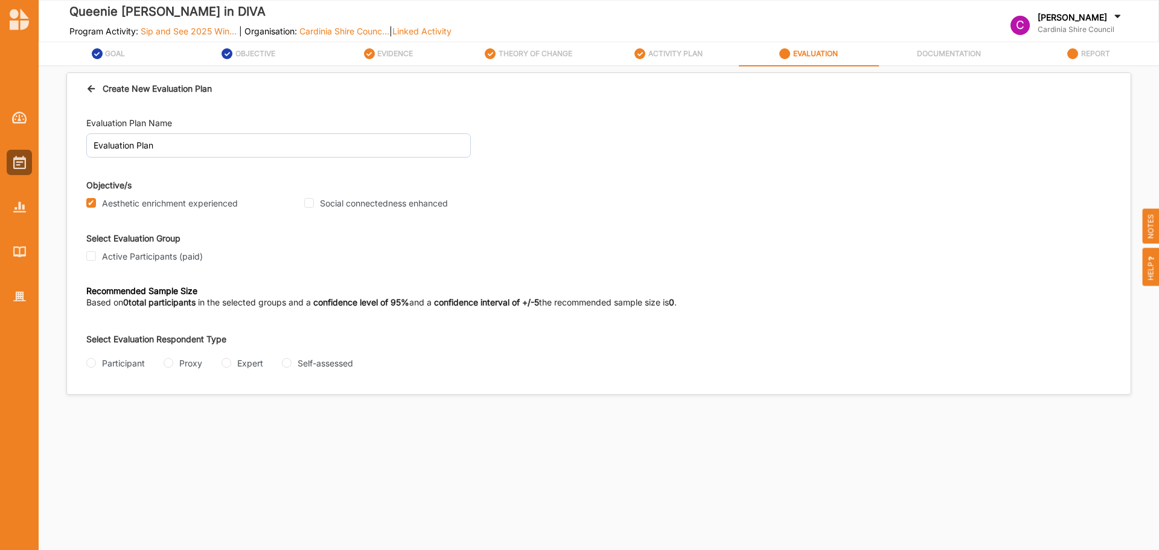
checkbox input "true"
click at [168, 258] on label "Active Participants (paid)" at bounding box center [152, 256] width 101 height 11
click at [96, 258] on input "Active Participants (paid)" at bounding box center [91, 256] width 10 height 10
click at [167, 258] on label "Active Participants (paid)" at bounding box center [152, 256] width 101 height 11
click at [96, 258] on input "Active Participants (paid)" at bounding box center [91, 256] width 10 height 10
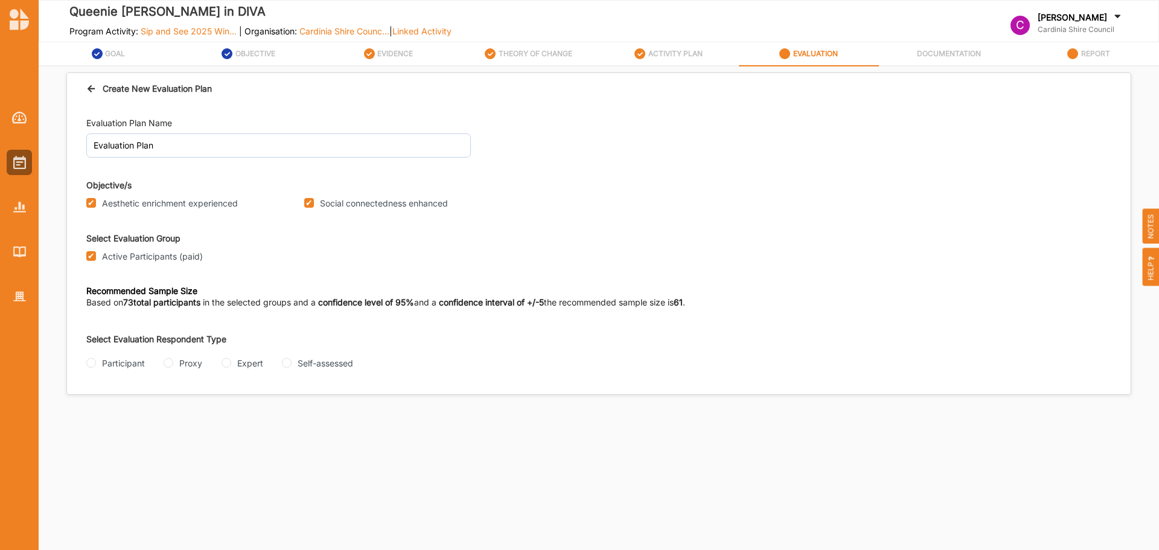
checkbox input "false"
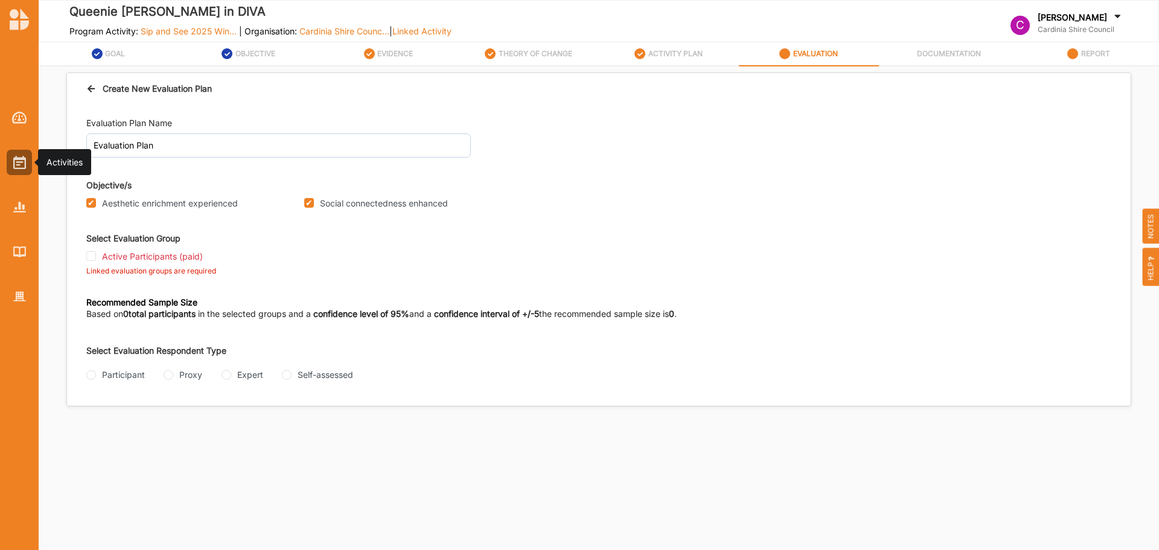
click at [24, 157] on img at bounding box center [19, 162] width 13 height 13
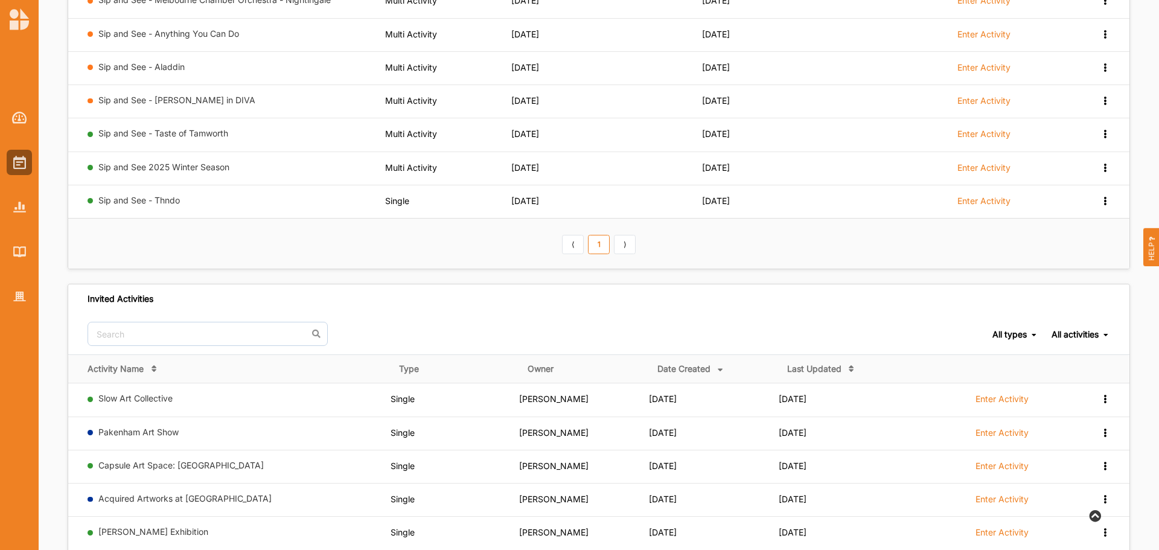
scroll to position [129, 0]
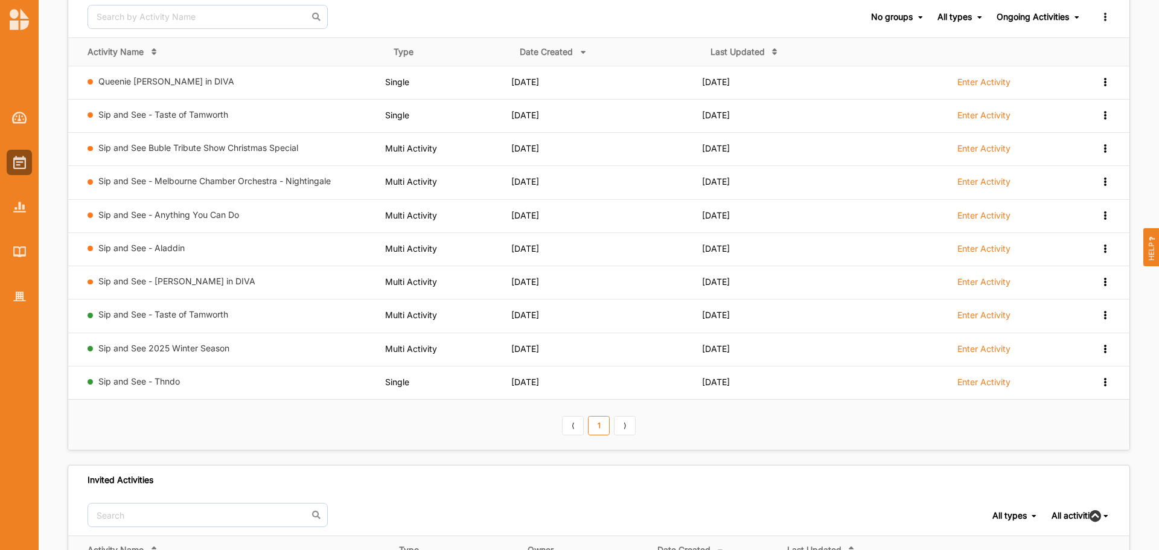
click at [162, 348] on link "Sip and See 2025 Winter Season" at bounding box center [163, 348] width 131 height 10
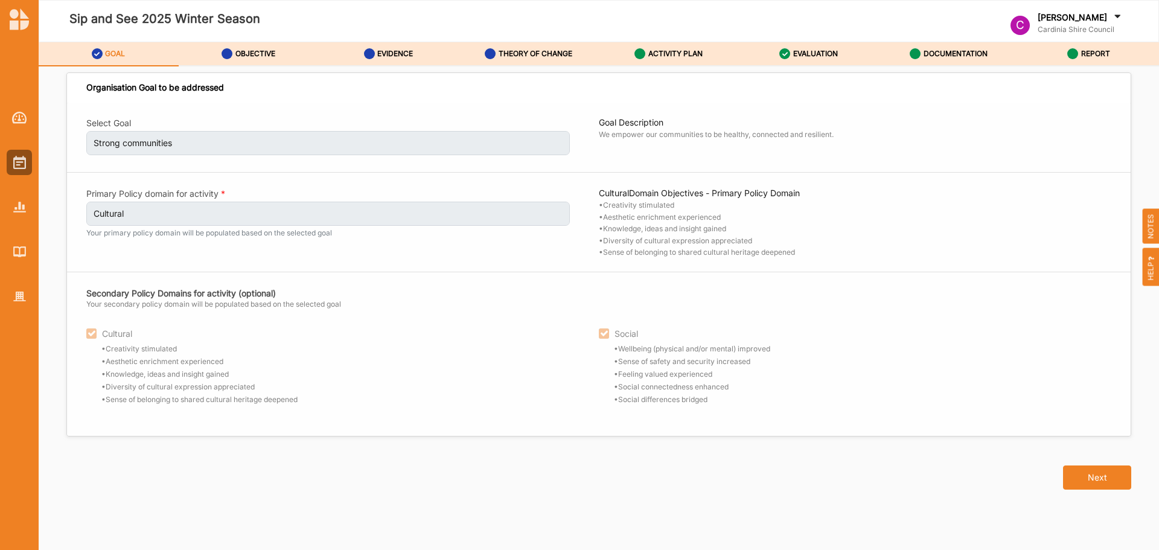
click at [810, 58] on label "EVALUATION" at bounding box center [816, 54] width 45 height 10
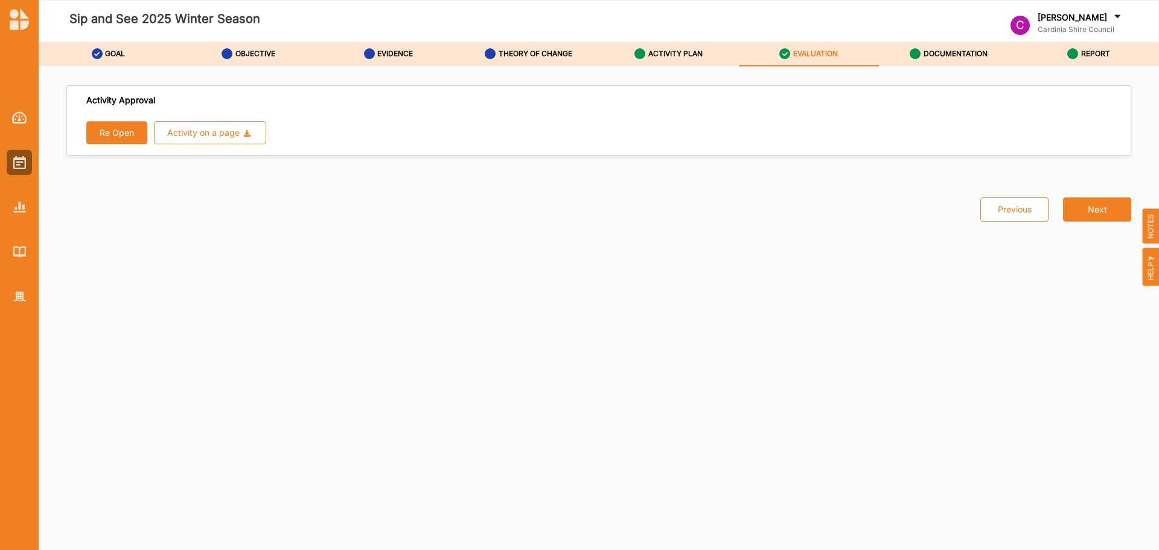
click at [653, 54] on label "ACTIVITY PLAN" at bounding box center [676, 54] width 54 height 10
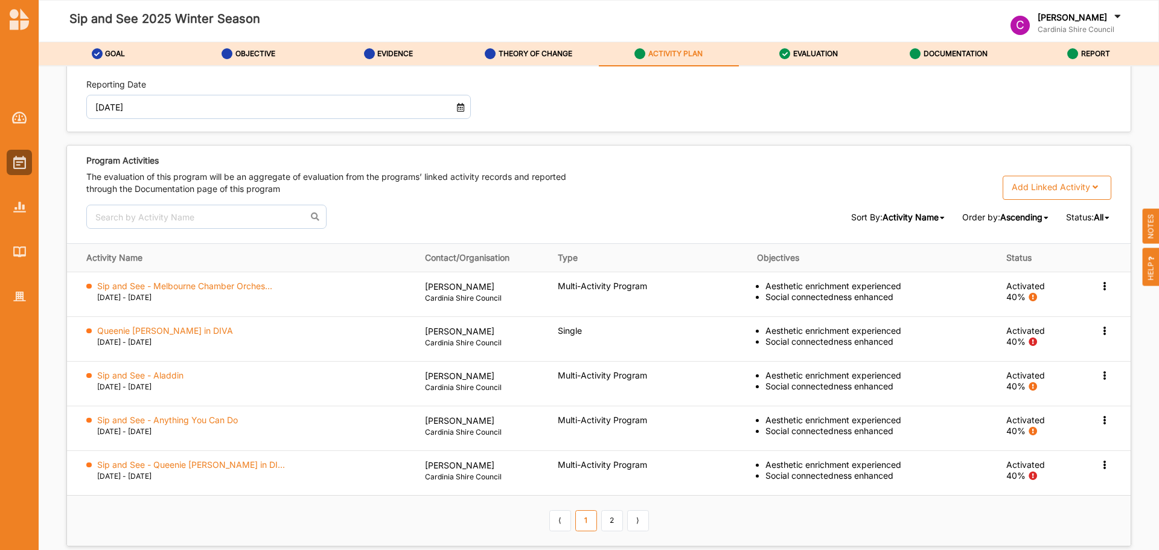
scroll to position [1495, 0]
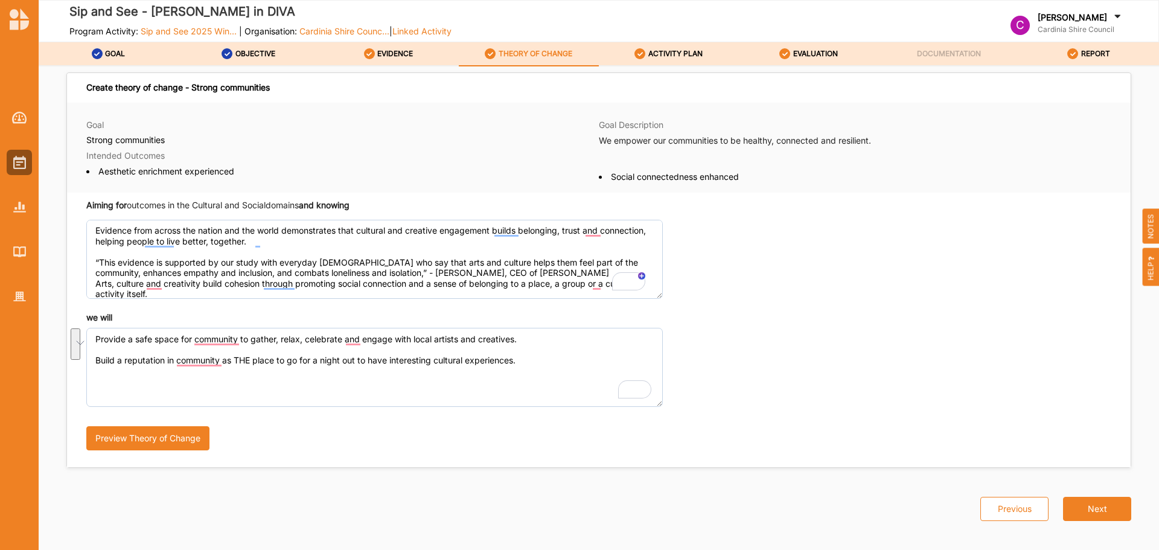
scroll to position [102, 0]
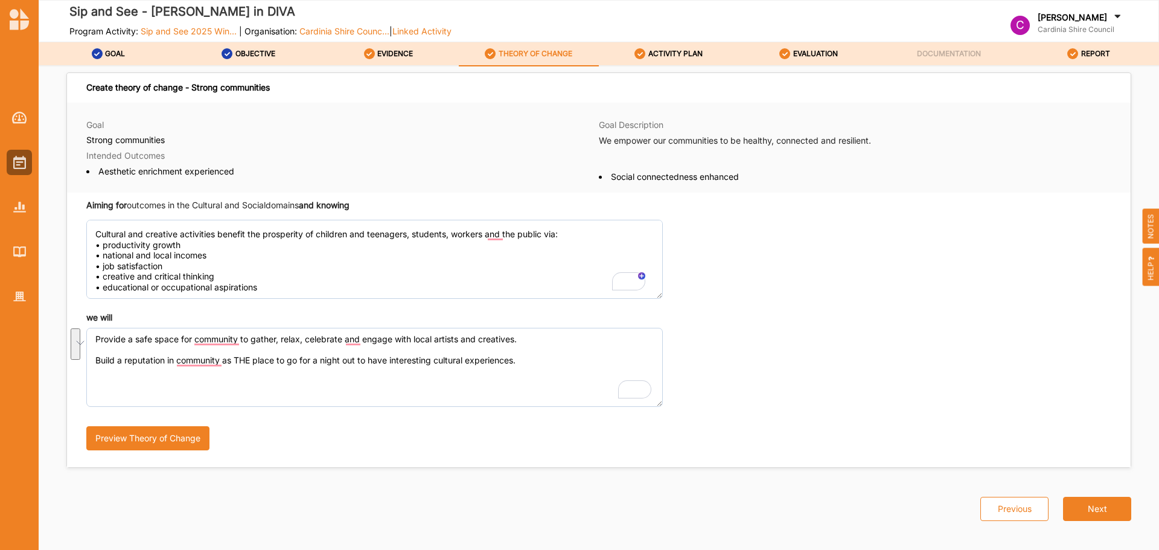
click at [277, 63] on link "OBJECTIVE" at bounding box center [249, 54] width 140 height 24
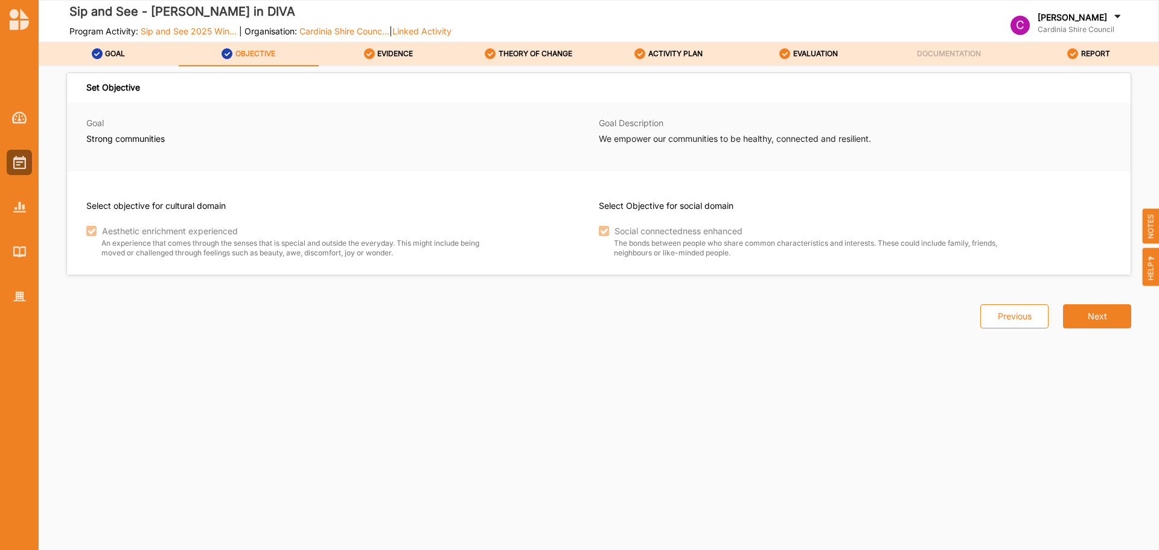
click at [422, 62] on link "EVIDENCE" at bounding box center [389, 54] width 140 height 24
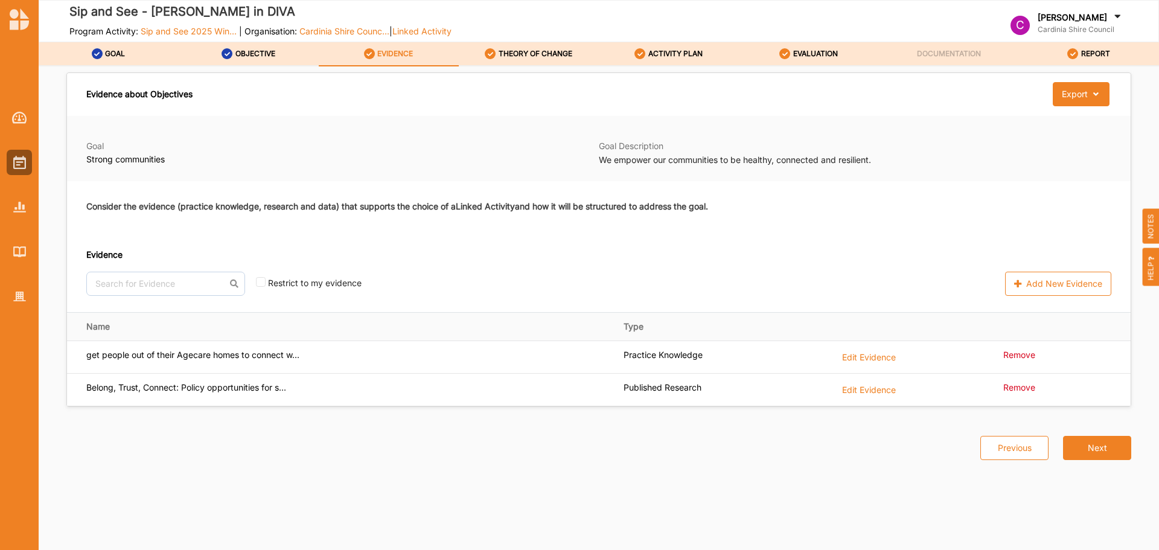
click at [129, 64] on link "GOAL" at bounding box center [109, 54] width 140 height 24
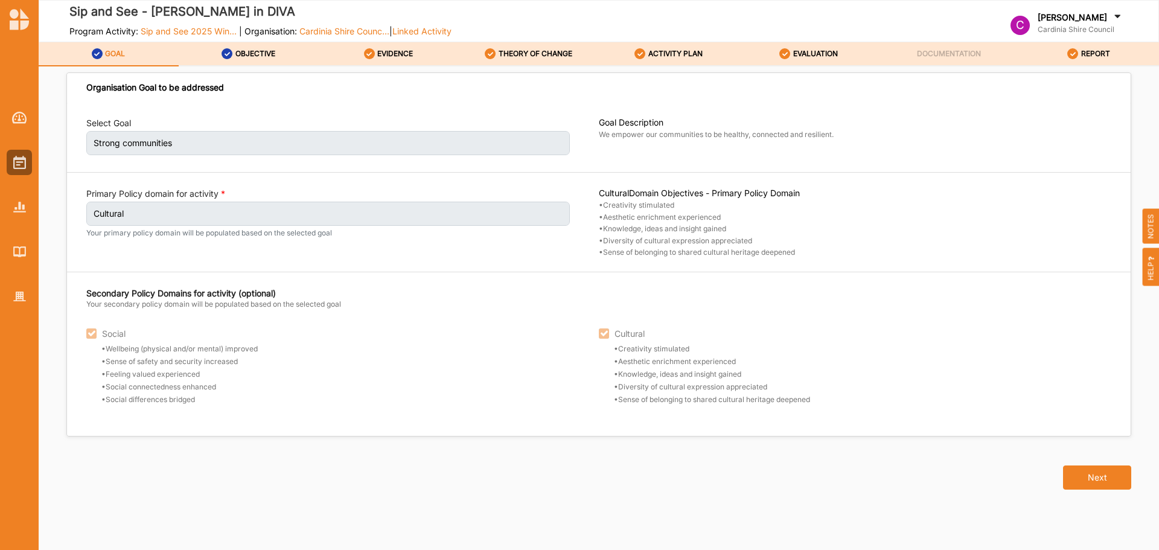
click at [677, 54] on label "ACTIVITY PLAN" at bounding box center [676, 54] width 54 height 10
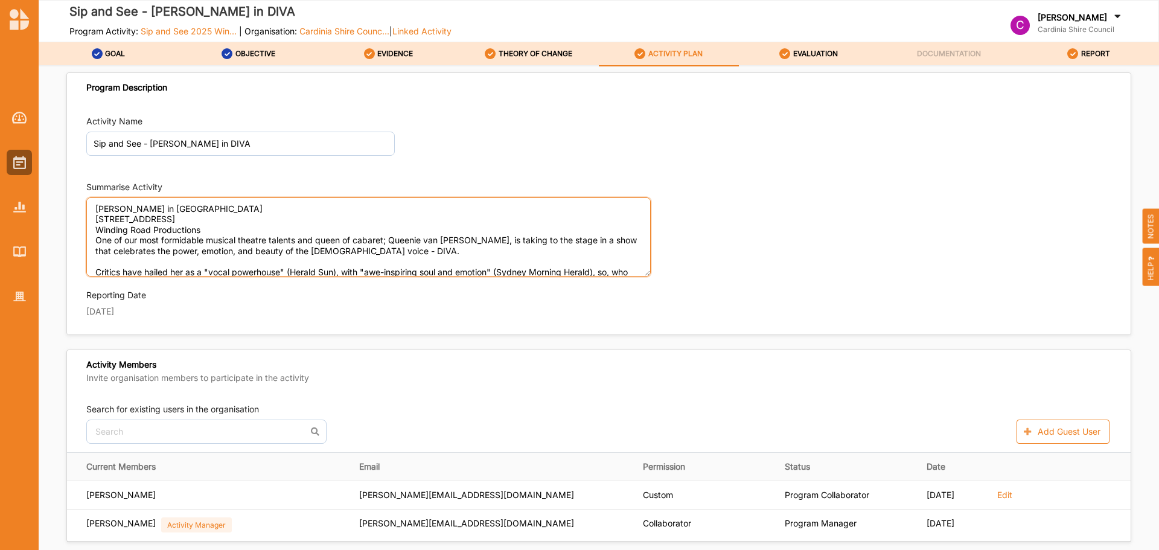
scroll to position [70, 0]
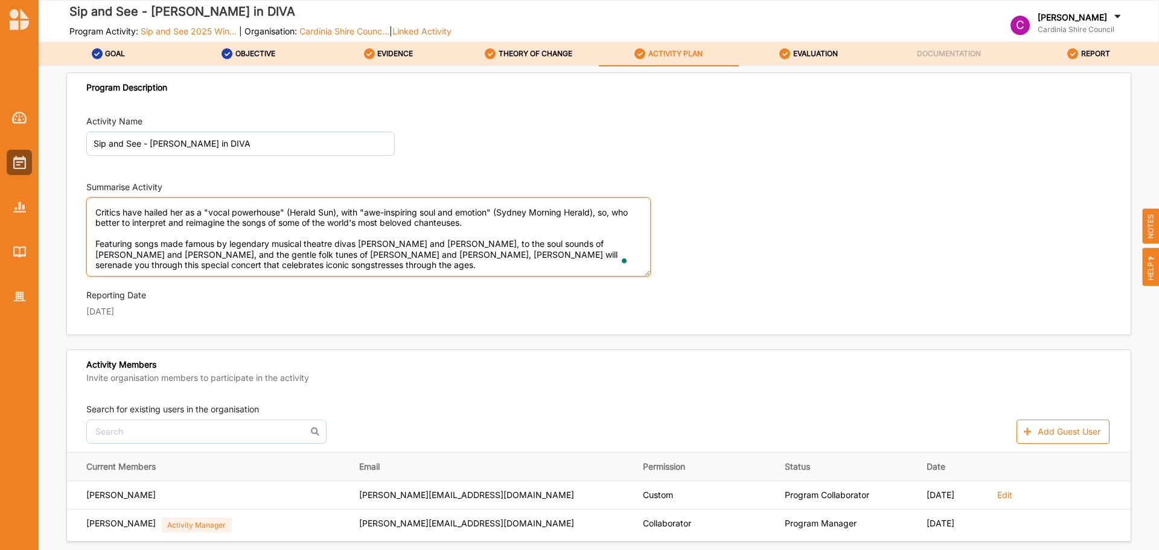
drag, startPoint x: 89, startPoint y: 205, endPoint x: 517, endPoint y: 459, distance: 497.4
